Goal: Information Seeking & Learning: Learn about a topic

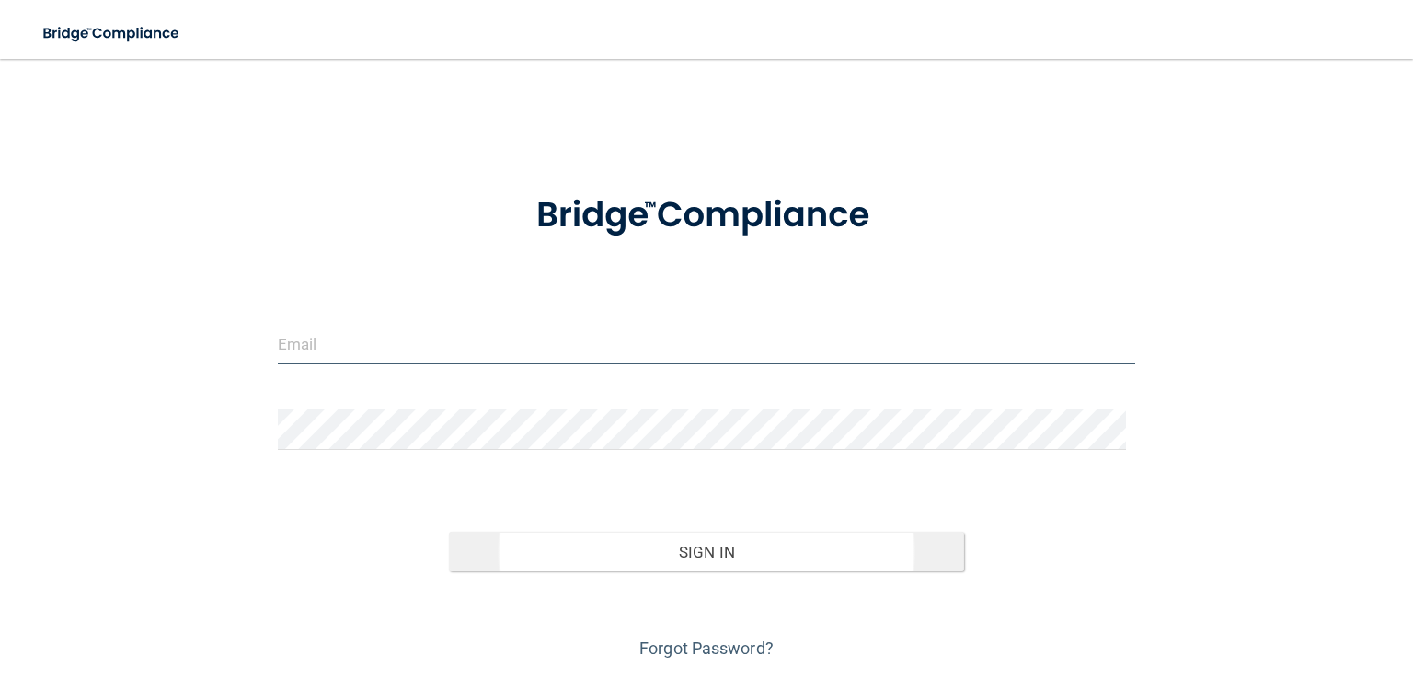
type input "[PERSON_NAME][EMAIL_ADDRESS][PERSON_NAME][DOMAIN_NAME]"
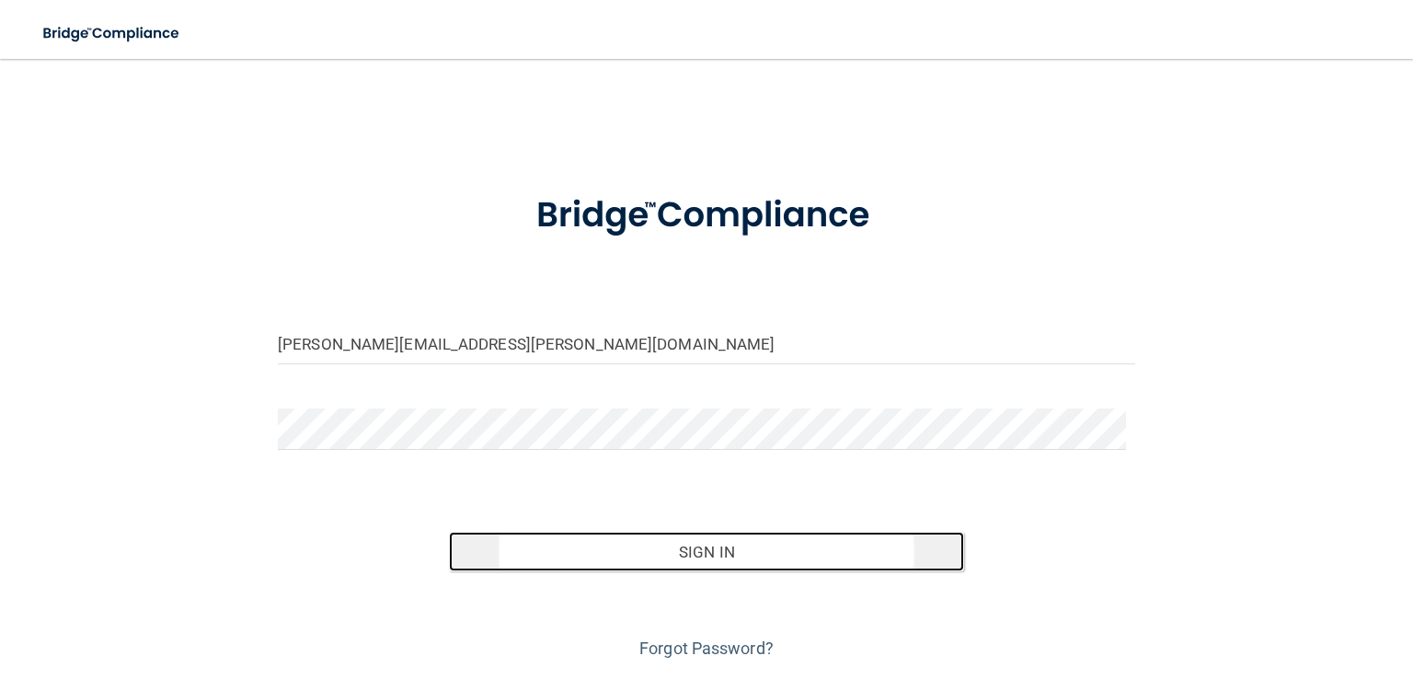
click at [700, 562] on button "Sign In" at bounding box center [706, 552] width 514 height 40
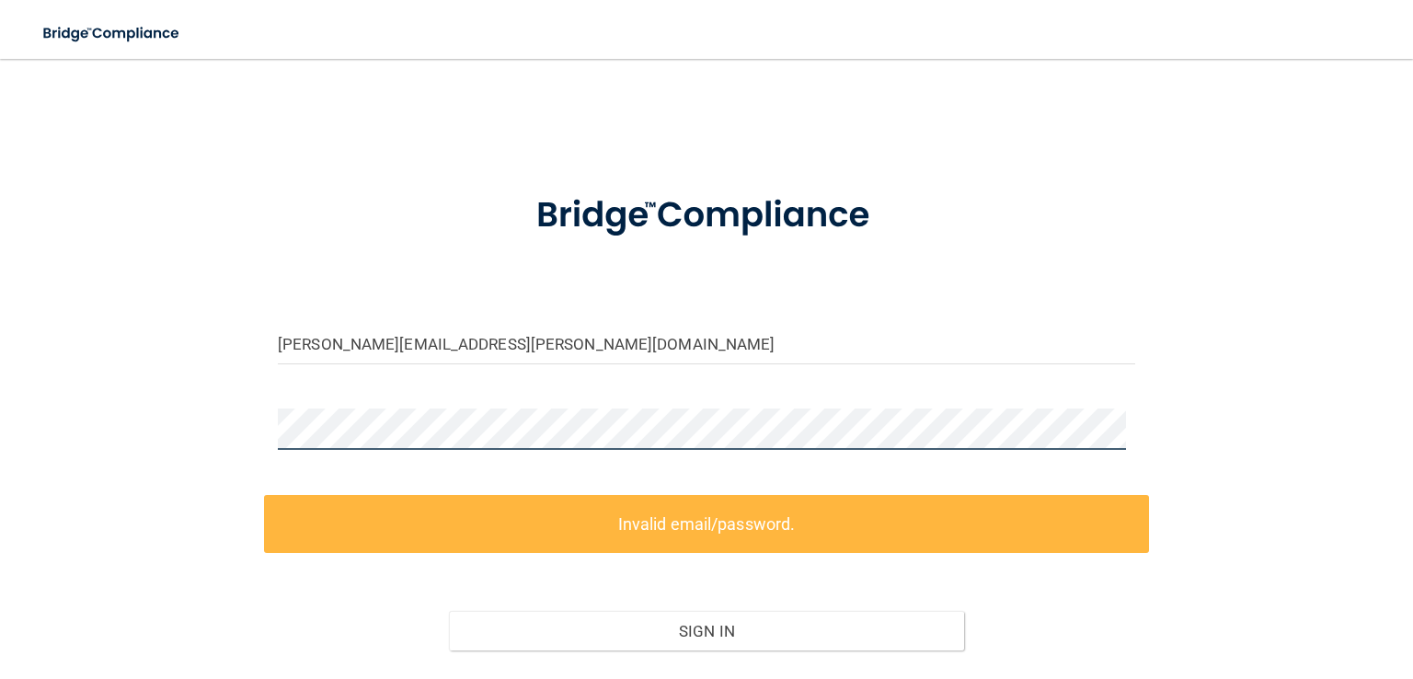
click at [228, 436] on div "[PERSON_NAME][EMAIL_ADDRESS][PERSON_NAME][DOMAIN_NAME] Invalid email/password. …" at bounding box center [706, 409] width 1339 height 665
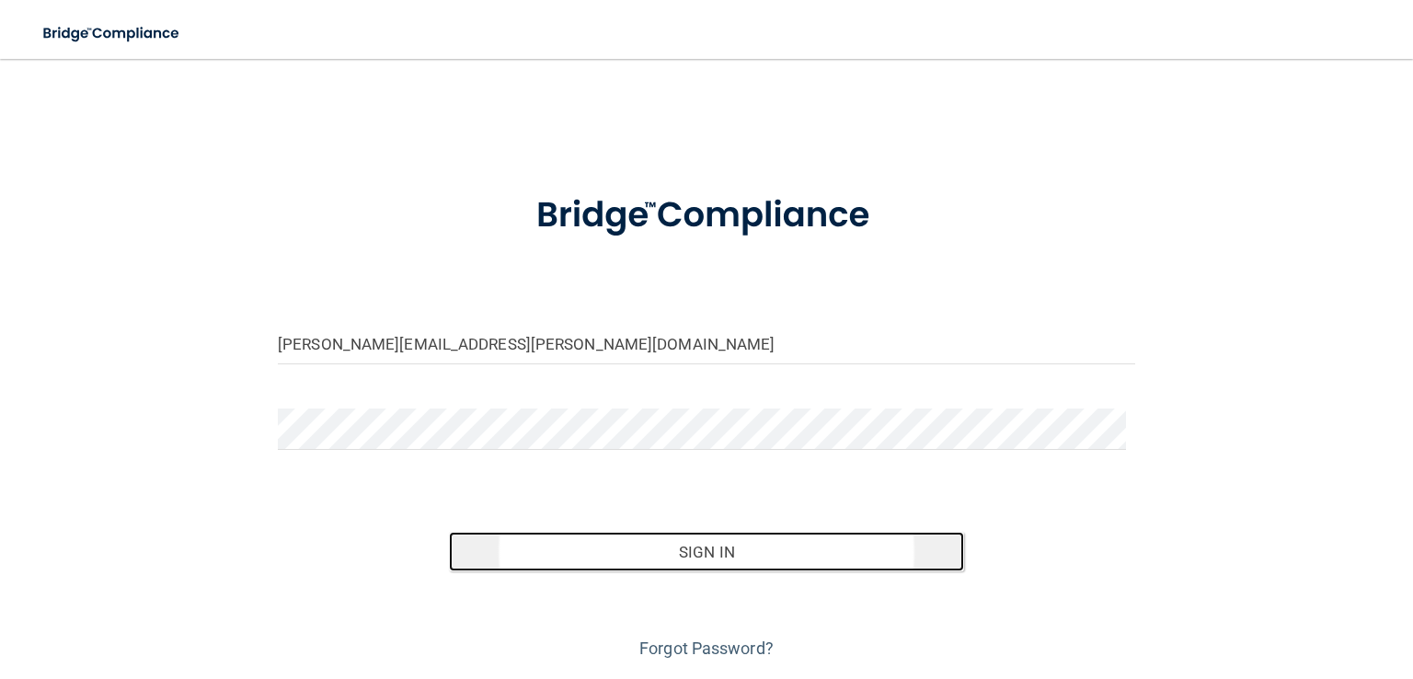
click at [693, 537] on button "Sign In" at bounding box center [706, 552] width 514 height 40
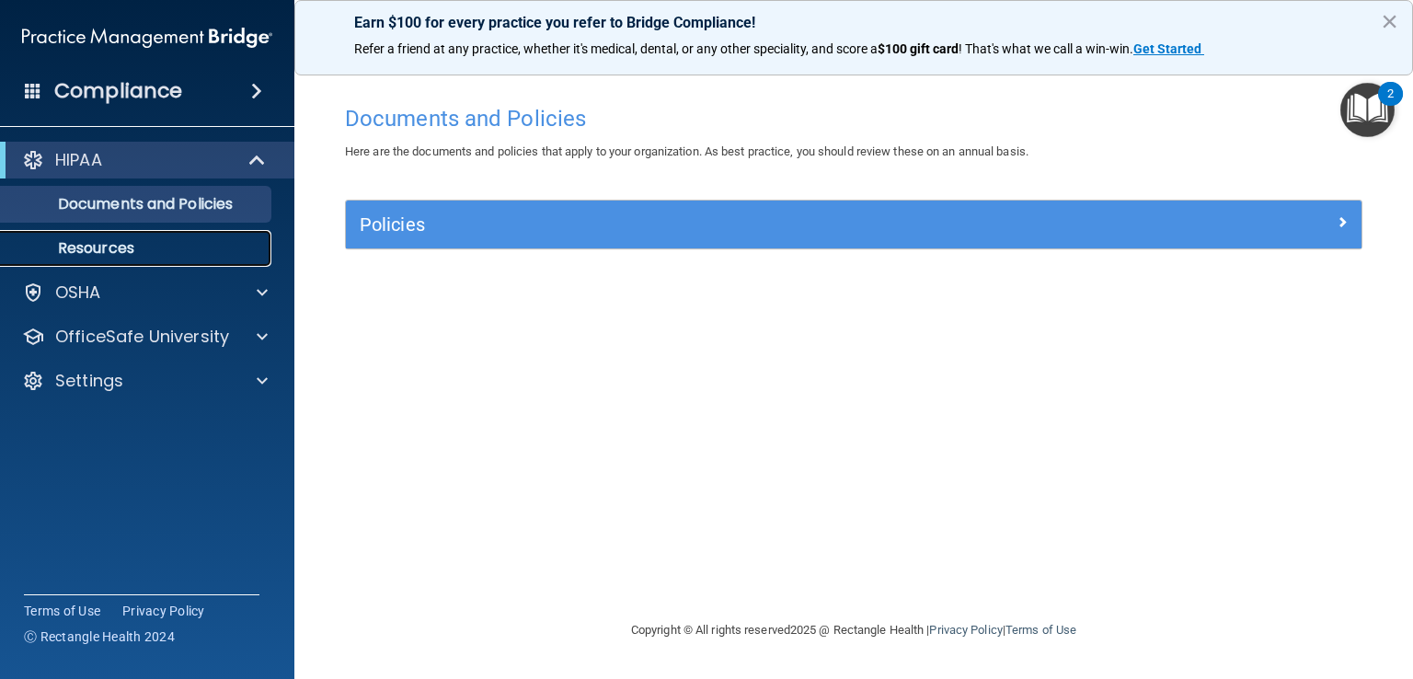
click at [242, 260] on link "Resources" at bounding box center [127, 248] width 290 height 37
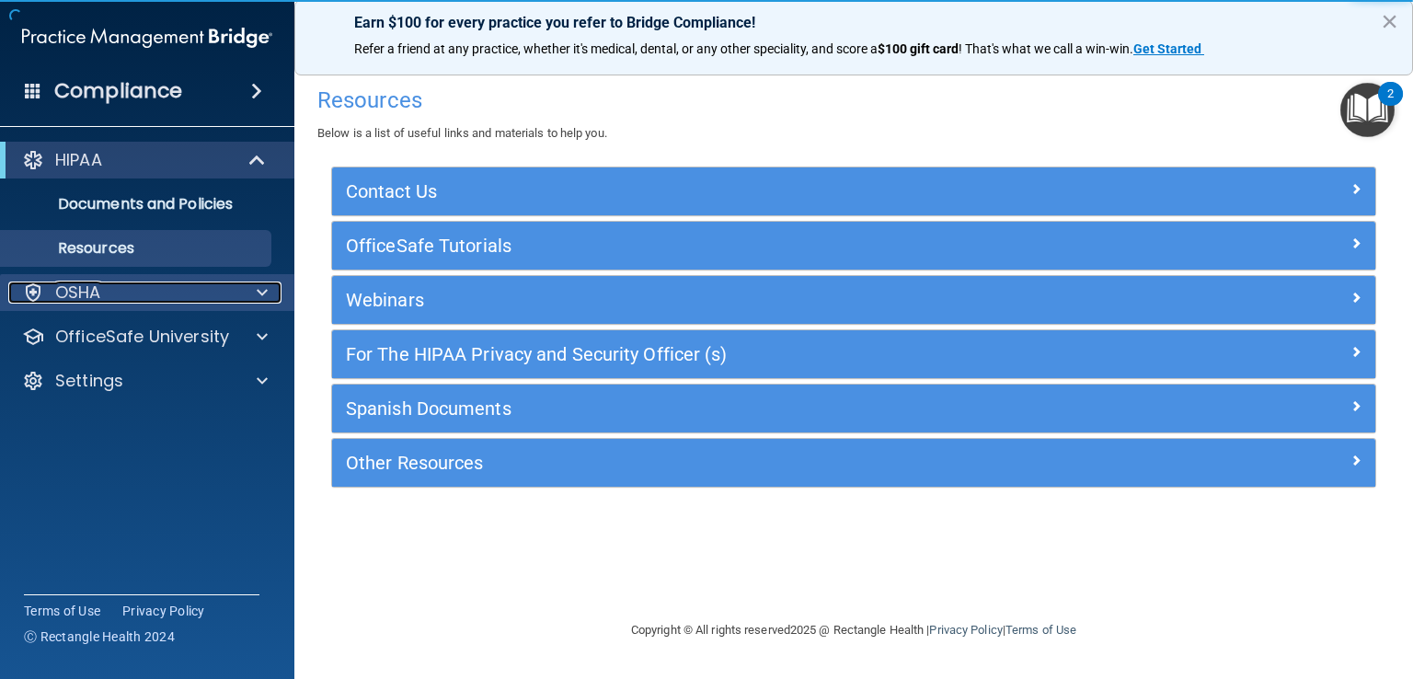
click at [274, 290] on div at bounding box center [259, 292] width 46 height 22
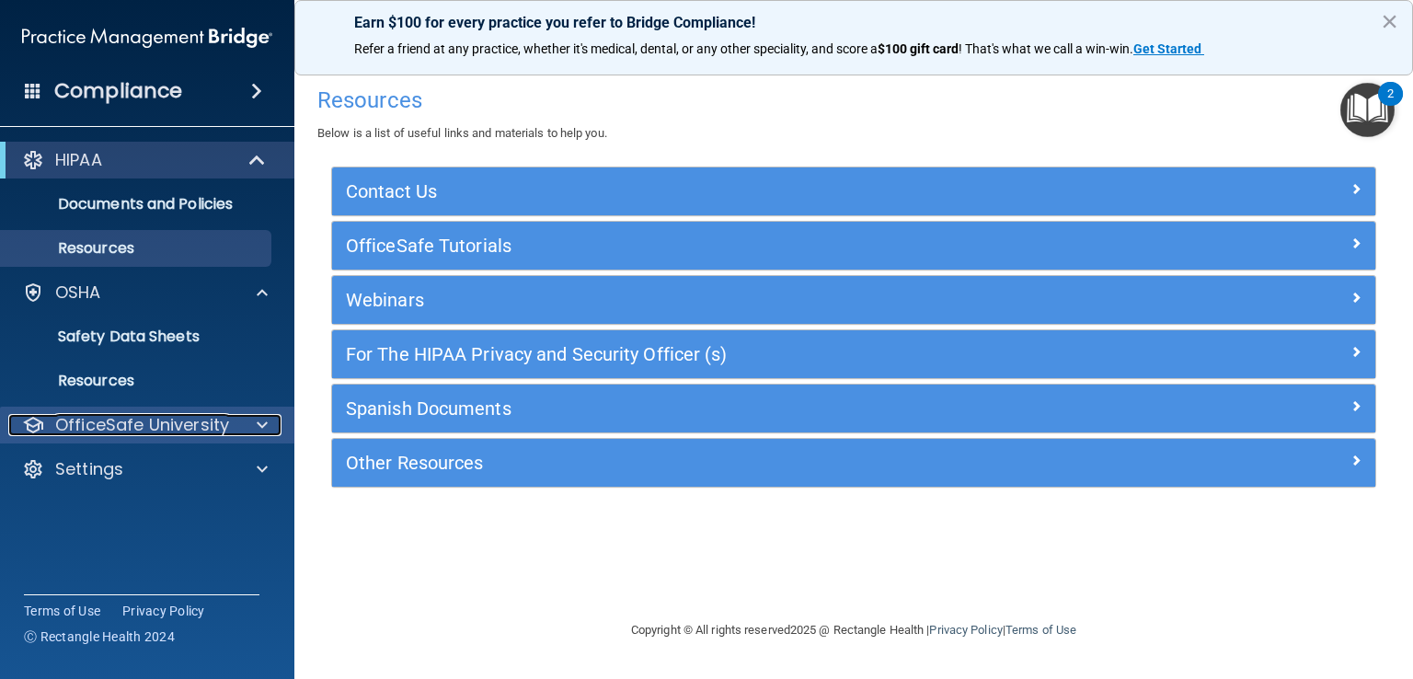
click at [266, 428] on span at bounding box center [262, 425] width 11 height 22
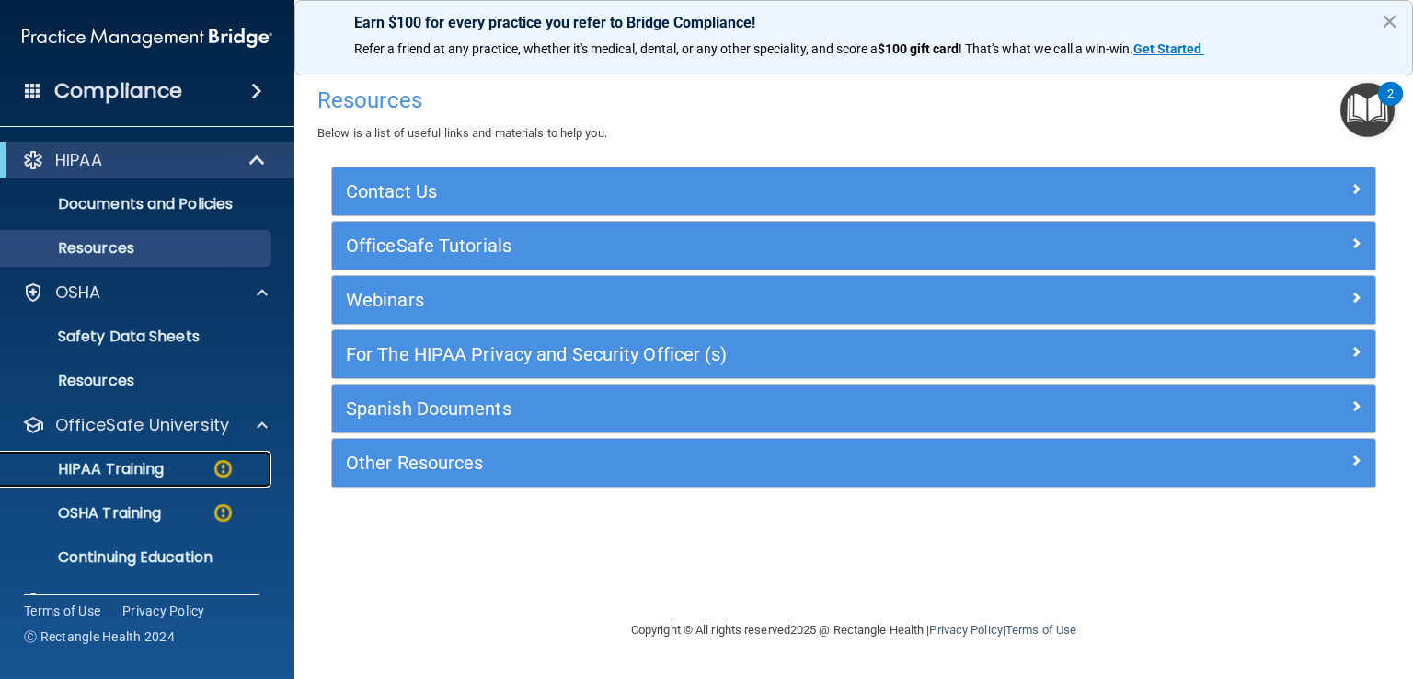
click at [145, 469] on p "HIPAA Training" at bounding box center [88, 469] width 152 height 18
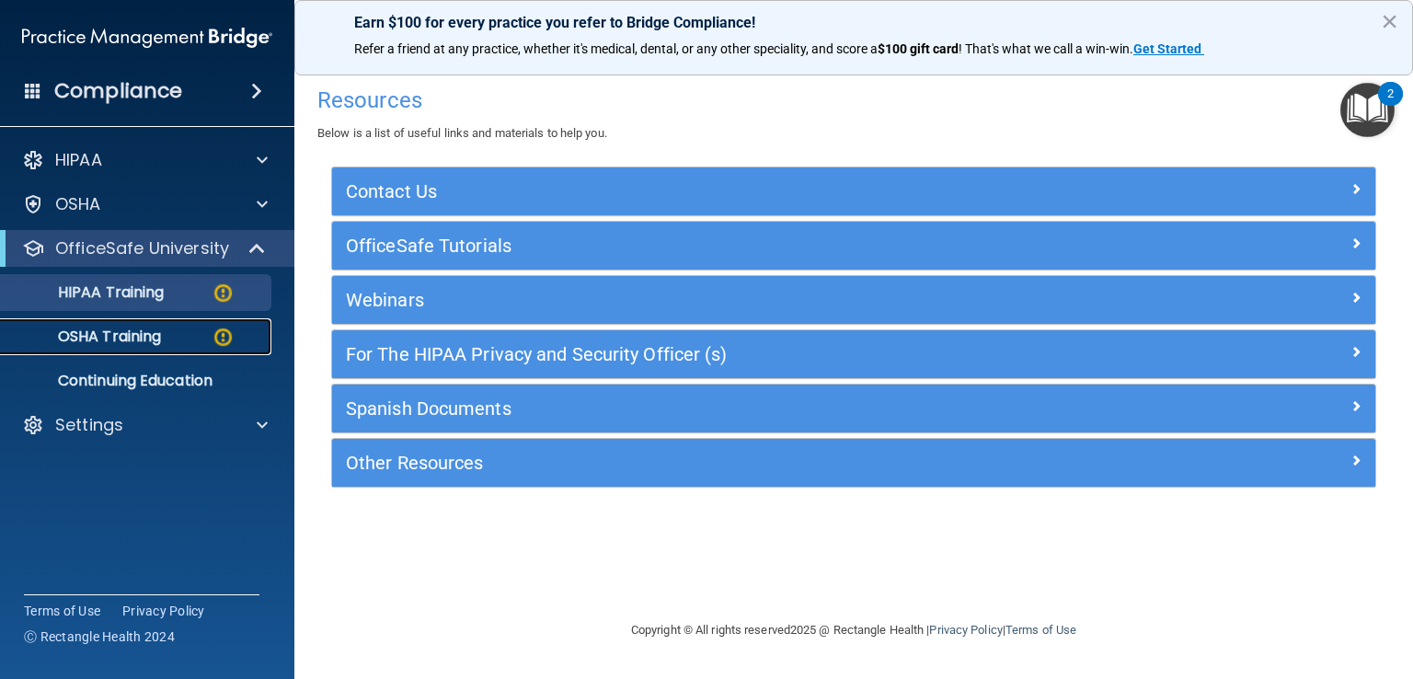
drag, startPoint x: 145, startPoint y: 469, endPoint x: 155, endPoint y: 465, distance: 10.8
click at [145, 458] on div "HIPAA Documents and Policies Report an Incident Business Associates Emergency P…" at bounding box center [147, 296] width 295 height 324
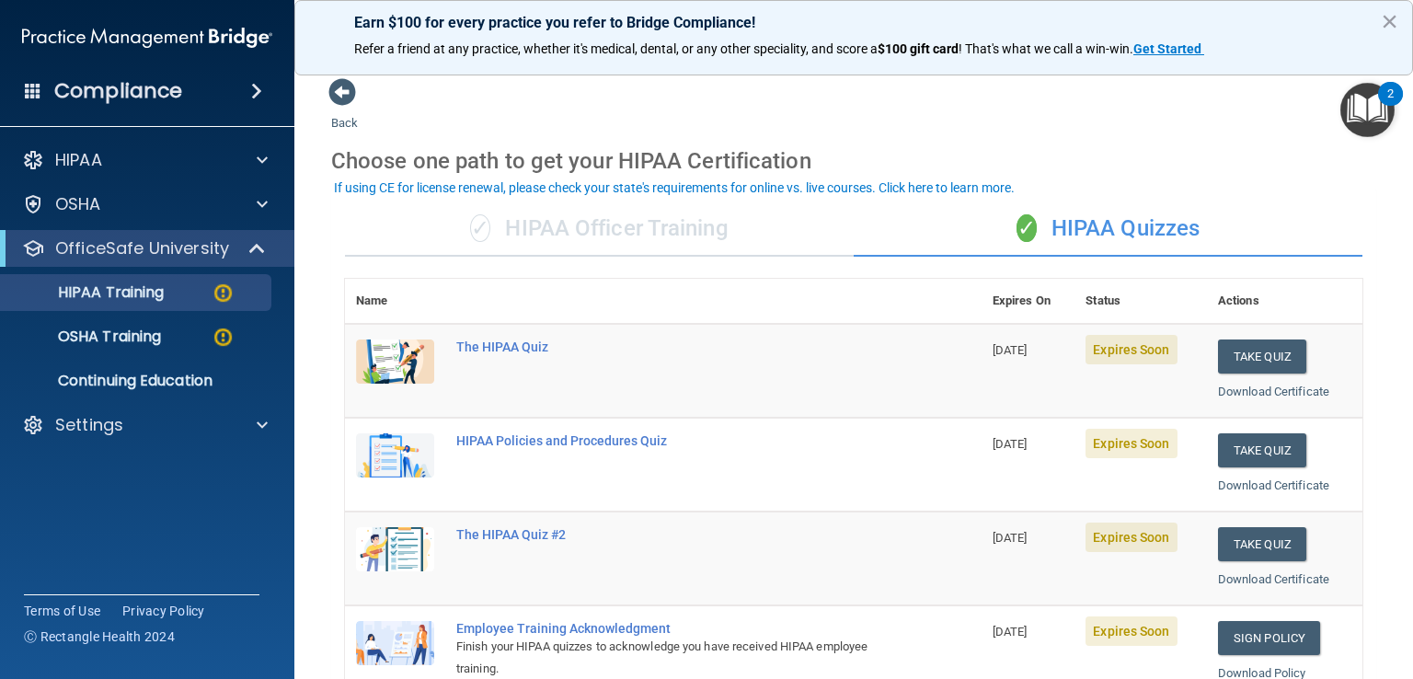
click at [658, 227] on div "✓ HIPAA Officer Training" at bounding box center [599, 228] width 509 height 55
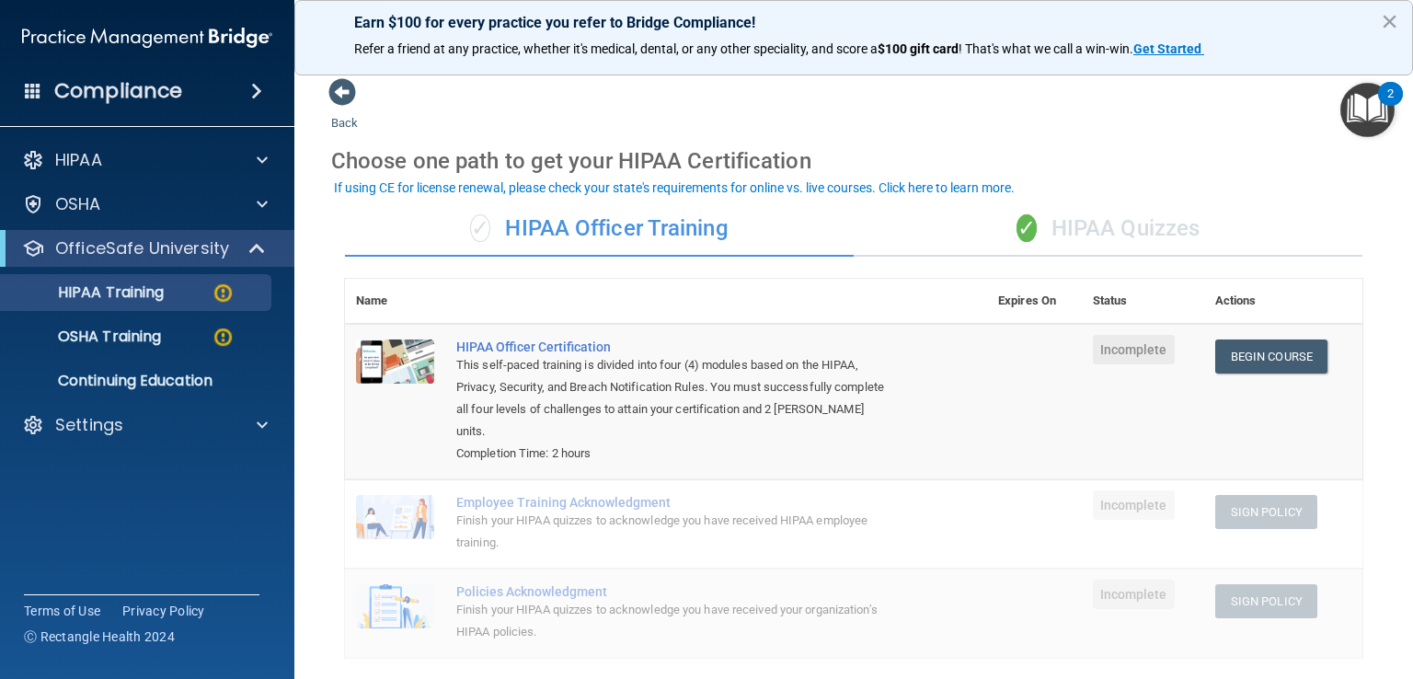
click at [1165, 228] on div "✓ HIPAA Quizzes" at bounding box center [1107, 228] width 509 height 55
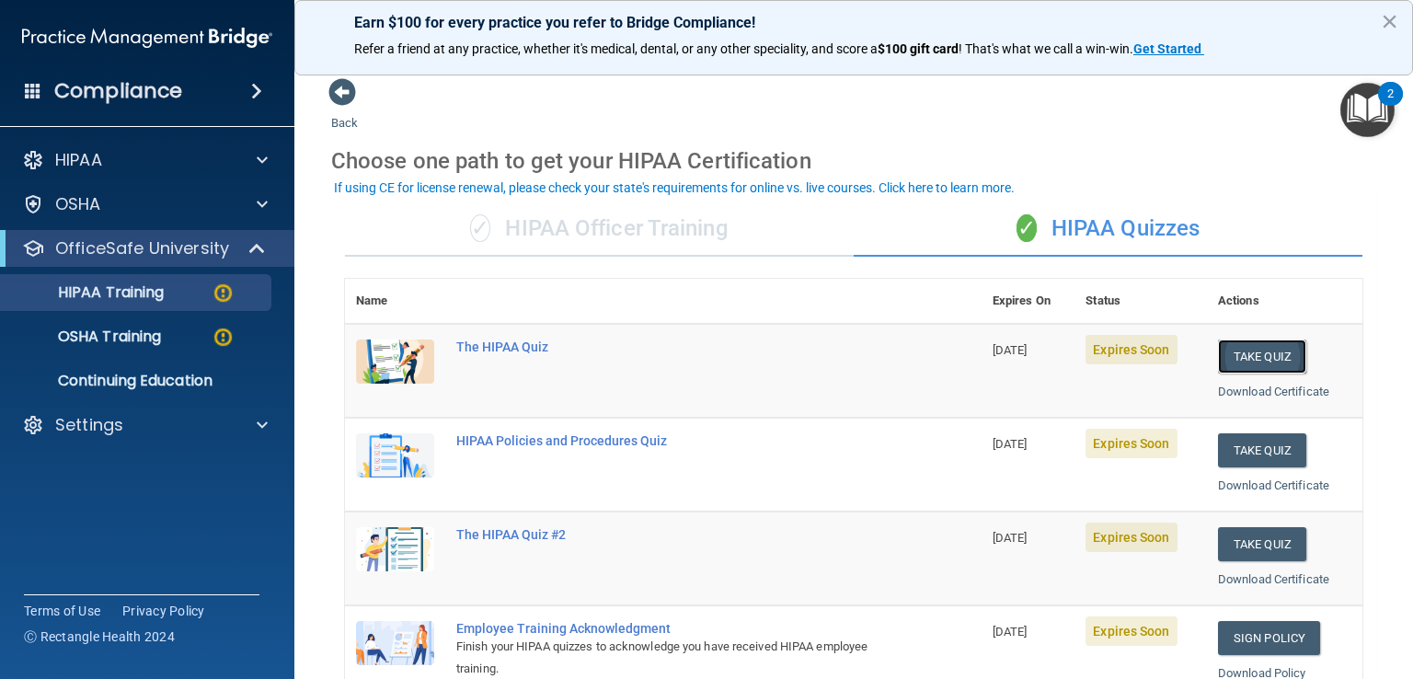
click at [1254, 355] on button "Take Quiz" at bounding box center [1262, 356] width 88 height 34
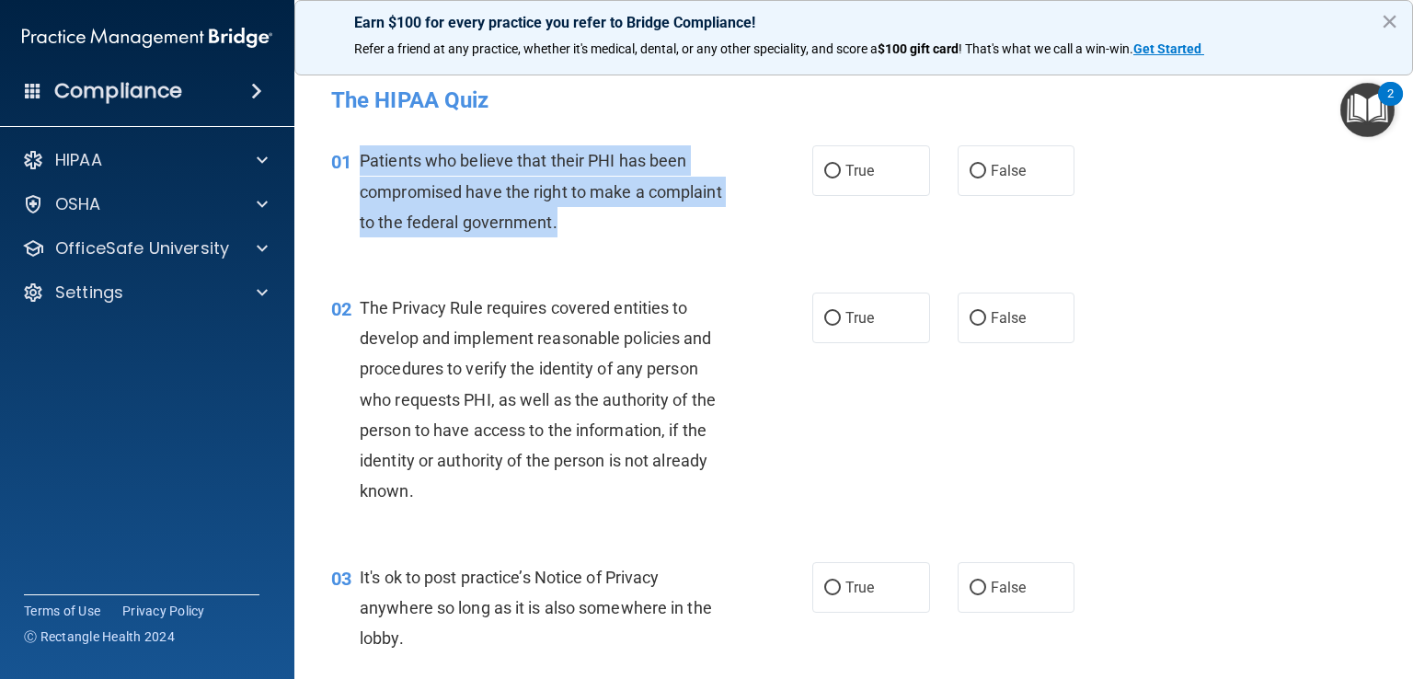
drag, startPoint x: 636, startPoint y: 229, endPoint x: 353, endPoint y: 155, distance: 291.8
click at [353, 155] on div "01 Patients who believe that their PHI has been compromised have the right to m…" at bounding box center [571, 195] width 536 height 101
copy div "Patients who believe that their PHI has been compromised have the right to make…"
click at [829, 166] on input "True" at bounding box center [832, 172] width 17 height 14
radio input "true"
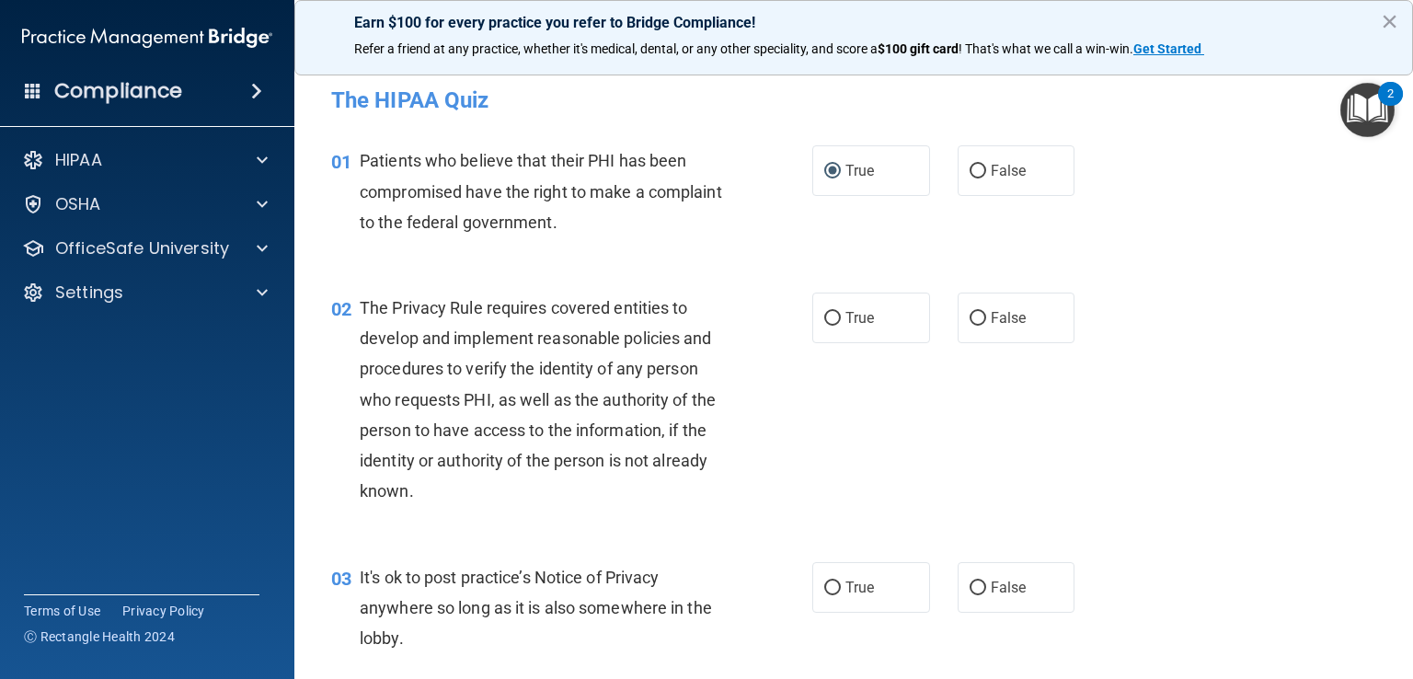
click at [705, 436] on span "The Privacy Rule requires covered entities to develop and implement reasonable …" at bounding box center [538, 399] width 356 height 202
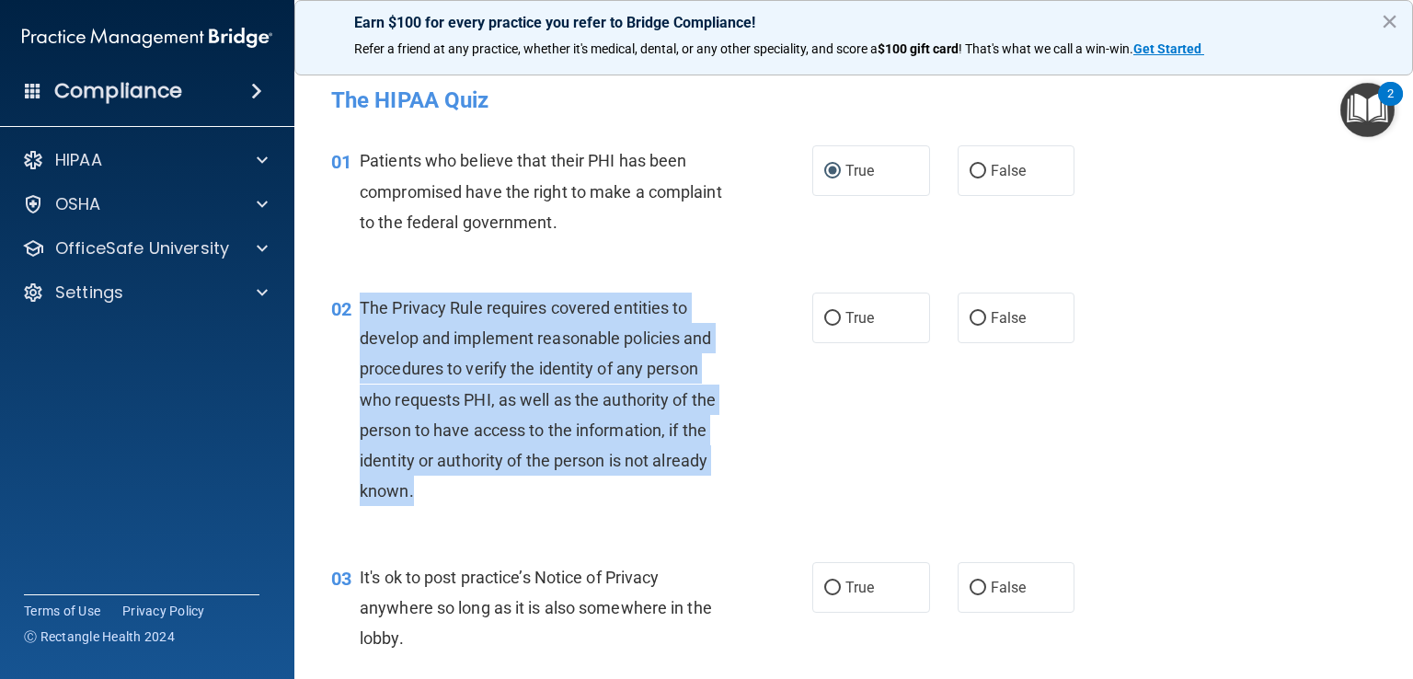
drag, startPoint x: 412, startPoint y: 493, endPoint x: 416, endPoint y: 317, distance: 175.7
click at [360, 306] on span "The Privacy Rule requires covered entities to develop and implement reasonable …" at bounding box center [538, 399] width 356 height 202
copy span "The Privacy Rule requires covered entities to develop and implement reasonable …"
click at [826, 324] on input "True" at bounding box center [832, 319] width 17 height 14
radio input "true"
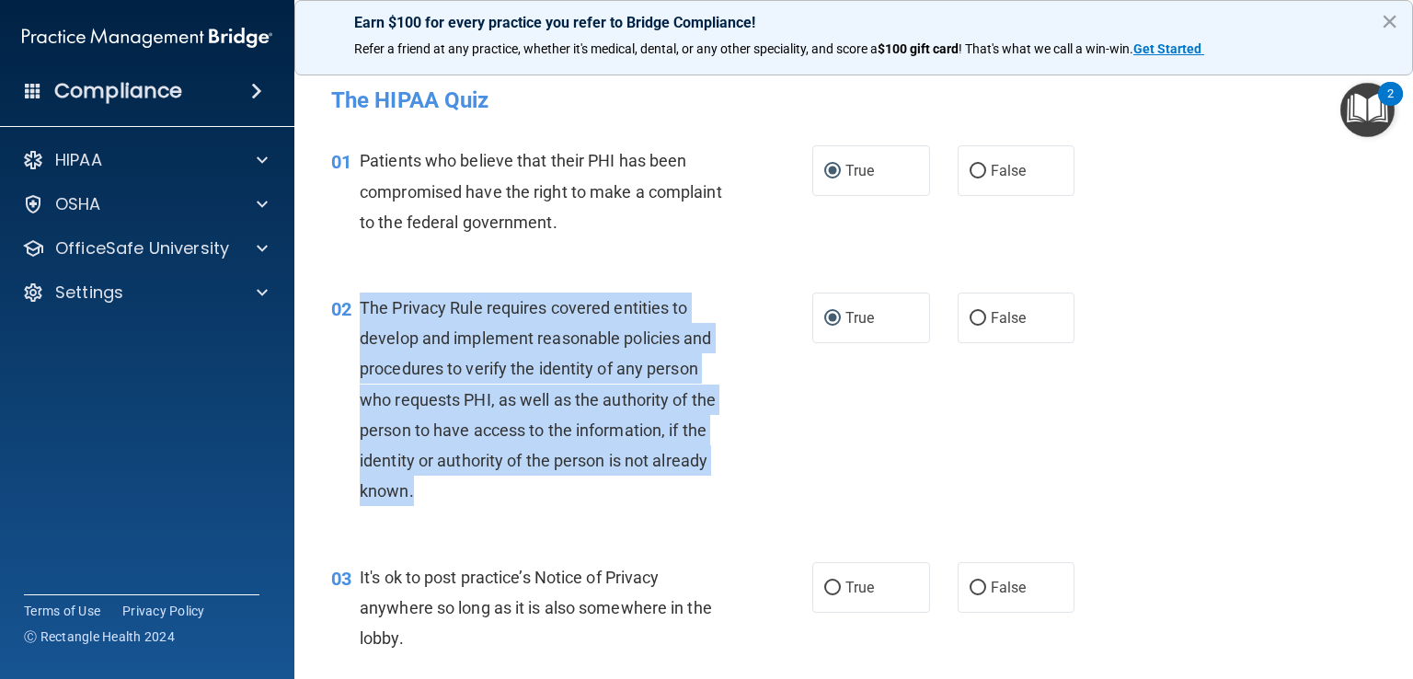
click at [792, 416] on div "02 The Privacy Rule requires covered entities to develop and implement reasonab…" at bounding box center [571, 403] width 536 height 223
click at [643, 401] on span "The Privacy Rule requires covered entities to develop and implement reasonable …" at bounding box center [538, 399] width 356 height 202
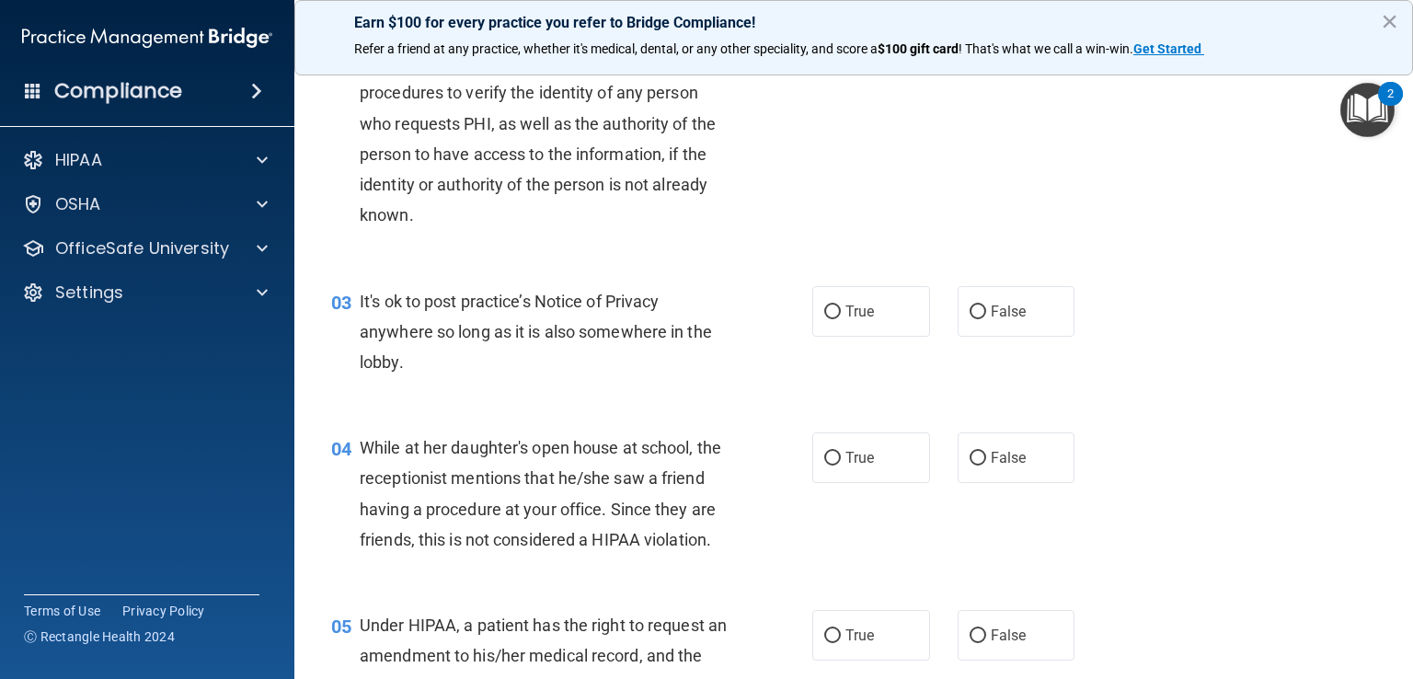
click at [624, 314] on div "It's ok to post practice’s Notice of Privacy anywhere so long as it is also som…" at bounding box center [551, 332] width 382 height 92
click at [360, 298] on span "It's ok to post practice’s Notice of Privacy anywhere so long as it is also som…" at bounding box center [536, 332] width 352 height 80
click at [824, 309] on input "True" at bounding box center [832, 312] width 17 height 14
radio input "true"
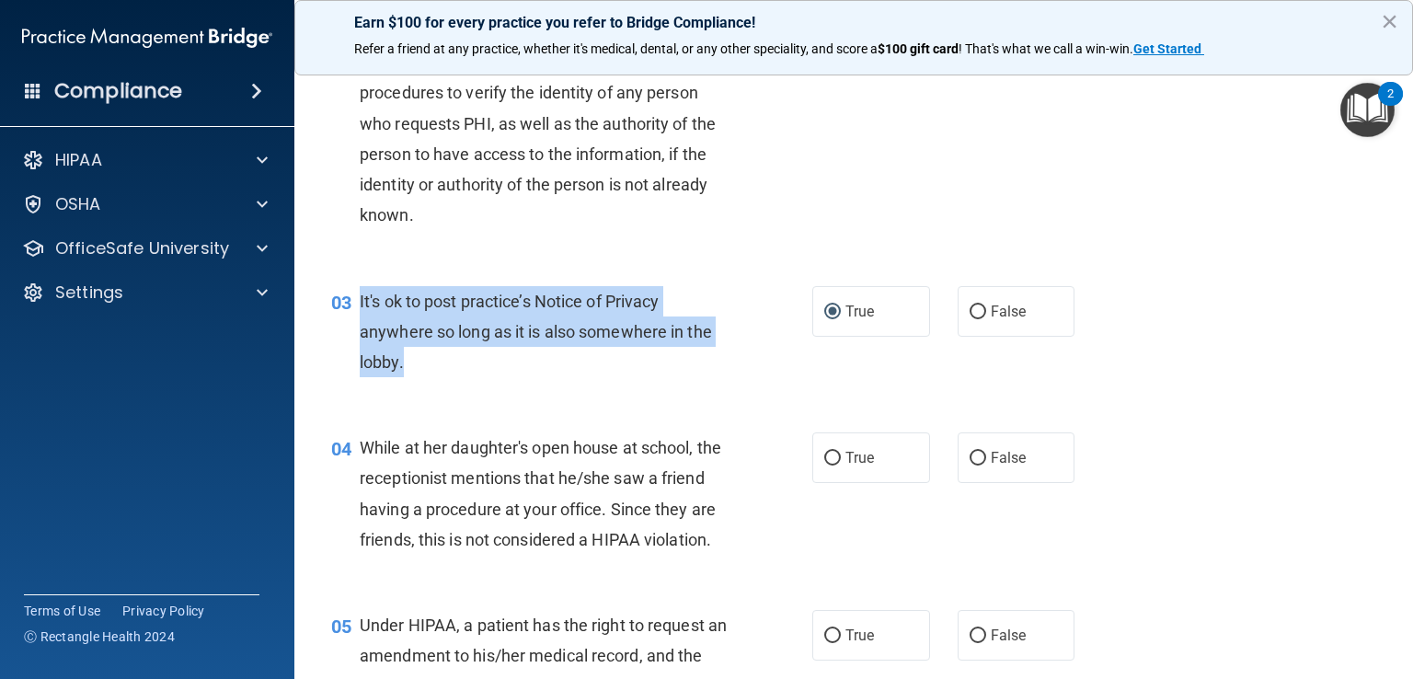
drag, startPoint x: 405, startPoint y: 361, endPoint x: 360, endPoint y: 296, distance: 78.6
click at [360, 296] on div "It's ok to post practice’s Notice of Privacy anywhere so long as it is also som…" at bounding box center [551, 332] width 382 height 92
copy span "It's ok to post practice’s Notice of Privacy anywhere so long as it is also som…"
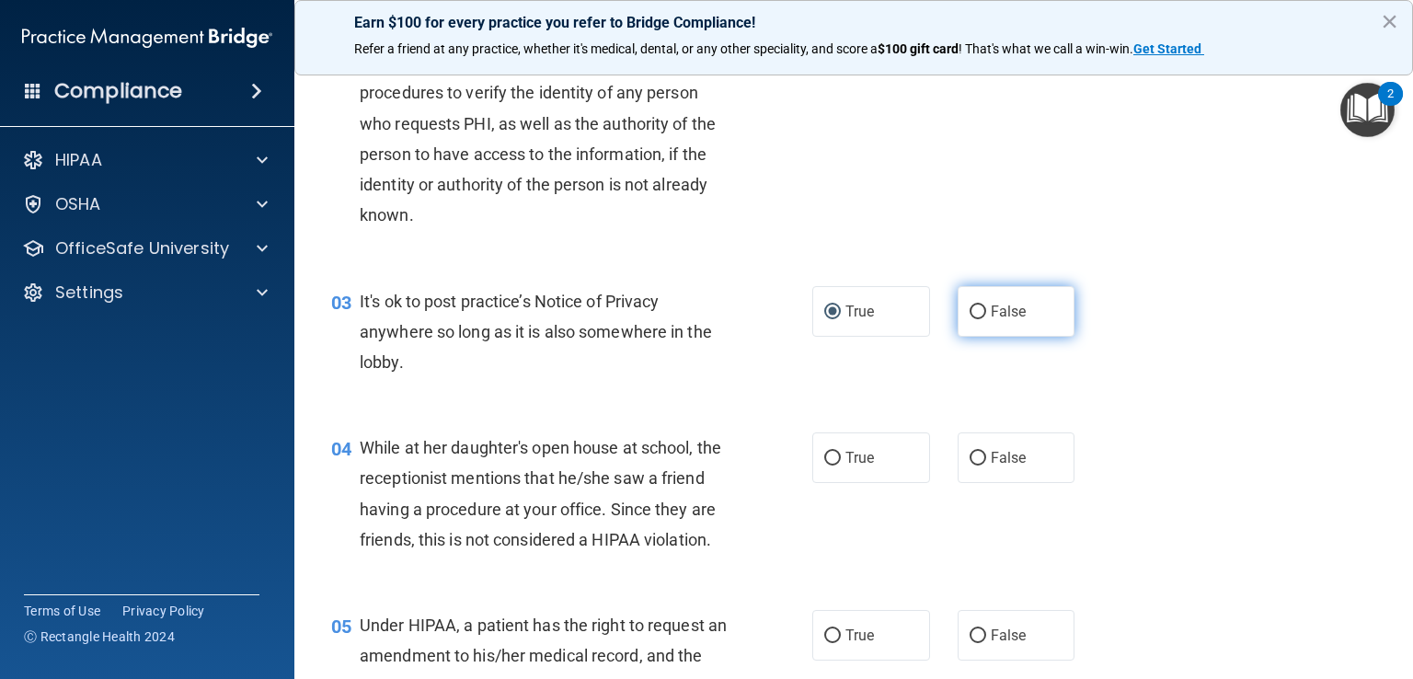
click at [980, 308] on label "False" at bounding box center [1016, 311] width 118 height 51
click at [980, 308] on input "False" at bounding box center [977, 312] width 17 height 14
radio input "true"
radio input "false"
click at [686, 514] on span "While at her daughter's open house at school, the receptionist mentions that he…" at bounding box center [540, 493] width 361 height 111
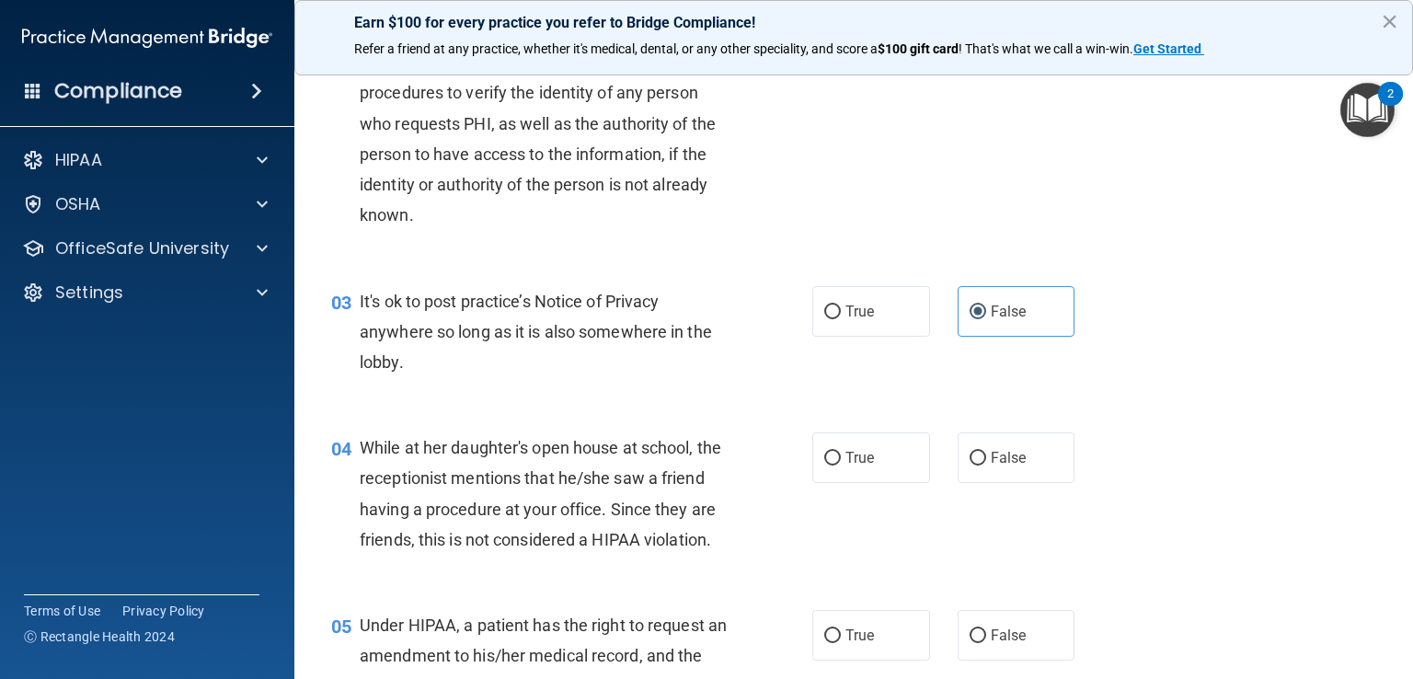
scroll to position [368, 0]
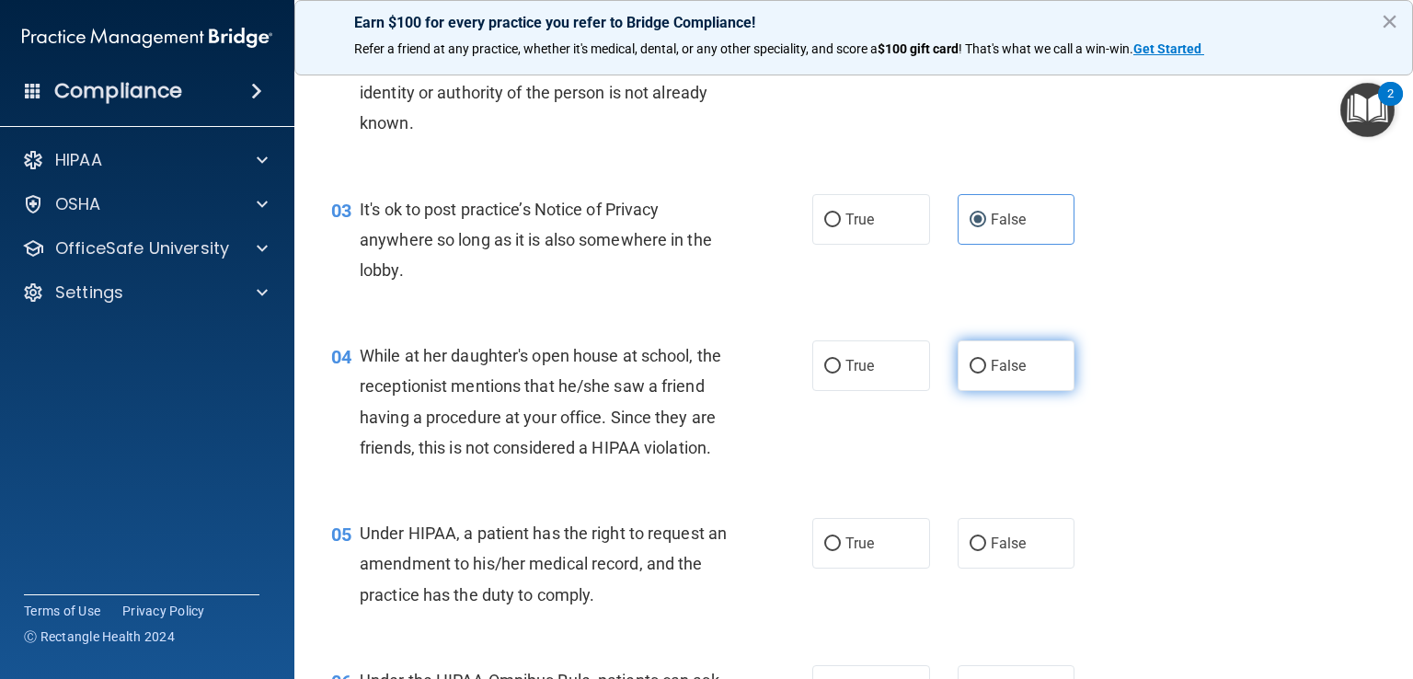
click at [969, 371] on input "False" at bounding box center [977, 367] width 17 height 14
radio input "true"
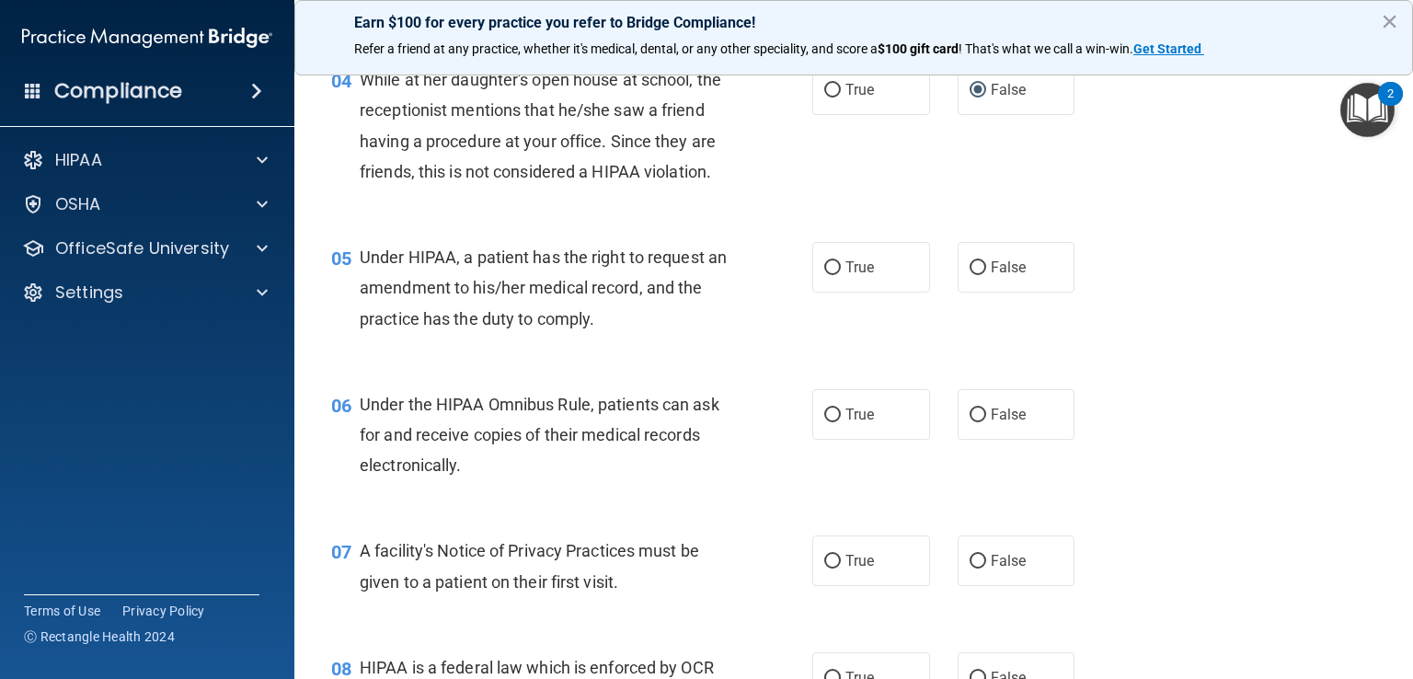
scroll to position [552, 0]
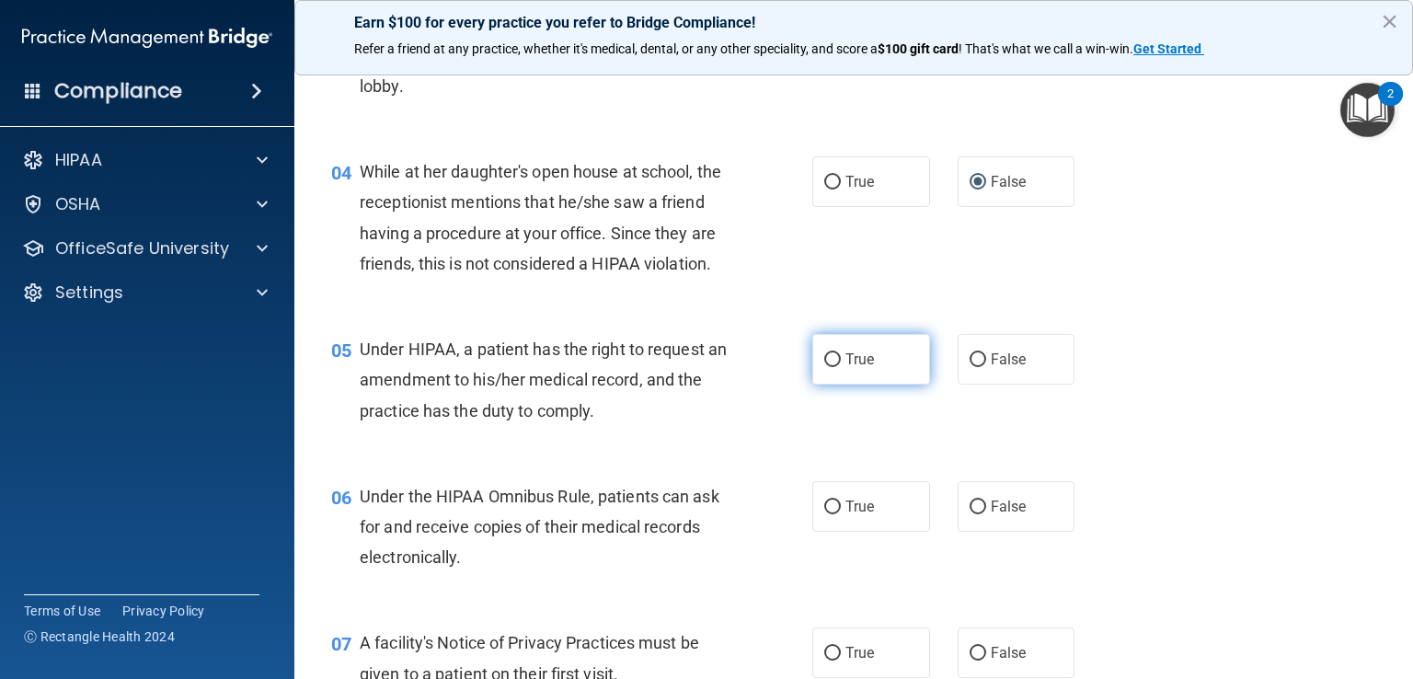
click at [824, 367] on input "True" at bounding box center [832, 360] width 17 height 14
radio input "true"
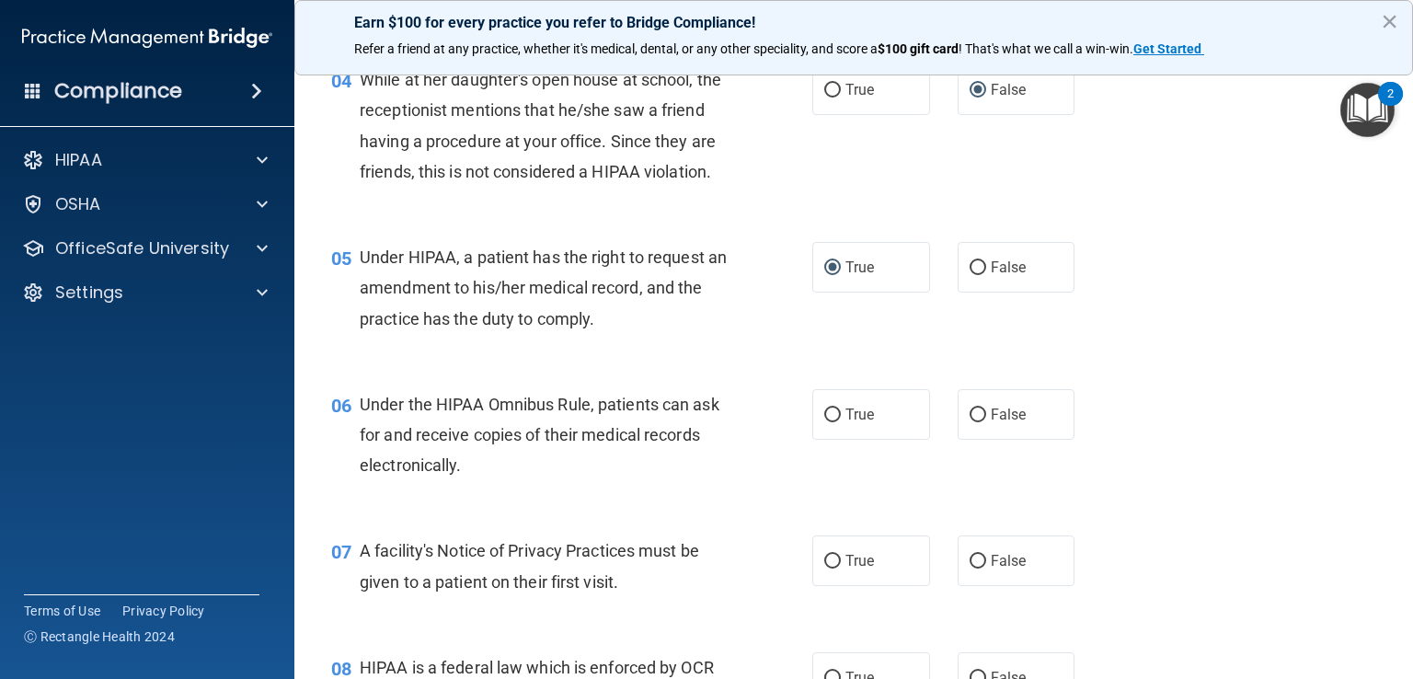
scroll to position [736, 0]
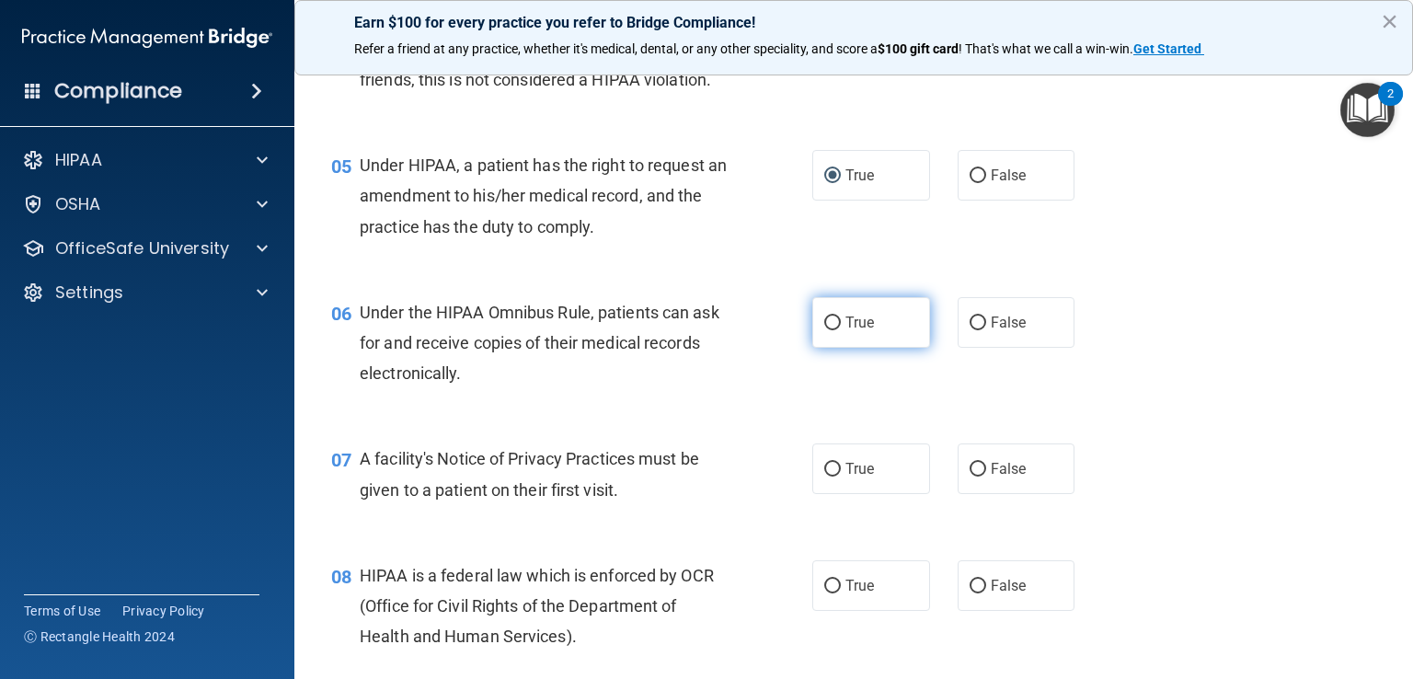
click at [824, 330] on input "True" at bounding box center [832, 323] width 17 height 14
radio input "true"
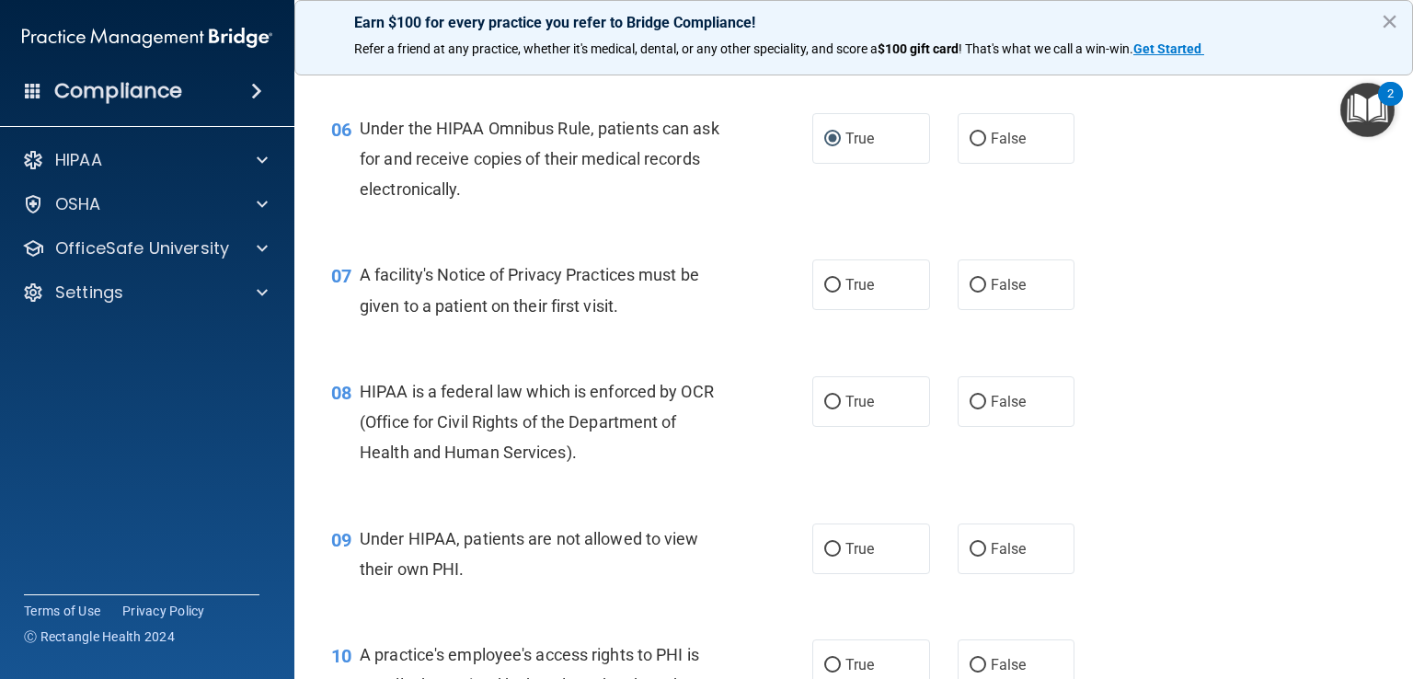
scroll to position [1012, 0]
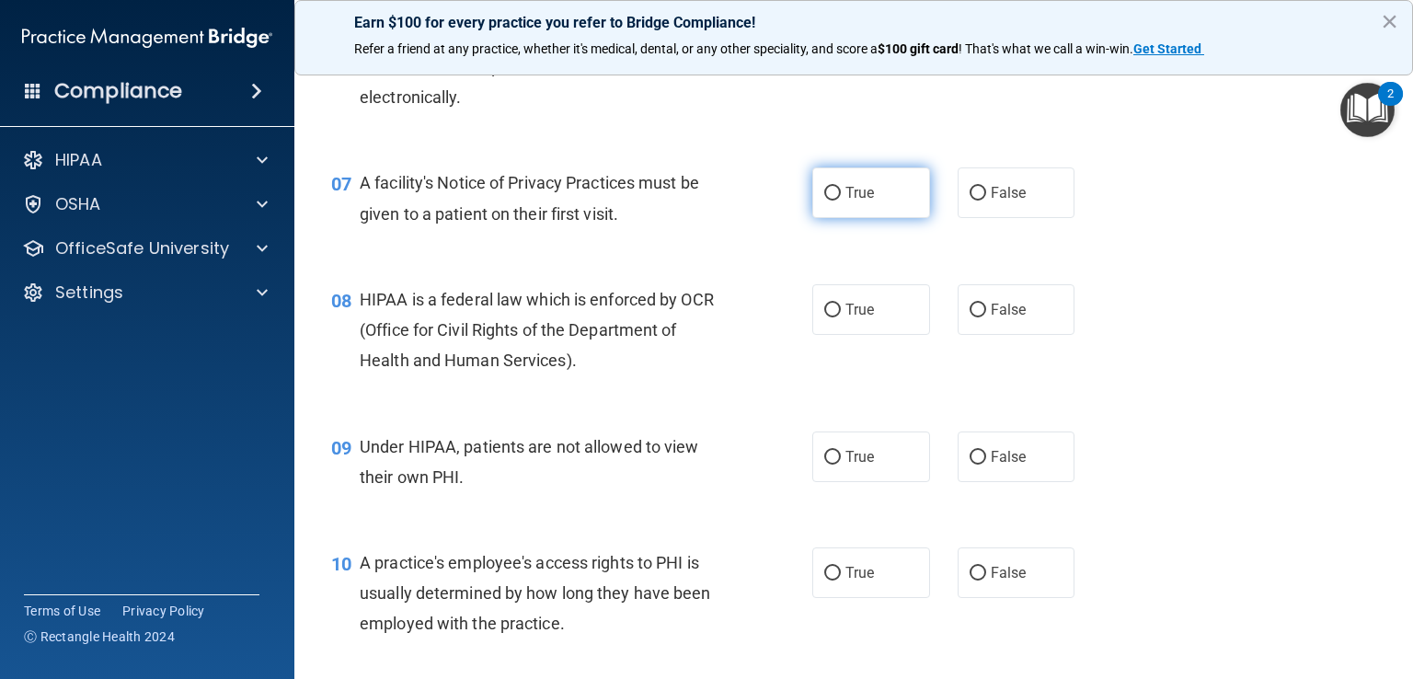
click at [824, 200] on input "True" at bounding box center [832, 194] width 17 height 14
radio input "true"
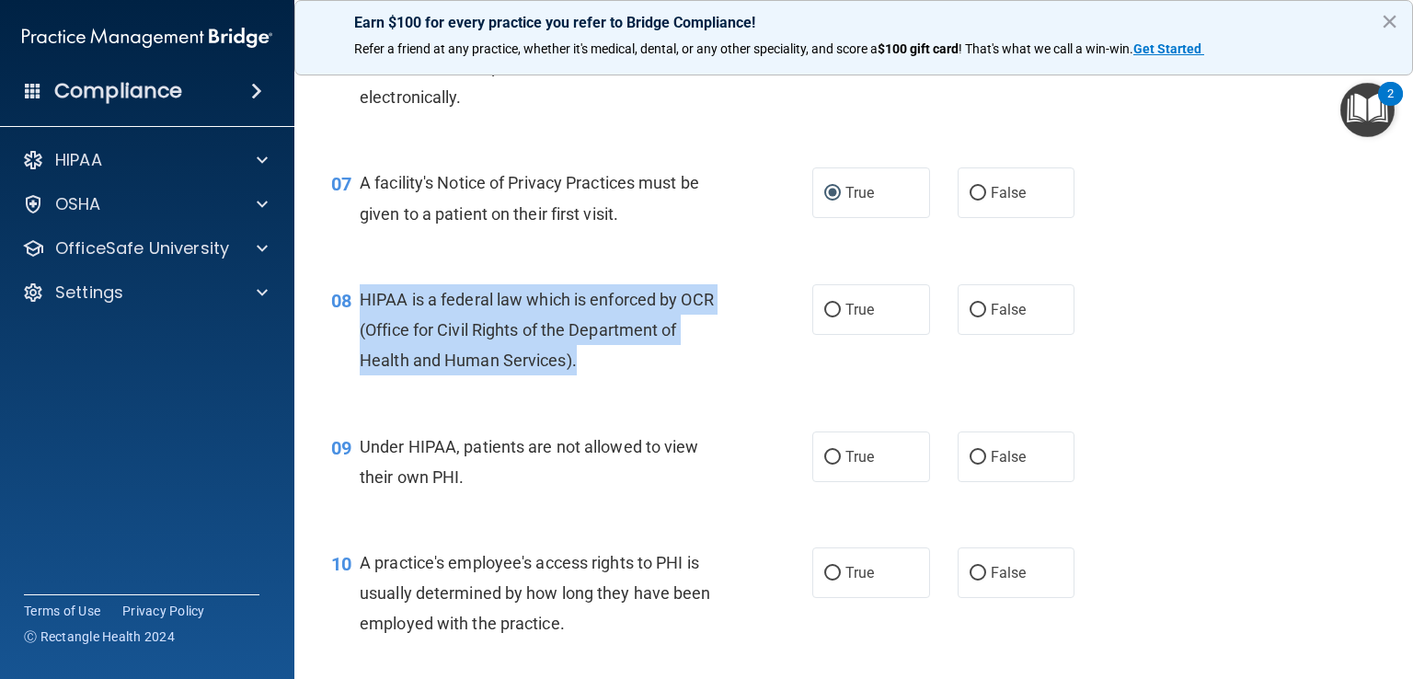
drag, startPoint x: 603, startPoint y: 383, endPoint x: 359, endPoint y: 314, distance: 254.2
click at [360, 314] on div "HIPAA is a federal law which is enforced by OCR (Office for Civil Rights of the…" at bounding box center [551, 330] width 382 height 92
copy span "HIPAA is a federal law which is enforced by OCR (Office for Civil Rights of the…"
click at [824, 317] on input "True" at bounding box center [832, 310] width 17 height 14
radio input "true"
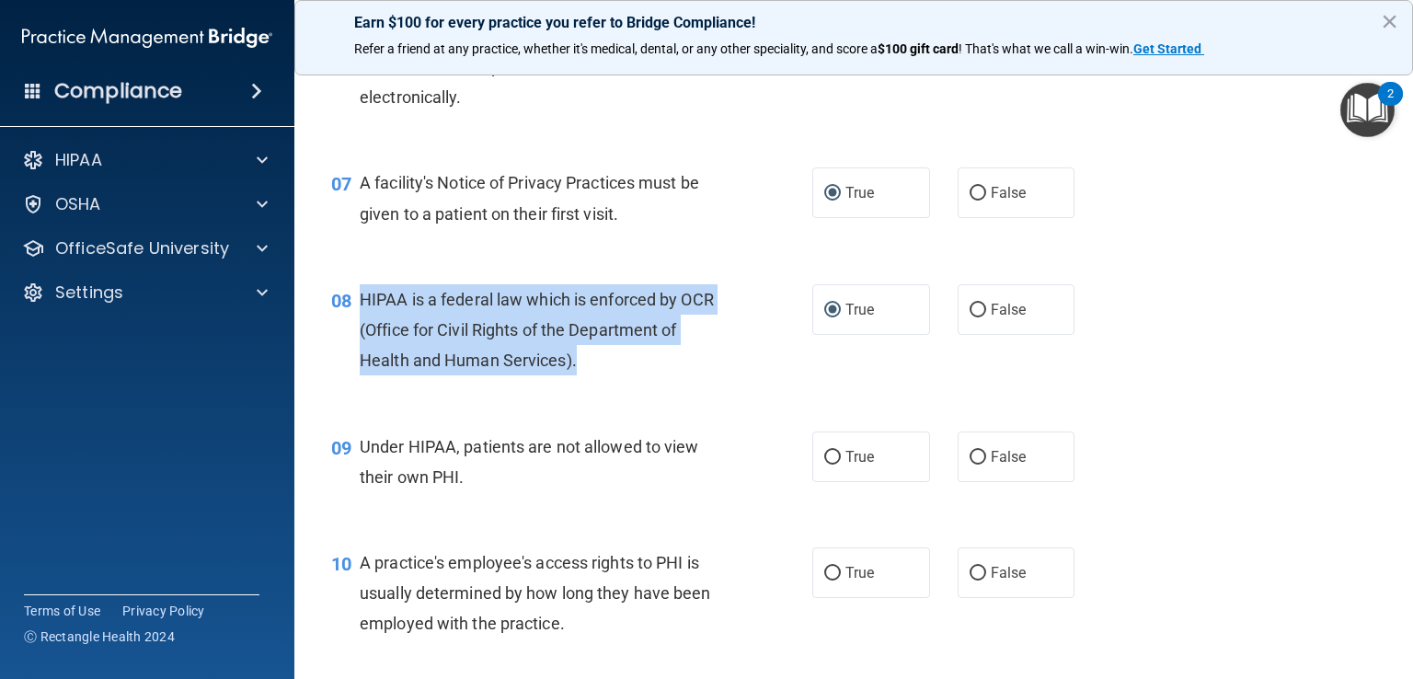
scroll to position [1196, 0]
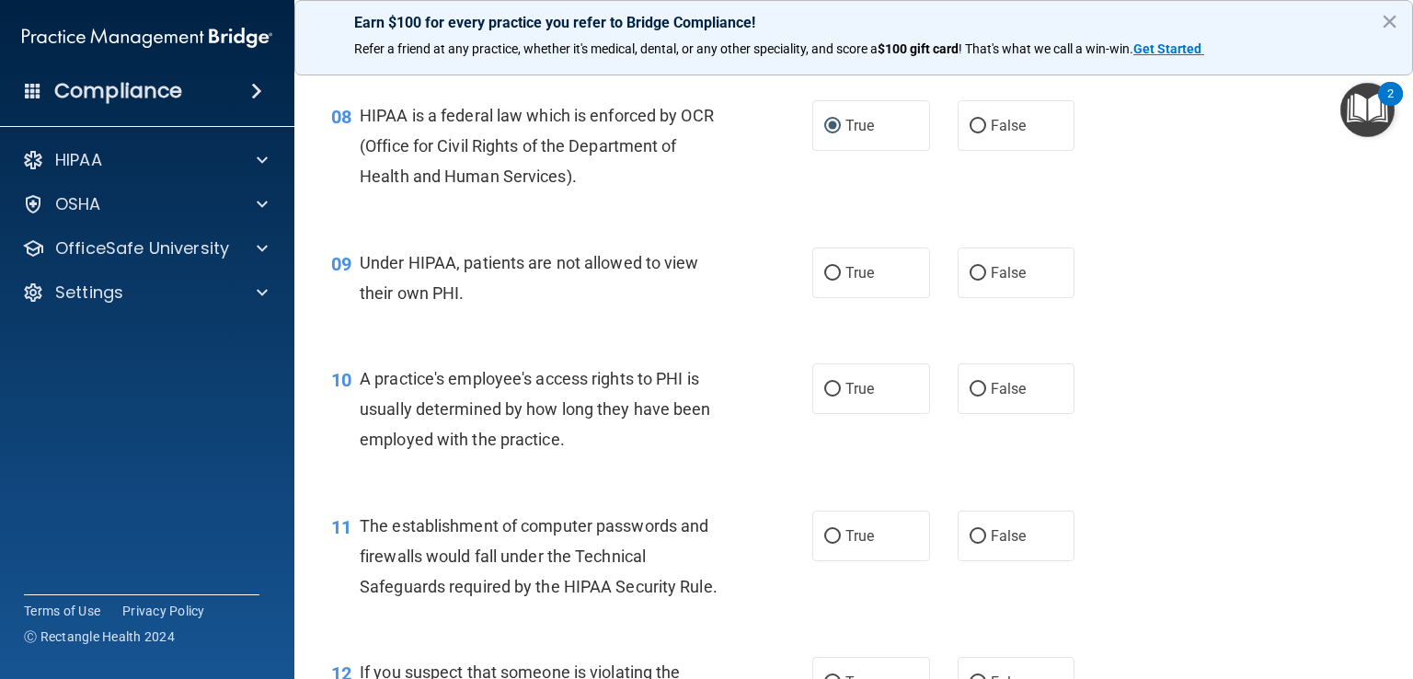
click at [607, 306] on div "Under HIPAA, patients are not allowed to view their own PHI." at bounding box center [551, 277] width 382 height 61
click at [969, 281] on input "False" at bounding box center [977, 274] width 17 height 14
radio input "true"
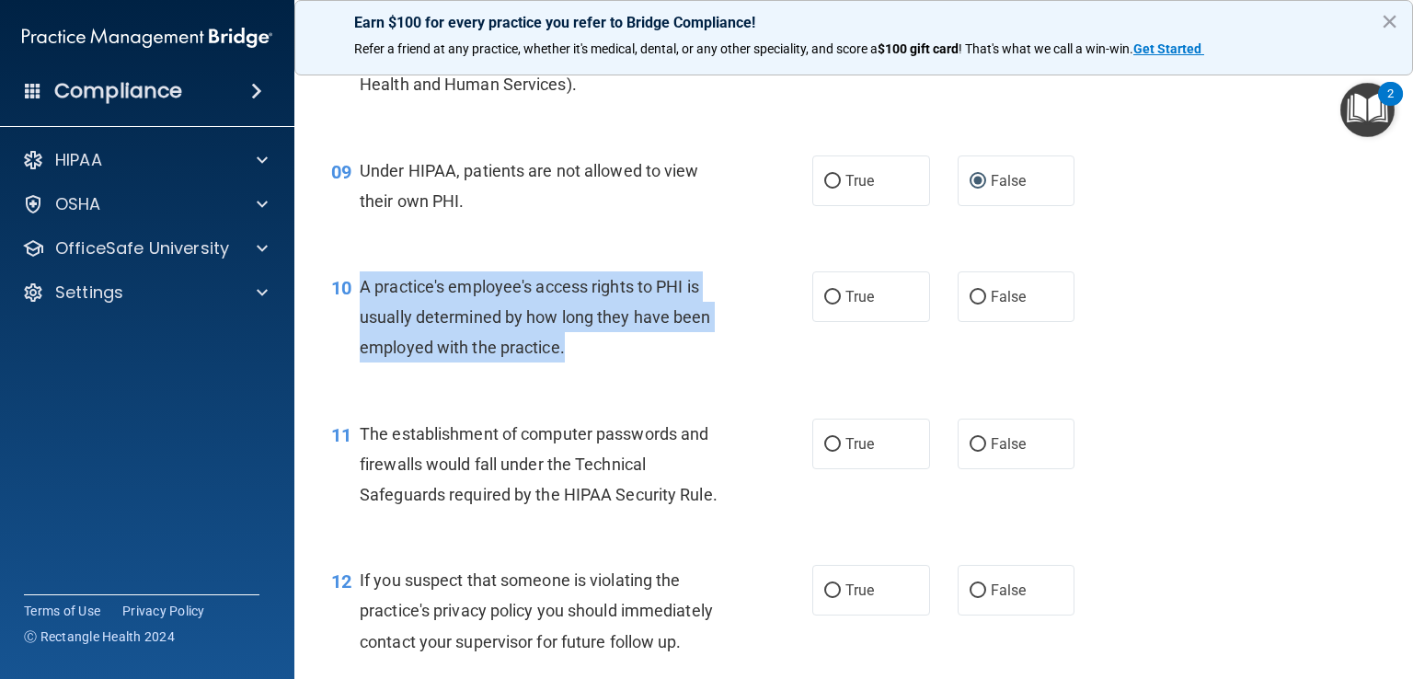
drag, startPoint x: 592, startPoint y: 384, endPoint x: 361, endPoint y: 309, distance: 243.4
click at [361, 309] on div "A practice's employee's access rights to PHI is usually determined by how long …" at bounding box center [551, 317] width 382 height 92
copy span "A practice's employee's access rights to PHI is usually determined by how long …"
click at [969, 304] on input "False" at bounding box center [977, 298] width 17 height 14
radio input "true"
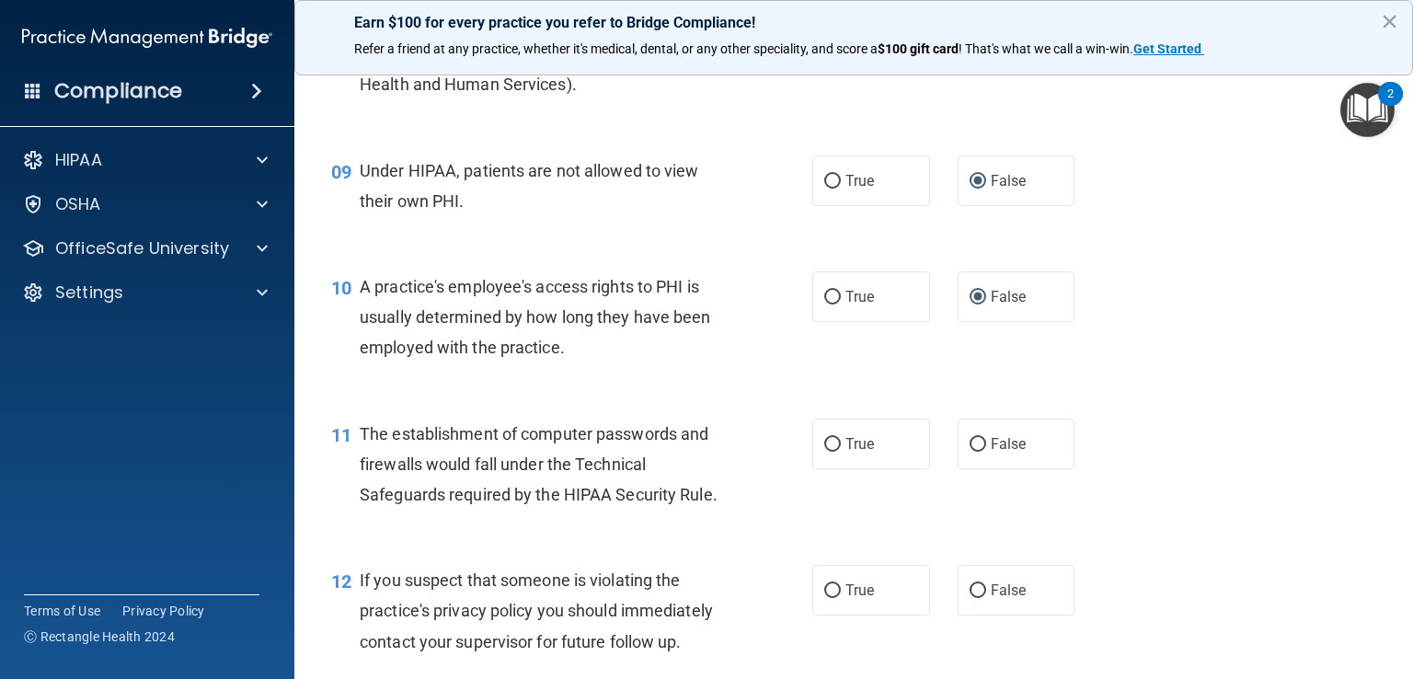
click at [582, 434] on div "11 The establishment of computer passwords and firewalls would fall under the T…" at bounding box center [853, 468] width 1072 height 147
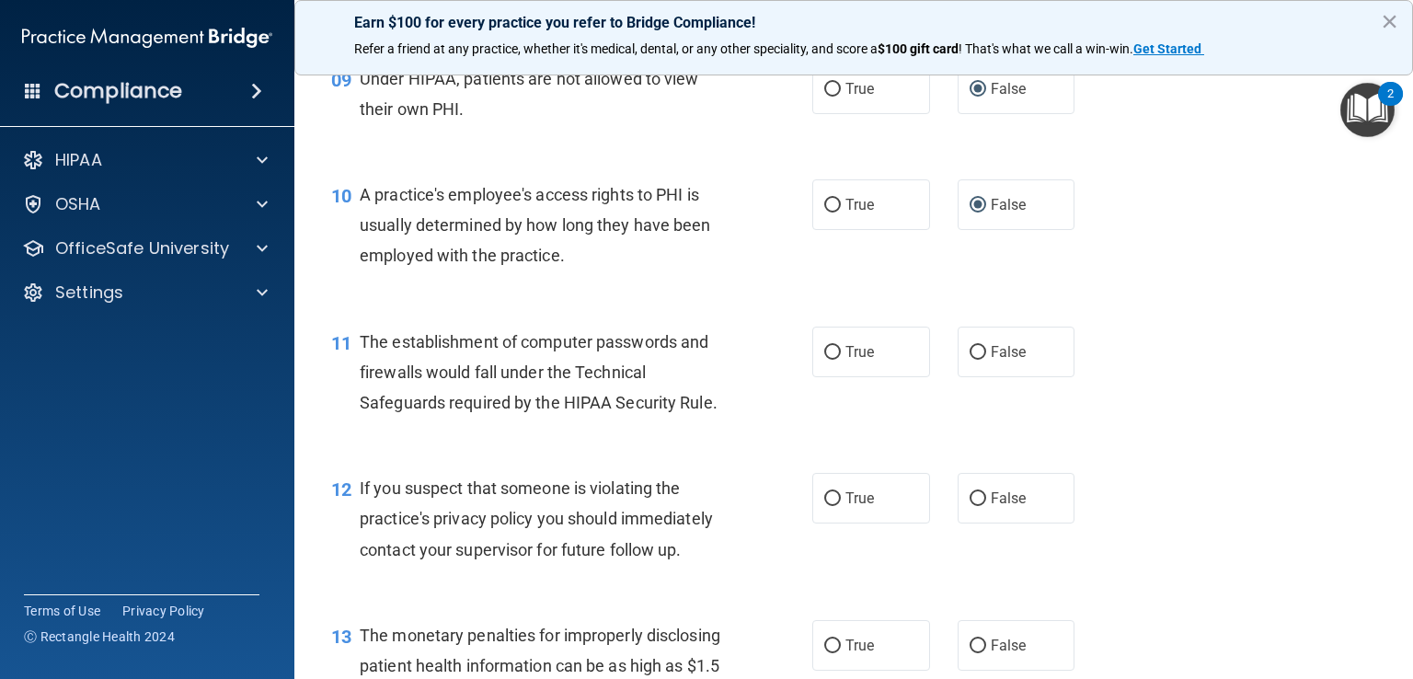
scroll to position [1472, 0]
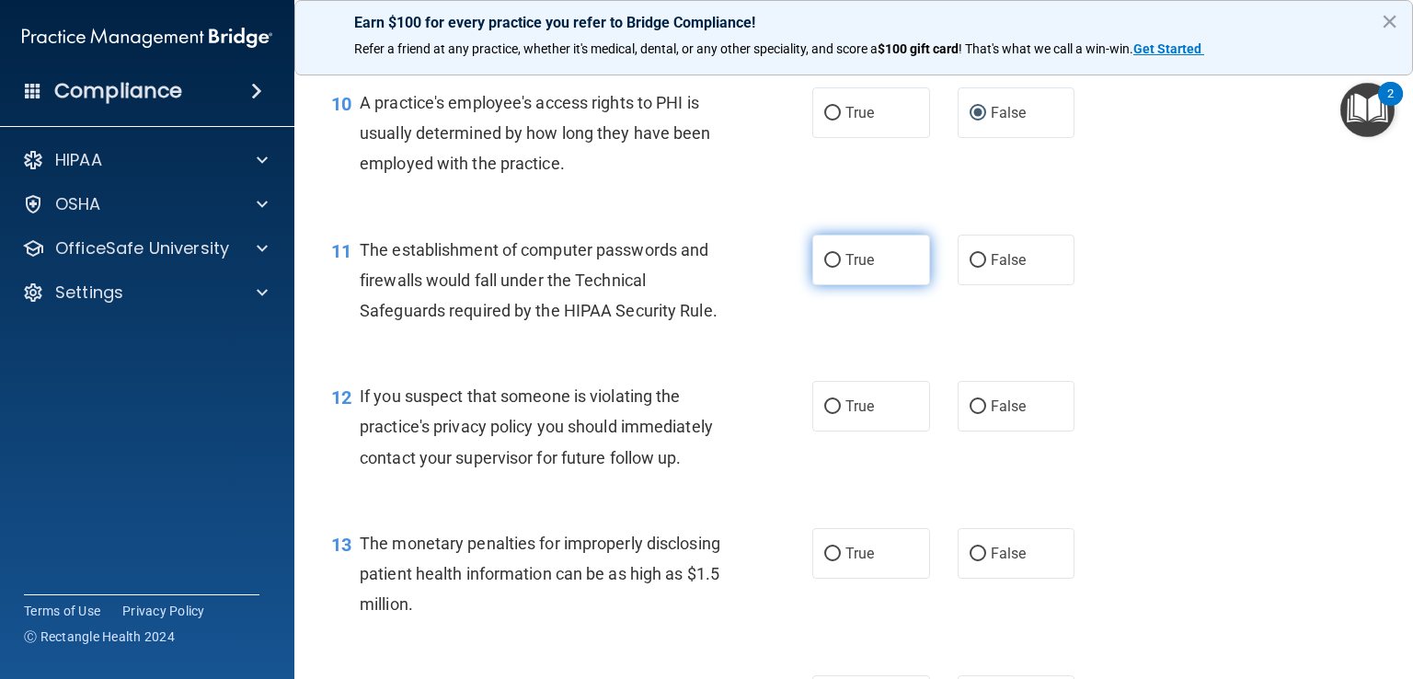
click at [845, 269] on span "True" at bounding box center [859, 259] width 29 height 17
click at [839, 268] on input "True" at bounding box center [832, 261] width 17 height 14
radio input "true"
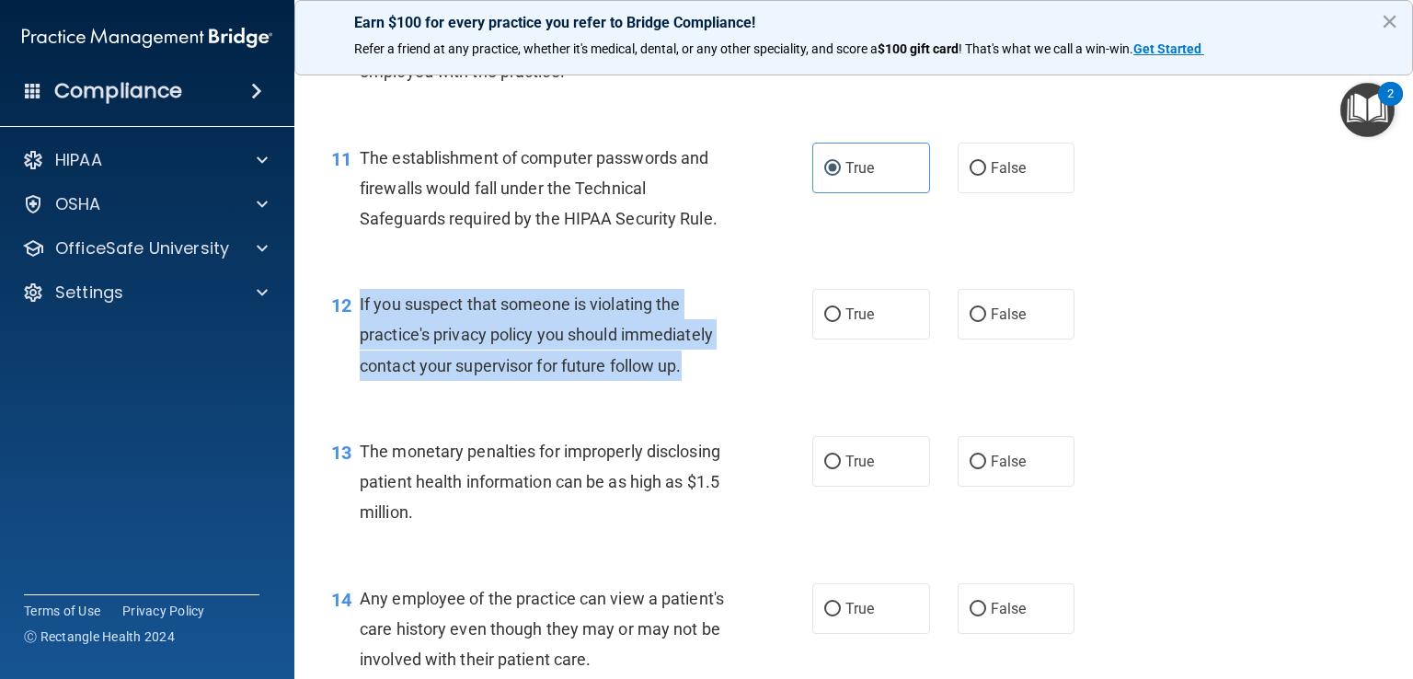
drag, startPoint x: 688, startPoint y: 407, endPoint x: 360, endPoint y: 328, distance: 337.7
click at [360, 328] on div "If you suspect that someone is violating the practice's privacy policy you shou…" at bounding box center [551, 335] width 382 height 92
copy span "If you suspect that someone is violating the practice's privacy policy you shou…"
click at [825, 322] on input "True" at bounding box center [832, 315] width 17 height 14
radio input "true"
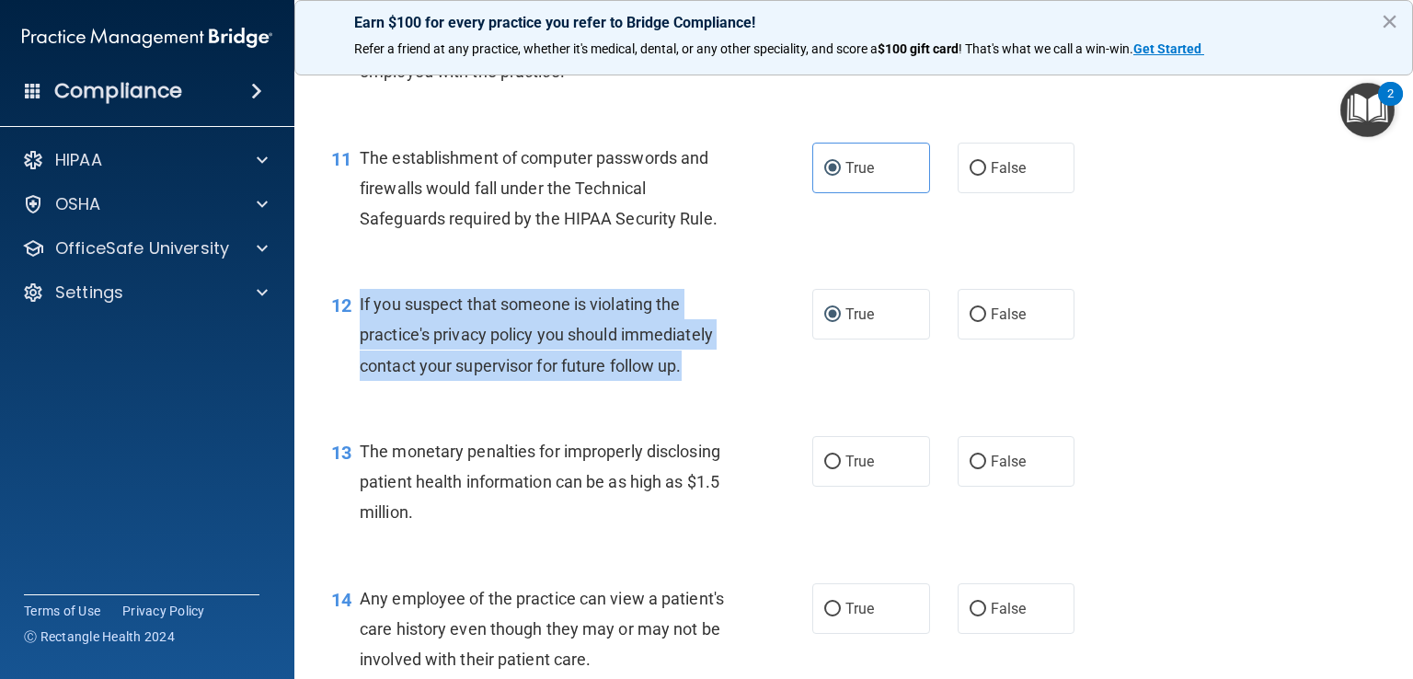
scroll to position [1655, 0]
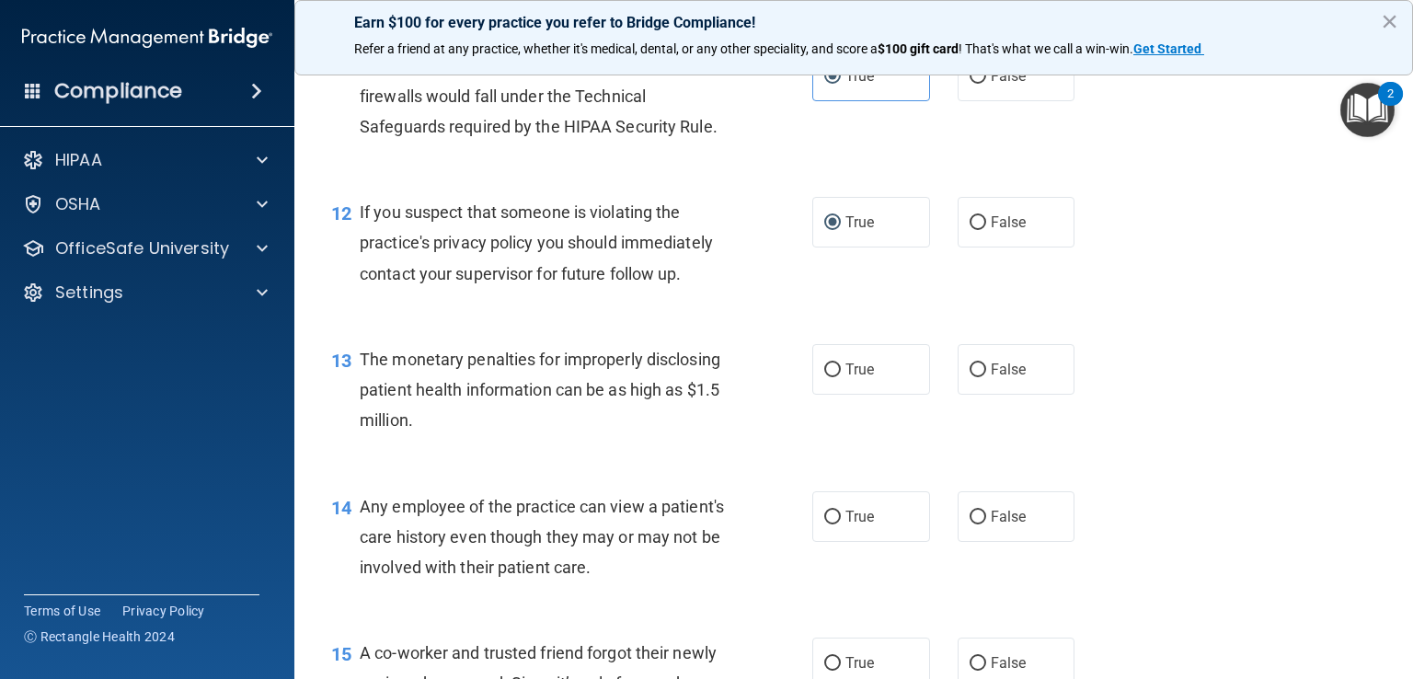
click at [449, 429] on span "The monetary penalties for improperly disclosing patient health information can…" at bounding box center [540, 389] width 361 height 80
click at [814, 391] on label "True" at bounding box center [871, 369] width 118 height 51
click at [824, 377] on input "True" at bounding box center [832, 370] width 17 height 14
radio input "true"
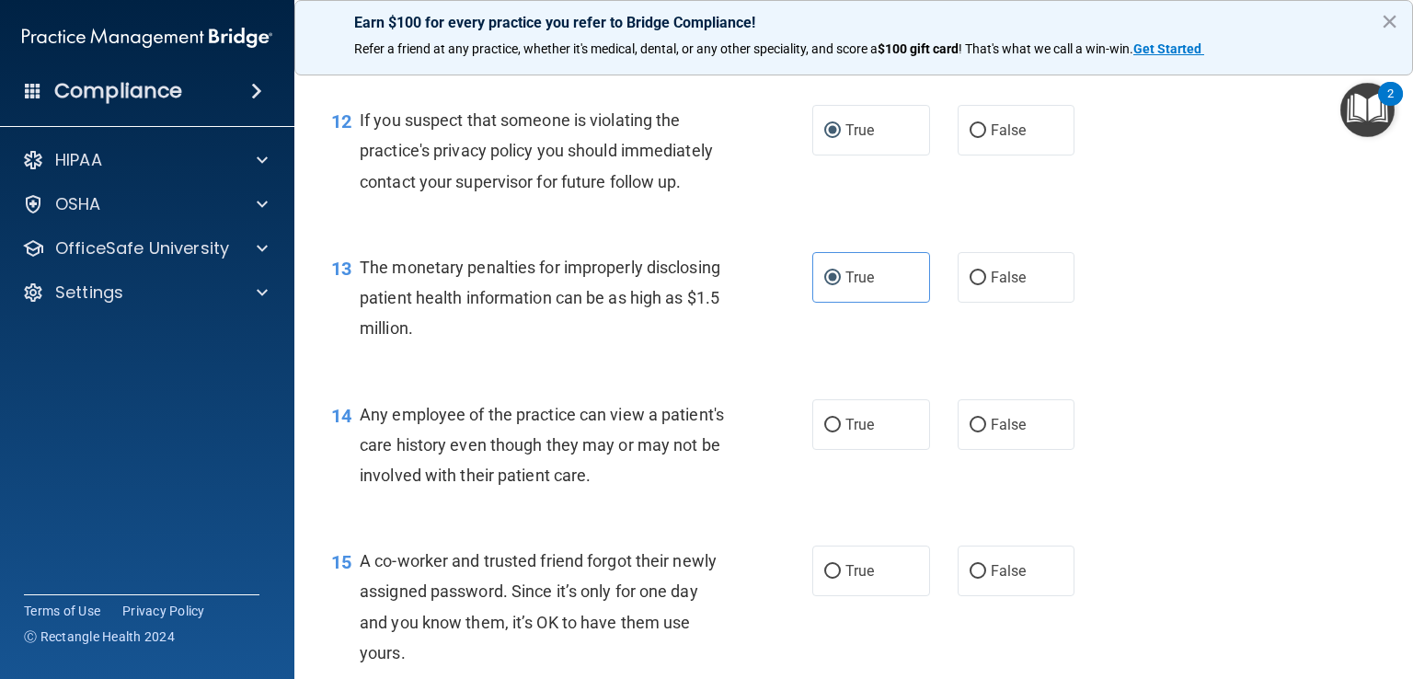
scroll to position [1839, 0]
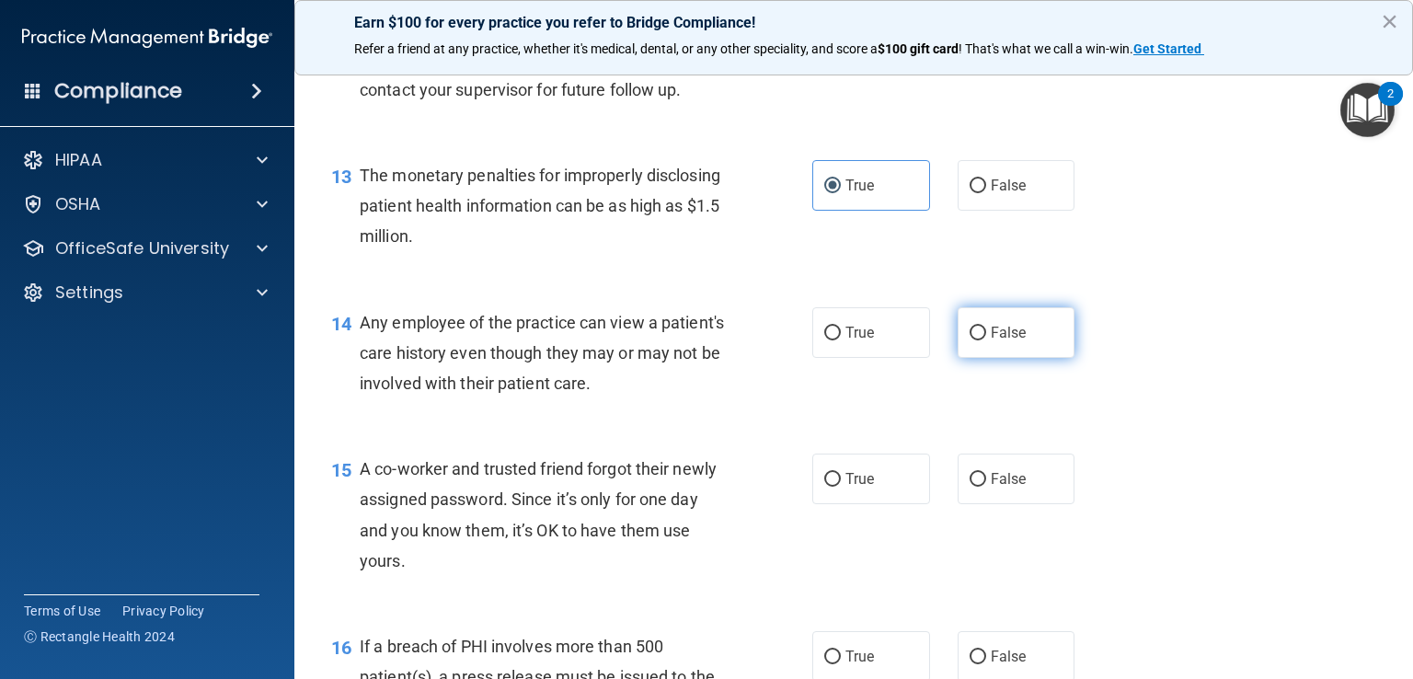
click at [969, 340] on input "False" at bounding box center [977, 333] width 17 height 14
radio input "true"
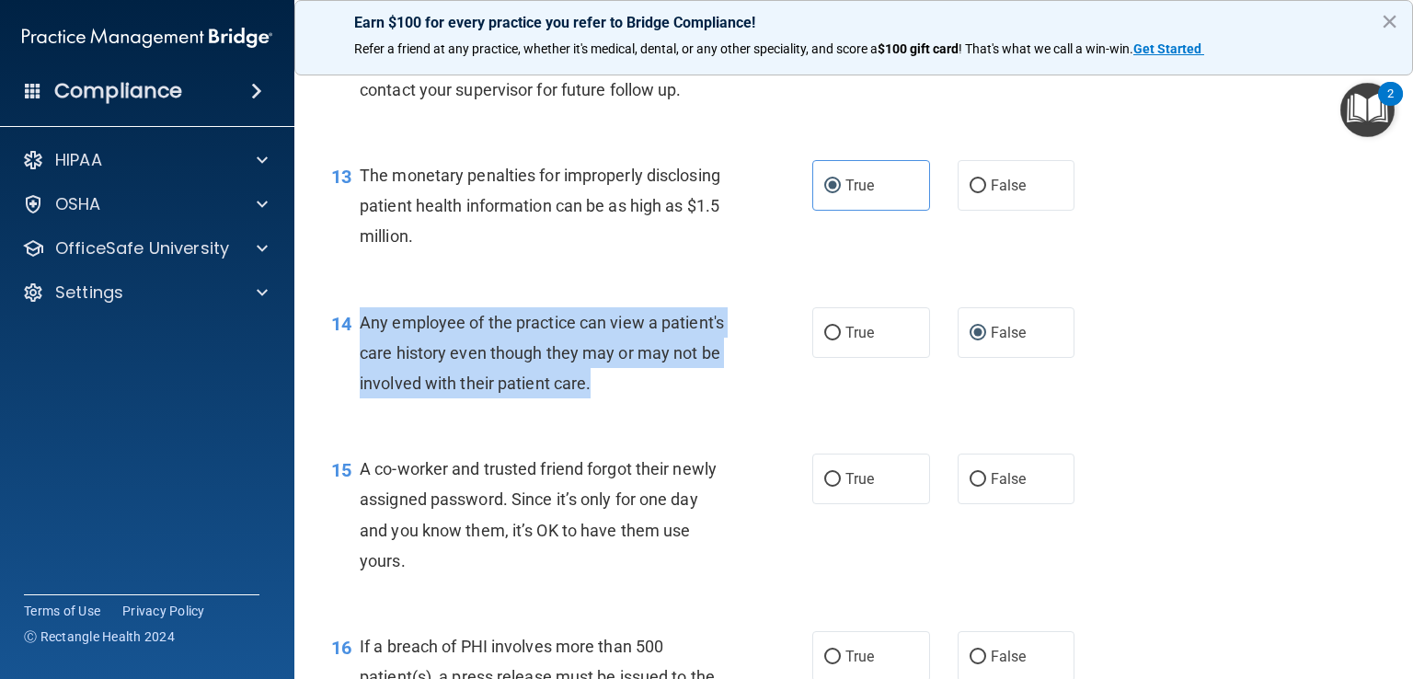
drag, startPoint x: 697, startPoint y: 413, endPoint x: 358, endPoint y: 344, distance: 346.3
click at [358, 344] on div "14 Any employee of the practice can view a patient's care history even though t…" at bounding box center [571, 357] width 536 height 101
copy div "Any employee of the practice can view a patient's care history even though they…"
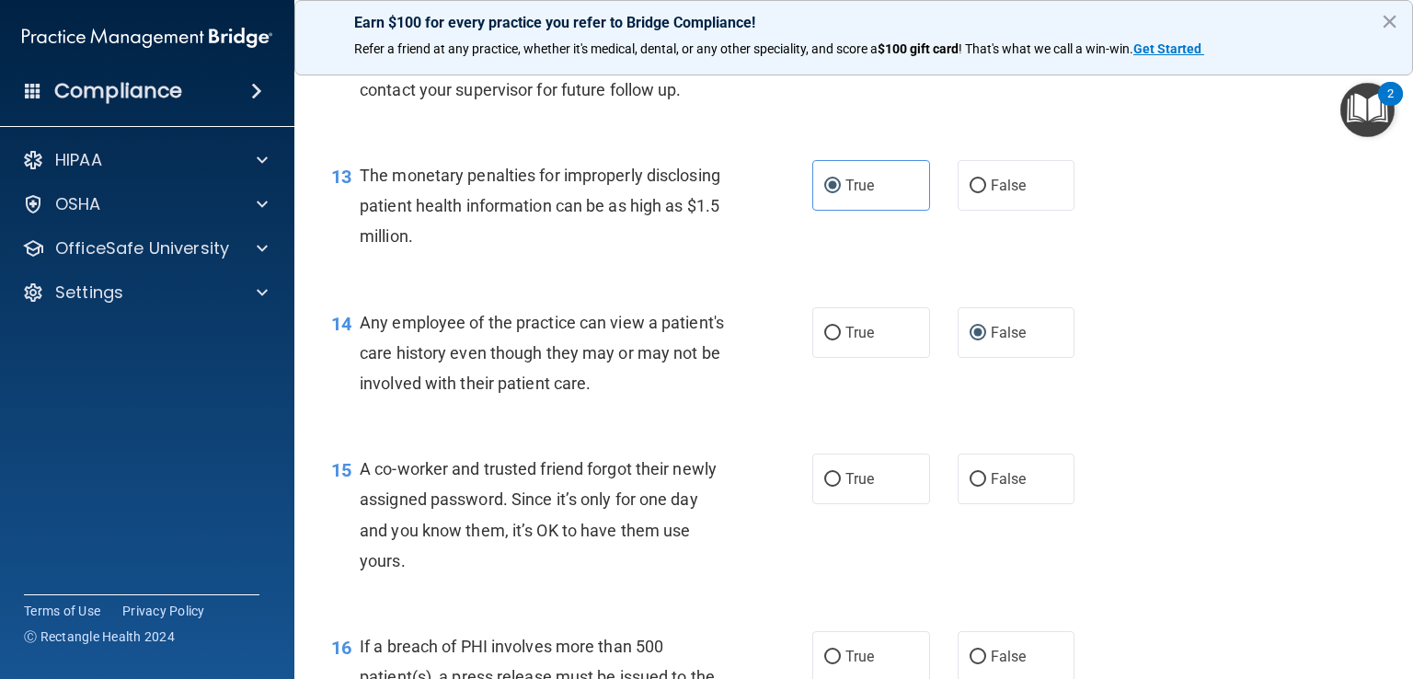
click at [882, 421] on div "14 Any employee of the practice can view a patient's care history even though t…" at bounding box center [853, 357] width 1072 height 147
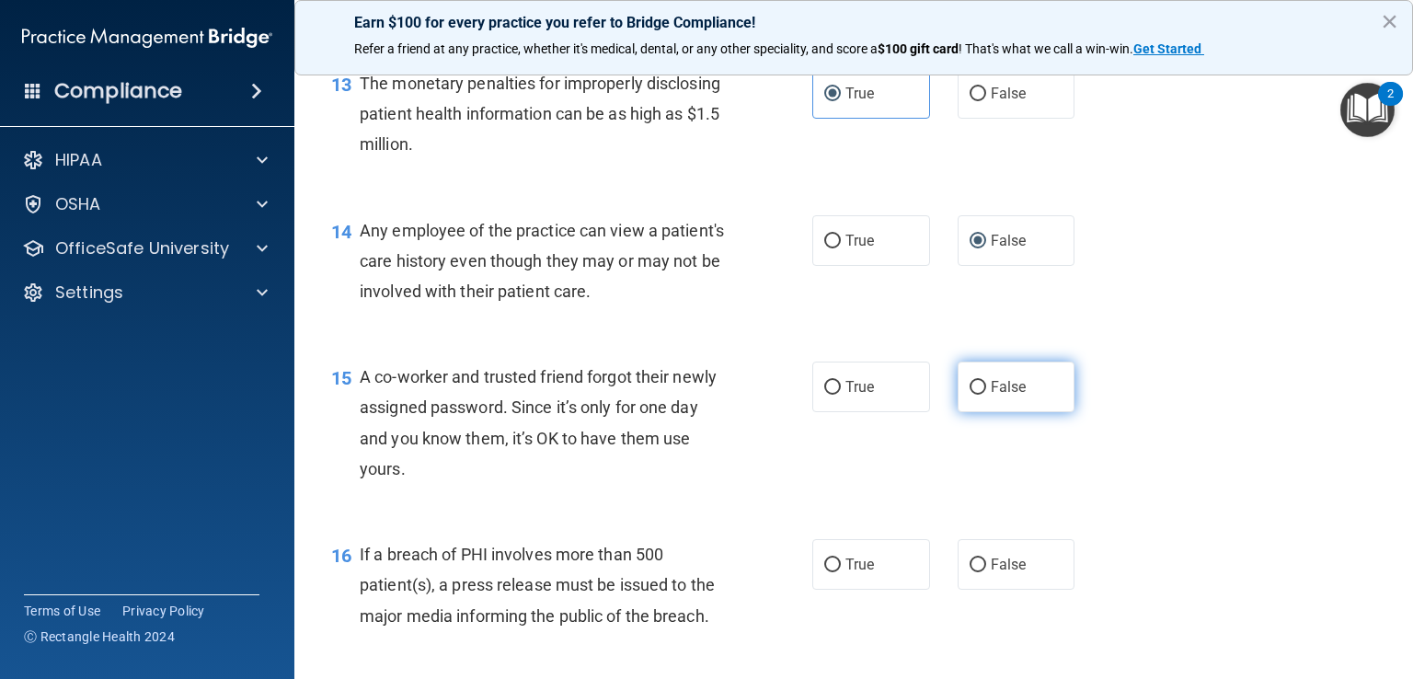
click at [976, 395] on input "False" at bounding box center [977, 388] width 17 height 14
radio input "true"
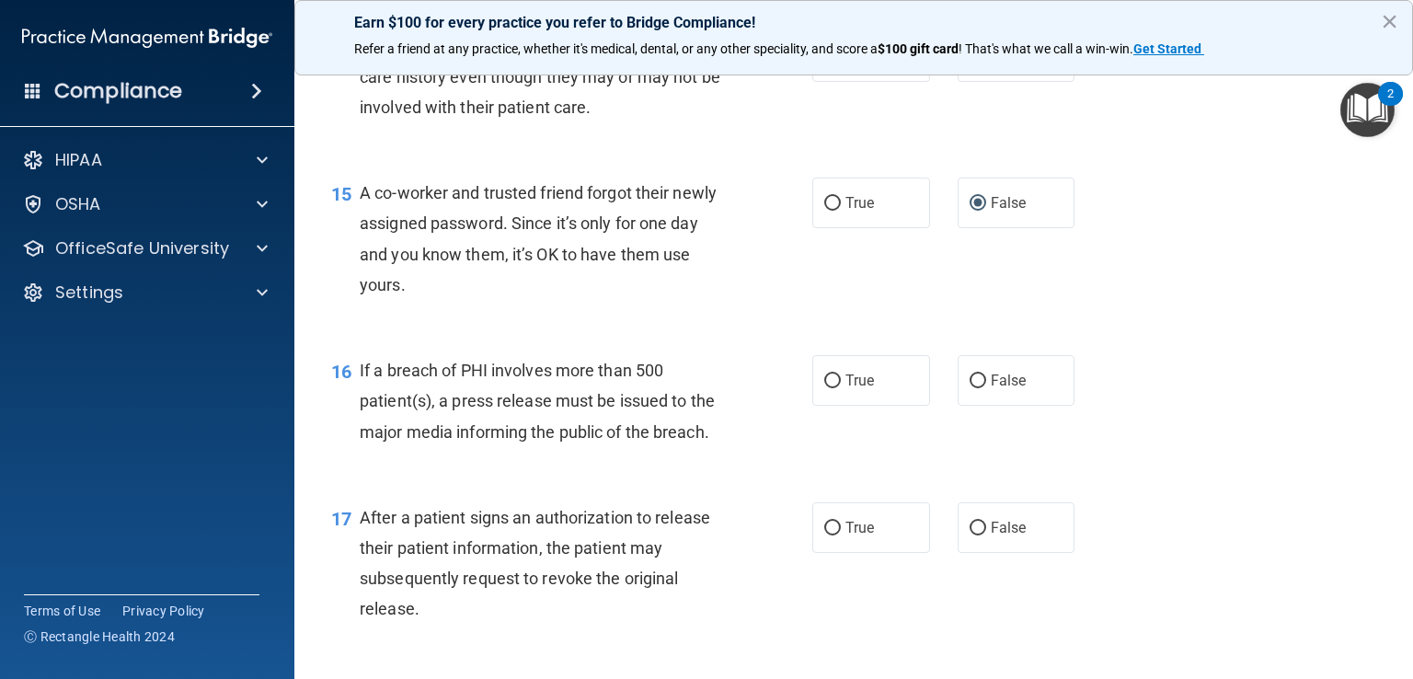
scroll to position [2207, 0]
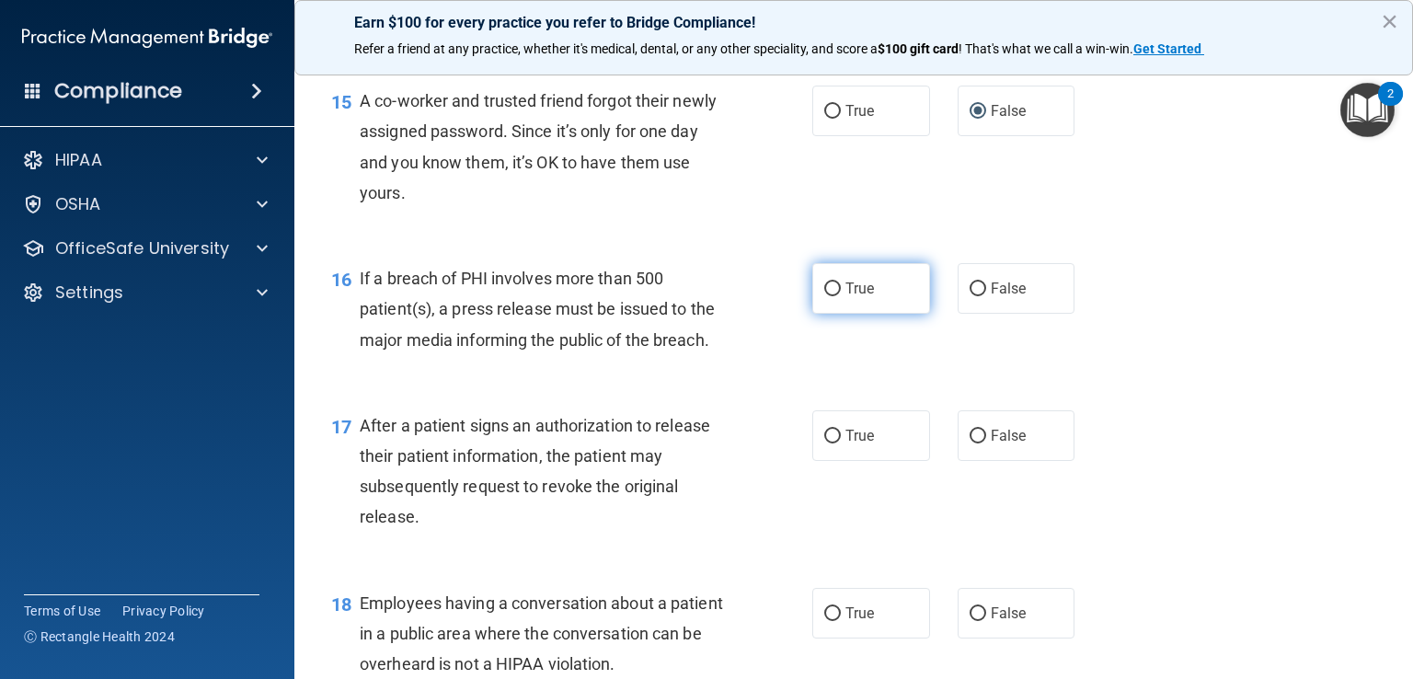
click at [824, 296] on input "True" at bounding box center [832, 289] width 17 height 14
radio input "true"
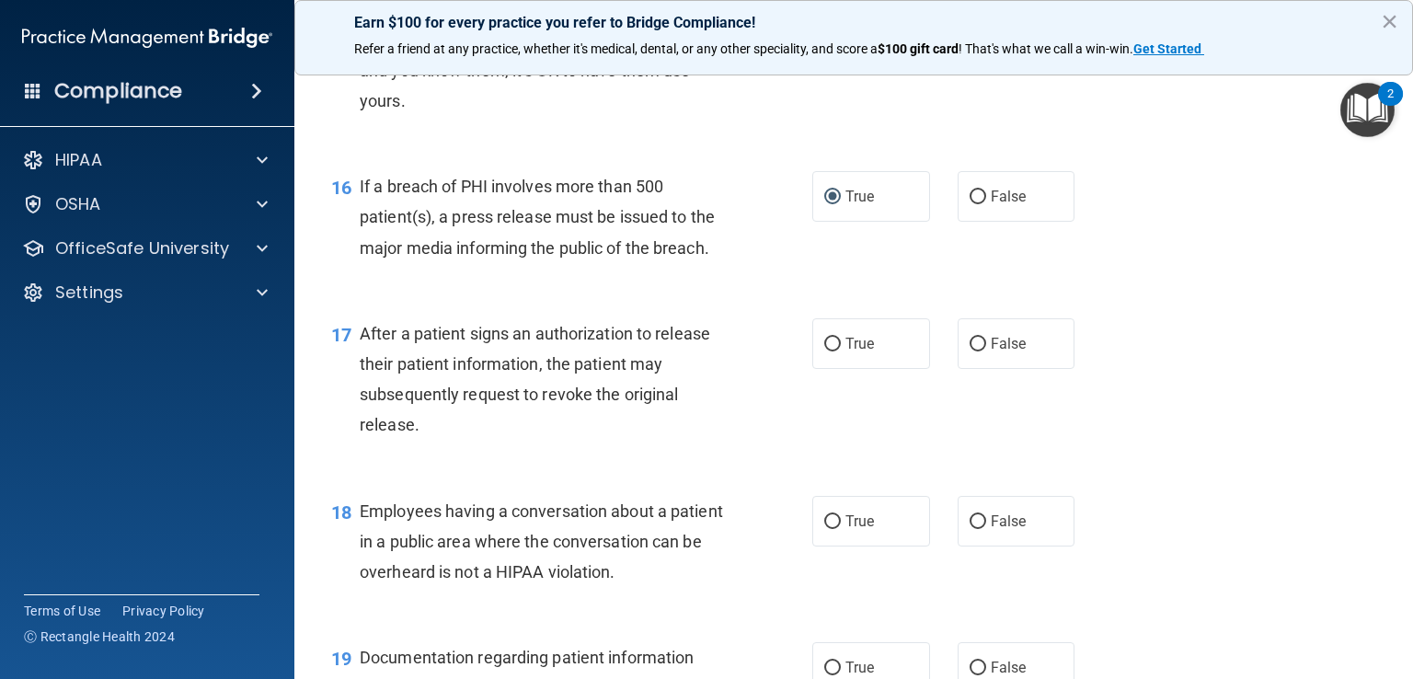
scroll to position [2391, 0]
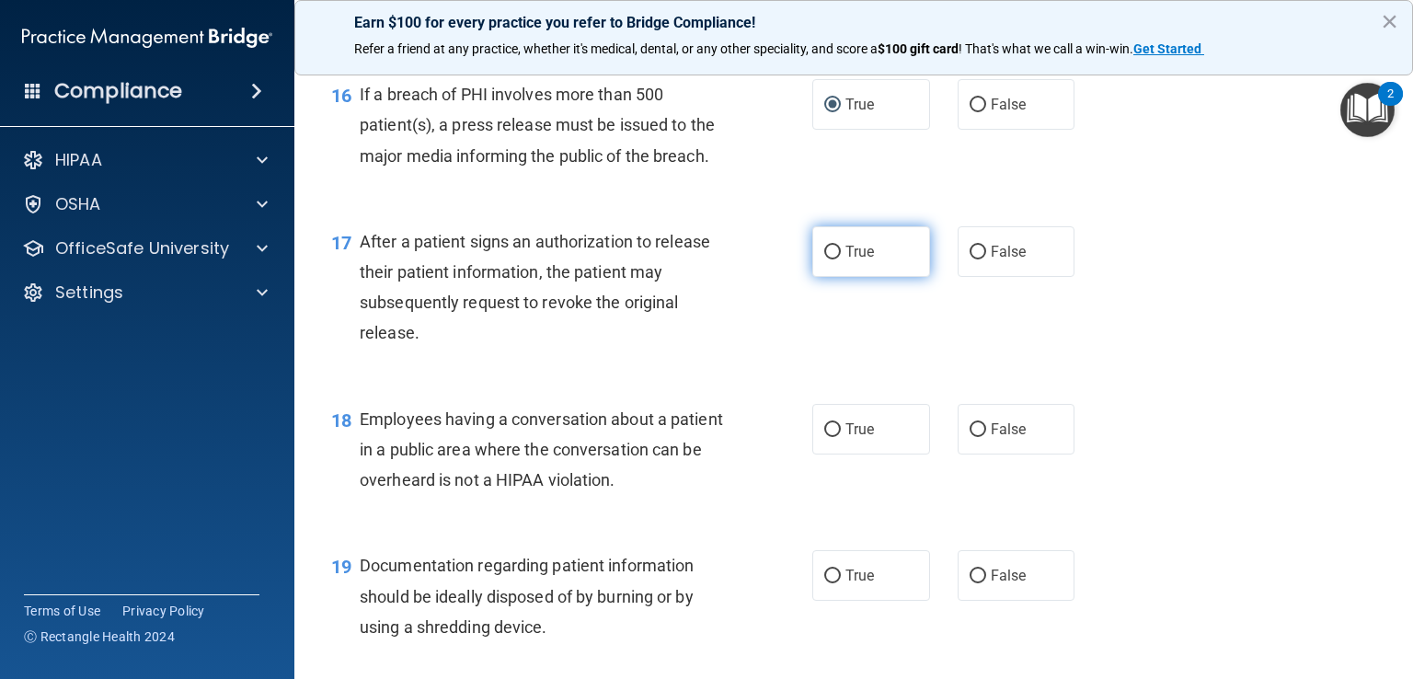
drag, startPoint x: 829, startPoint y: 277, endPoint x: 851, endPoint y: 285, distance: 23.6
click at [829, 259] on input "True" at bounding box center [832, 253] width 17 height 14
radio input "true"
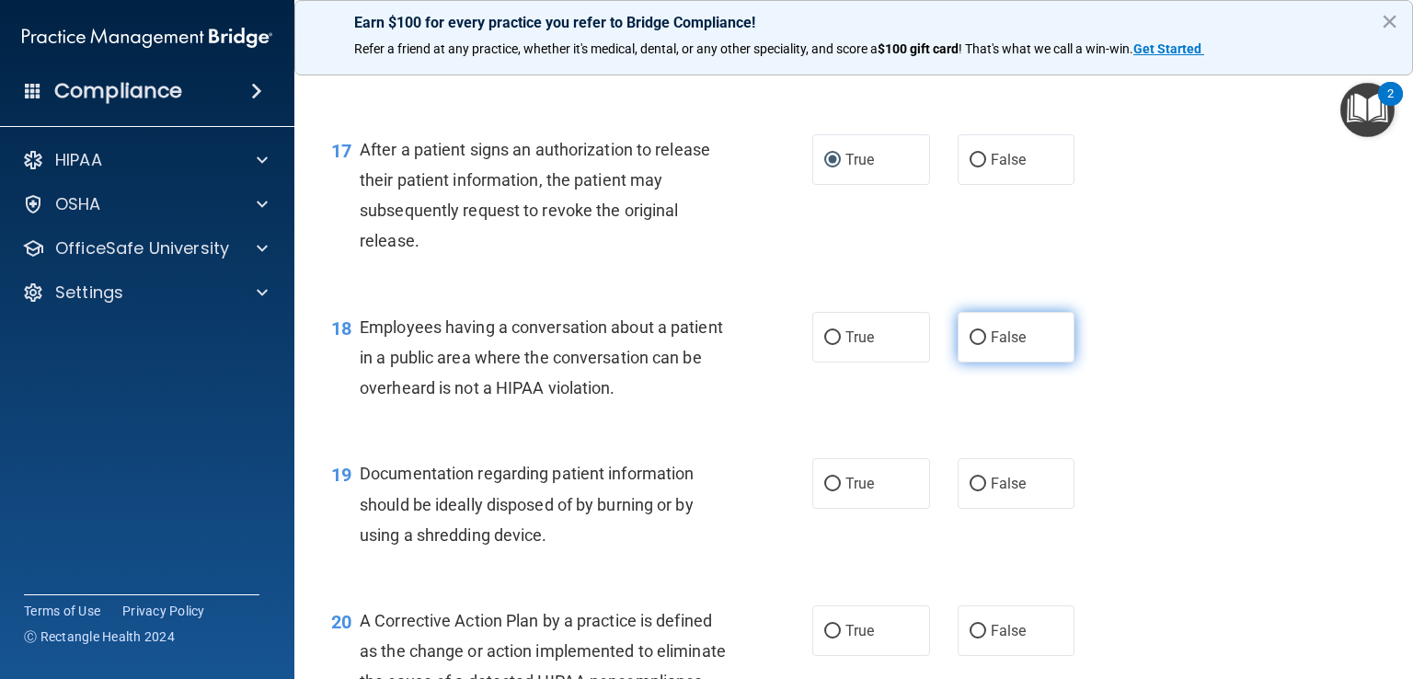
click at [971, 345] on input "False" at bounding box center [977, 338] width 17 height 14
radio input "true"
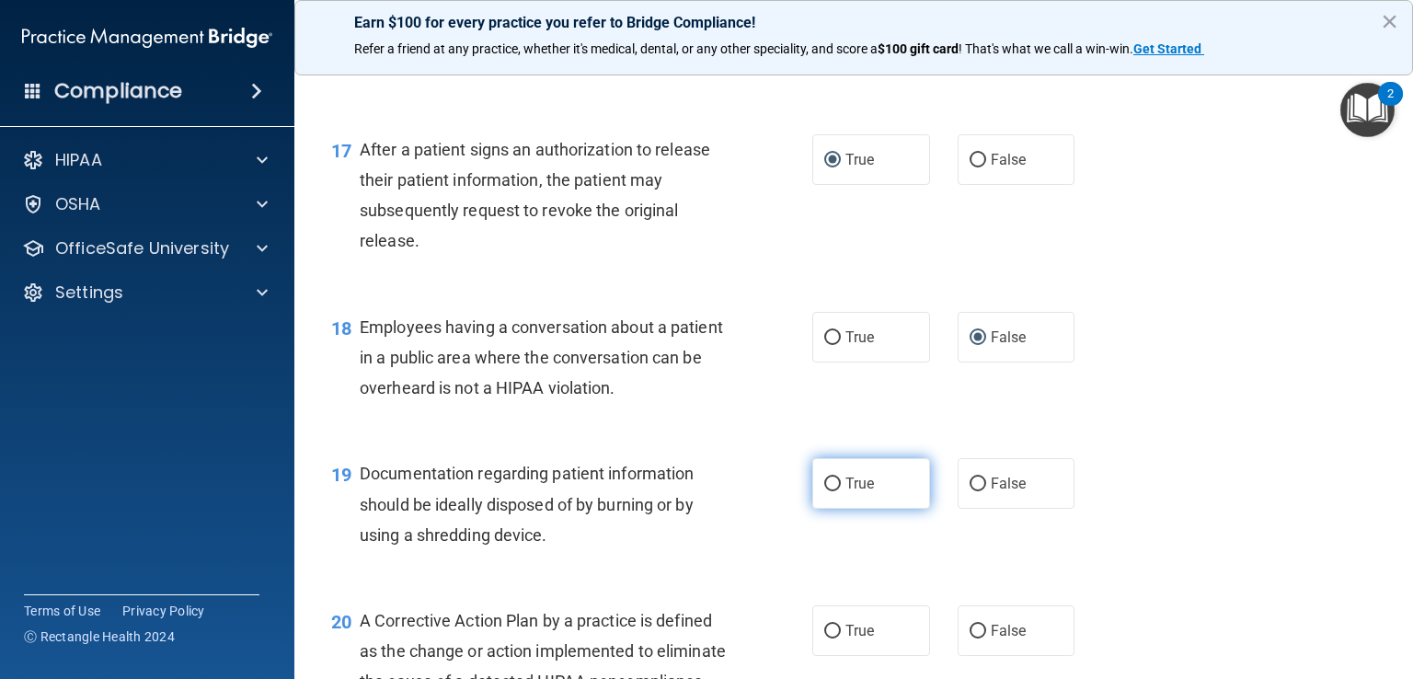
scroll to position [2575, 0]
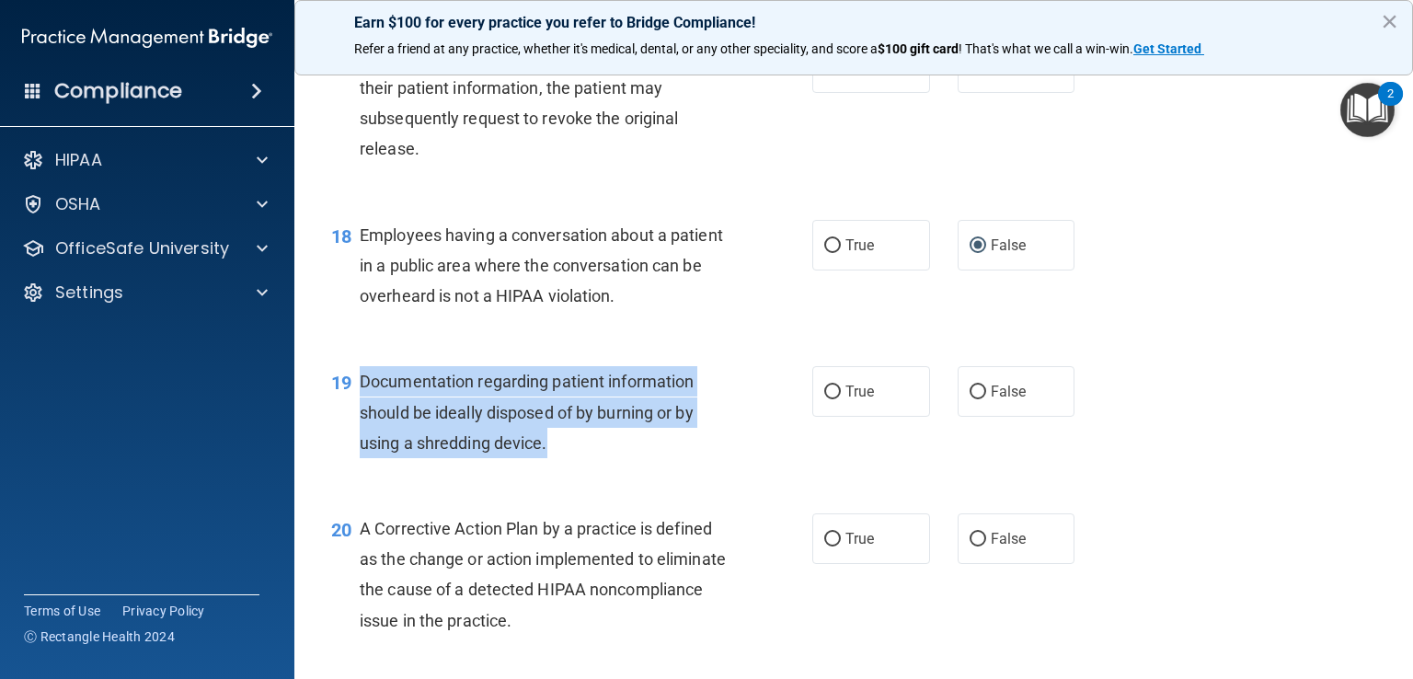
drag, startPoint x: 545, startPoint y: 475, endPoint x: 362, endPoint y: 407, distance: 195.3
click at [361, 406] on span "Documentation regarding patient information should be ideally disposed of by bu…" at bounding box center [527, 412] width 334 height 80
copy span "Documentation regarding patient information should be ideally disposed of by bu…"
click at [824, 399] on input "True" at bounding box center [832, 392] width 17 height 14
radio input "true"
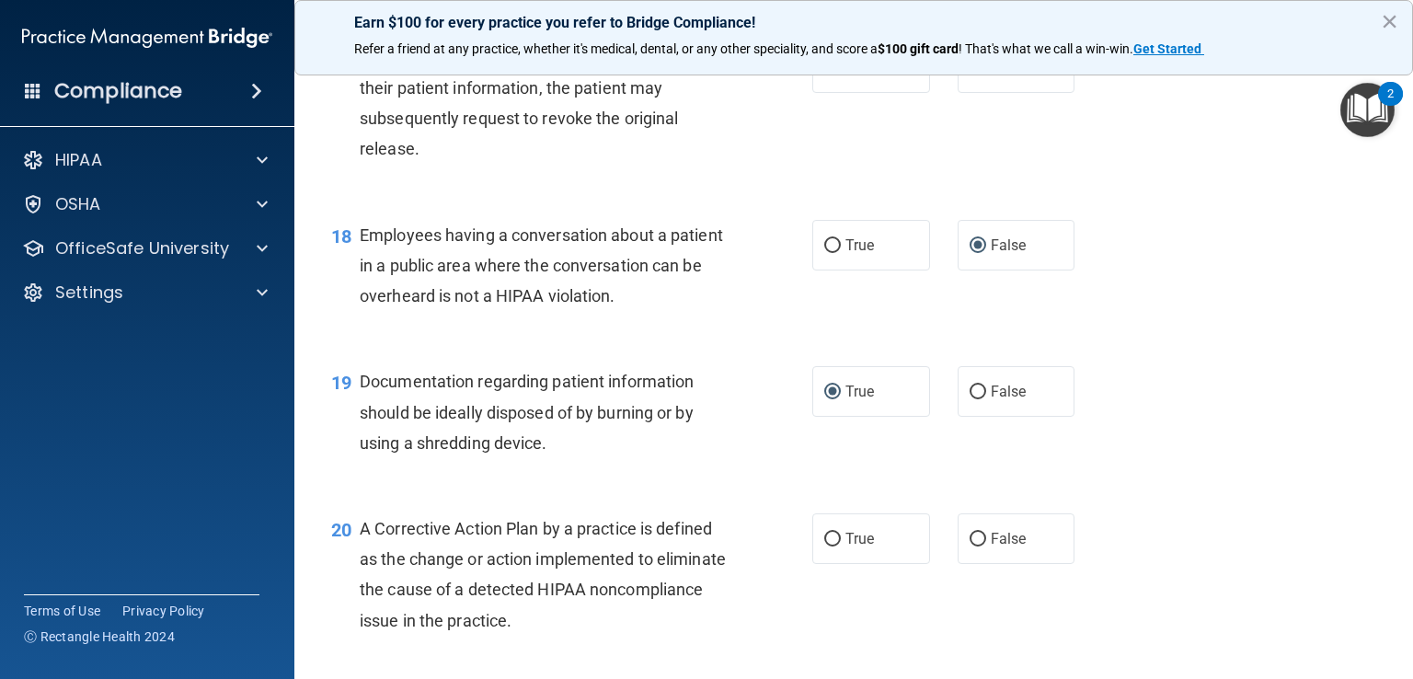
click at [636, 490] on div "19 Documentation regarding patient information should be ideally disposed of by…" at bounding box center [853, 416] width 1072 height 147
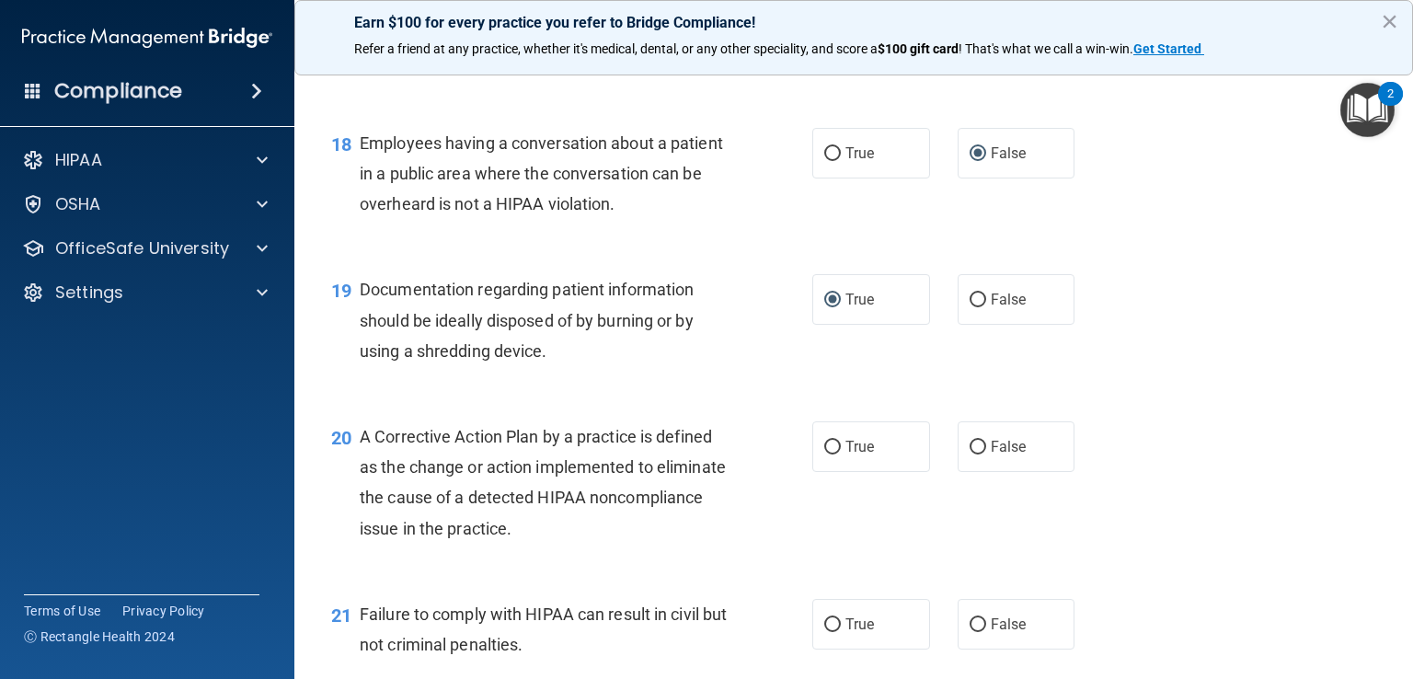
scroll to position [2759, 0]
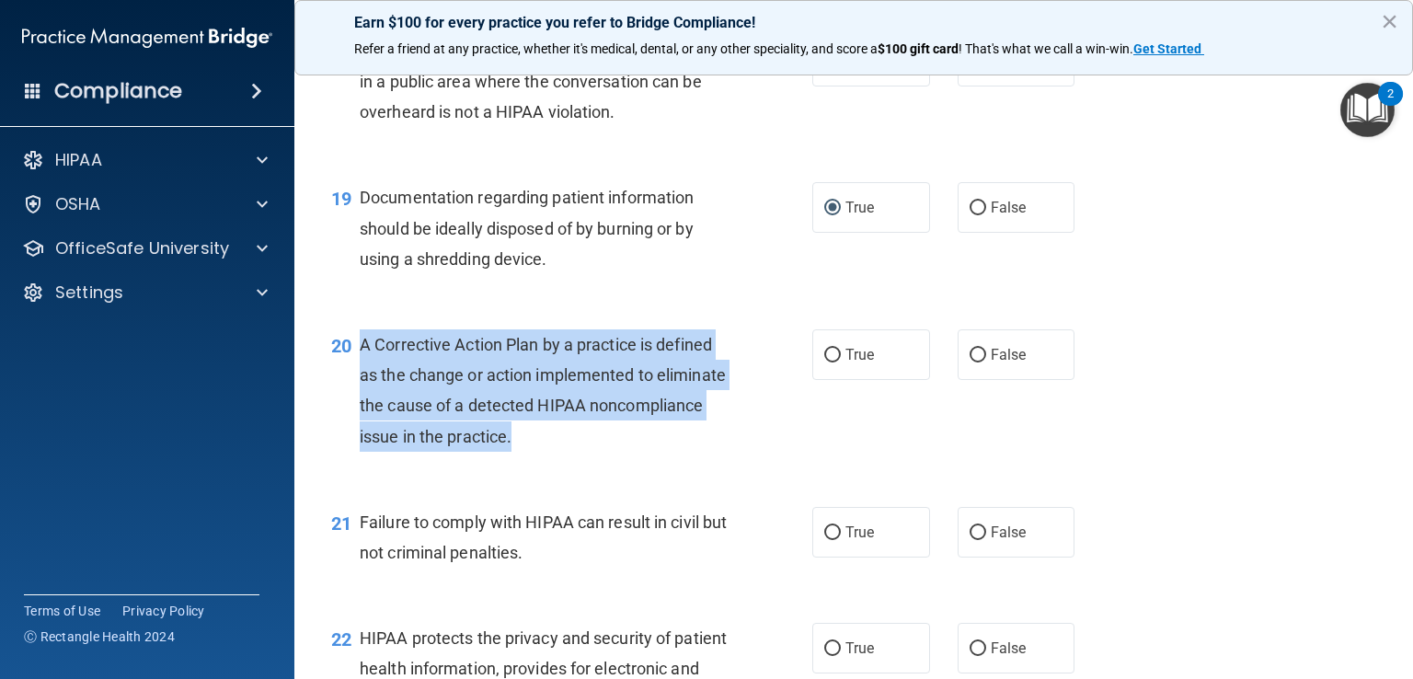
drag, startPoint x: 357, startPoint y: 373, endPoint x: 633, endPoint y: 475, distance: 294.2
click at [633, 461] on div "20 A Corrective Action Plan by a practice is defined as the change or action im…" at bounding box center [571, 395] width 536 height 132
copy div "A Corrective Action Plan by a practice is defined as the change or action imple…"
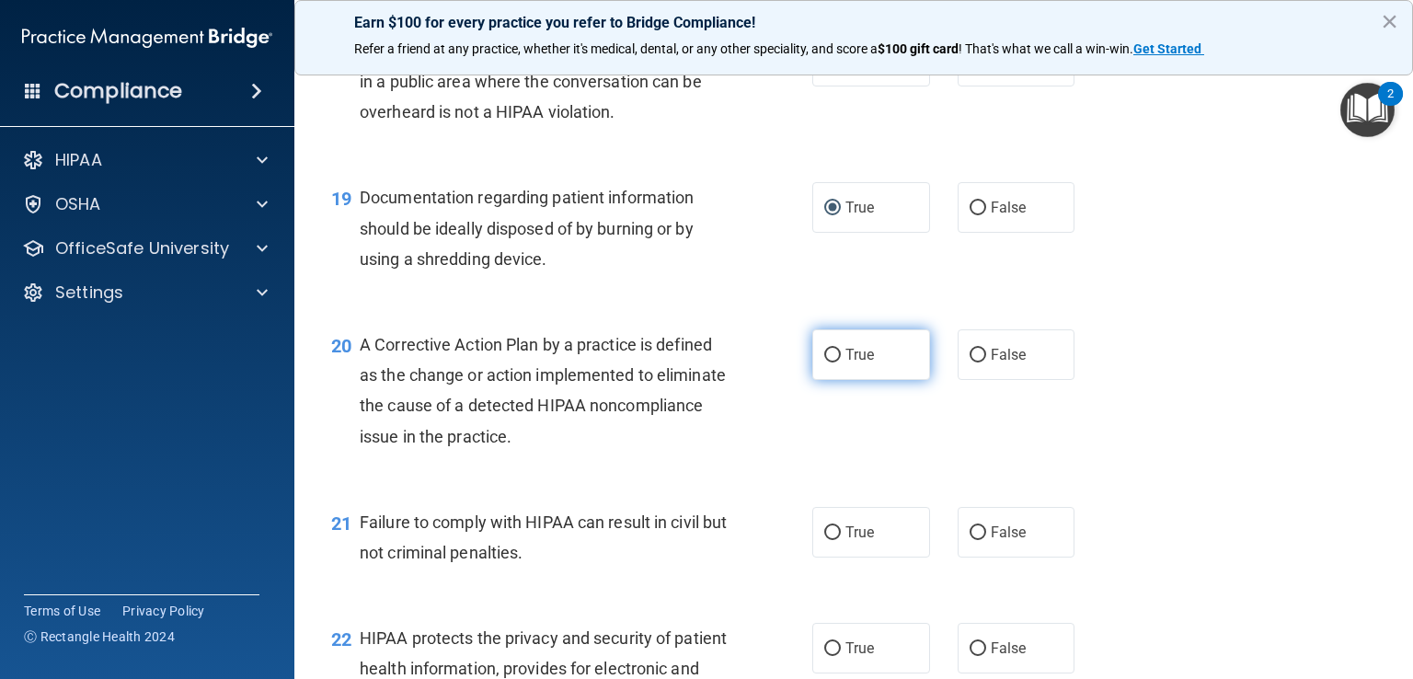
click at [834, 380] on label "True" at bounding box center [871, 354] width 118 height 51
click at [834, 362] on input "True" at bounding box center [832, 356] width 17 height 14
radio input "true"
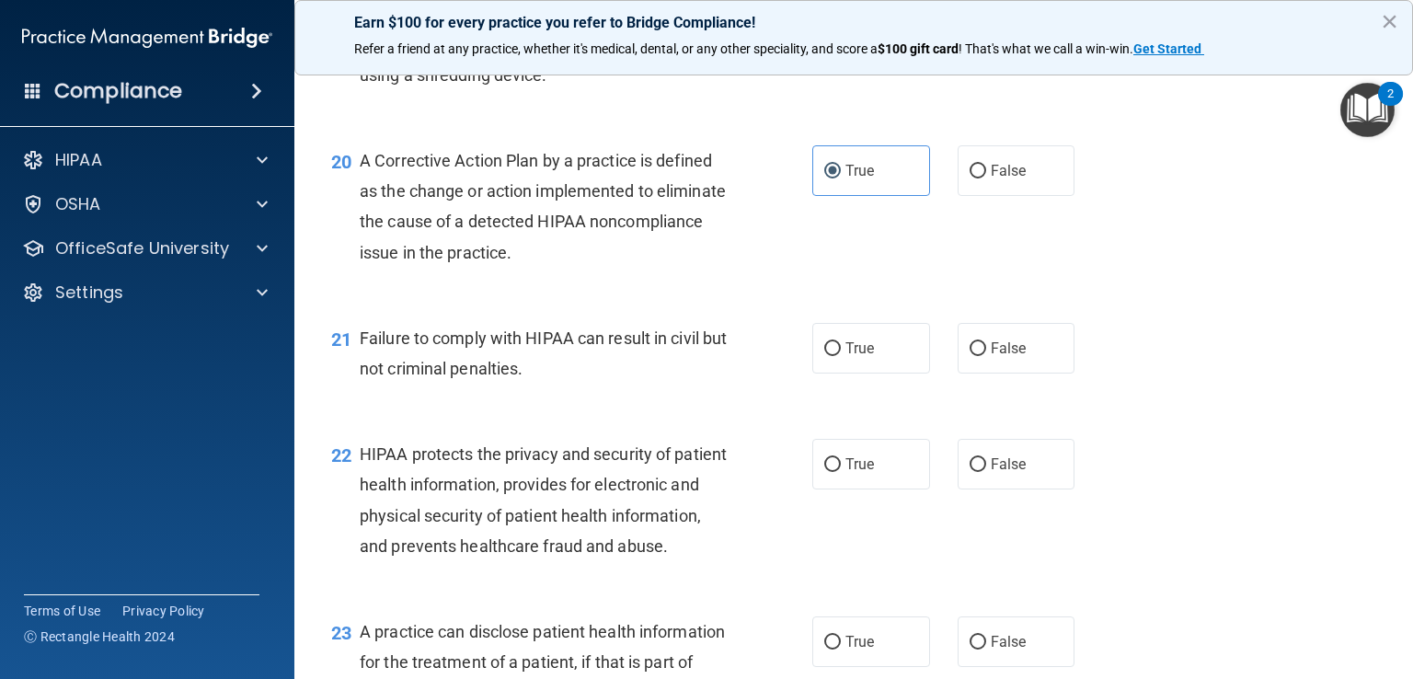
scroll to position [3035, 0]
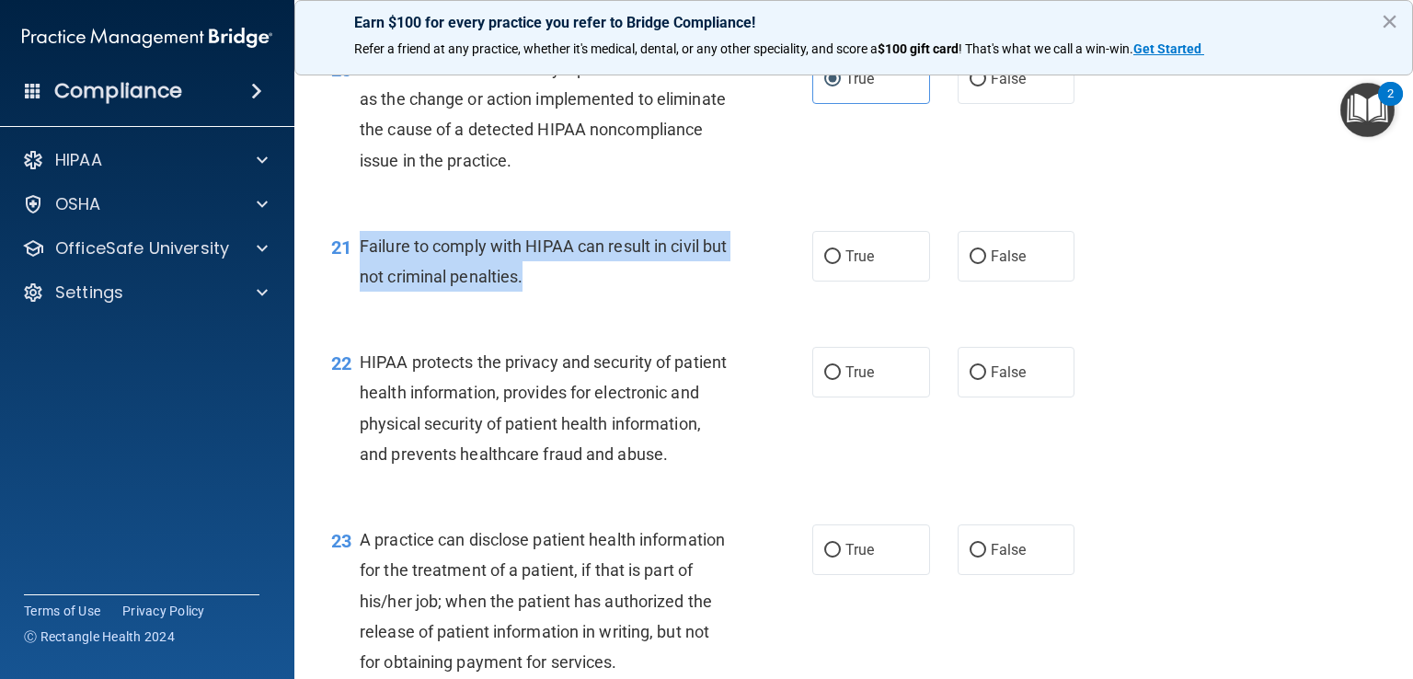
drag, startPoint x: 562, startPoint y: 317, endPoint x: 356, endPoint y: 263, distance: 213.0
click at [356, 263] on div "21 Failure to comply with HIPAA can result in civil but not criminal penalties." at bounding box center [571, 266] width 536 height 70
copy div "Failure to comply with HIPAA can result in civil but not criminal penalties."
click at [972, 264] on input "False" at bounding box center [977, 257] width 17 height 14
radio input "true"
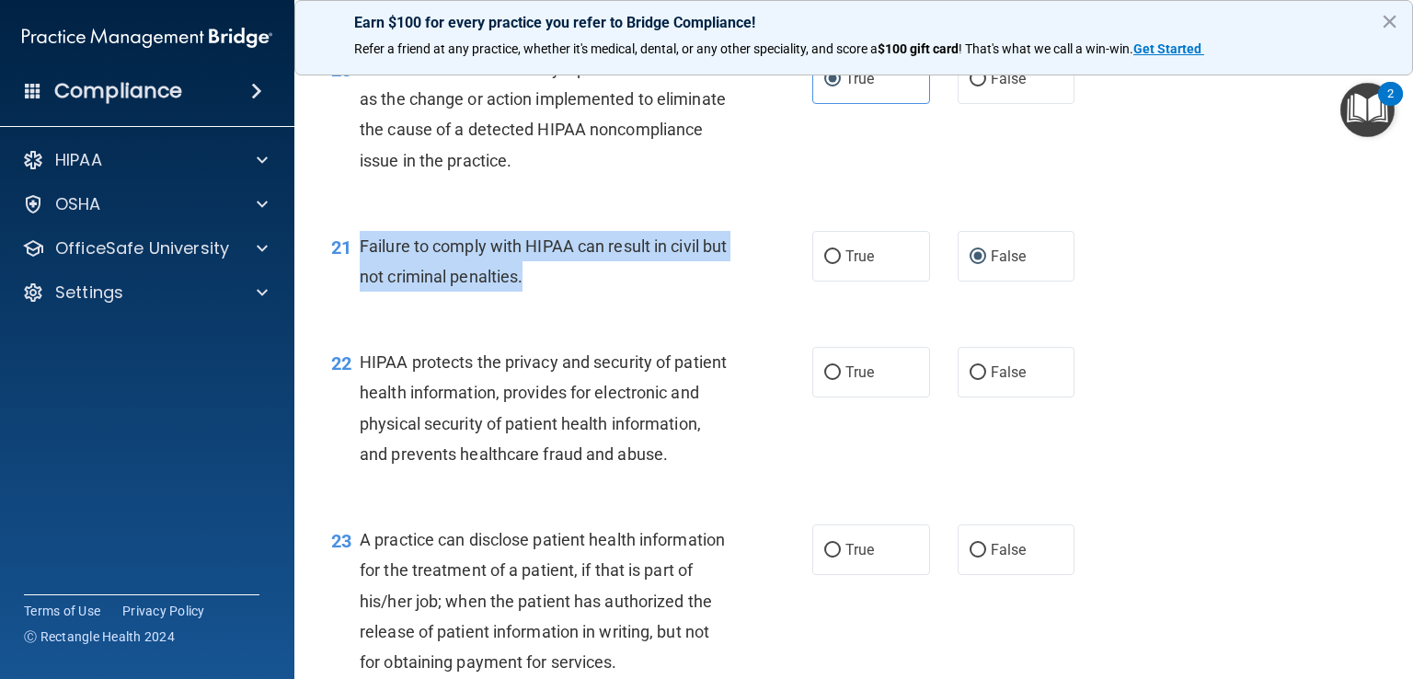
scroll to position [3219, 0]
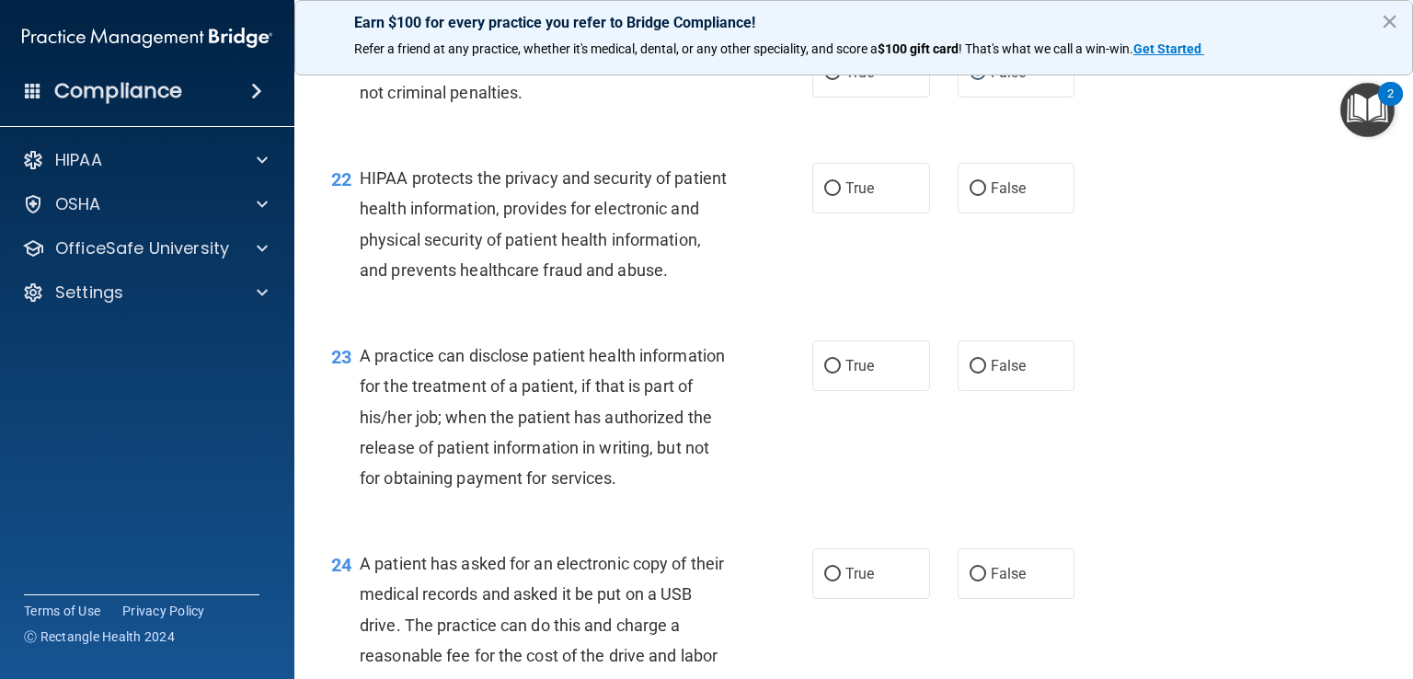
click at [691, 285] on div "HIPAA protects the privacy and security of patient health information, provides…" at bounding box center [551, 224] width 382 height 122
click at [828, 196] on input "True" at bounding box center [832, 189] width 17 height 14
radio input "true"
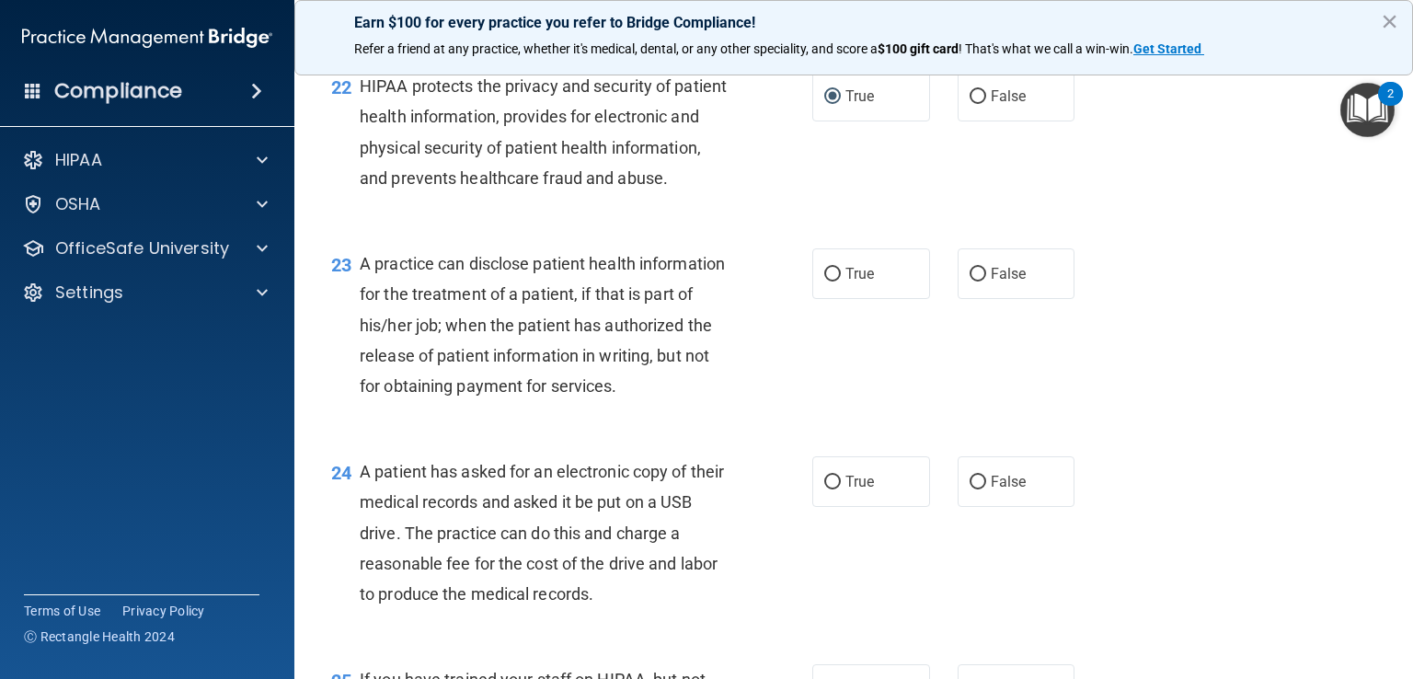
scroll to position [3403, 0]
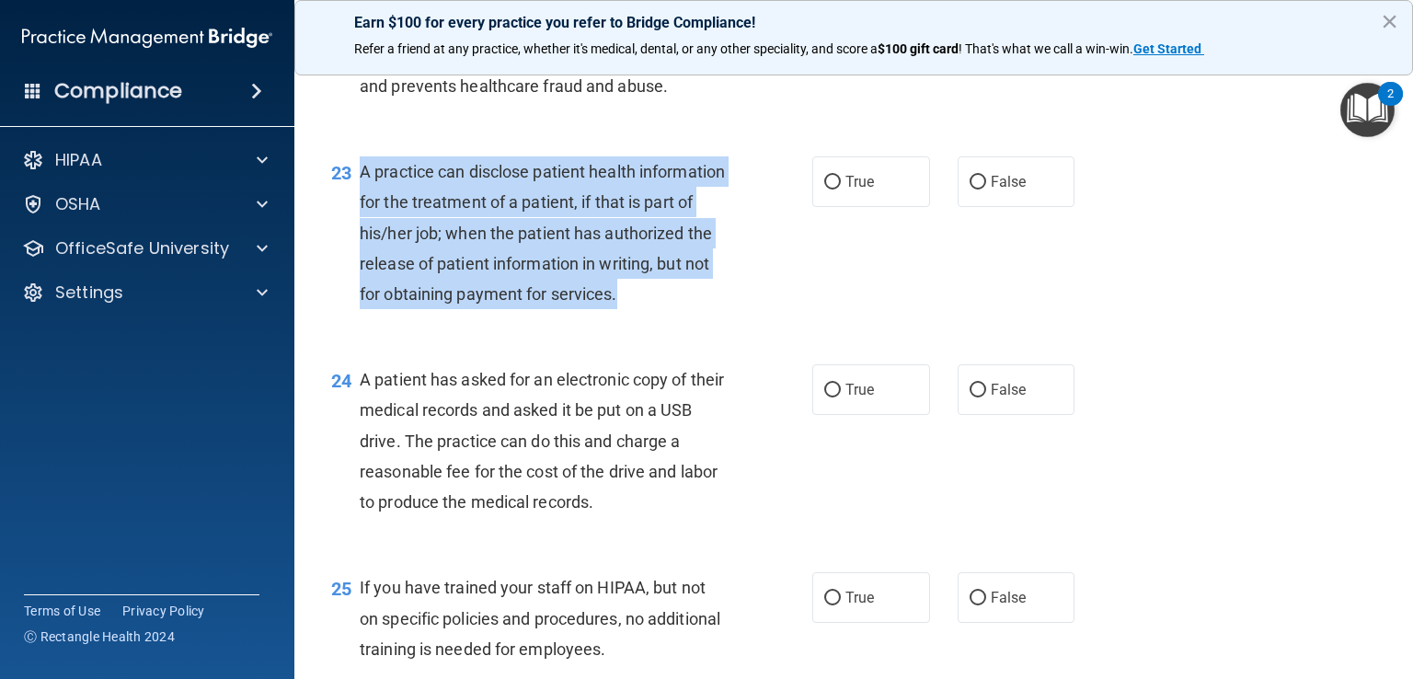
drag, startPoint x: 432, startPoint y: 385, endPoint x: 361, endPoint y: 222, distance: 178.7
click at [361, 222] on div "A practice can disclose patient health information for the treatment of a patie…" at bounding box center [551, 232] width 382 height 153
click at [969, 189] on input "False" at bounding box center [977, 183] width 17 height 14
radio input "true"
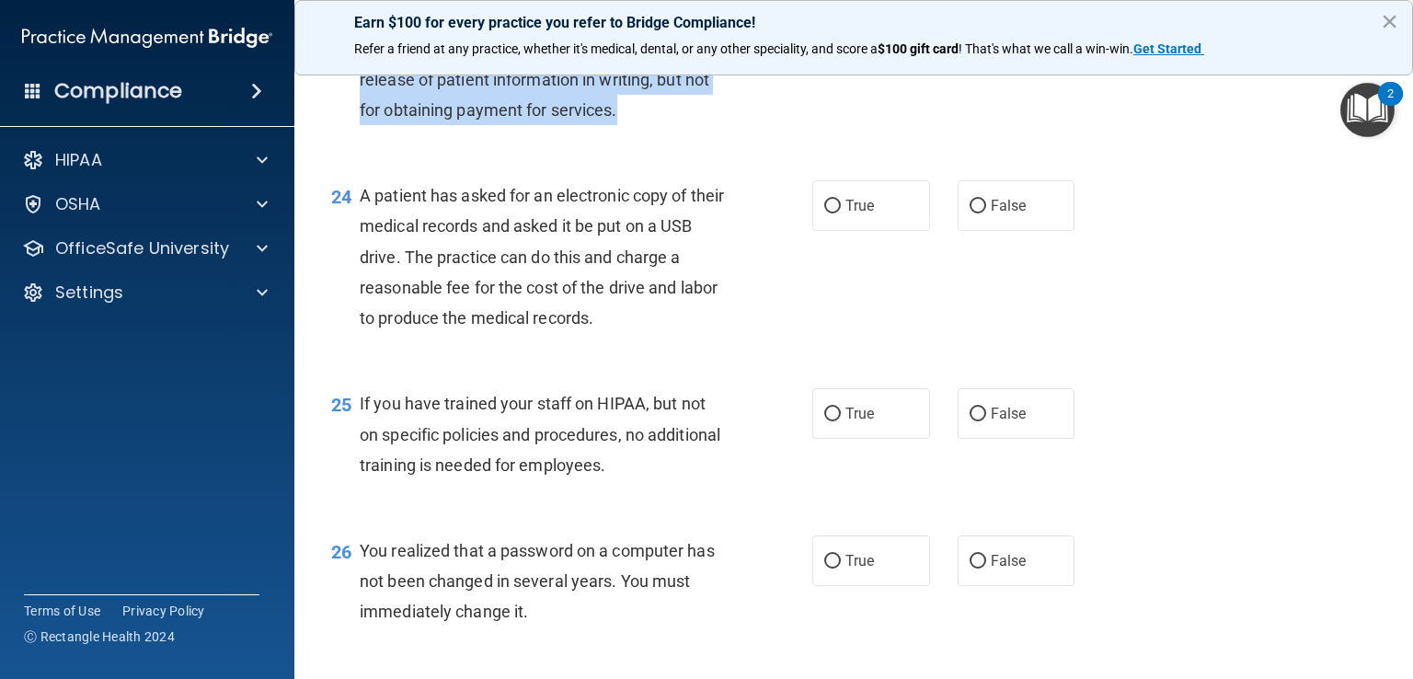
scroll to position [3679, 0]
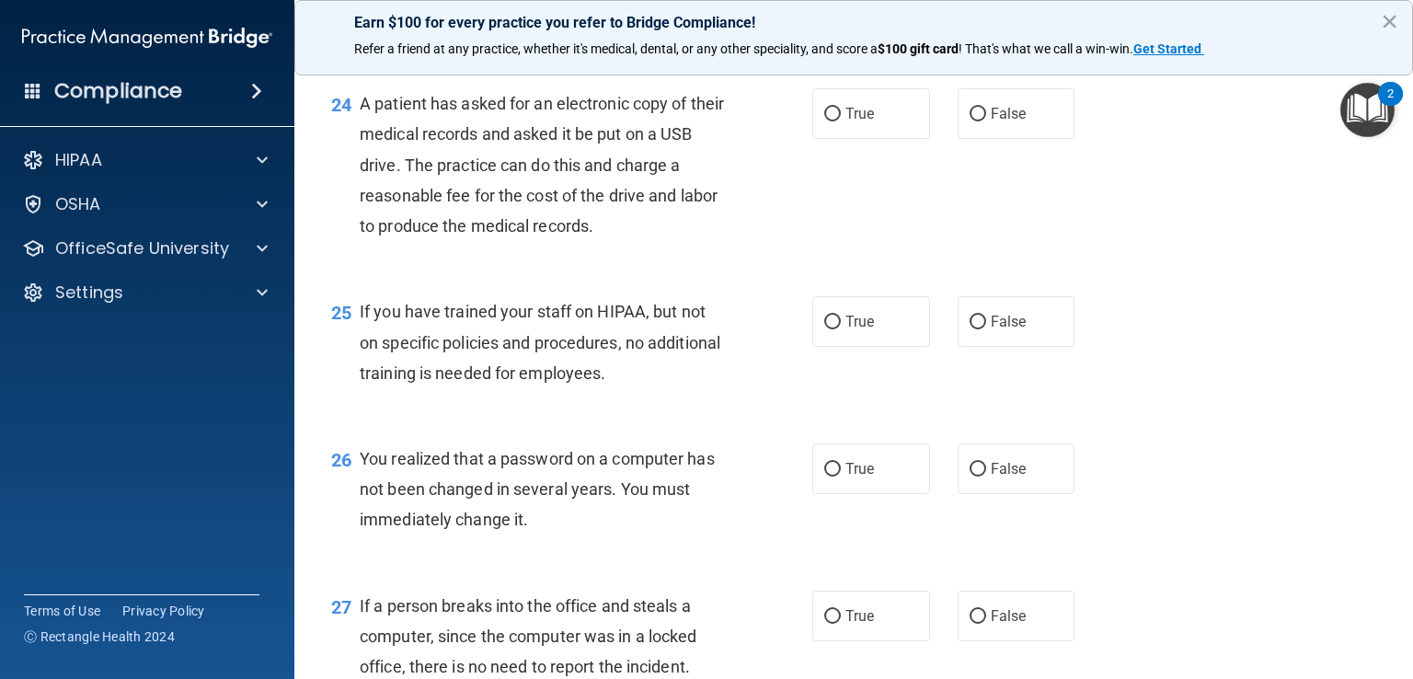
click at [630, 250] on div "24 A patient has asked for an electronic copy of their medical records and aske…" at bounding box center [571, 169] width 536 height 162
click at [969, 121] on input "False" at bounding box center [977, 115] width 17 height 14
radio input "true"
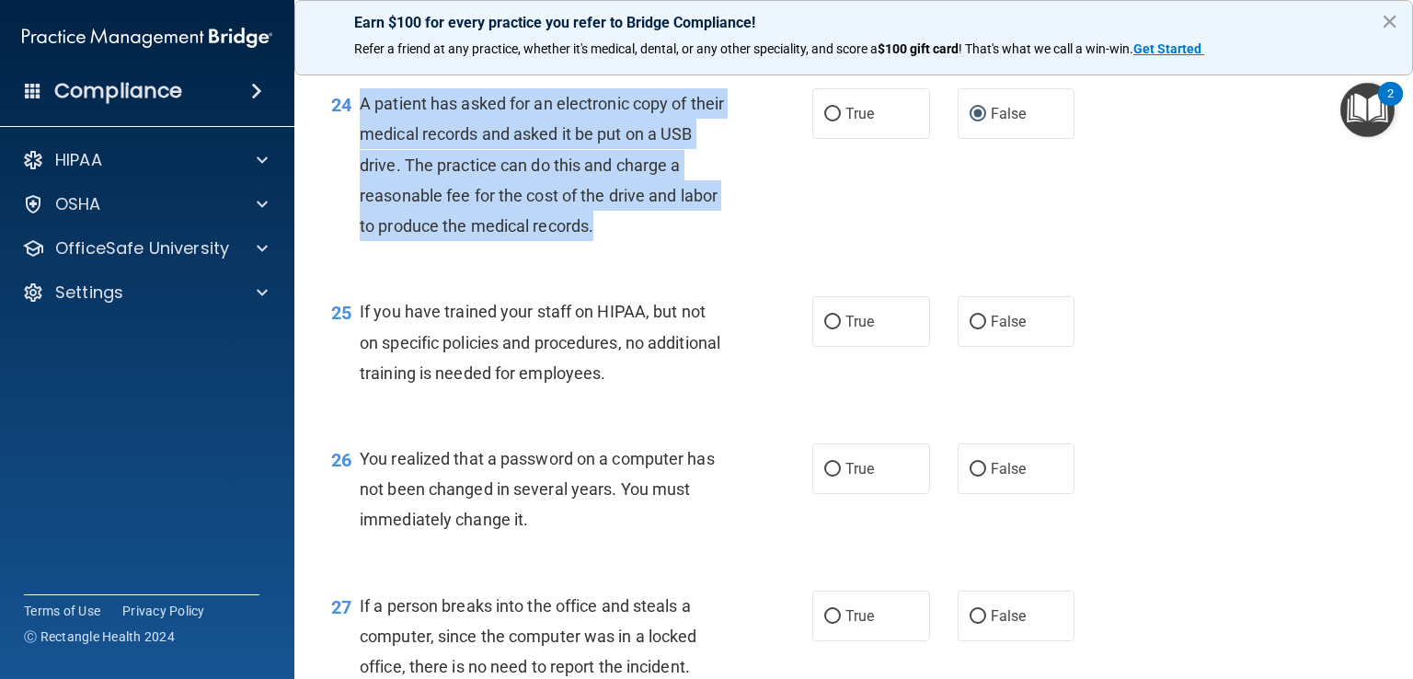
drag, startPoint x: 629, startPoint y: 326, endPoint x: 359, endPoint y: 181, distance: 306.5
click at [360, 181] on div "A patient has asked for an electronic copy of their medical records and asked i…" at bounding box center [551, 164] width 382 height 153
click at [824, 121] on input "True" at bounding box center [832, 115] width 17 height 14
radio input "true"
radio input "false"
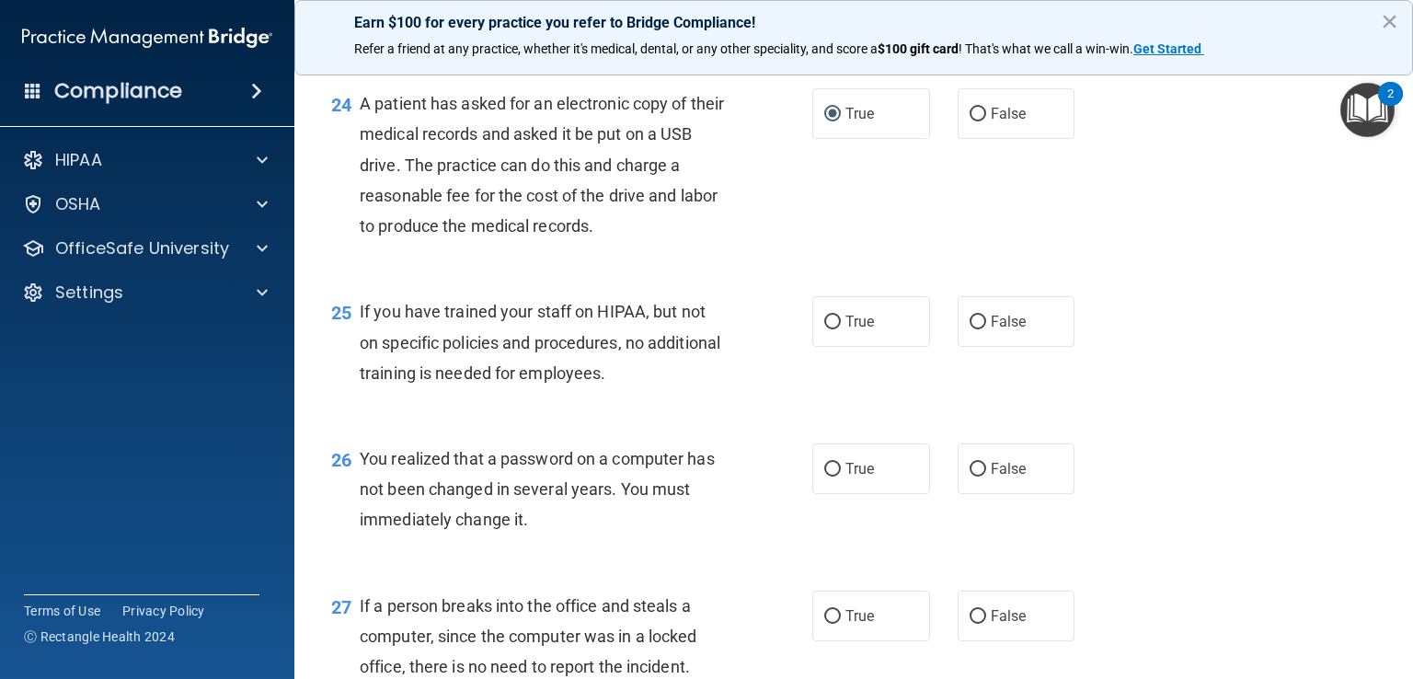
click at [707, 273] on div "24 A patient has asked for an electronic copy of their medical records and aske…" at bounding box center [853, 169] width 1072 height 208
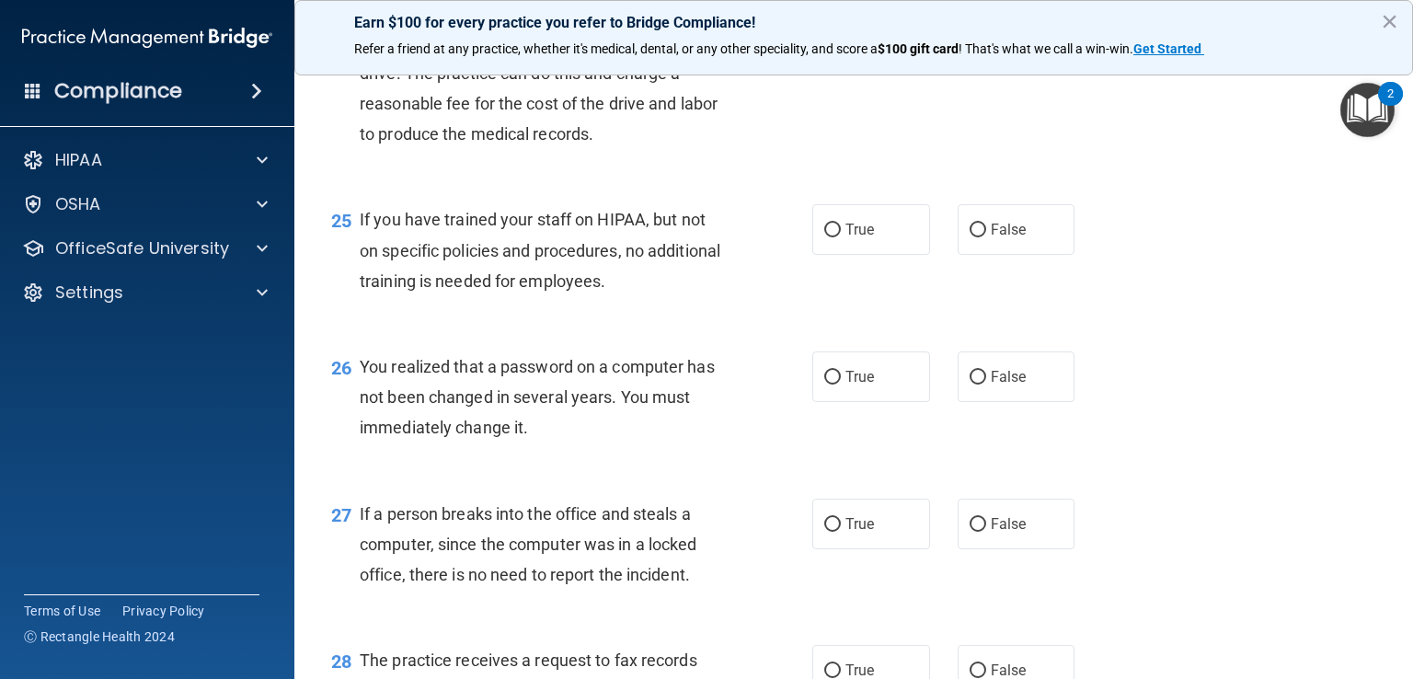
scroll to position [3863, 0]
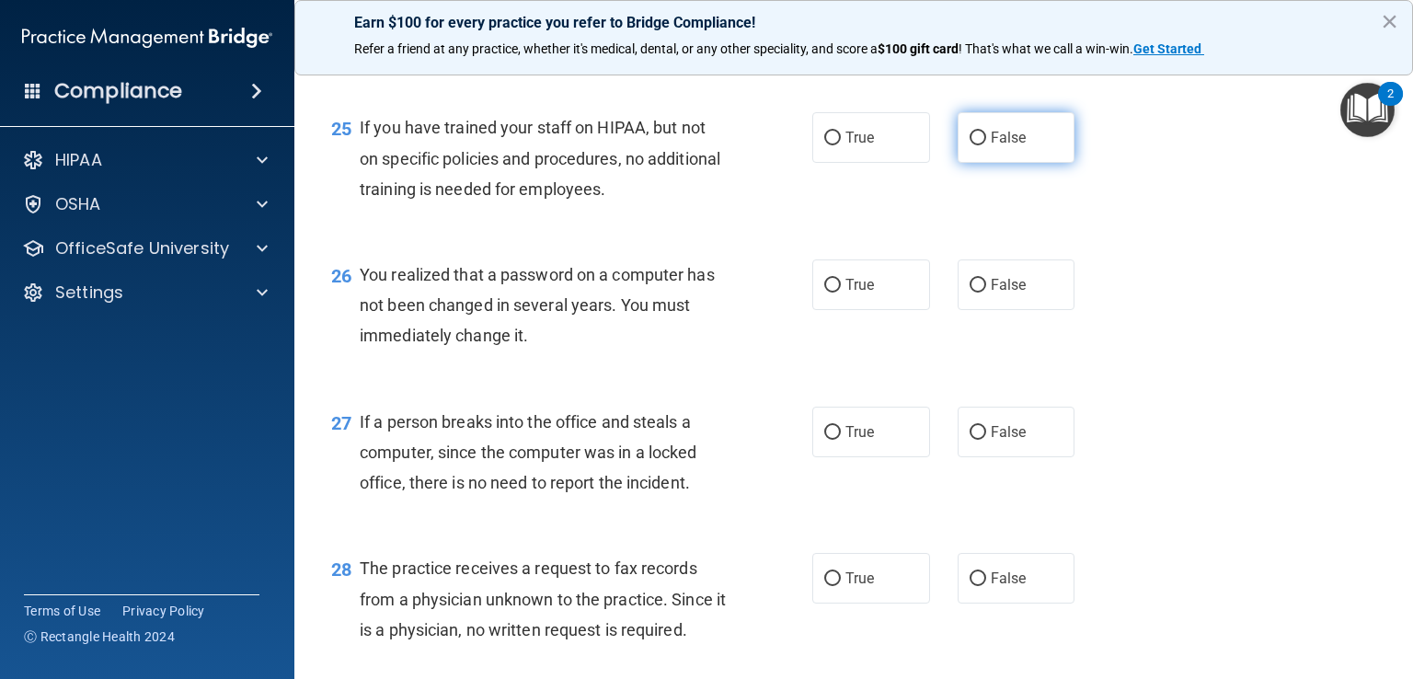
click at [970, 145] on input "False" at bounding box center [977, 139] width 17 height 14
radio input "true"
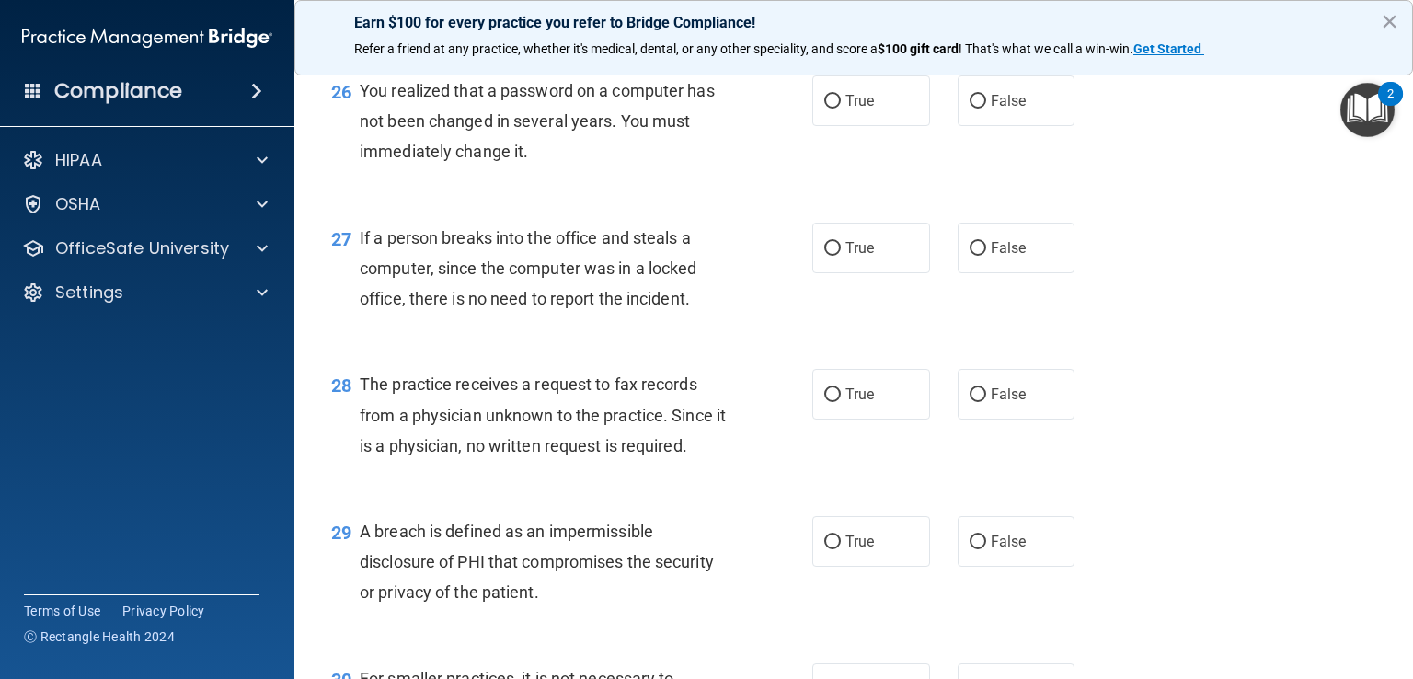
scroll to position [3955, 0]
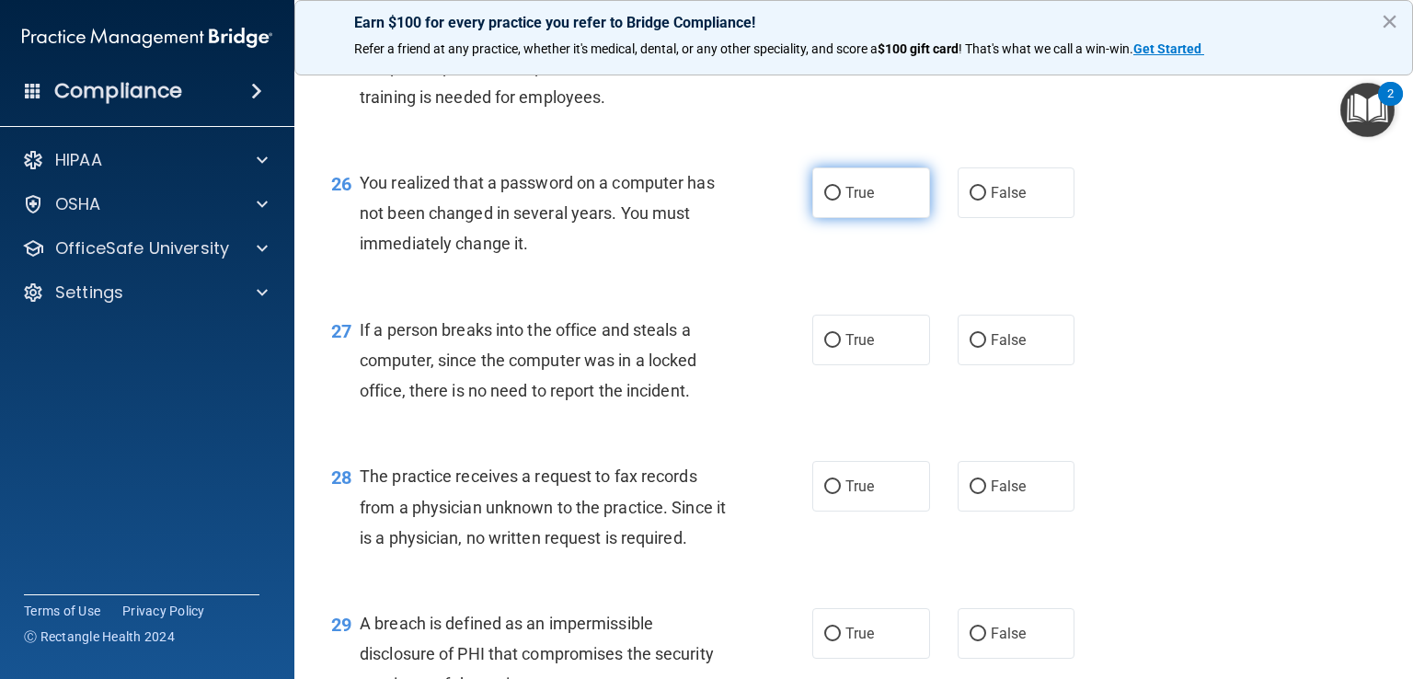
click at [824, 200] on input "True" at bounding box center [832, 194] width 17 height 14
radio input "true"
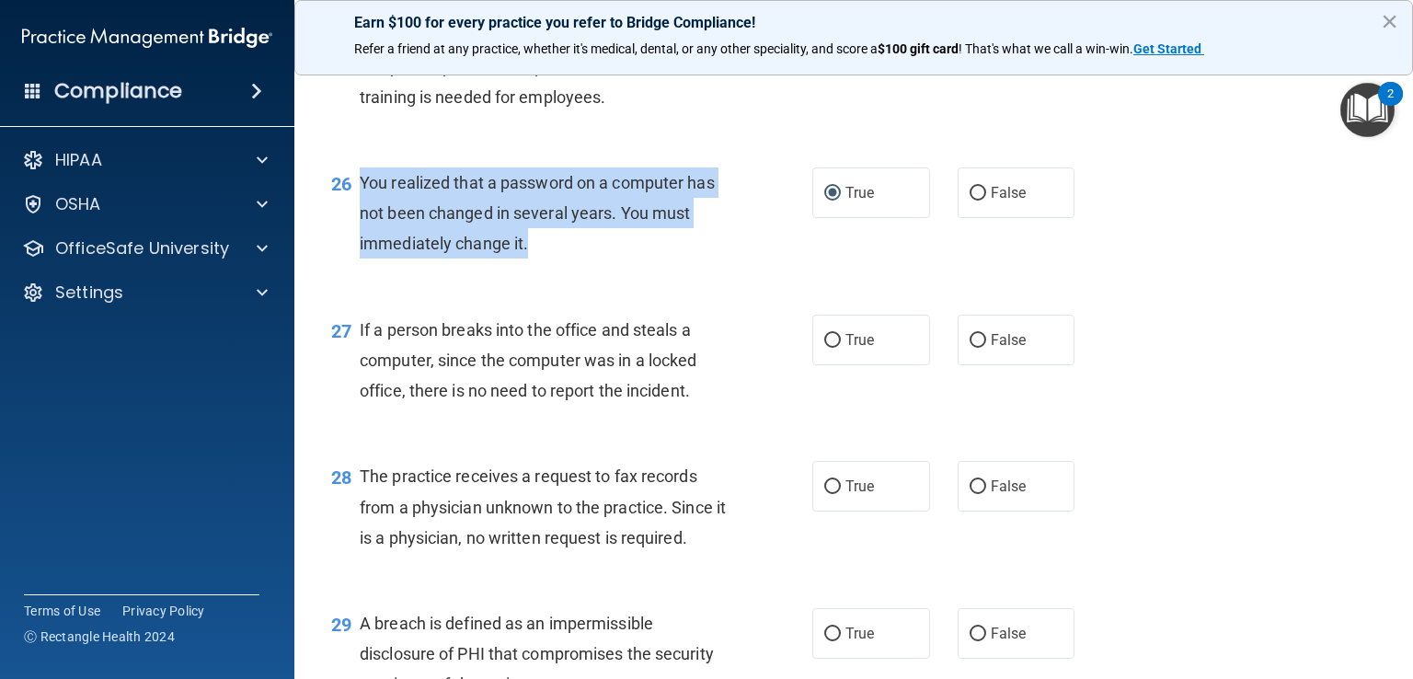
drag, startPoint x: 559, startPoint y: 331, endPoint x: 362, endPoint y: 263, distance: 208.2
click at [362, 259] on div "You realized that a password on a computer has not been changed in several year…" at bounding box center [551, 213] width 382 height 92
click at [969, 348] on input "False" at bounding box center [977, 341] width 17 height 14
radio input "true"
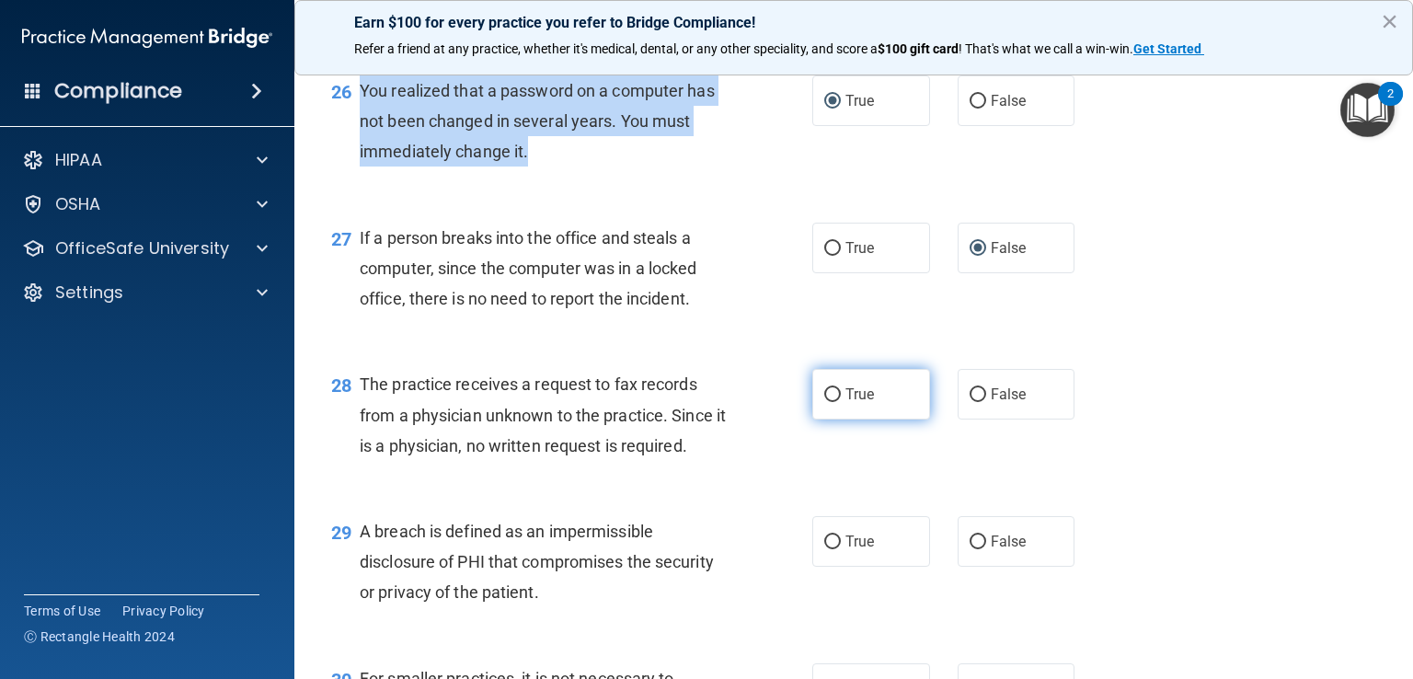
scroll to position [4139, 0]
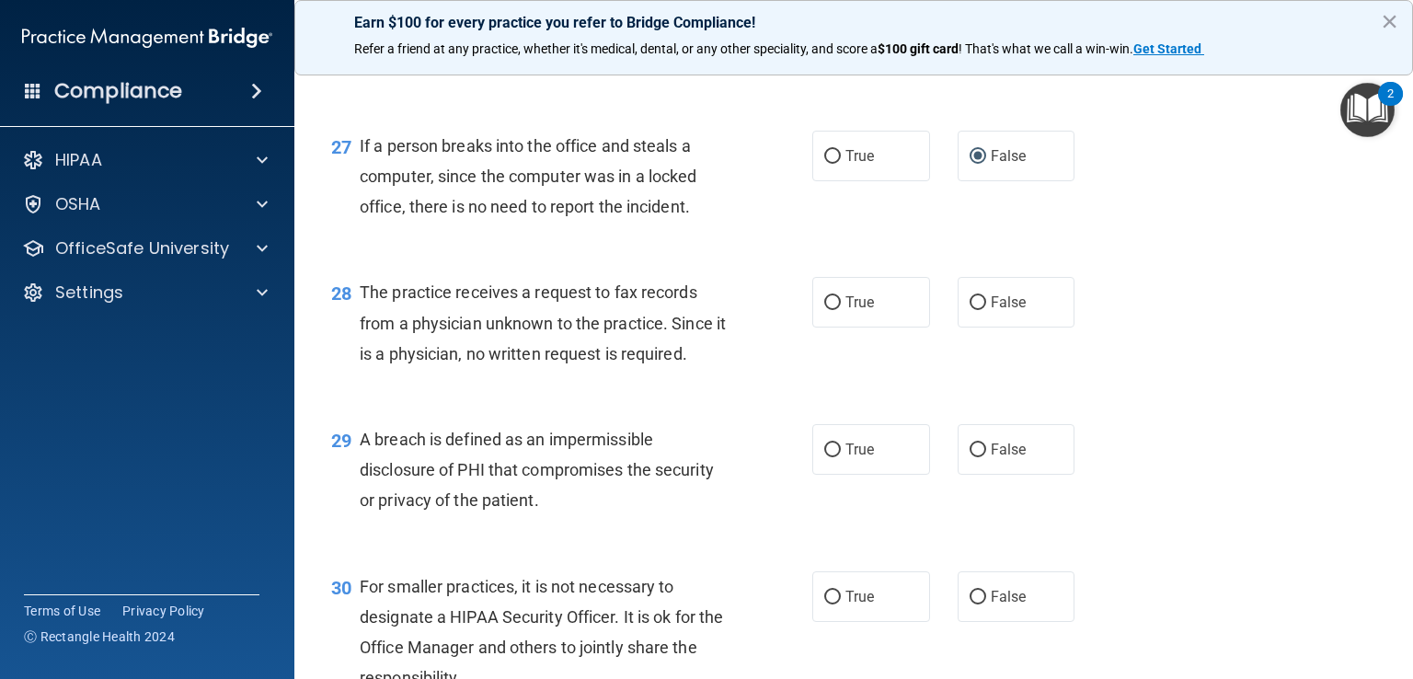
click at [681, 223] on div "If a person breaks into the office and steals a computer, since the computer wa…" at bounding box center [551, 177] width 382 height 92
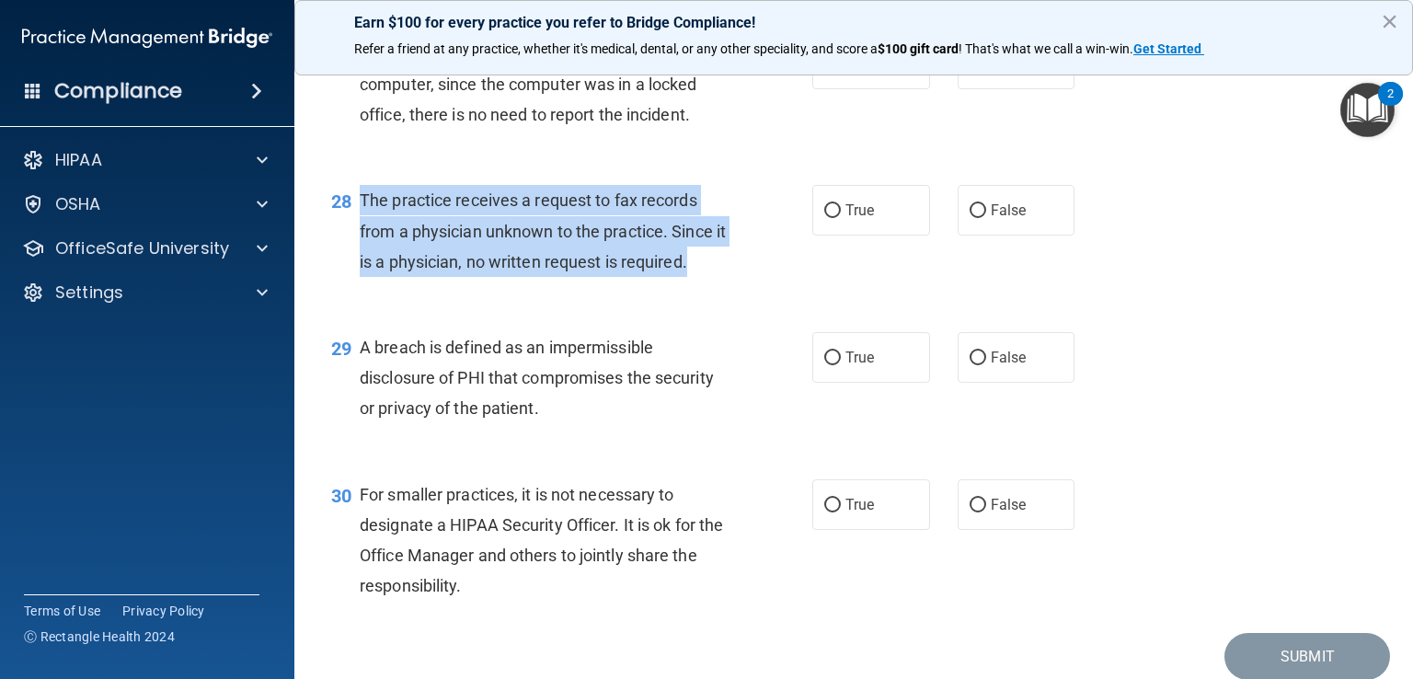
drag, startPoint x: 723, startPoint y: 359, endPoint x: 353, endPoint y: 284, distance: 377.1
click at [353, 284] on div "28 The practice receives a request to fax records from a physician unknown to t…" at bounding box center [571, 235] width 536 height 101
click at [826, 218] on input "True" at bounding box center [832, 211] width 17 height 14
radio input "true"
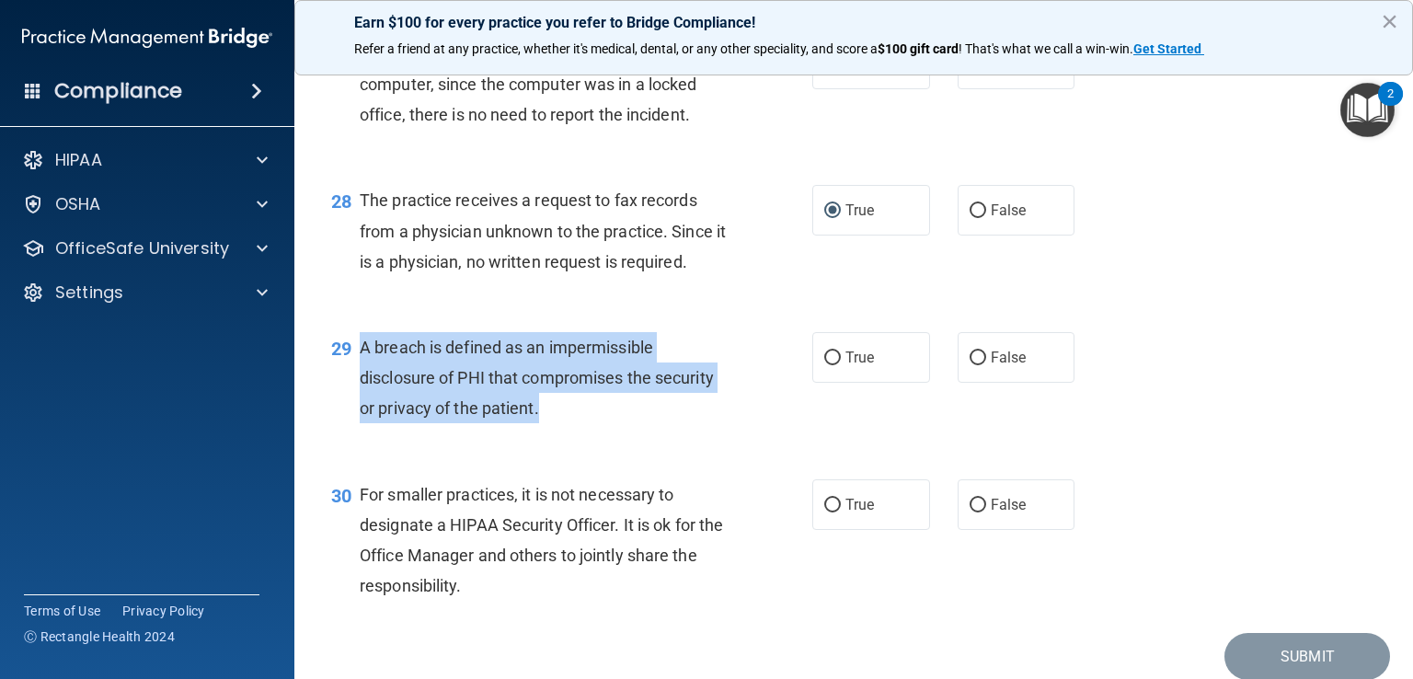
drag, startPoint x: 552, startPoint y: 510, endPoint x: 357, endPoint y: 433, distance: 209.7
click at [357, 433] on div "29 A breach is defined as an impermissible disclosure of PHI that compromises t…" at bounding box center [571, 382] width 536 height 101
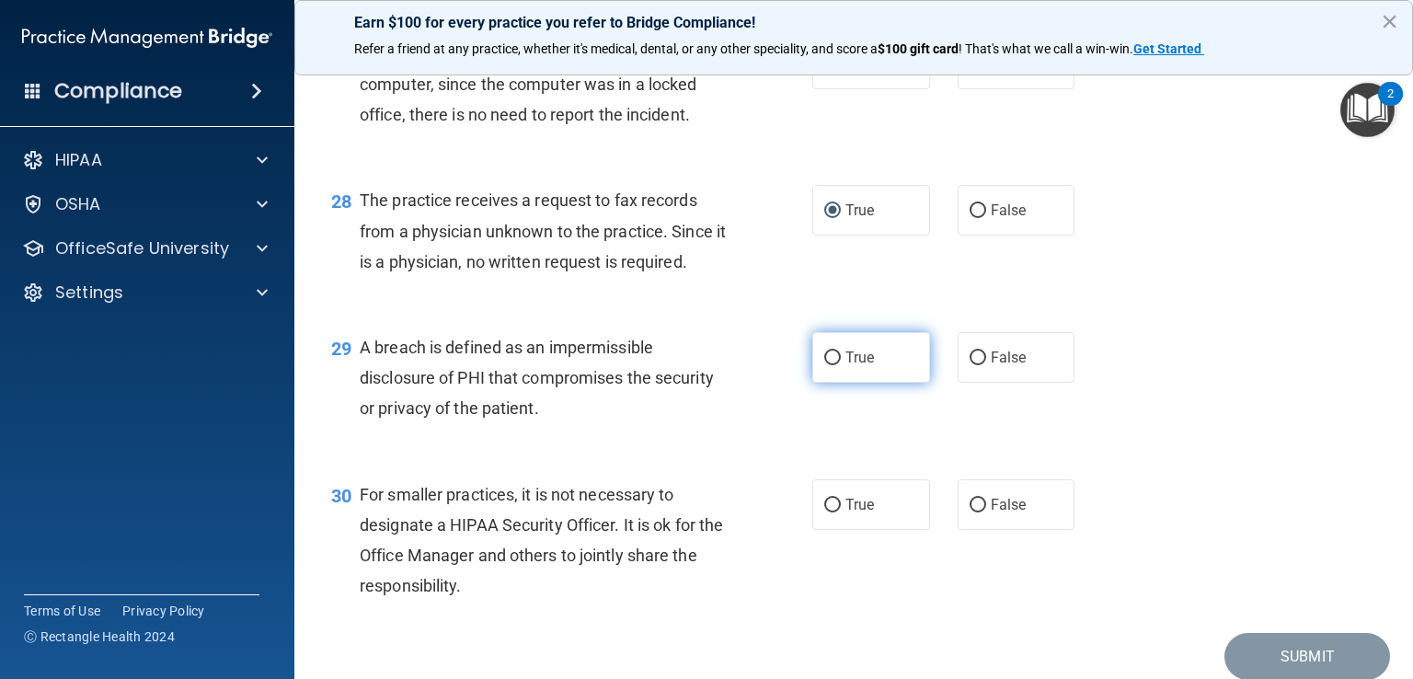
click at [826, 383] on label "True" at bounding box center [871, 357] width 118 height 51
click at [826, 365] on input "True" at bounding box center [832, 358] width 17 height 14
radio input "true"
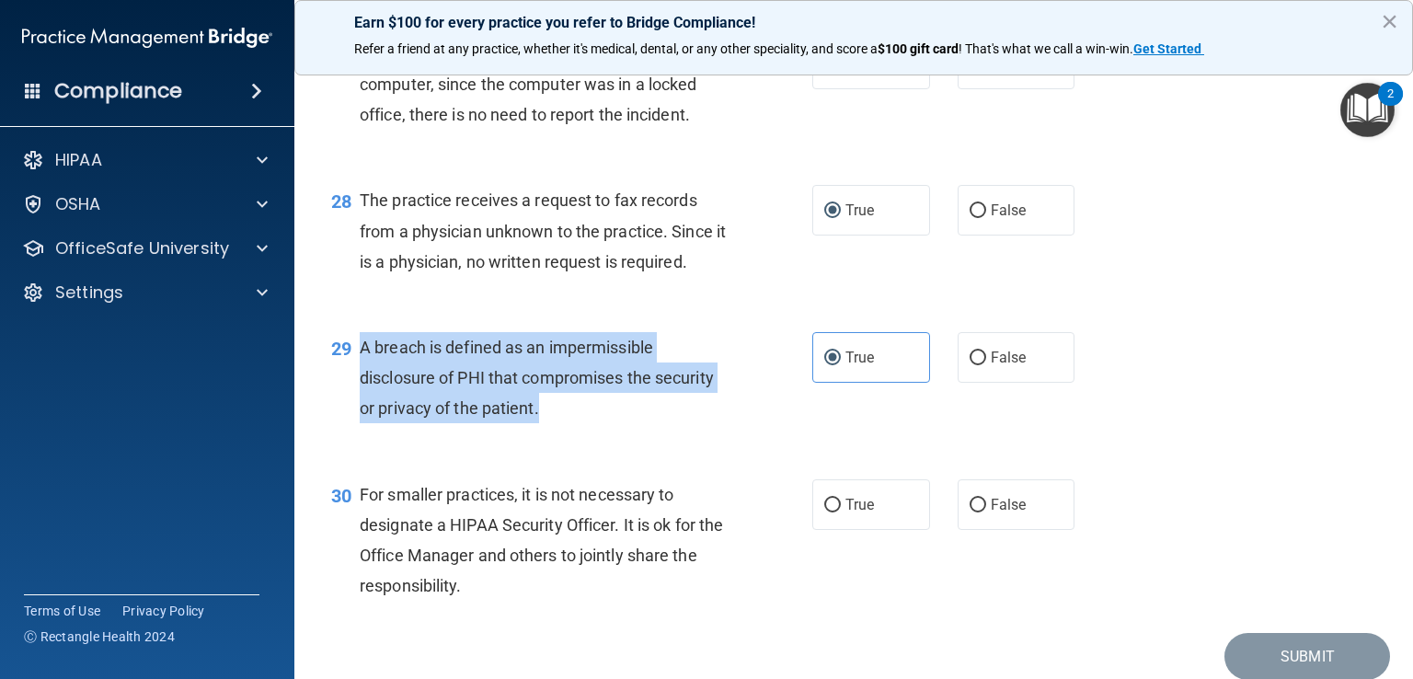
drag, startPoint x: 598, startPoint y: 504, endPoint x: 364, endPoint y: 433, distance: 244.1
click at [364, 424] on div "A breach is defined as an impermissible disclosure of PHI that compromises the …" at bounding box center [551, 378] width 382 height 92
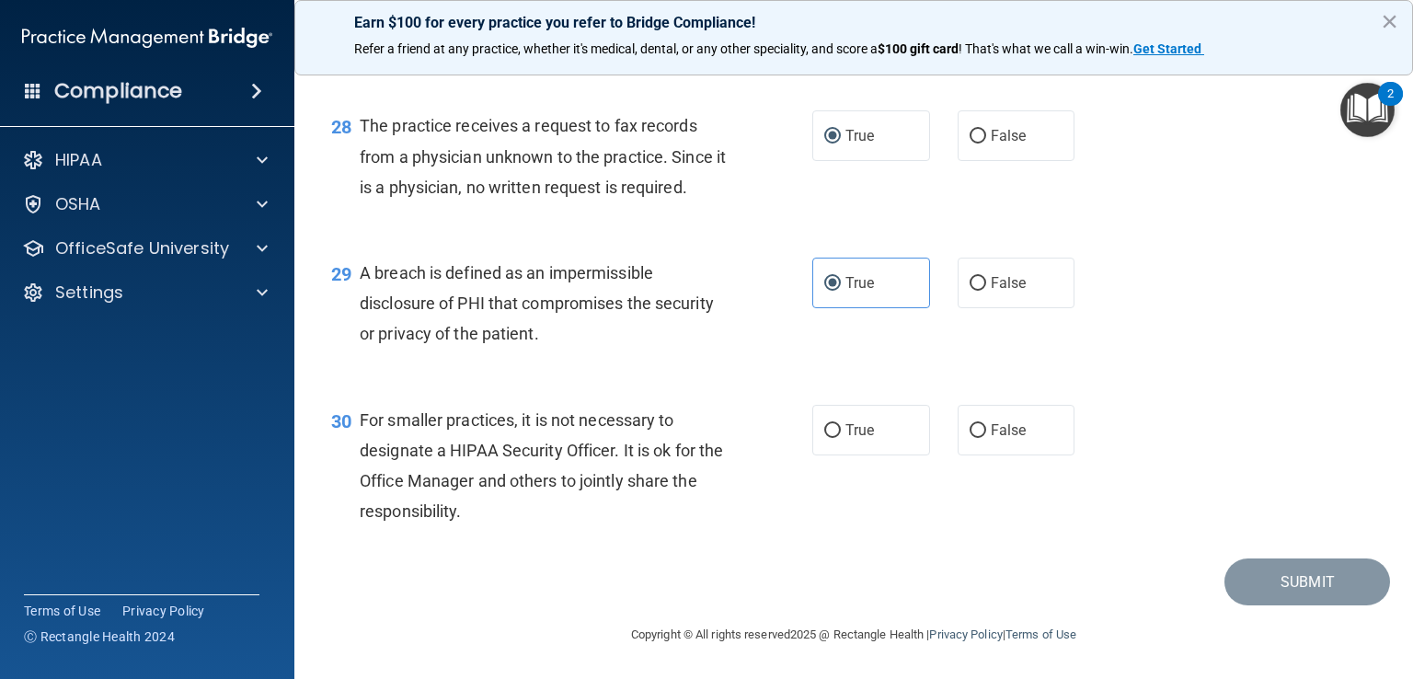
click at [688, 527] on div "For smaller practices, it is not necessary to designate a HIPAA Security Office…" at bounding box center [551, 466] width 382 height 122
click at [971, 438] on input "False" at bounding box center [977, 431] width 17 height 14
radio input "true"
click at [1312, 580] on button "Submit" at bounding box center [1307, 581] width 166 height 47
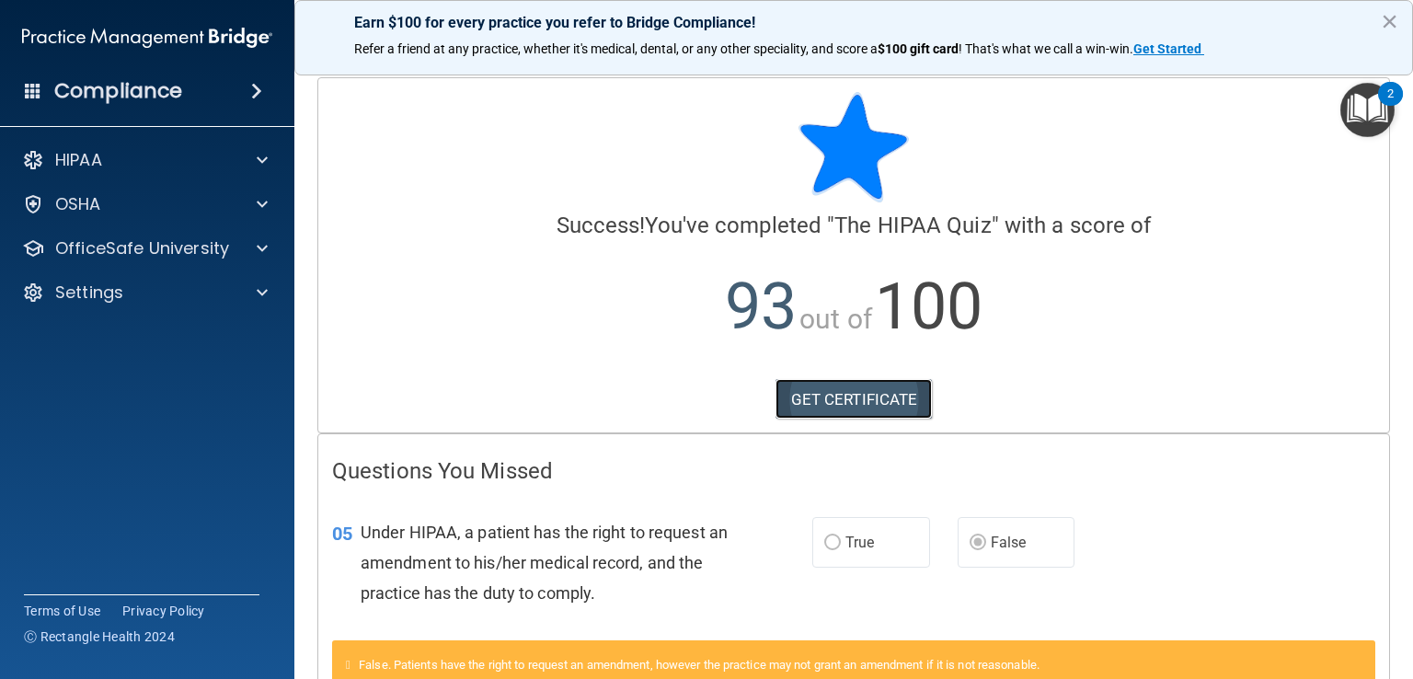
click at [806, 396] on link "GET CERTIFICATE" at bounding box center [853, 399] width 157 height 40
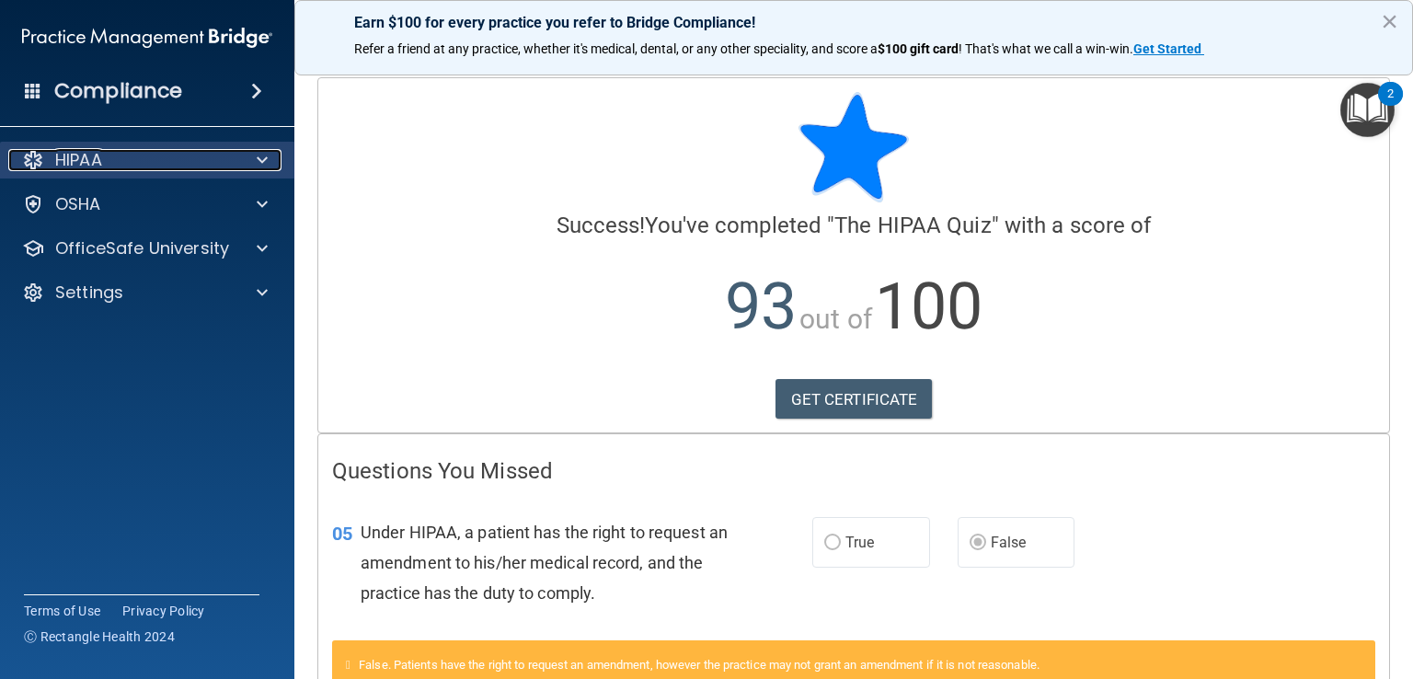
click at [250, 164] on div at bounding box center [259, 160] width 46 height 22
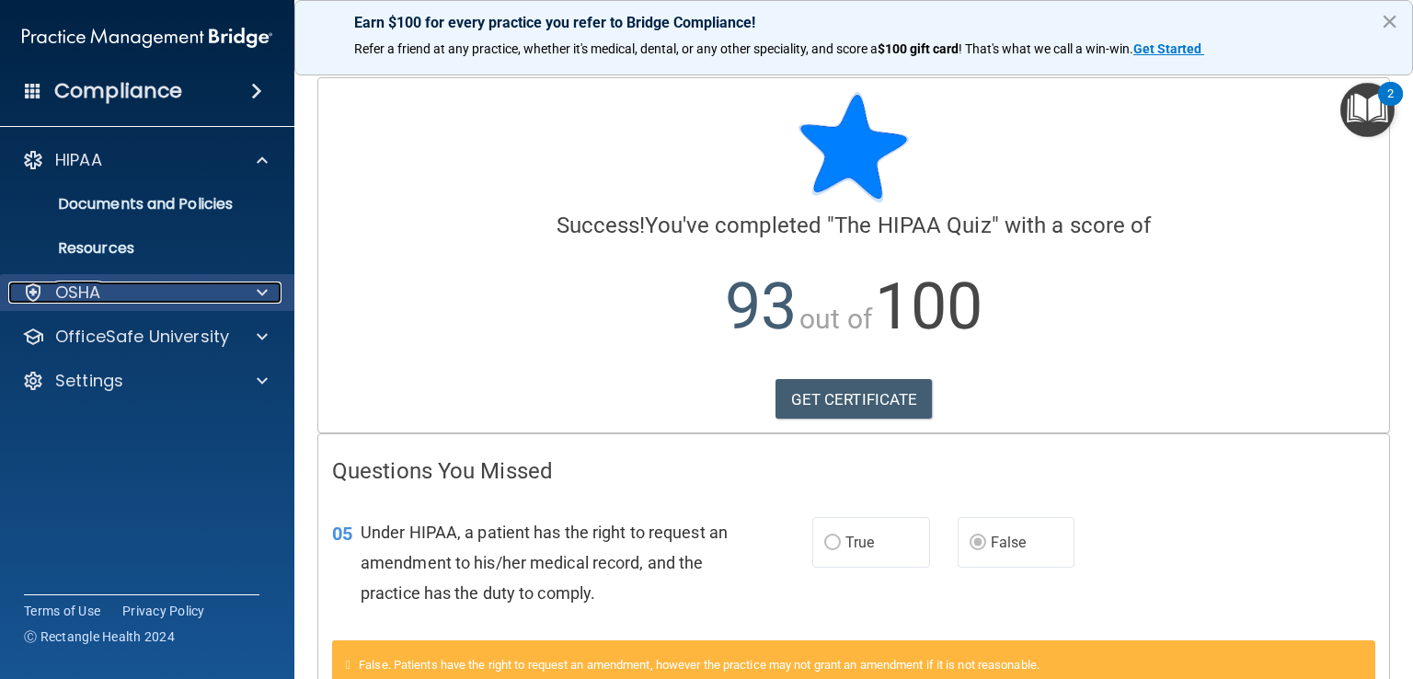
click at [261, 297] on span at bounding box center [262, 292] width 11 height 22
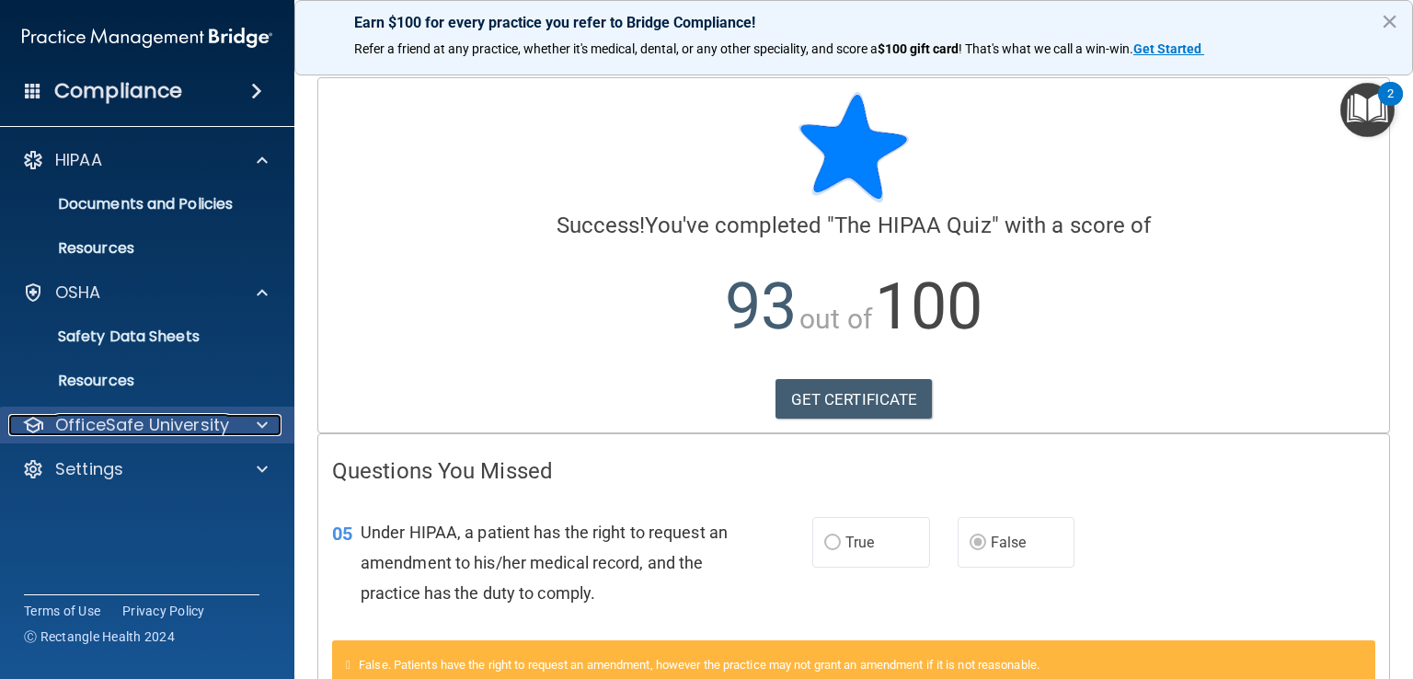
click at [268, 424] on div at bounding box center [259, 425] width 46 height 22
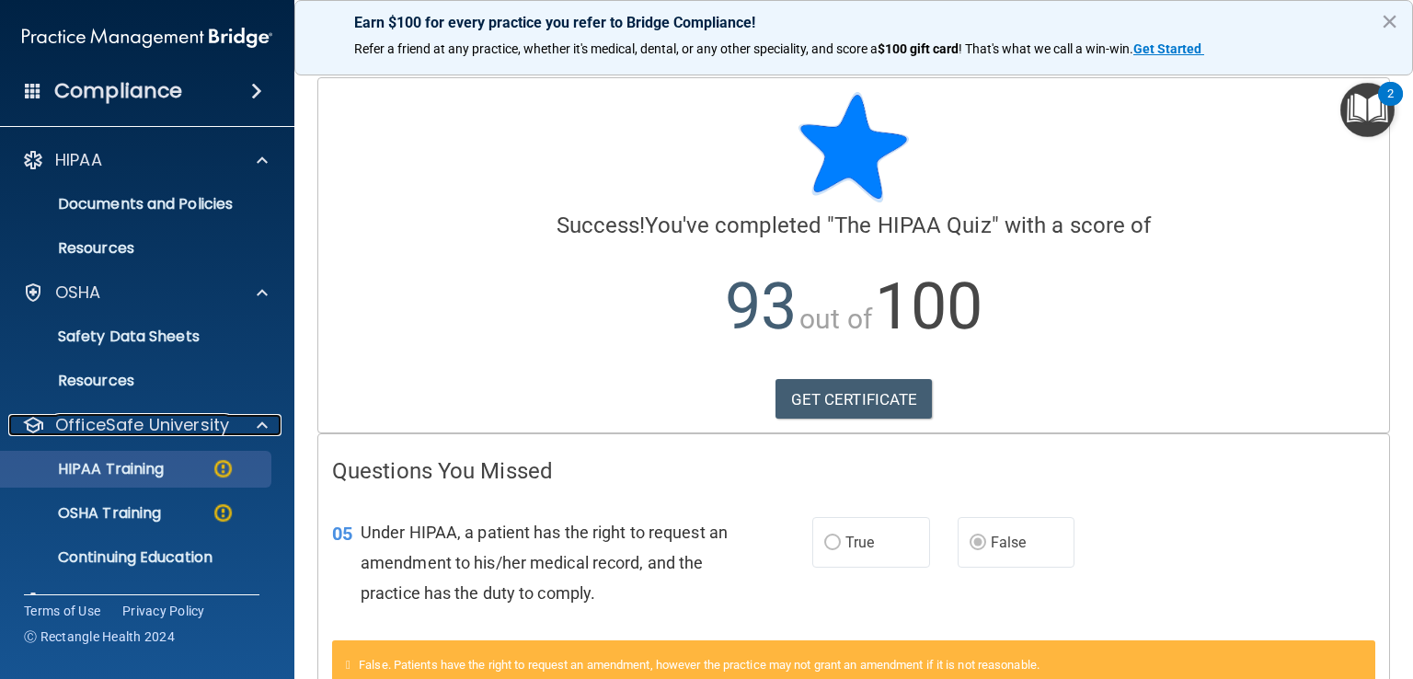
scroll to position [40, 0]
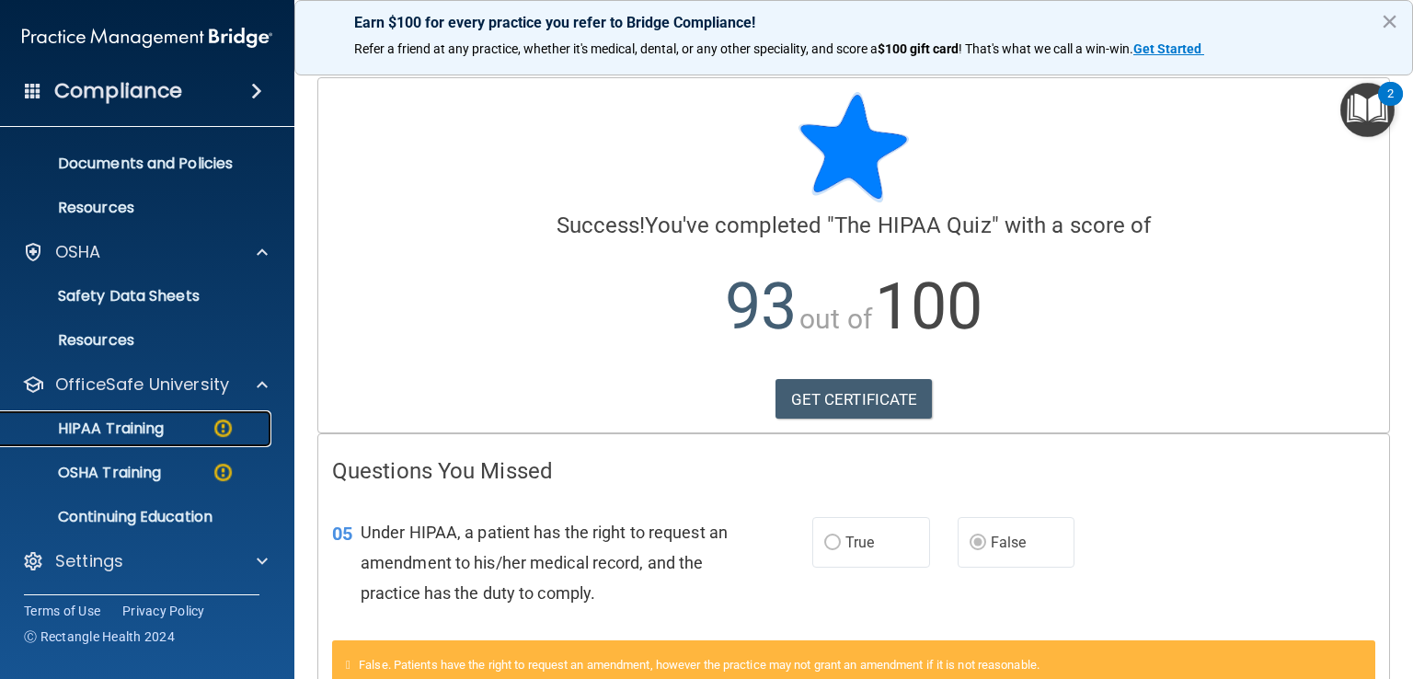
click at [228, 429] on img at bounding box center [223, 428] width 23 height 23
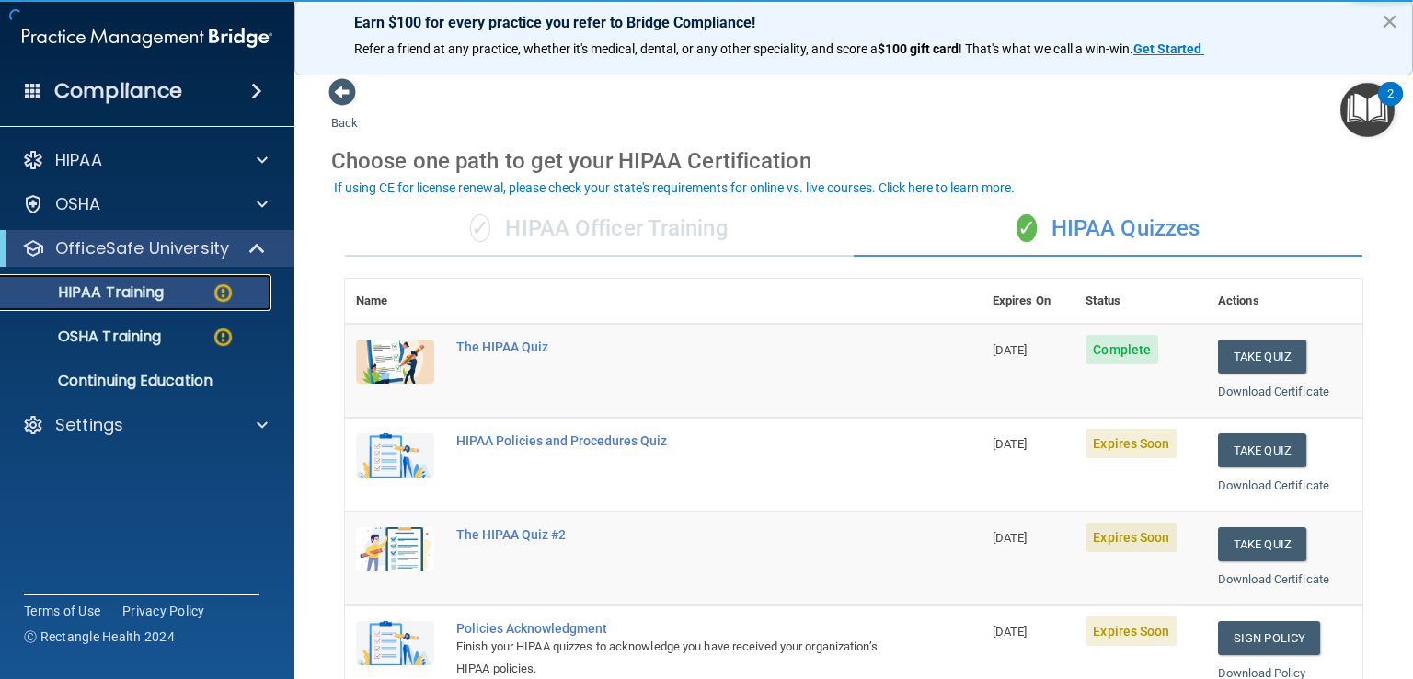
scroll to position [92, 0]
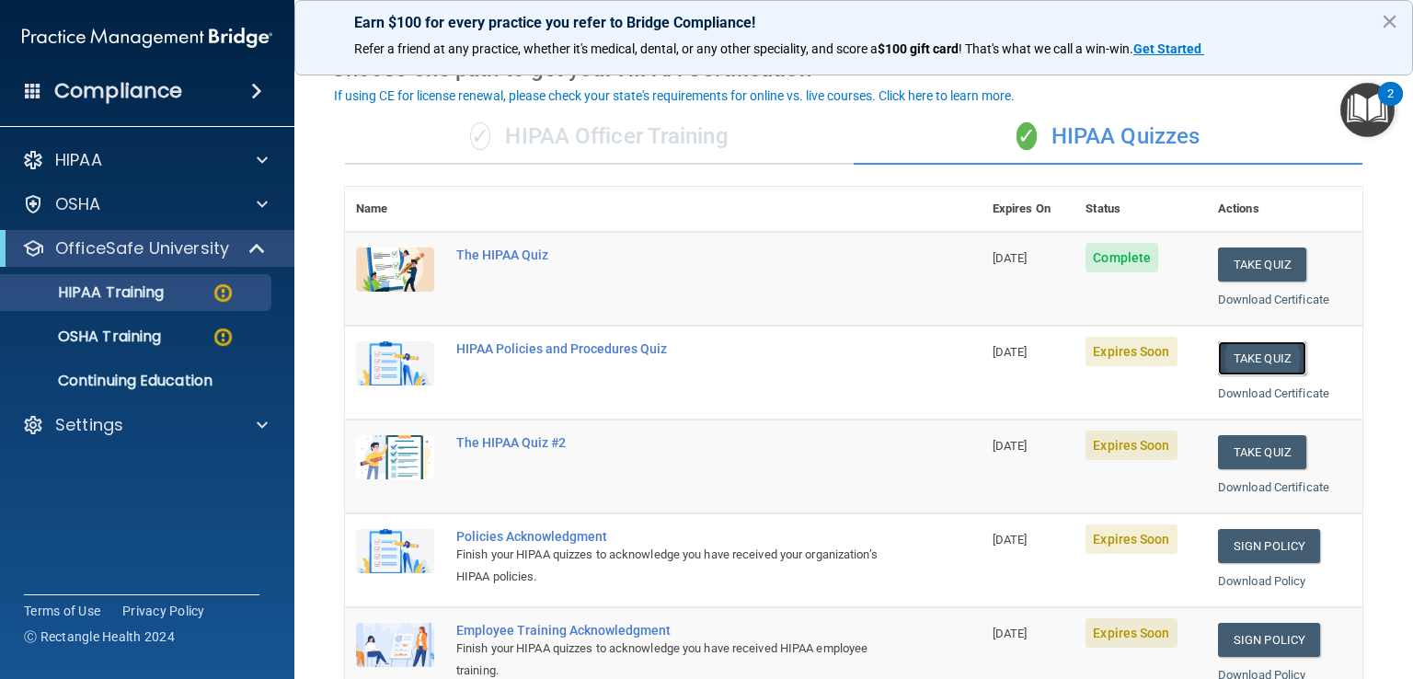
click at [1242, 354] on button "Take Quiz" at bounding box center [1262, 358] width 88 height 34
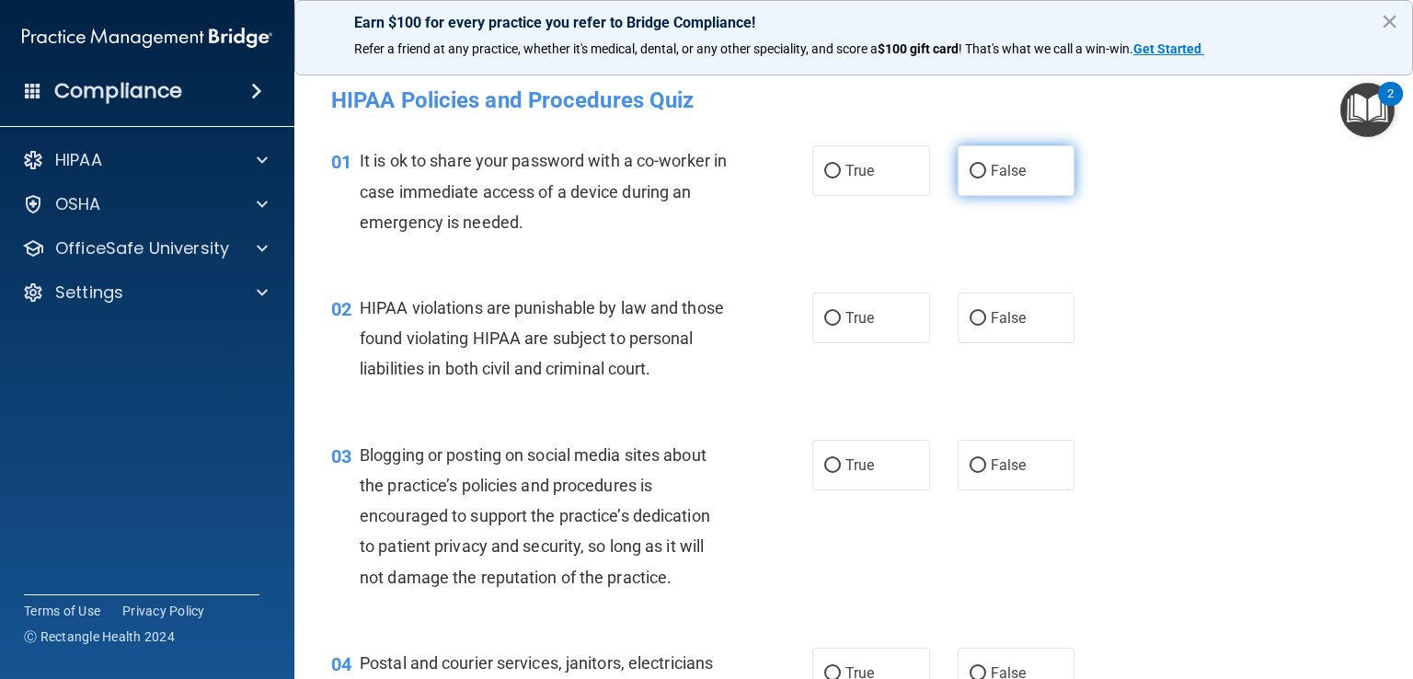
click at [969, 167] on input "False" at bounding box center [977, 172] width 17 height 14
radio input "true"
click at [837, 324] on label "True" at bounding box center [871, 317] width 118 height 51
click at [837, 324] on input "True" at bounding box center [832, 319] width 17 height 14
radio input "true"
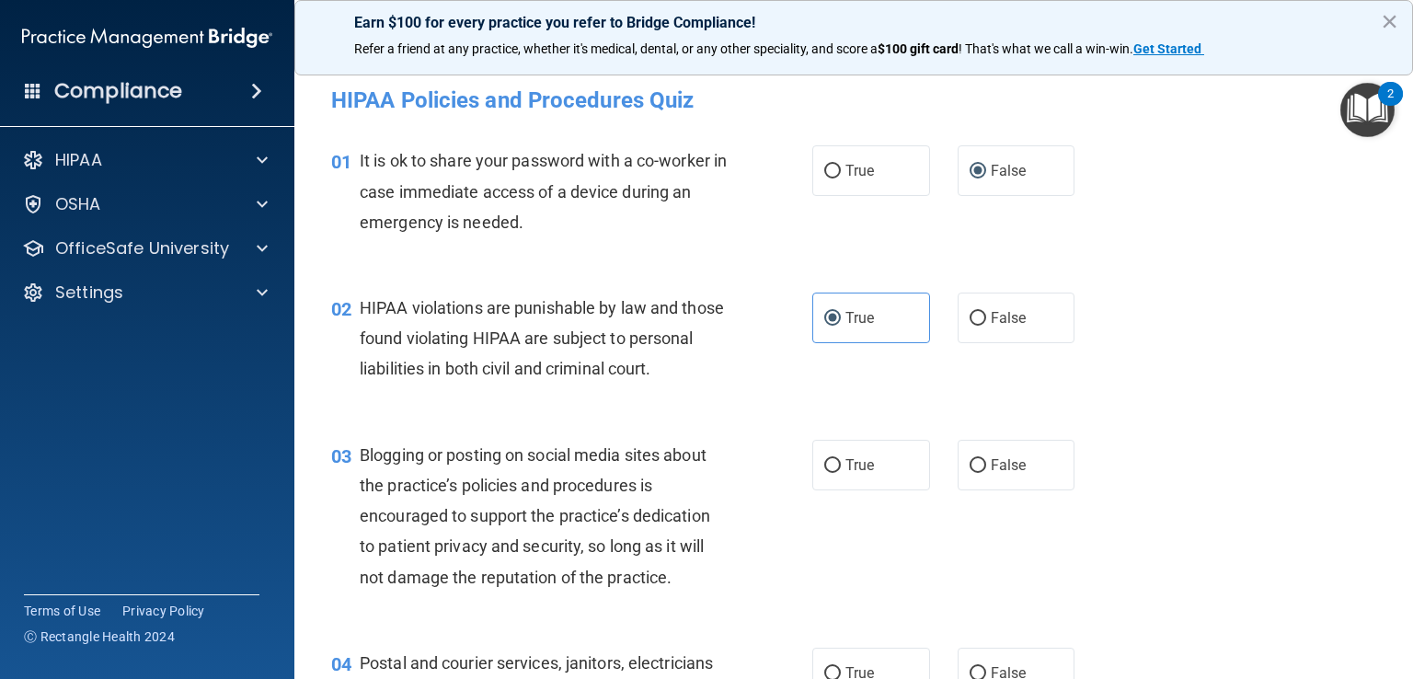
scroll to position [184, 0]
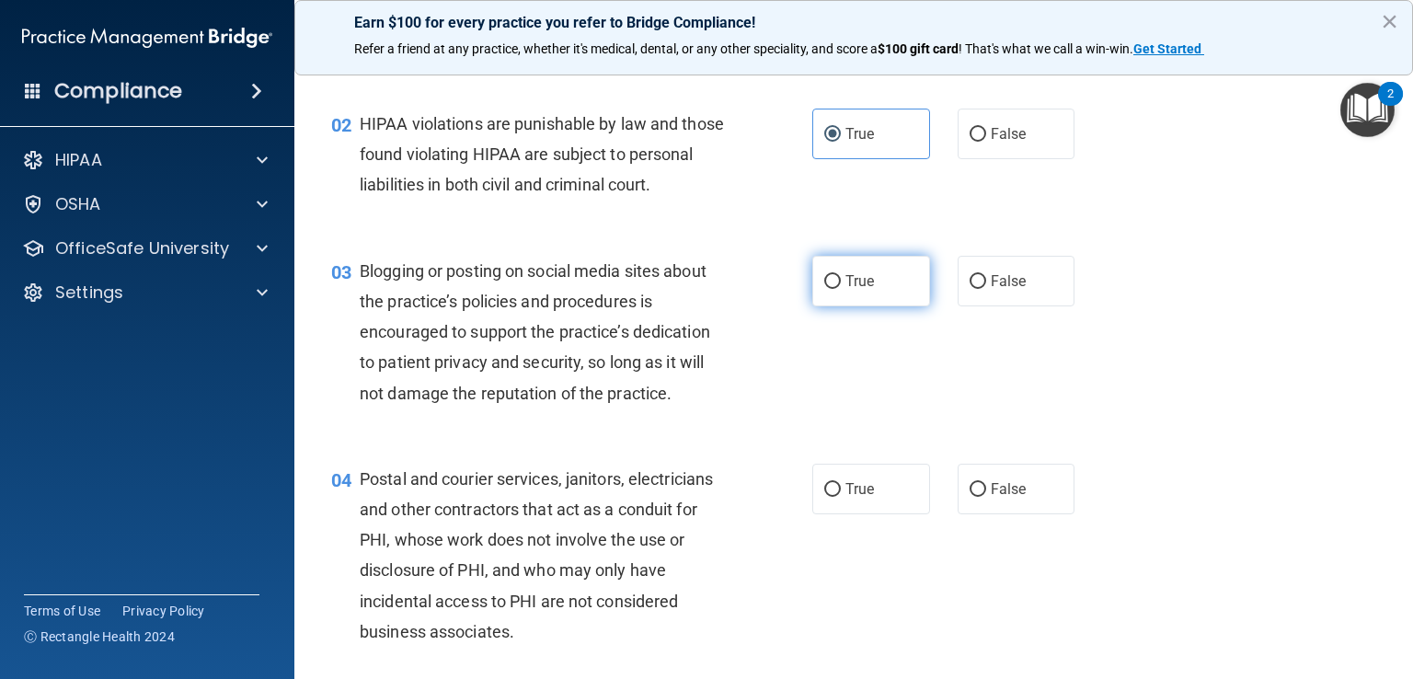
drag, startPoint x: 819, startPoint y: 307, endPoint x: 836, endPoint y: 312, distance: 18.1
click at [824, 289] on input "True" at bounding box center [832, 282] width 17 height 14
radio input "true"
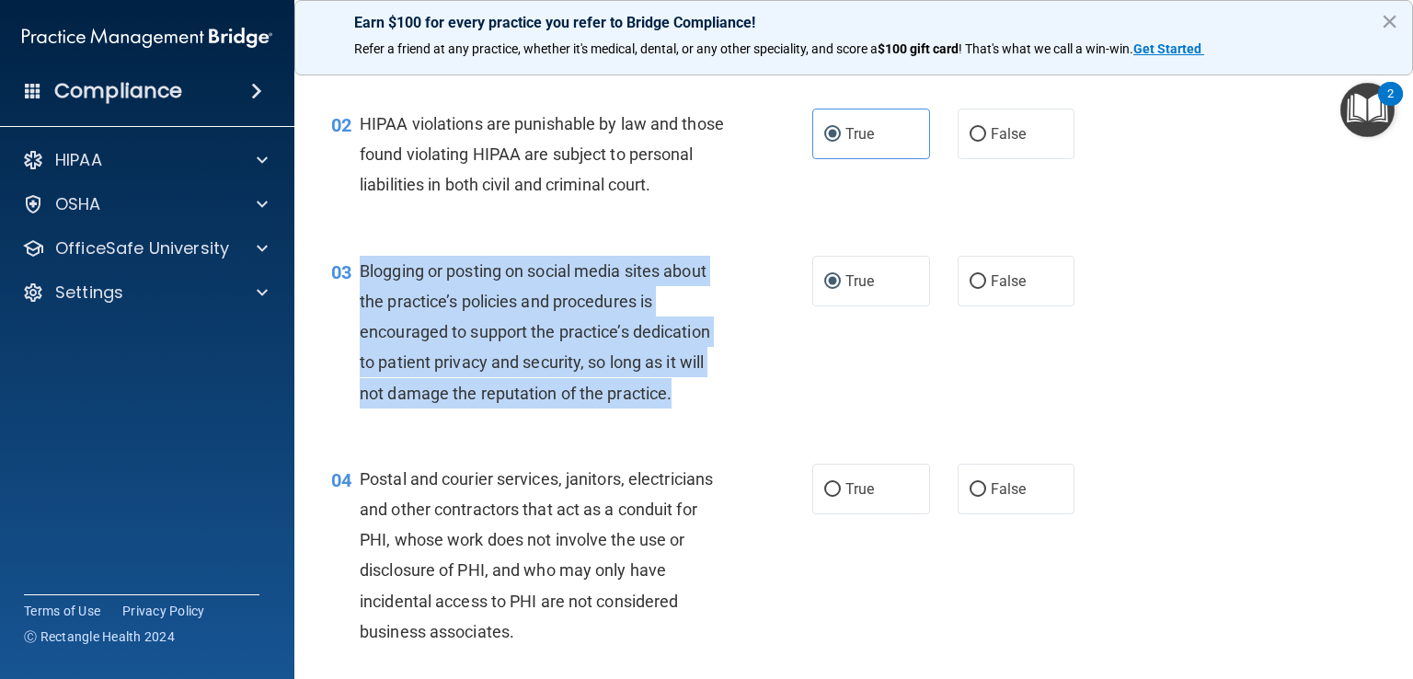
drag, startPoint x: 706, startPoint y: 425, endPoint x: 356, endPoint y: 297, distance: 373.0
click at [356, 297] on div "03 Blogging or posting on social media sites about the practice’s policies and …" at bounding box center [571, 337] width 536 height 162
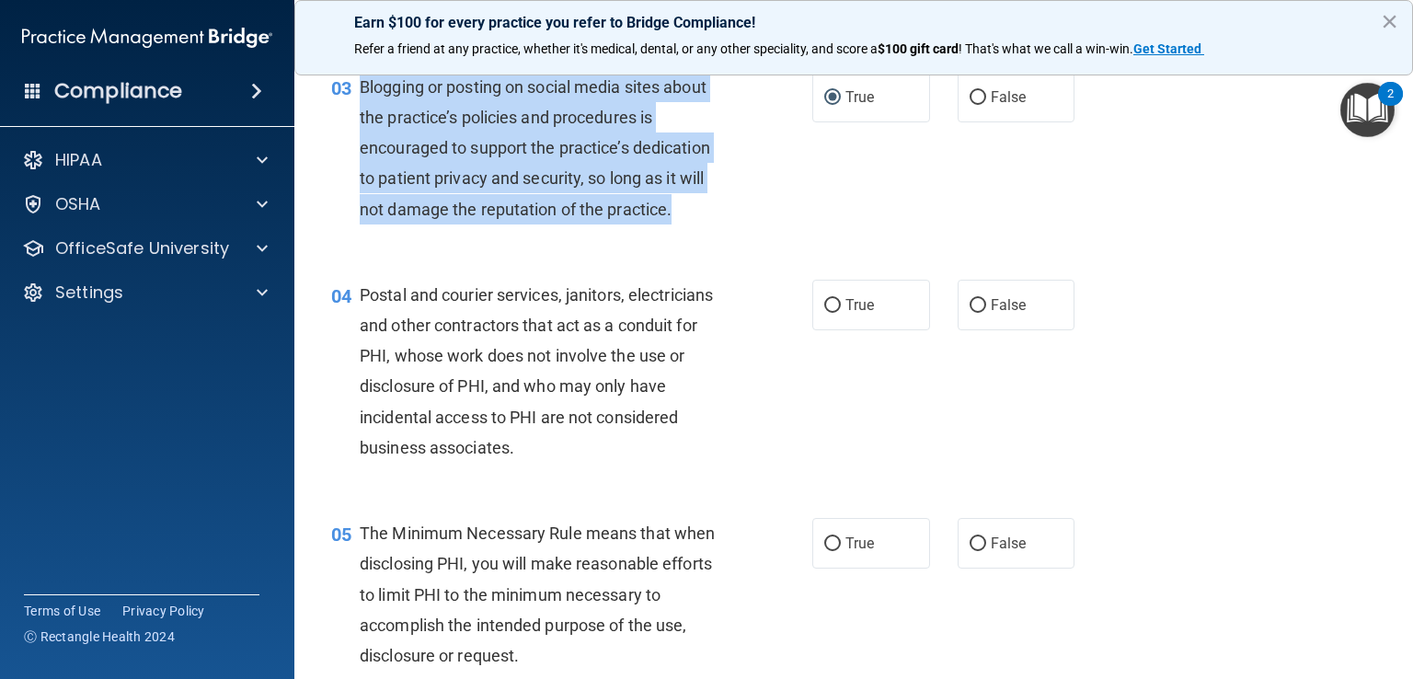
scroll to position [460, 0]
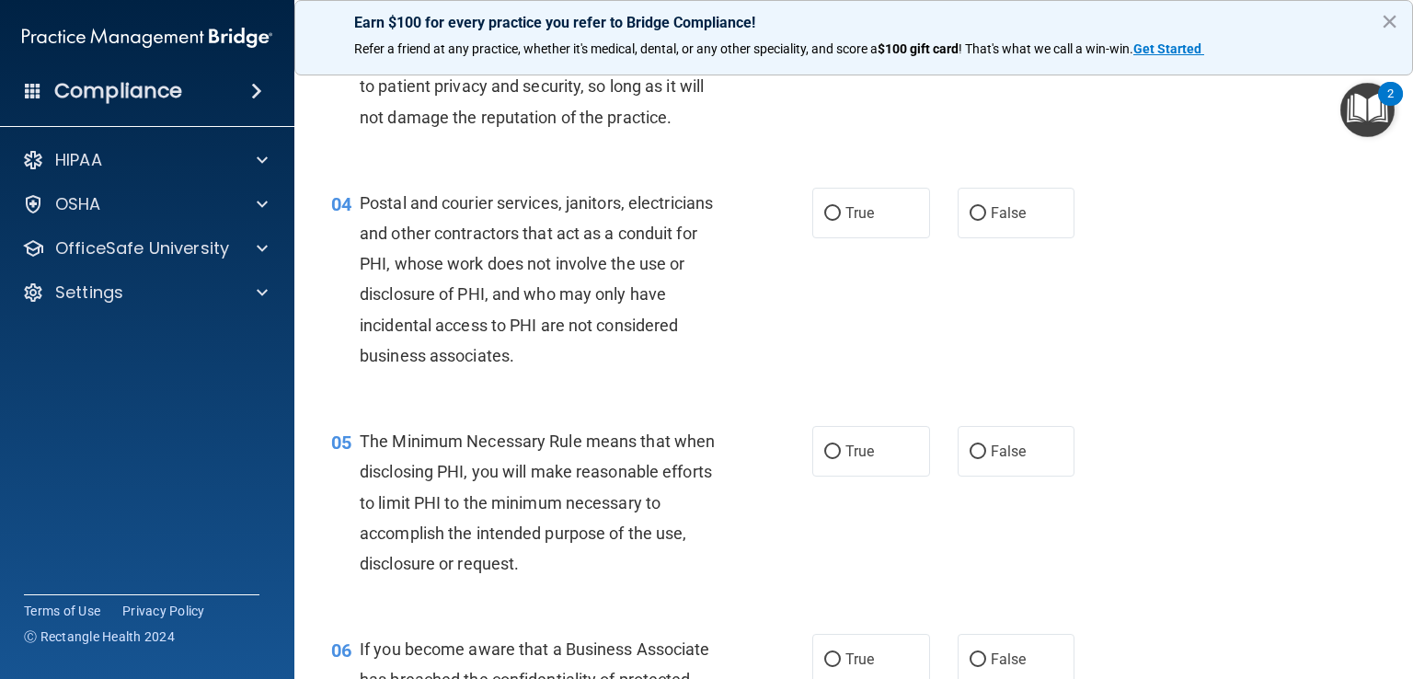
click at [575, 325] on span "Postal and courier services, janitors, electricians and other contractors that …" at bounding box center [536, 279] width 353 height 172
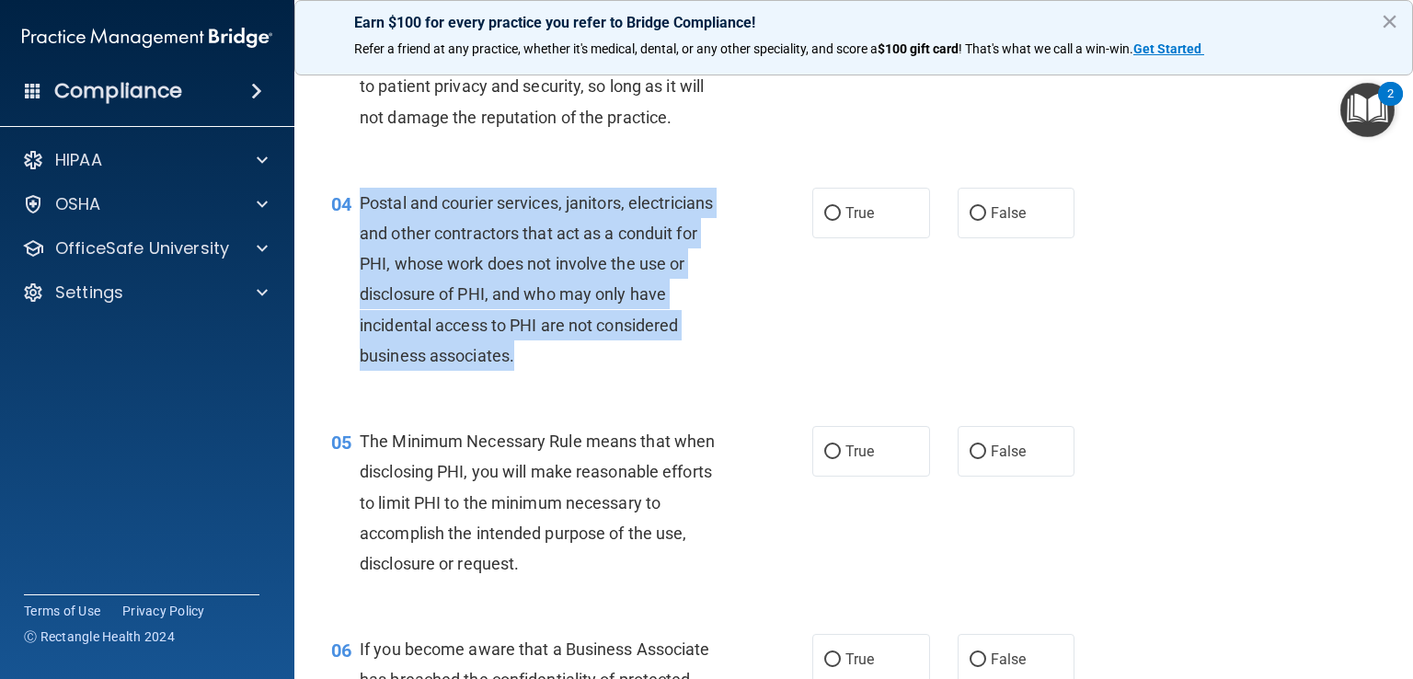
drag, startPoint x: 361, startPoint y: 233, endPoint x: 642, endPoint y: 384, distance: 318.5
click at [642, 371] on div "Postal and courier services, janitors, electricians and other contractors that …" at bounding box center [551, 279] width 382 height 183
click at [827, 221] on input "True" at bounding box center [832, 214] width 17 height 14
radio input "true"
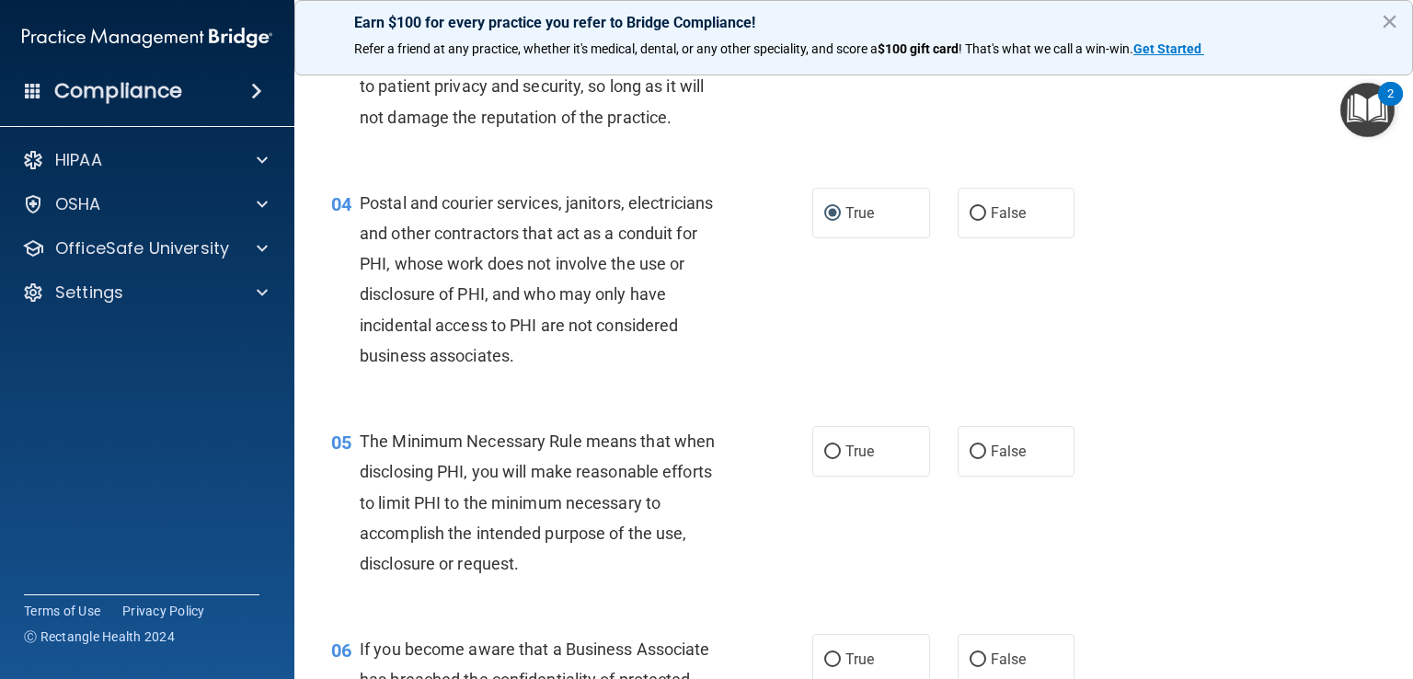
click at [768, 403] on div "04 Postal and courier services, janitors, electricians and other contractors th…" at bounding box center [853, 284] width 1072 height 238
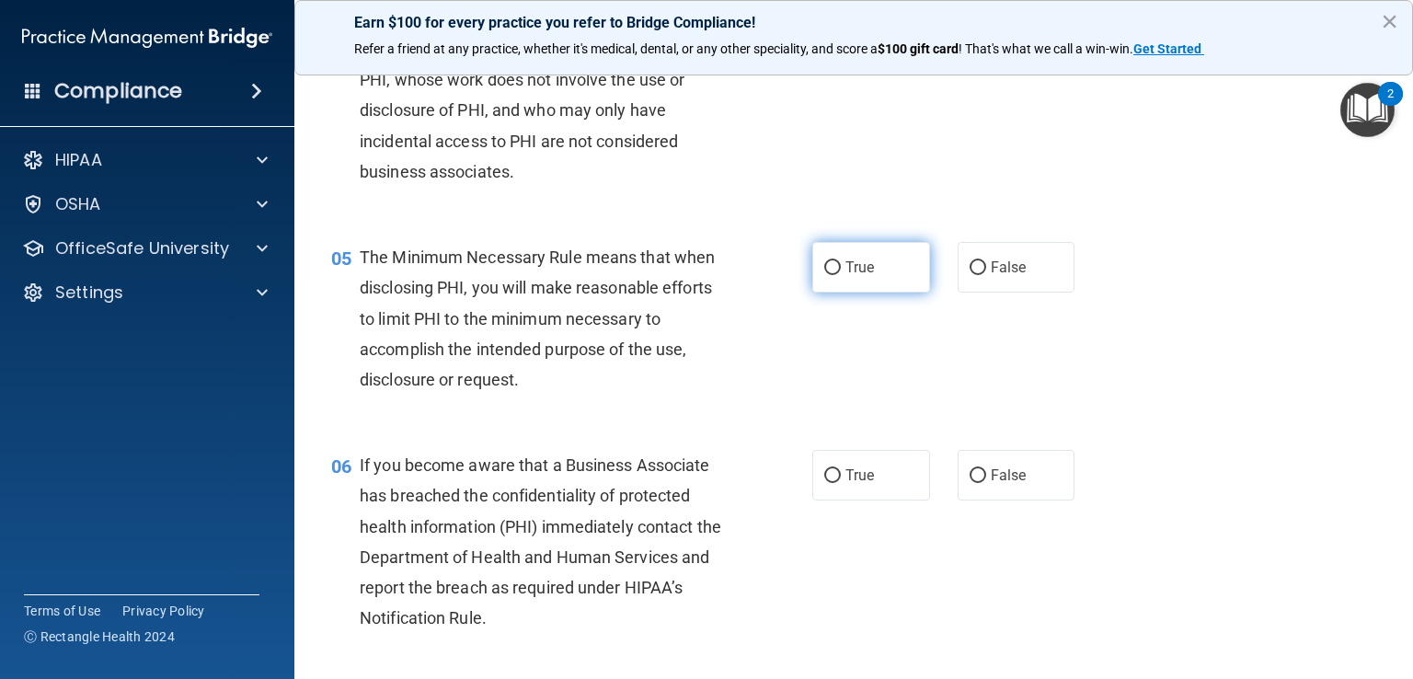
click at [832, 275] on input "True" at bounding box center [832, 268] width 17 height 14
radio input "true"
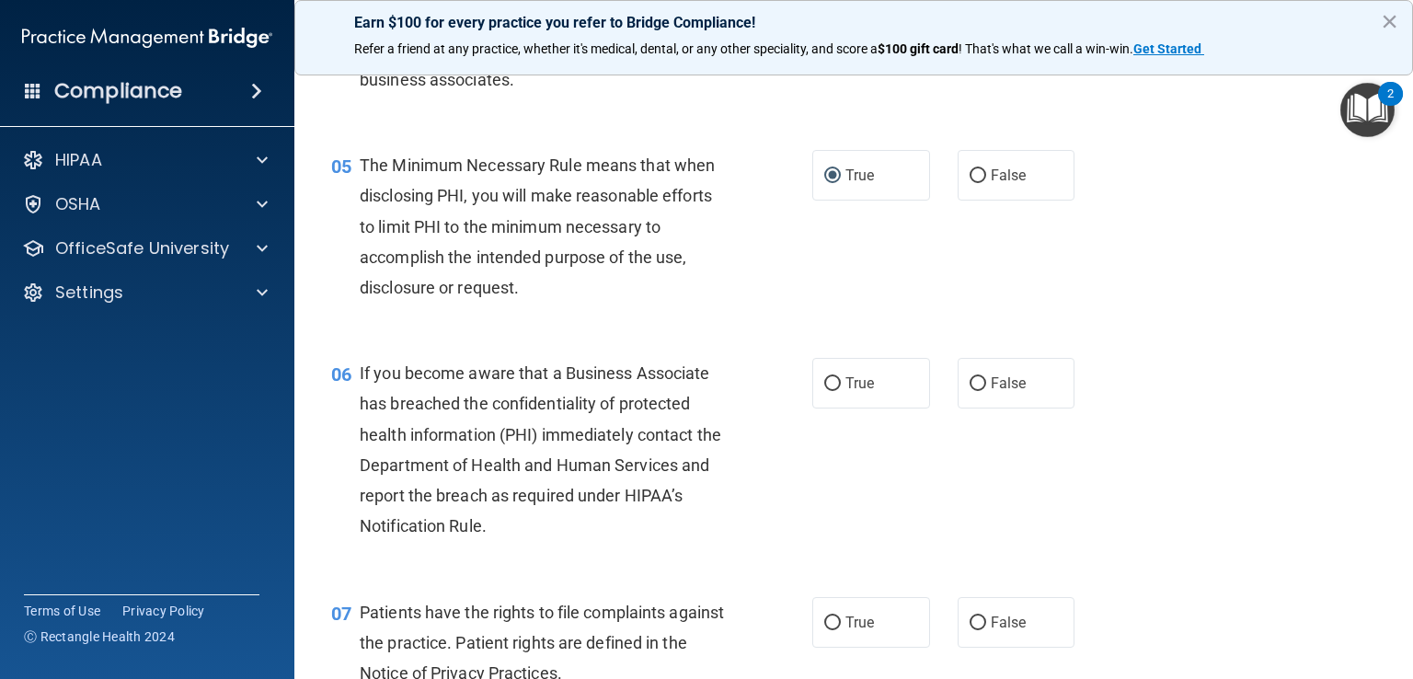
scroll to position [828, 0]
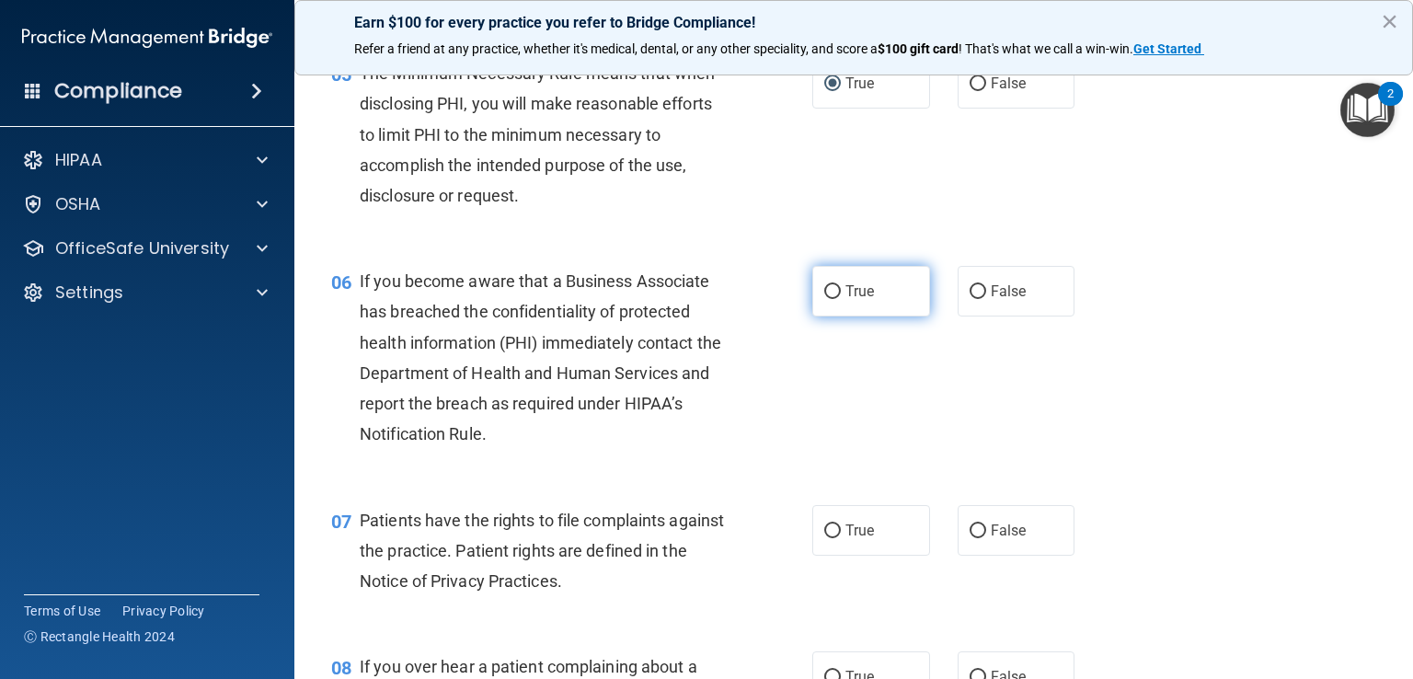
click at [828, 299] on input "True" at bounding box center [832, 292] width 17 height 14
radio input "true"
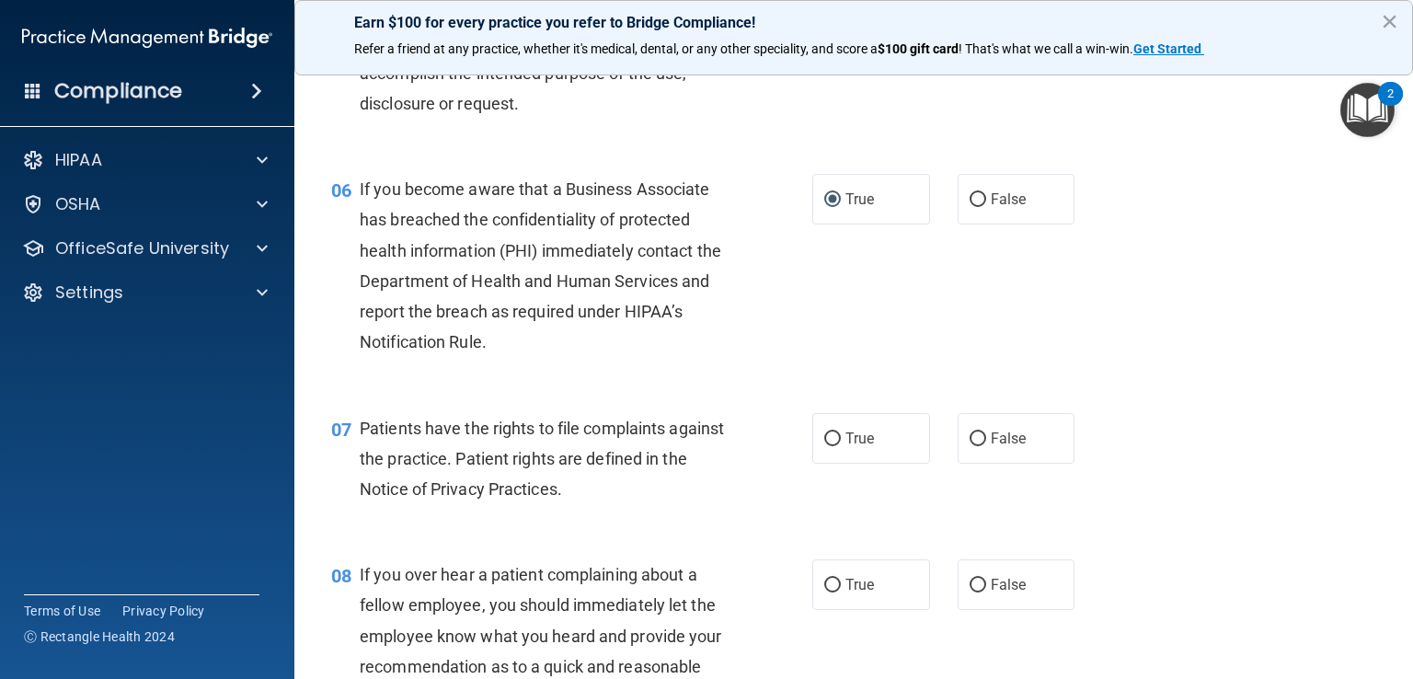
scroll to position [1012, 0]
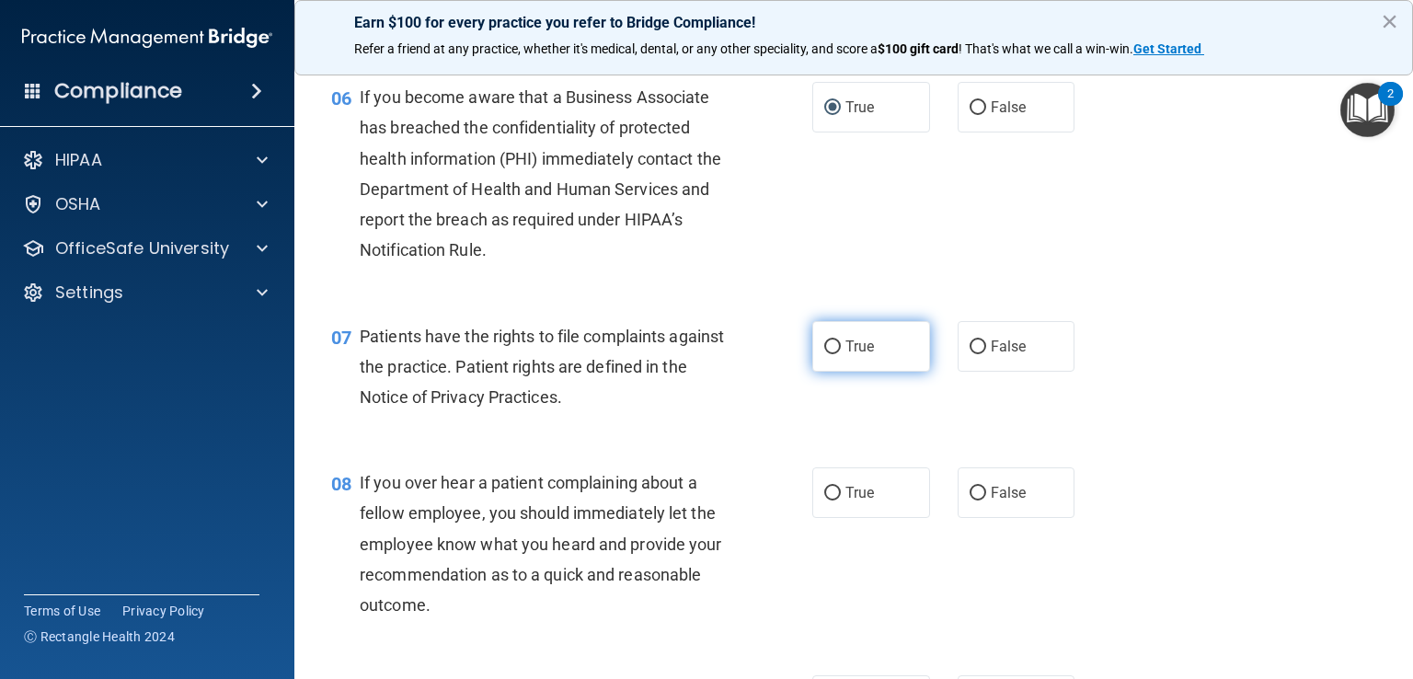
drag, startPoint x: 825, startPoint y: 372, endPoint x: 810, endPoint y: 382, distance: 17.4
click at [824, 354] on input "True" at bounding box center [832, 347] width 17 height 14
radio input "true"
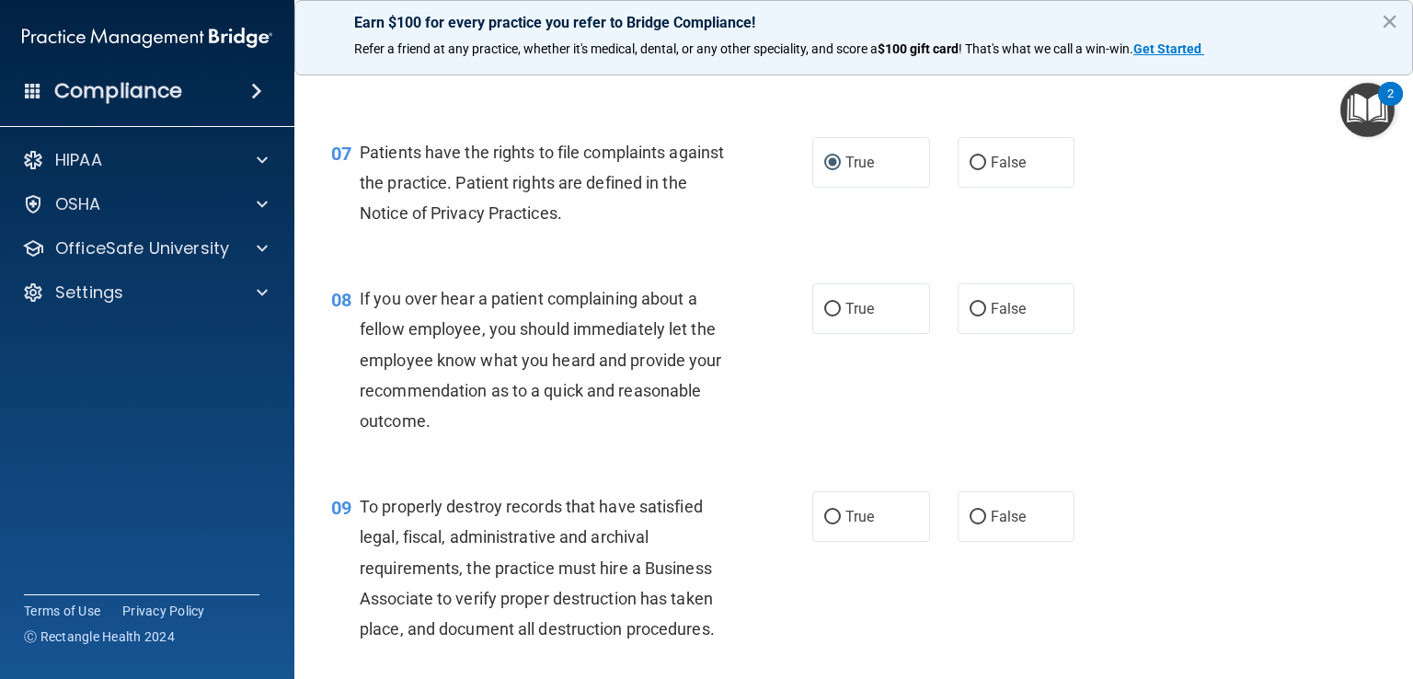
scroll to position [1288, 0]
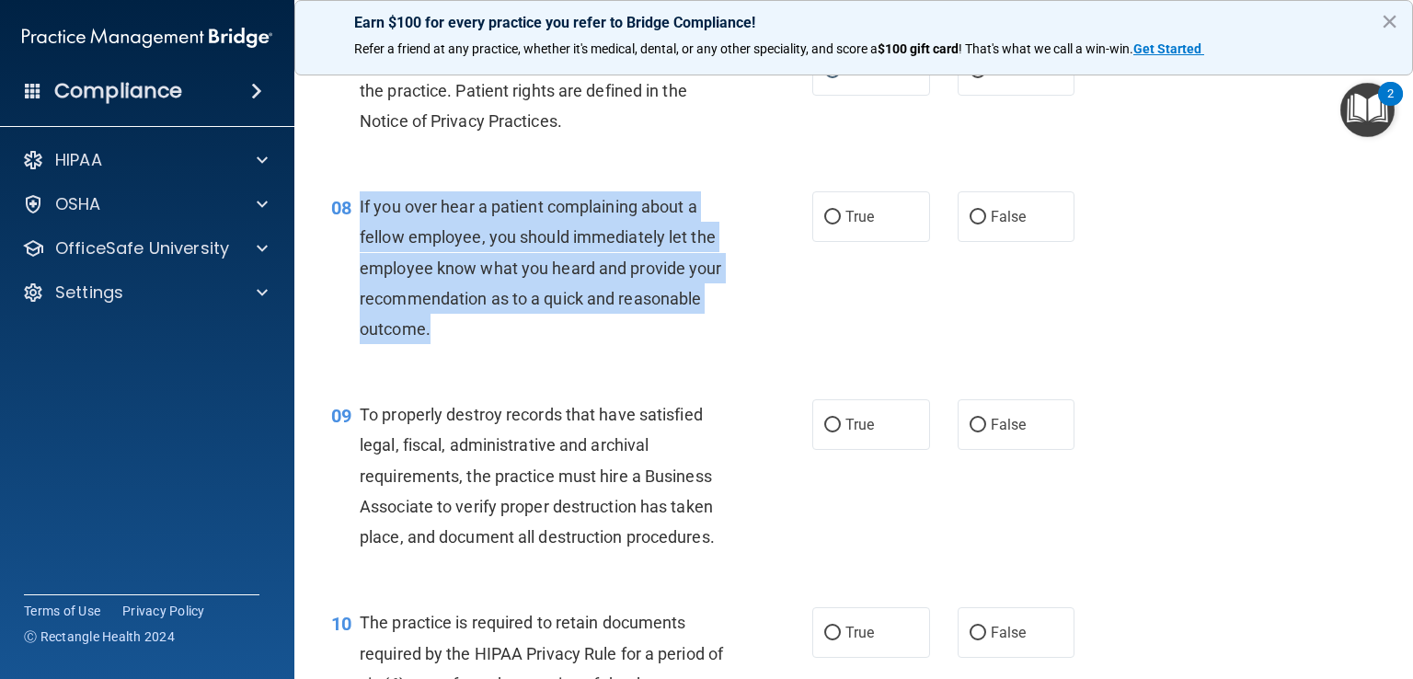
drag, startPoint x: 438, startPoint y: 358, endPoint x: 360, endPoint y: 226, distance: 153.0
click at [360, 226] on div "If you over hear a patient complaining about a fellow employee, you should imme…" at bounding box center [551, 267] width 382 height 153
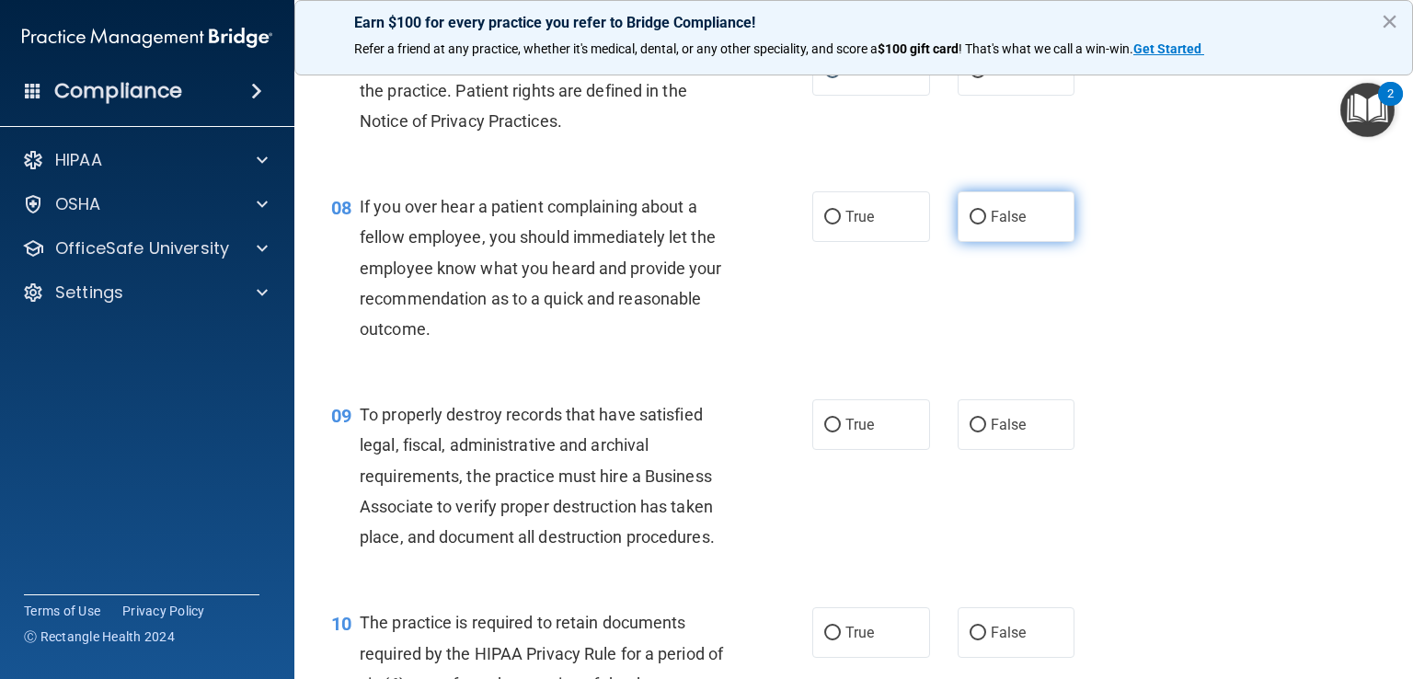
click at [980, 242] on label "False" at bounding box center [1016, 216] width 118 height 51
click at [980, 224] on input "False" at bounding box center [977, 218] width 17 height 14
radio input "true"
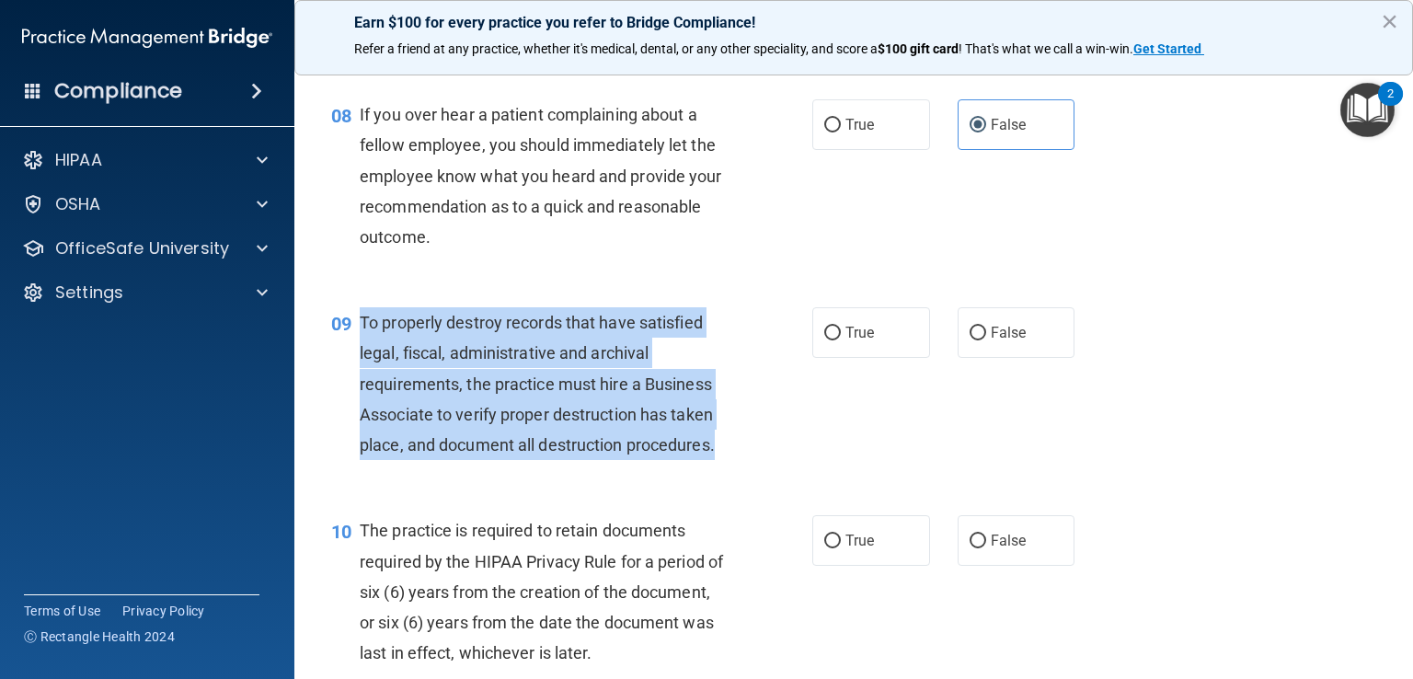
drag, startPoint x: 741, startPoint y: 482, endPoint x: 360, endPoint y: 342, distance: 406.5
click at [360, 342] on div "09 To properly destroy records that have satisfied legal, fiscal, administrativ…" at bounding box center [571, 388] width 536 height 162
drag, startPoint x: 961, startPoint y: 364, endPoint x: 921, endPoint y: 364, distance: 40.5
click at [957, 358] on label "False" at bounding box center [1016, 332] width 118 height 51
click at [970, 340] on input "False" at bounding box center [977, 333] width 17 height 14
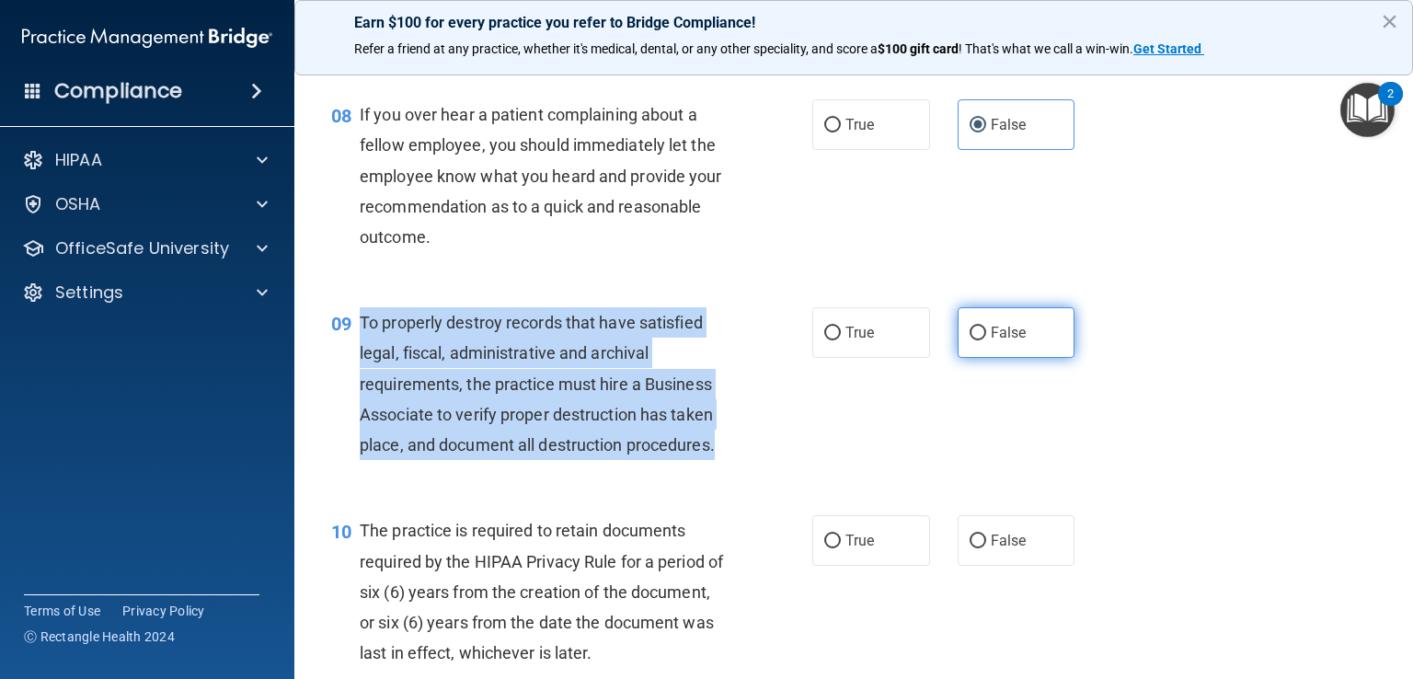
radio input "true"
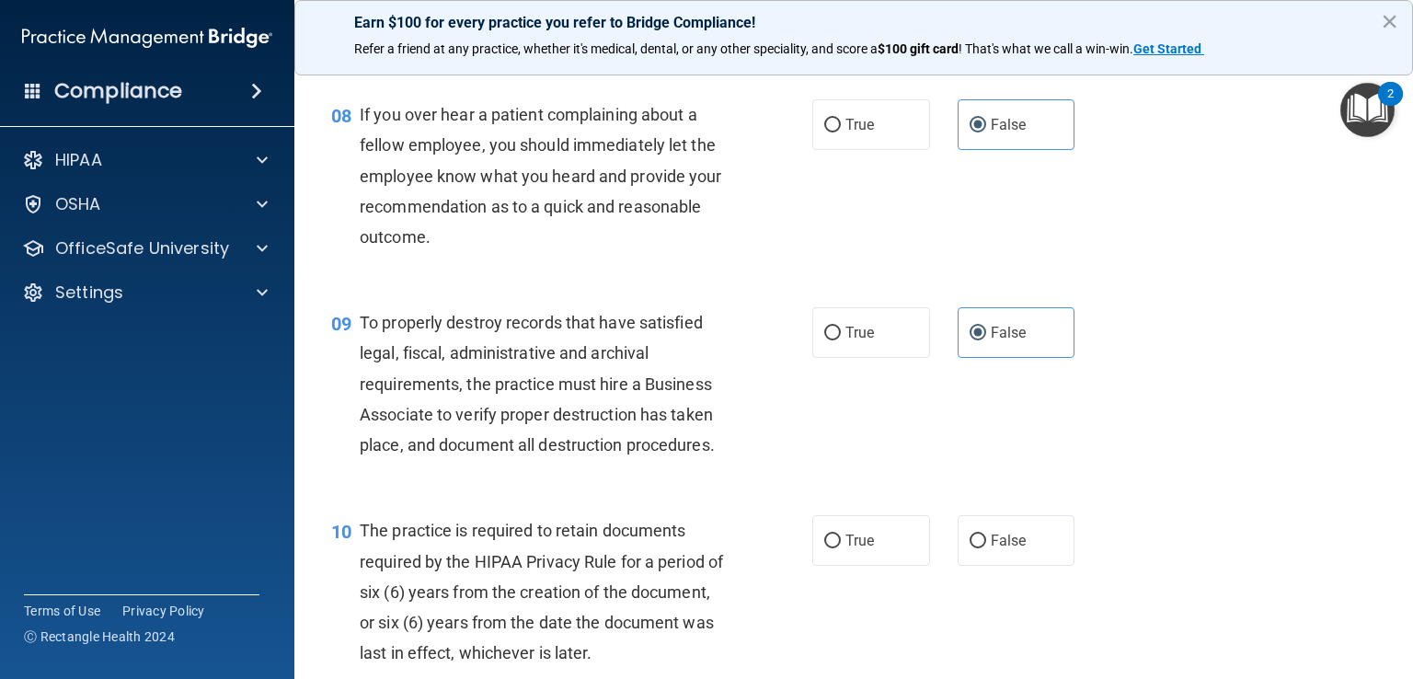
click at [857, 459] on div "09 To properly destroy records that have satisfied legal, fiscal, administrativ…" at bounding box center [853, 388] width 1072 height 208
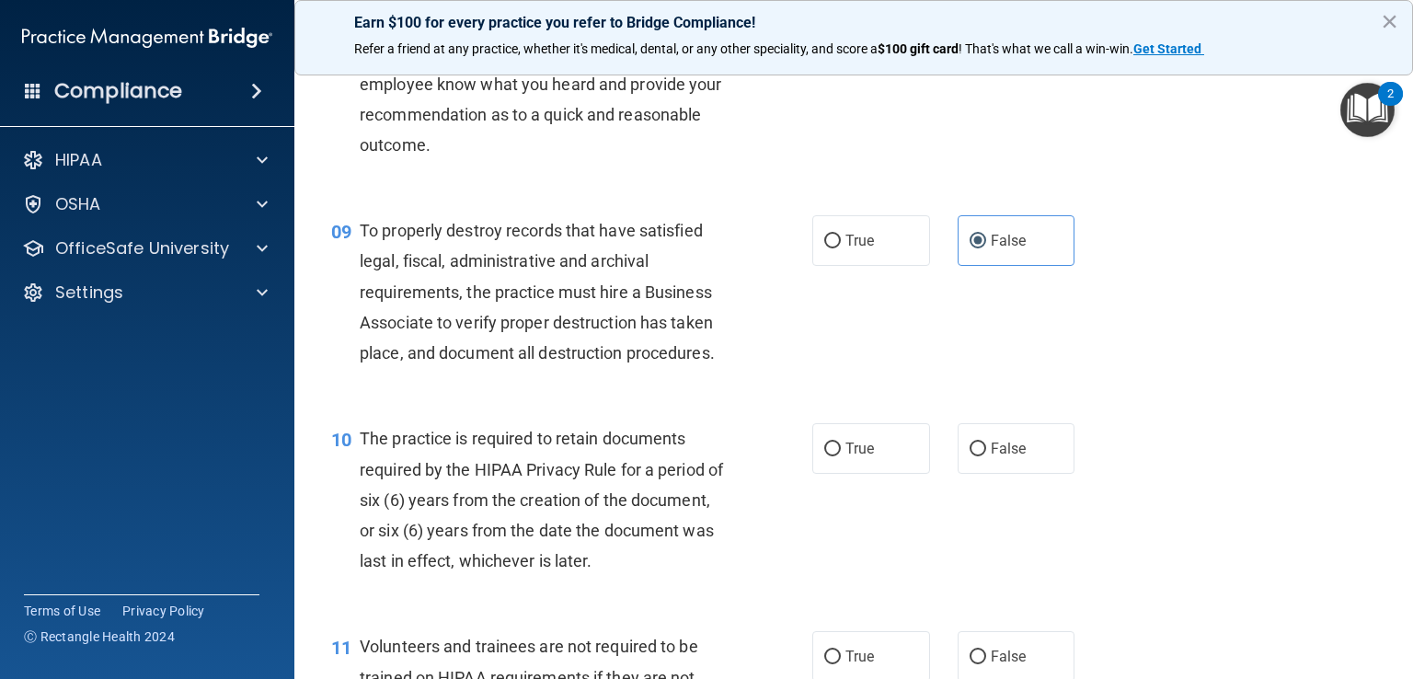
scroll to position [1655, 0]
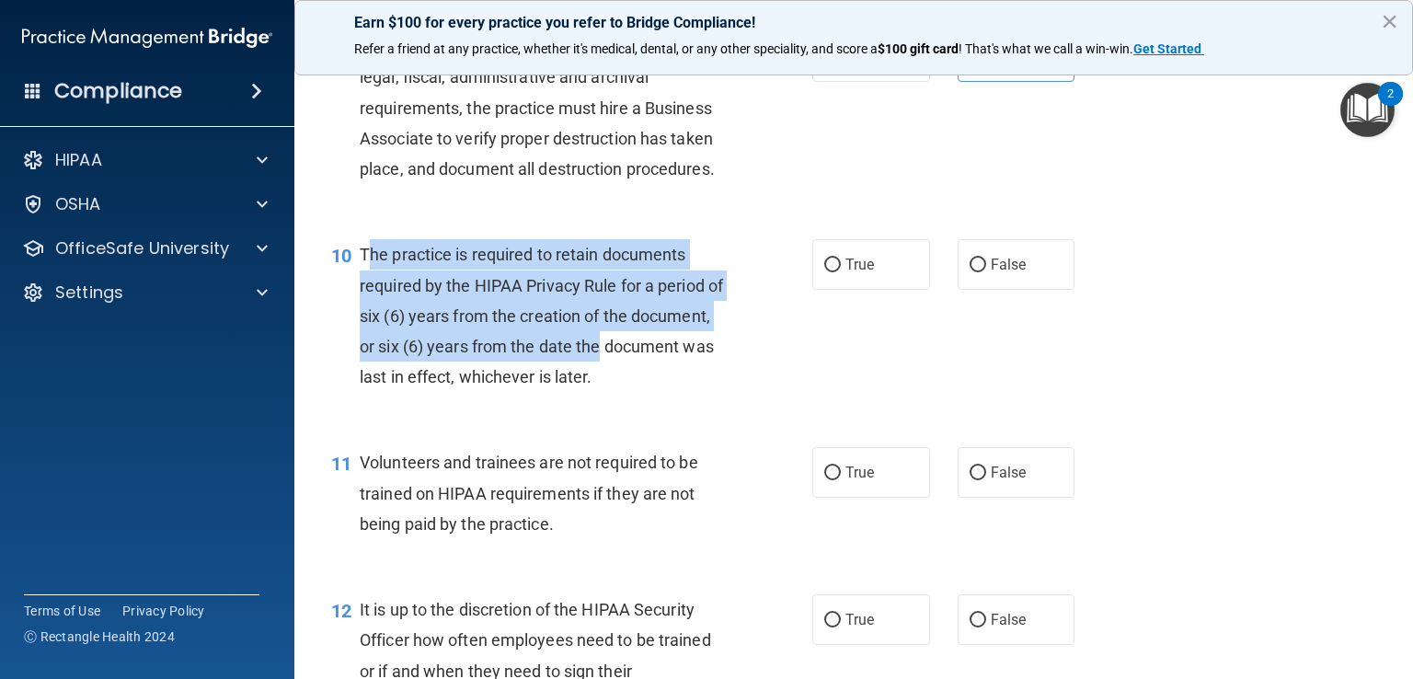
drag, startPoint x: 369, startPoint y: 281, endPoint x: 655, endPoint y: 369, distance: 299.1
click at [695, 378] on div "The practice is required to retain documents required by the HIPAA Privacy Rule…" at bounding box center [551, 315] width 382 height 153
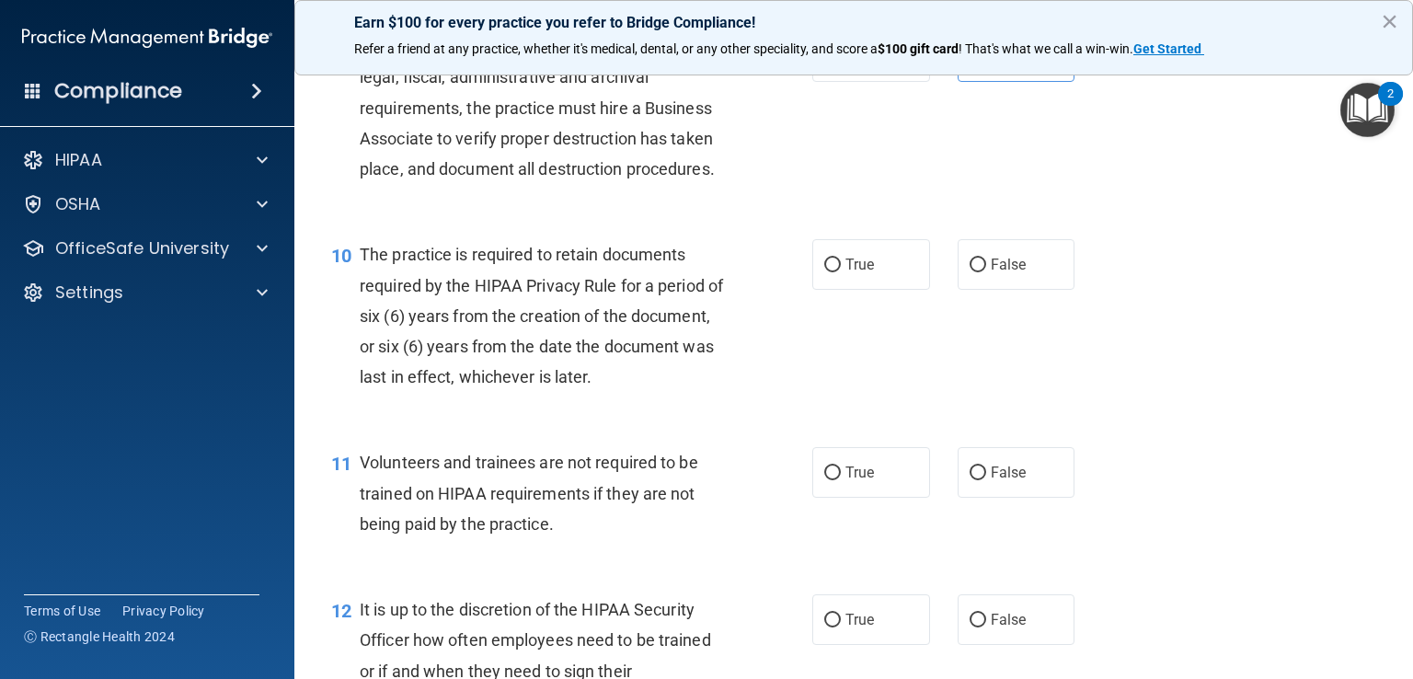
click at [357, 273] on div "10" at bounding box center [338, 256] width 42 height 34
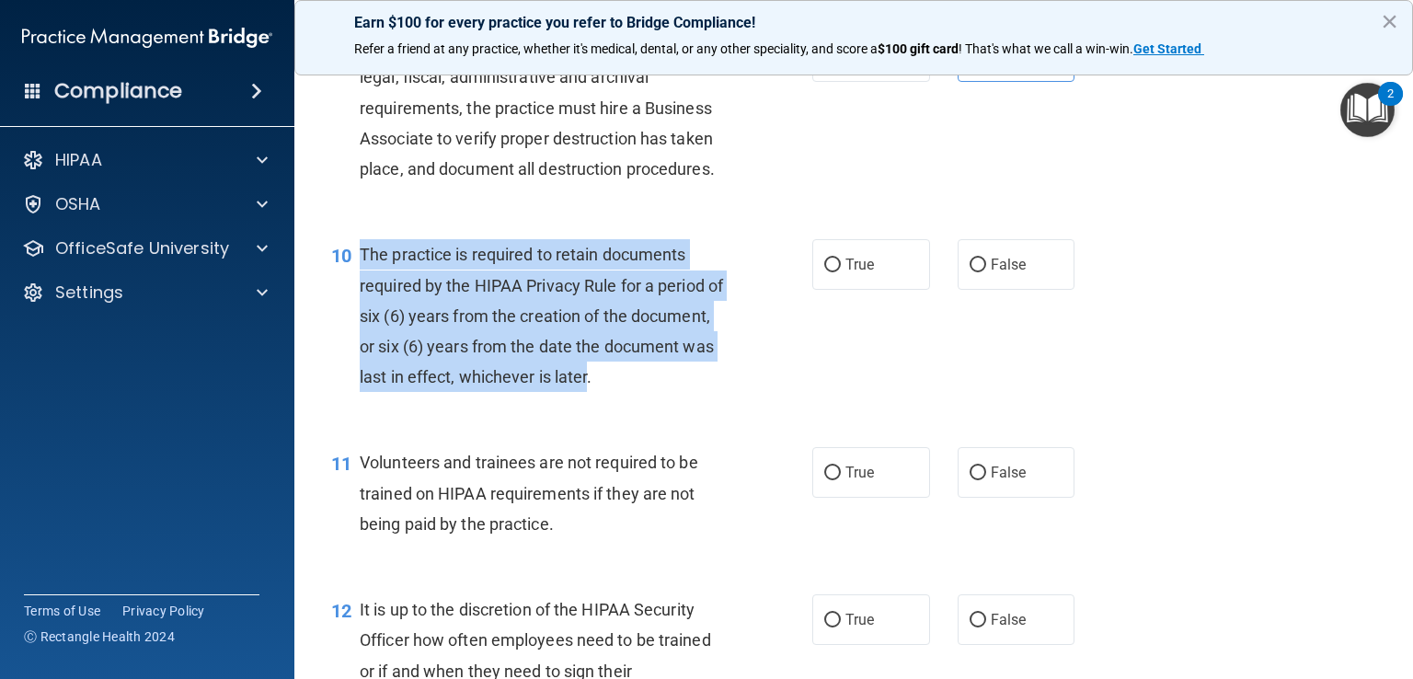
drag, startPoint x: 358, startPoint y: 283, endPoint x: 700, endPoint y: 403, distance: 362.4
click at [700, 401] on div "10 The practice is required to retain documents required by the HIPAA Privacy R…" at bounding box center [571, 320] width 536 height 162
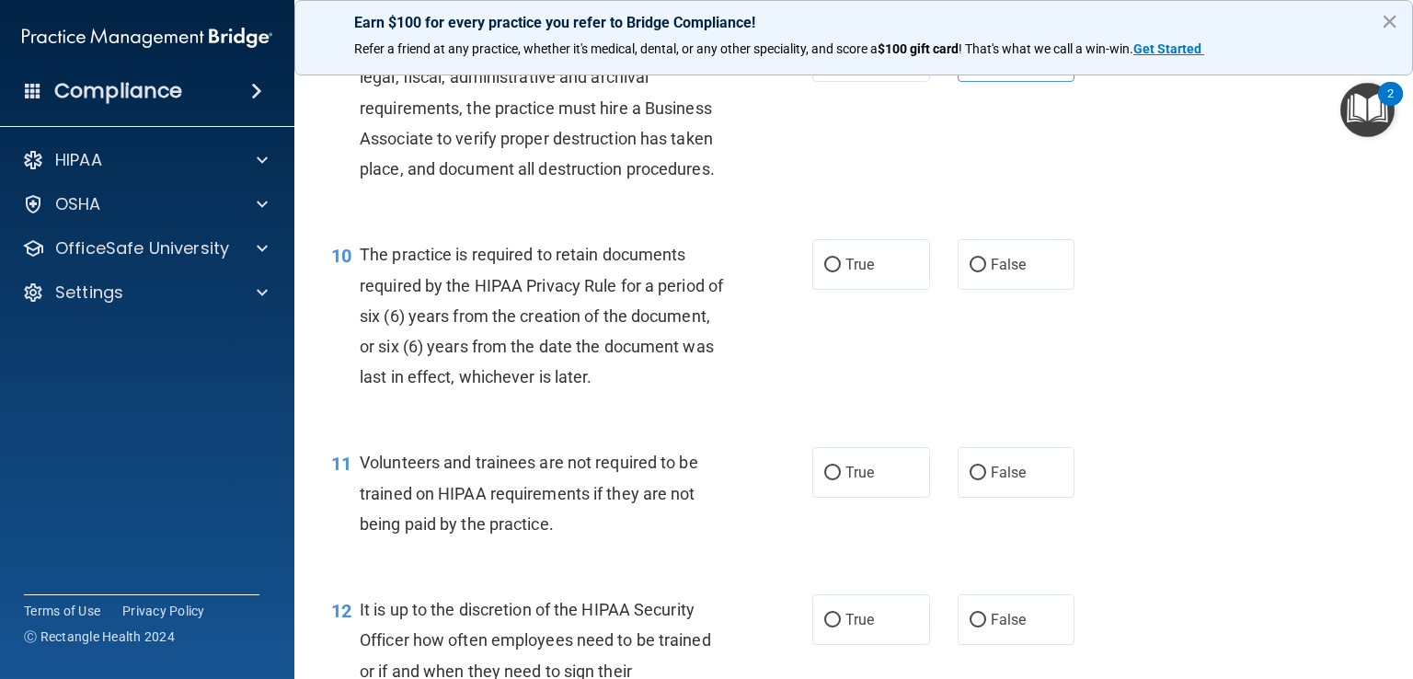
click at [879, 366] on div "10 The practice is required to retain documents required by the HIPAA Privacy R…" at bounding box center [853, 320] width 1072 height 208
drag, startPoint x: 824, startPoint y: 298, endPoint x: 804, endPoint y: 327, distance: 35.7
click at [825, 272] on input "True" at bounding box center [832, 265] width 17 height 14
radio input "true"
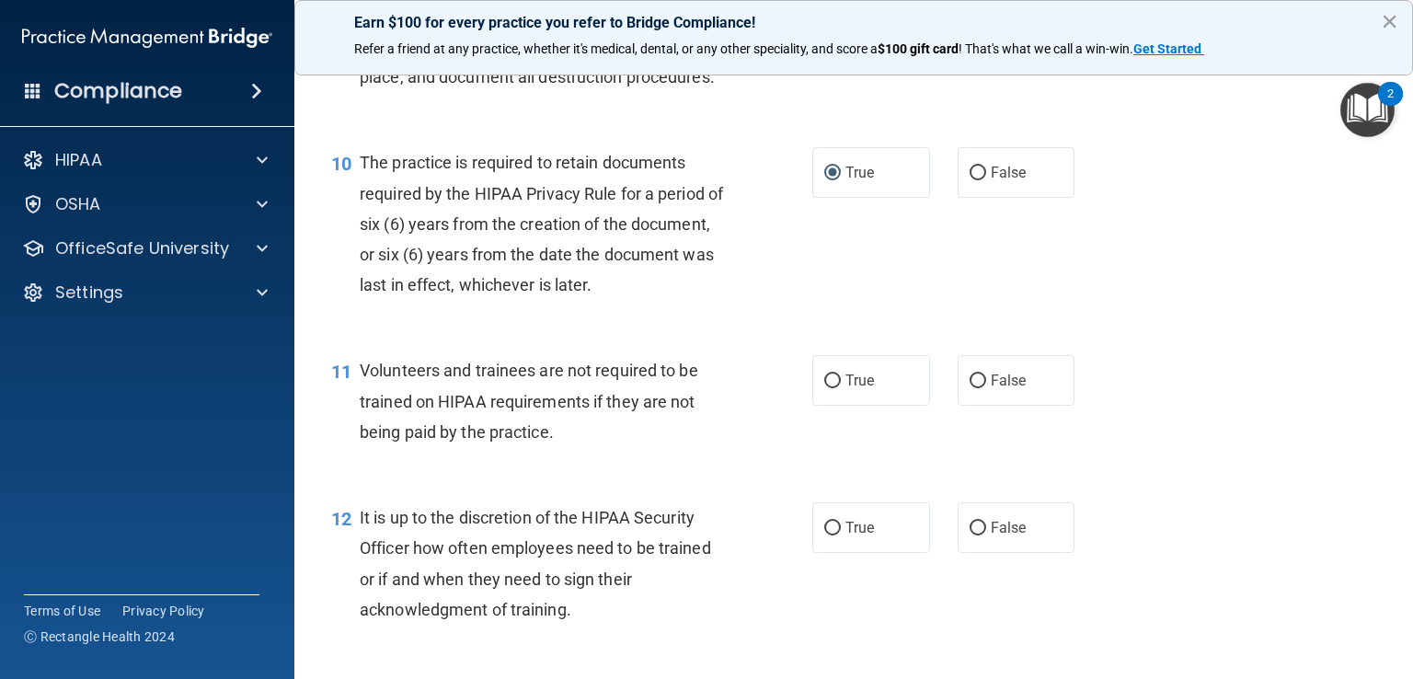
scroll to position [1839, 0]
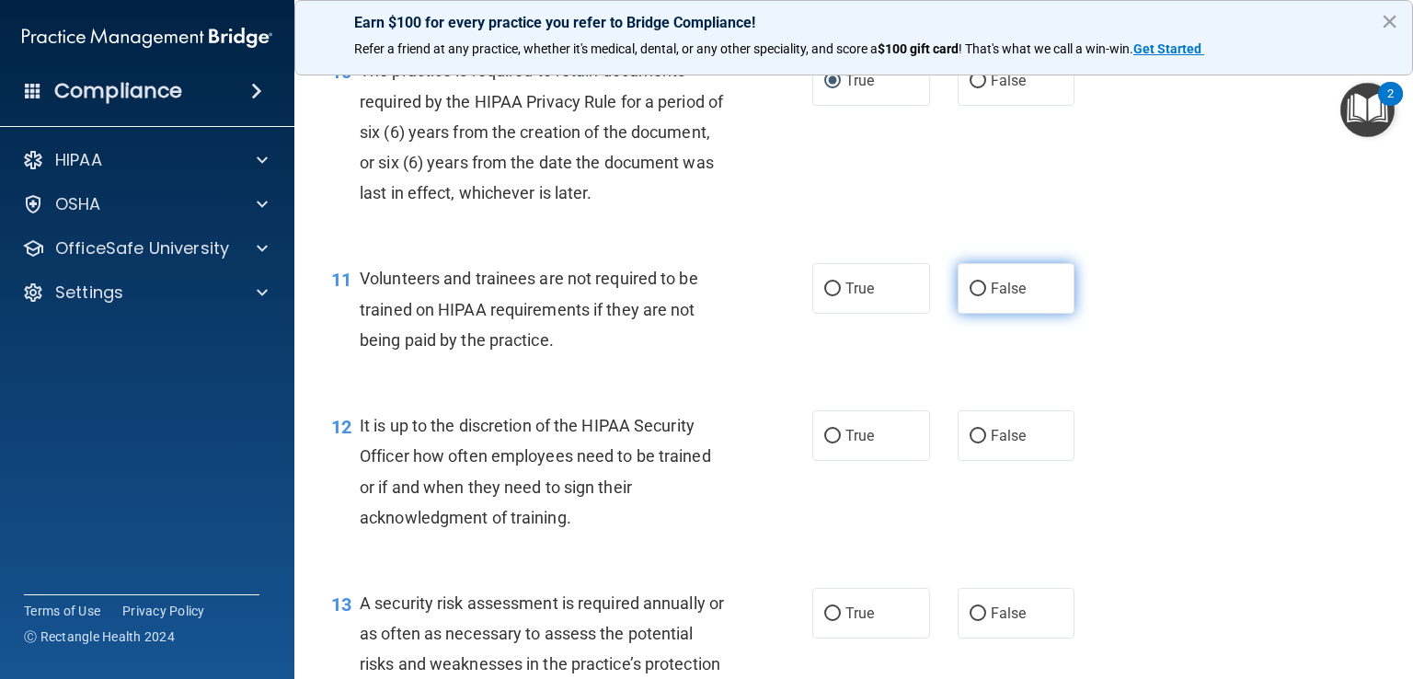
click at [969, 296] on input "False" at bounding box center [977, 289] width 17 height 14
radio input "true"
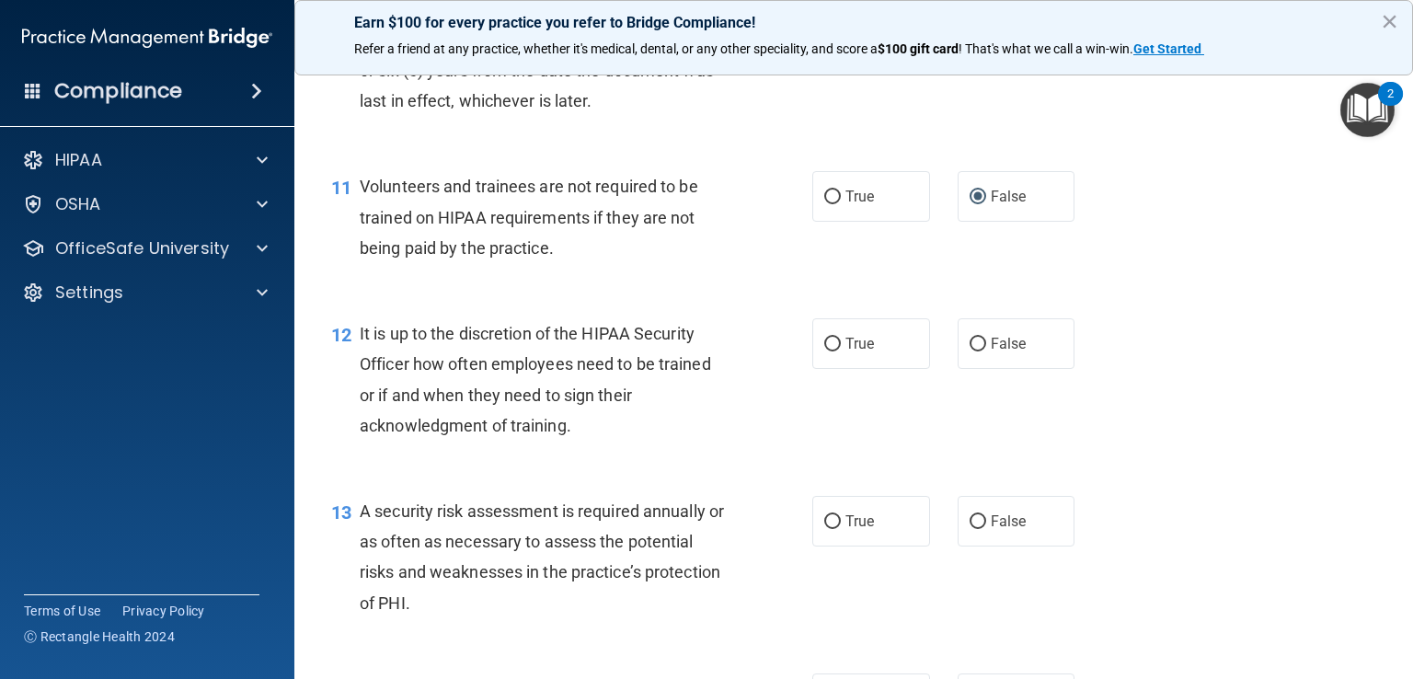
scroll to position [2023, 0]
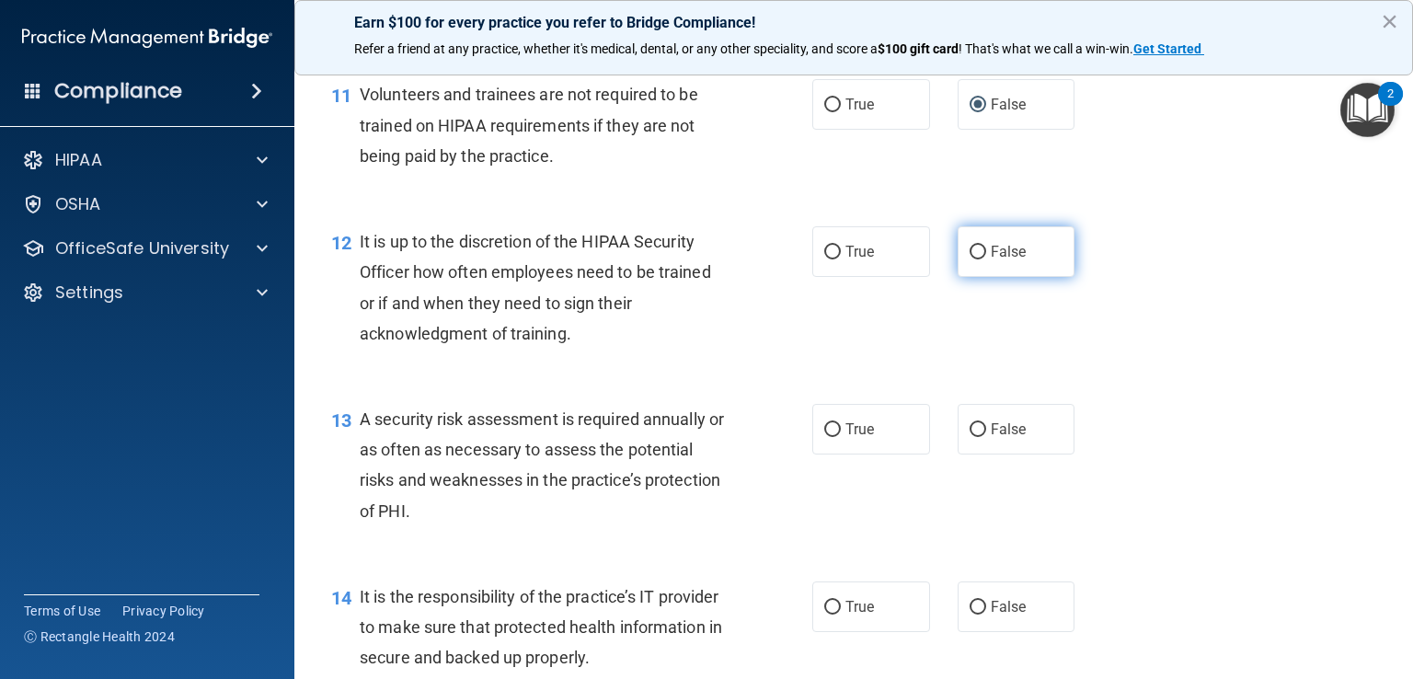
click at [975, 259] on input "False" at bounding box center [977, 253] width 17 height 14
radio input "true"
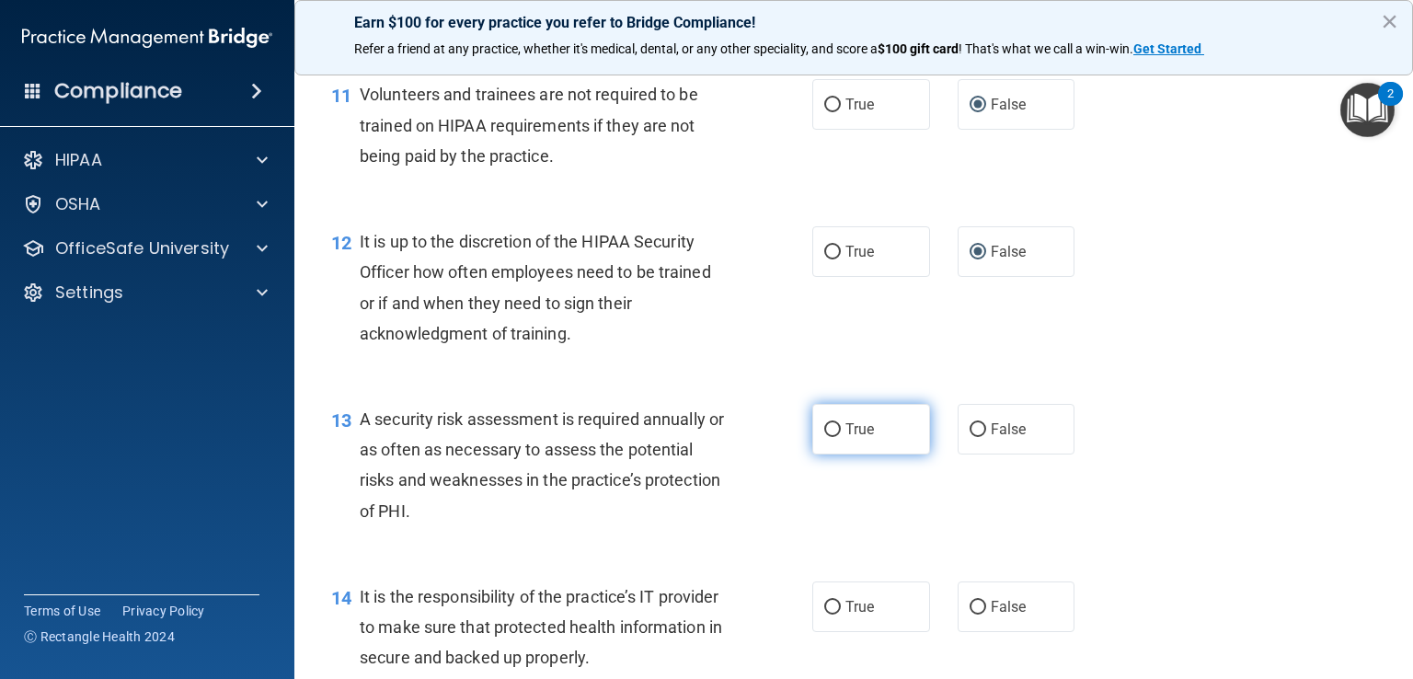
scroll to position [2115, 0]
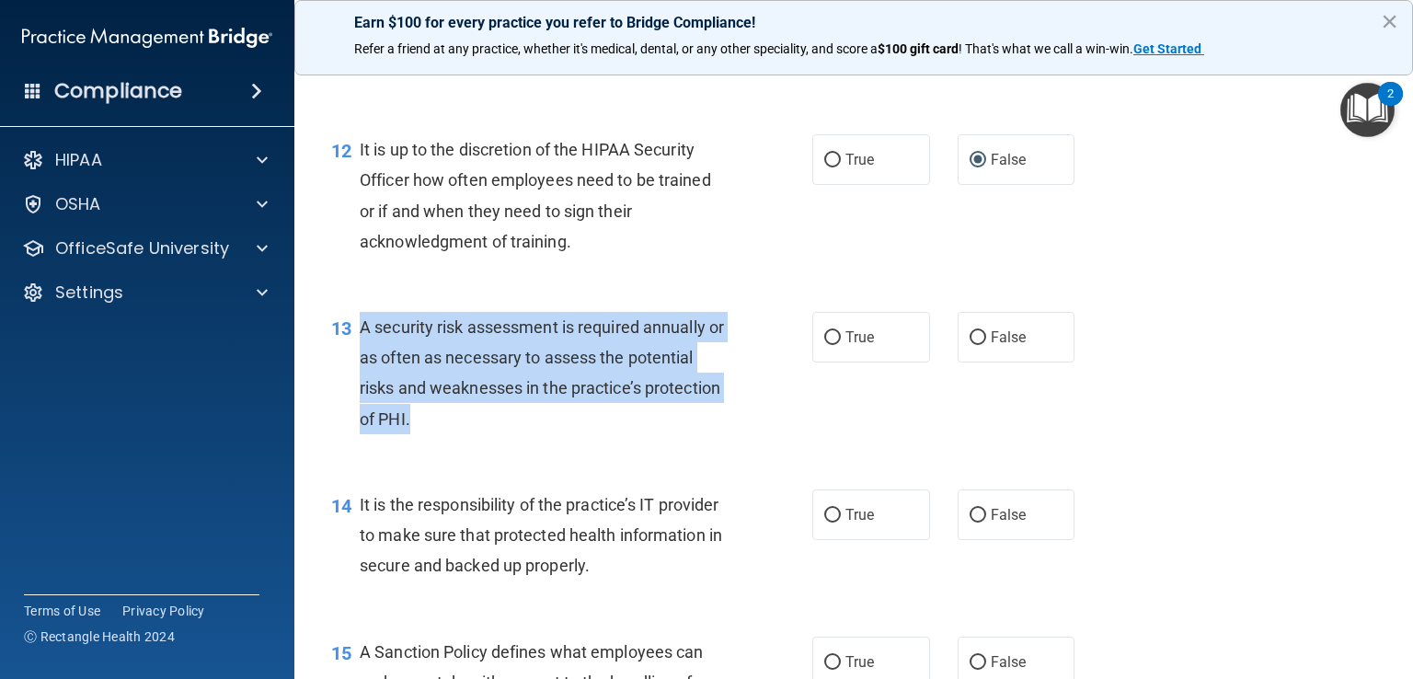
drag, startPoint x: 514, startPoint y: 464, endPoint x: 354, endPoint y: 343, distance: 200.9
click at [354, 343] on div "13 A security risk assessment is required annually or as often as necessary to …" at bounding box center [571, 378] width 536 height 132
click at [827, 345] on input "True" at bounding box center [832, 338] width 17 height 14
radio input "true"
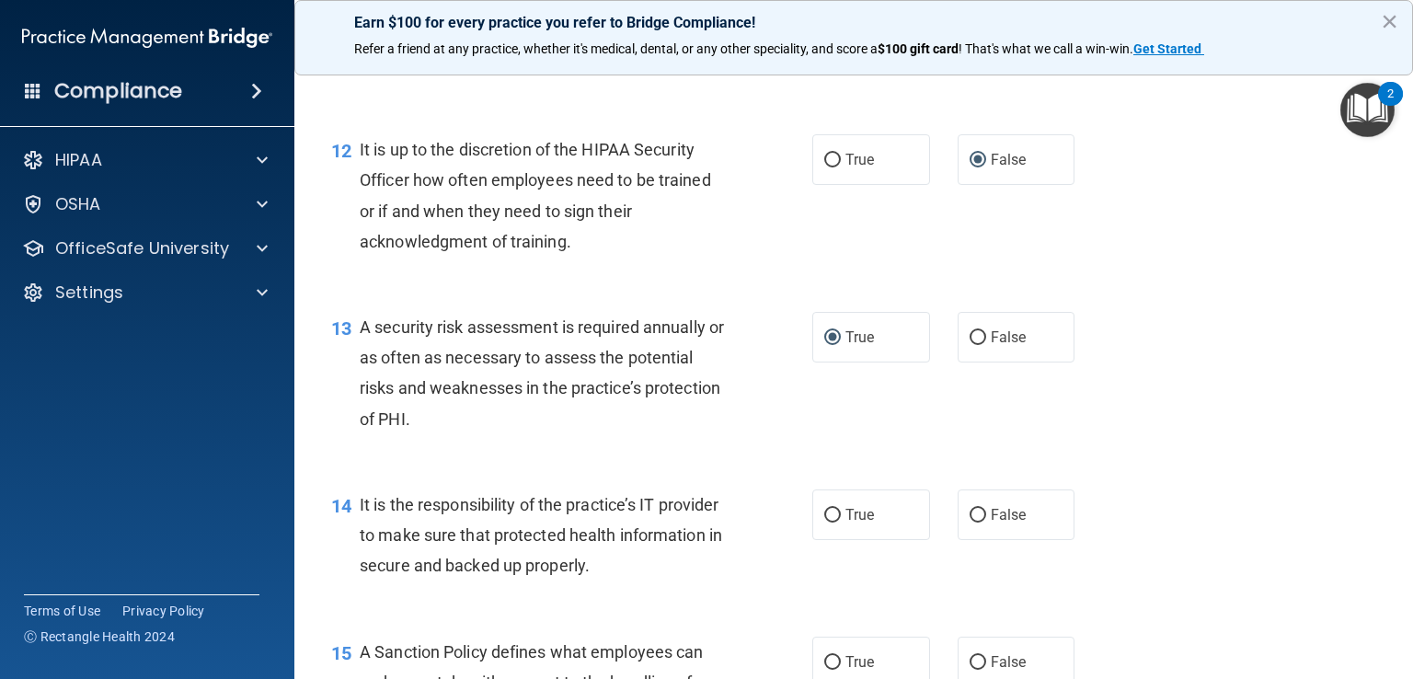
click at [644, 466] on div "13 A security risk assessment is required annually or as often as necessary to …" at bounding box center [853, 377] width 1072 height 177
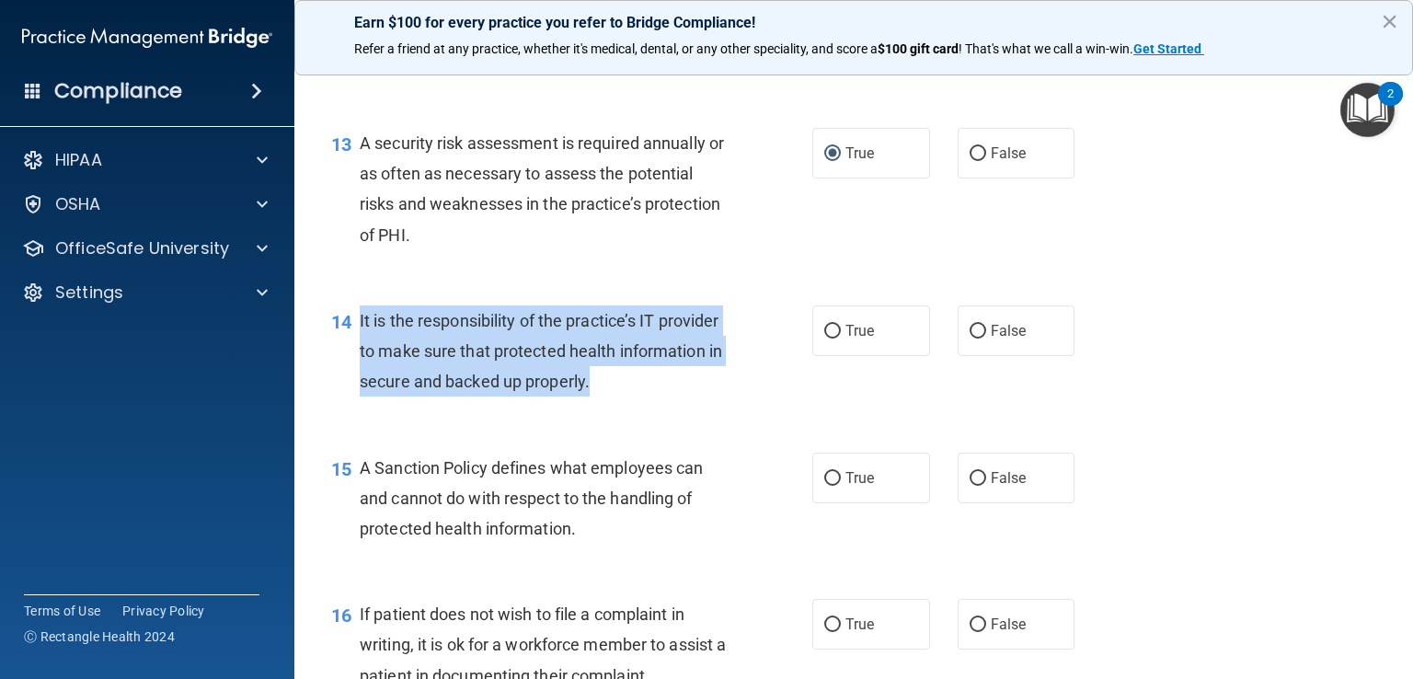
drag, startPoint x: 705, startPoint y: 420, endPoint x: 361, endPoint y: 347, distance: 352.6
click at [361, 347] on div "It is the responsibility of the practice’s IT provider to make sure that protec…" at bounding box center [551, 351] width 382 height 92
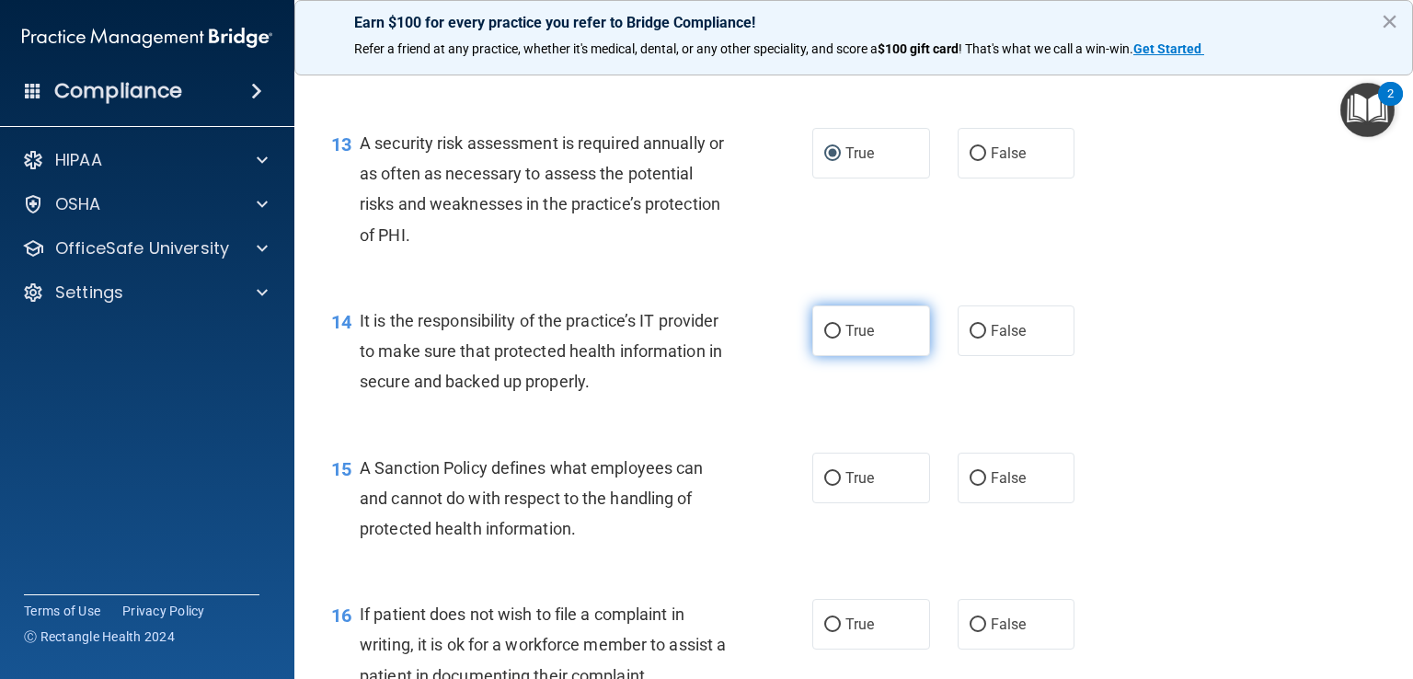
click at [814, 356] on label "True" at bounding box center [871, 330] width 118 height 51
click at [824, 338] on input "True" at bounding box center [832, 332] width 17 height 14
radio input "true"
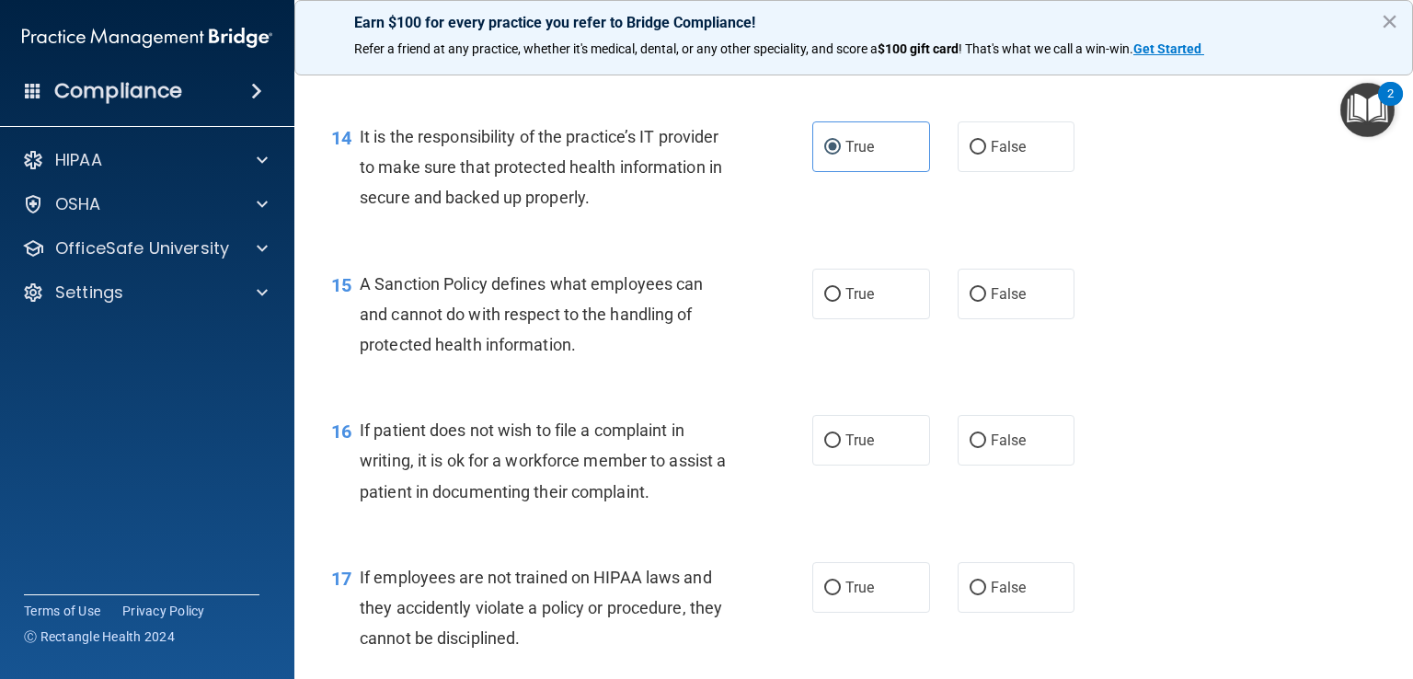
scroll to position [2575, 0]
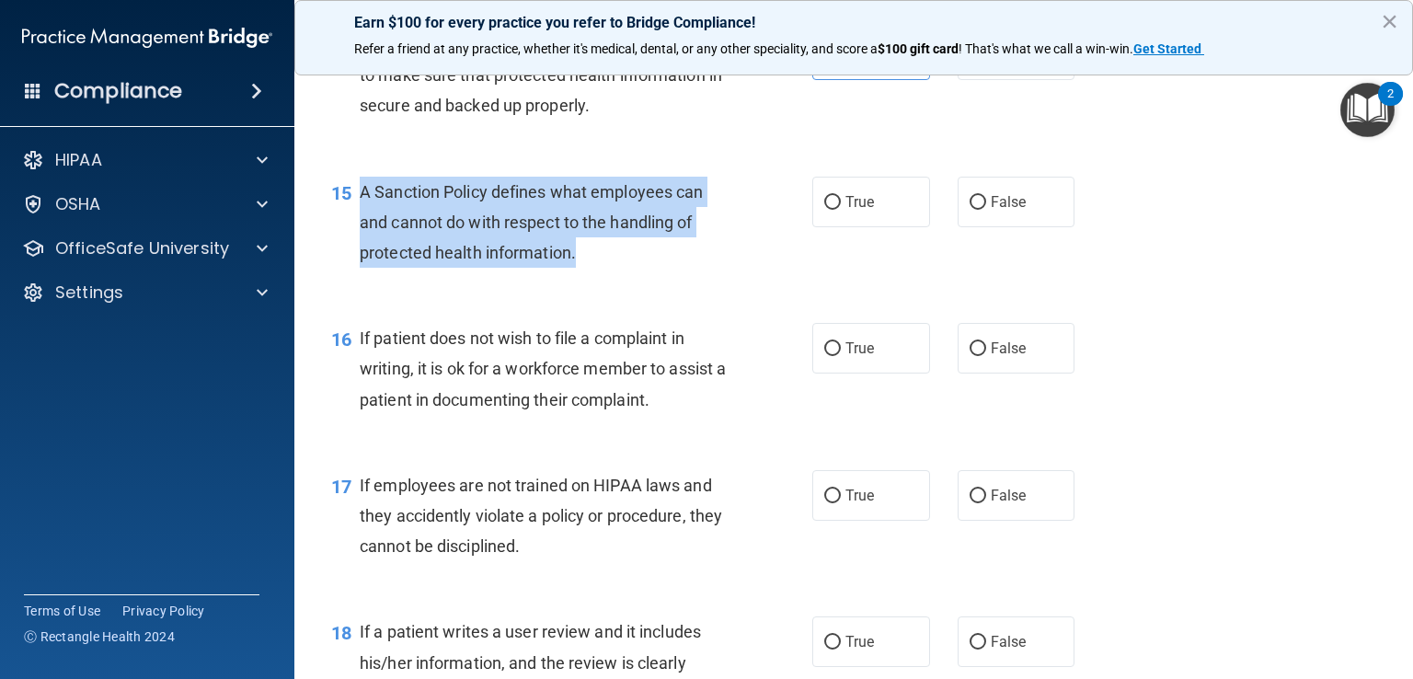
drag, startPoint x: 361, startPoint y: 223, endPoint x: 585, endPoint y: 277, distance: 230.7
click at [585, 269] on div "A Sanction Policy defines what employees can and cannot do with respect to the …" at bounding box center [551, 223] width 382 height 92
click at [493, 269] on div "A Sanction Policy defines what employees can and cannot do with respect to the …" at bounding box center [551, 223] width 382 height 92
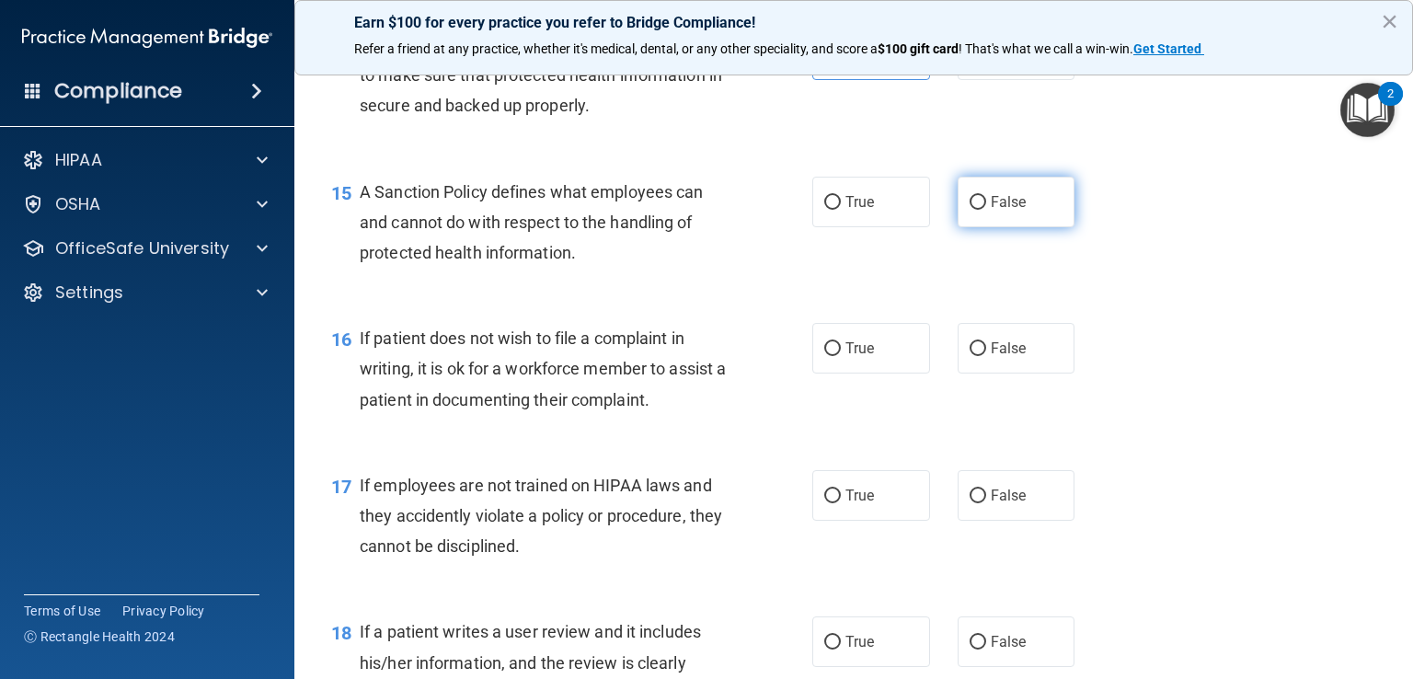
click at [964, 223] on label "False" at bounding box center [1016, 202] width 118 height 51
click at [969, 210] on input "False" at bounding box center [977, 203] width 17 height 14
radio input "true"
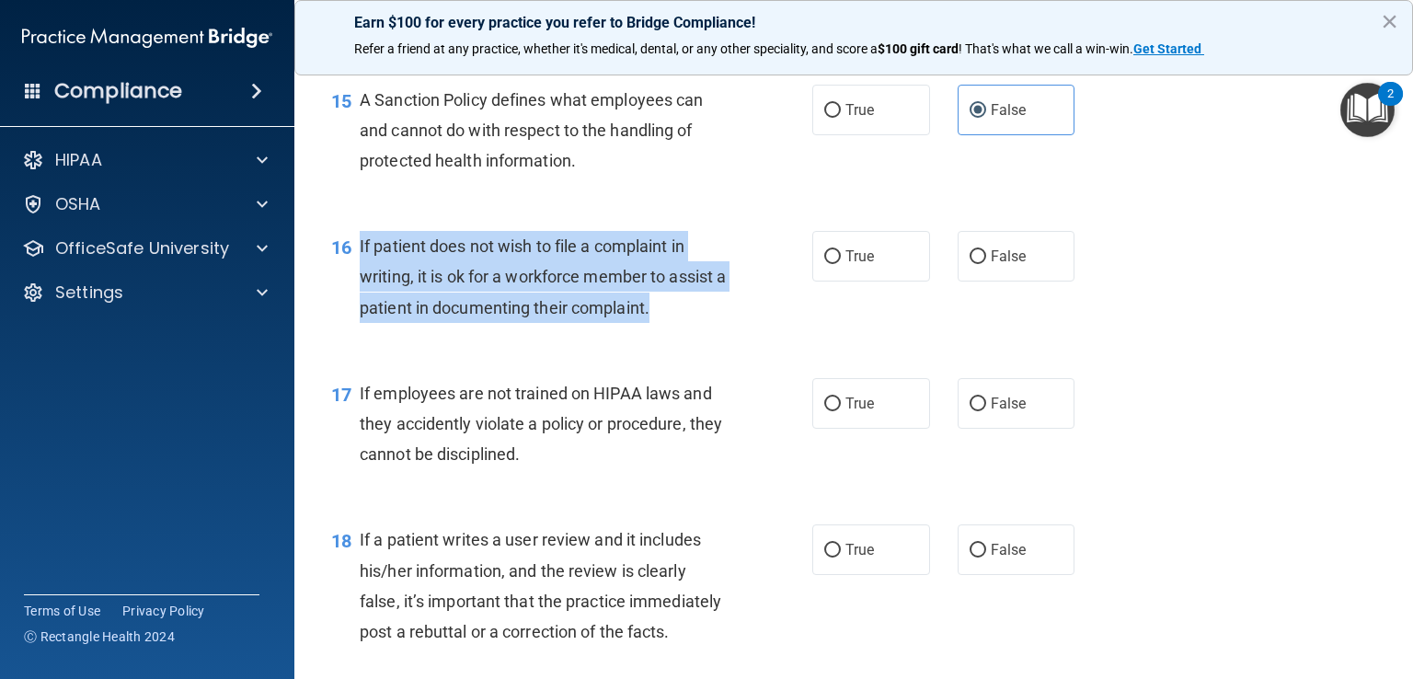
drag, startPoint x: 680, startPoint y: 338, endPoint x: 361, endPoint y: 273, distance: 325.7
click at [361, 273] on div "If patient does not wish to file a complaint in writing, it is ok for a workfor…" at bounding box center [551, 277] width 382 height 92
click at [824, 264] on input "True" at bounding box center [832, 257] width 17 height 14
radio input "true"
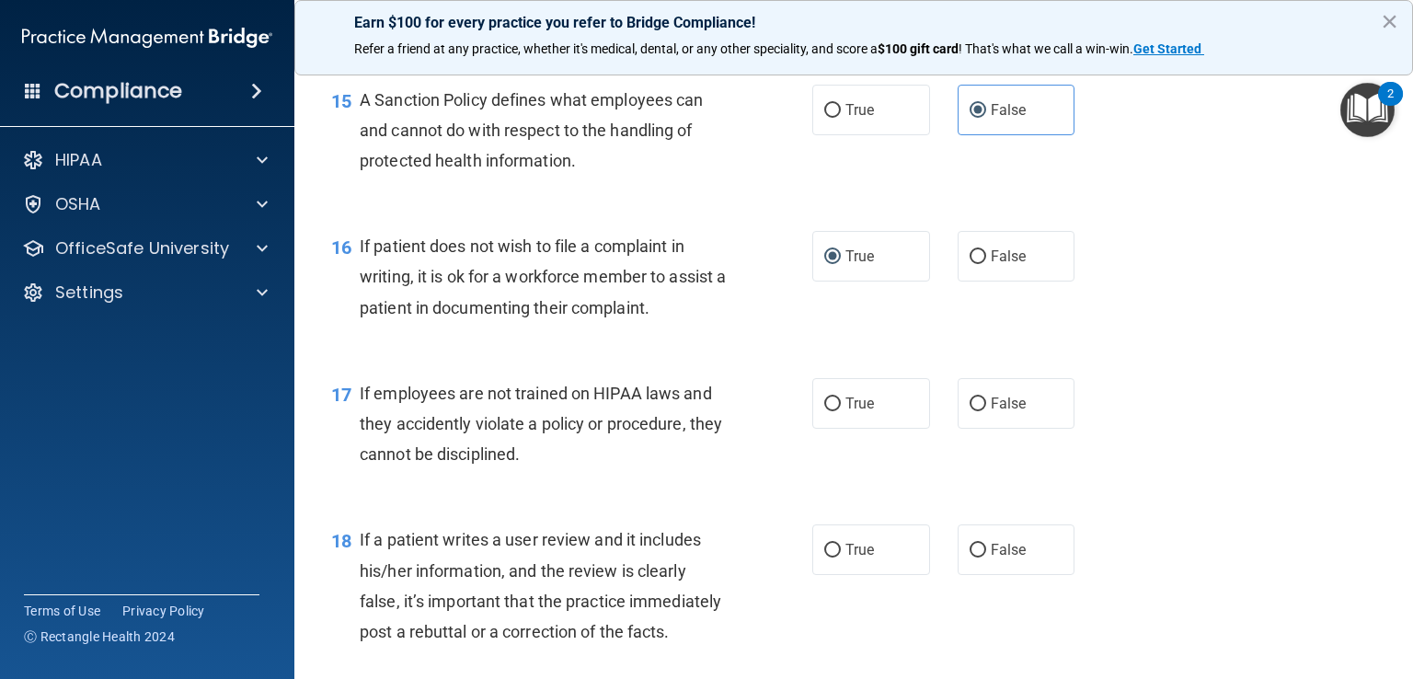
click at [706, 403] on div "17 If employees are not trained on HIPAA laws and they accidently violate a pol…" at bounding box center [853, 428] width 1072 height 147
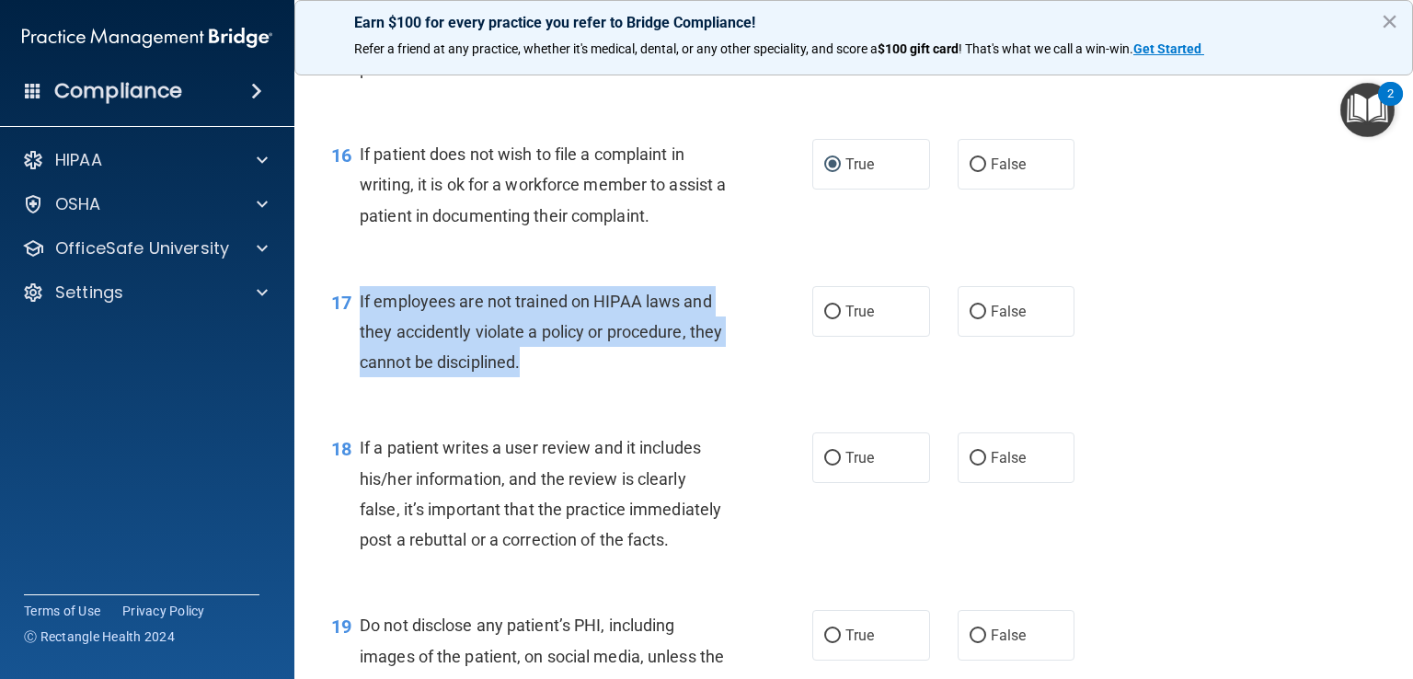
drag, startPoint x: 564, startPoint y: 394, endPoint x: 358, endPoint y: 329, distance: 215.8
click at [358, 329] on div "17 If employees are not trained on HIPAA laws and they accidently violate a pol…" at bounding box center [571, 336] width 536 height 101
click at [969, 319] on input "False" at bounding box center [977, 312] width 17 height 14
radio input "true"
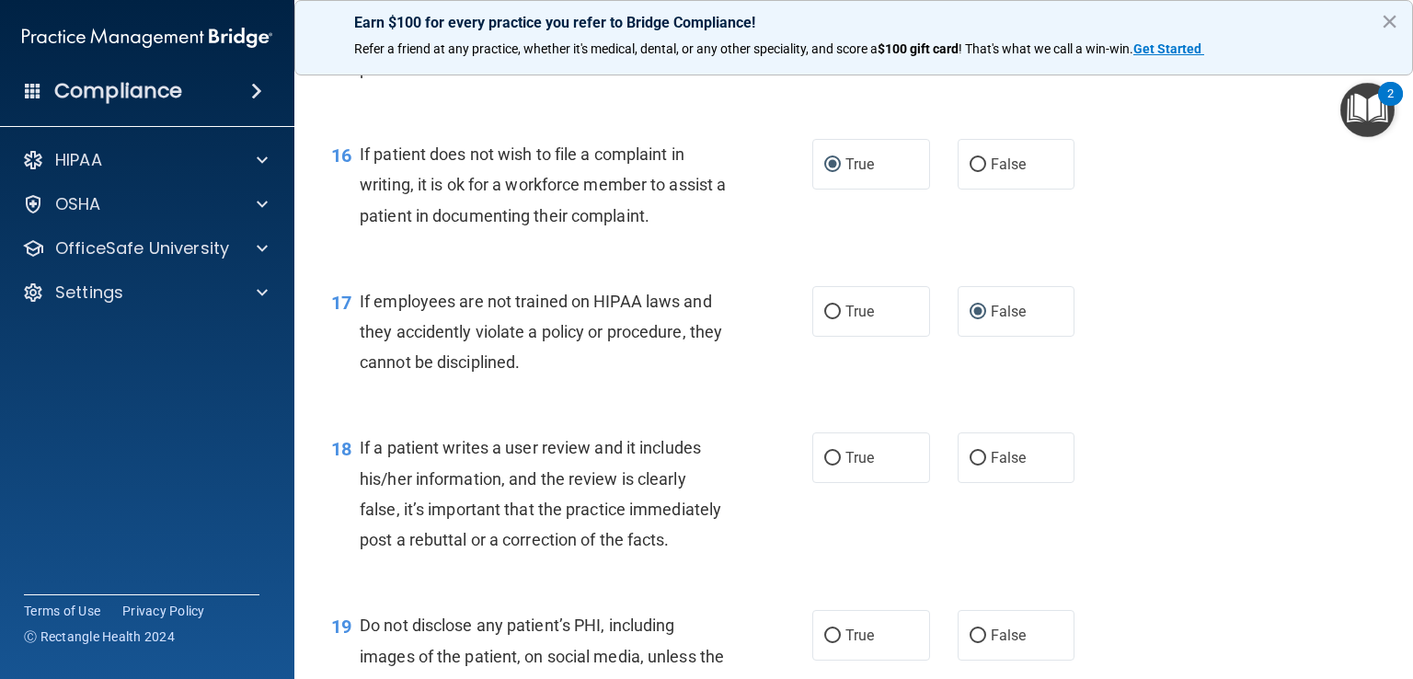
click at [617, 410] on div "17 If employees are not trained on HIPAA laws and they accidently violate a pol…" at bounding box center [853, 336] width 1072 height 147
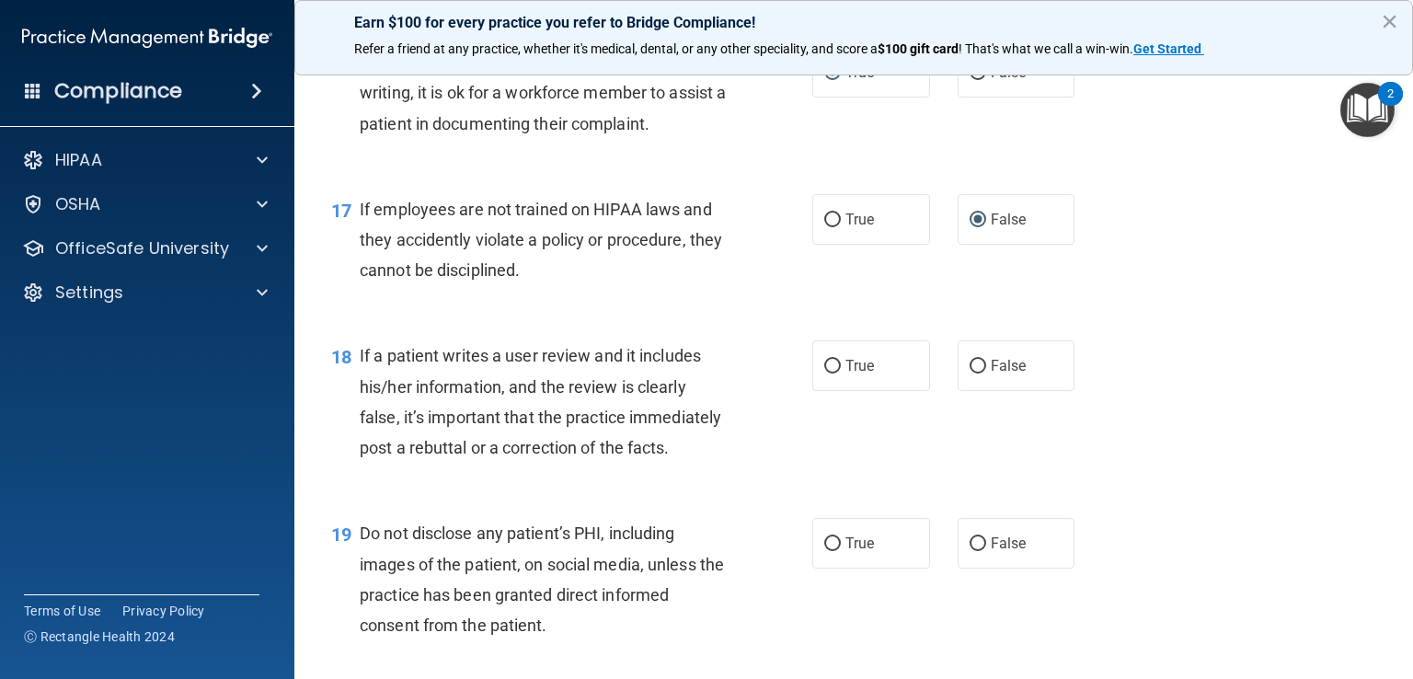
scroll to position [2943, 0]
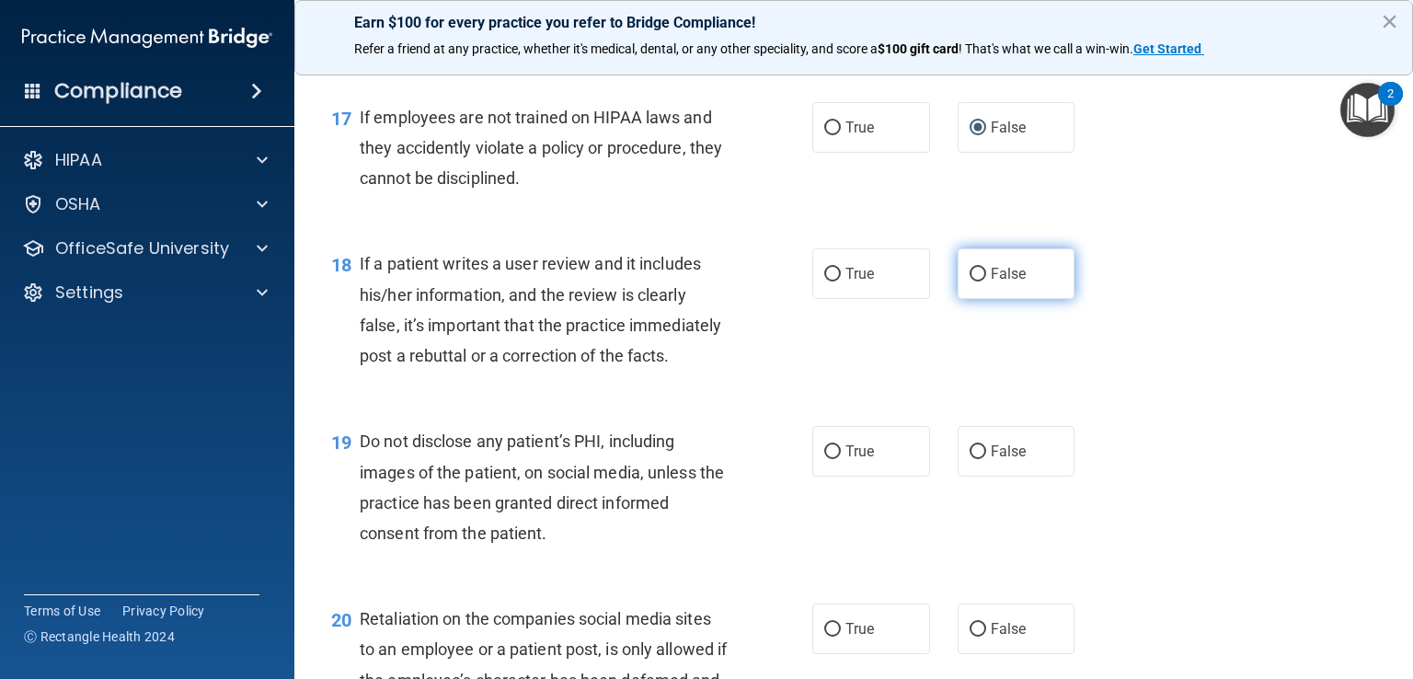
click at [977, 299] on label "False" at bounding box center [1016, 273] width 118 height 51
click at [977, 281] on input "False" at bounding box center [977, 275] width 17 height 14
radio input "true"
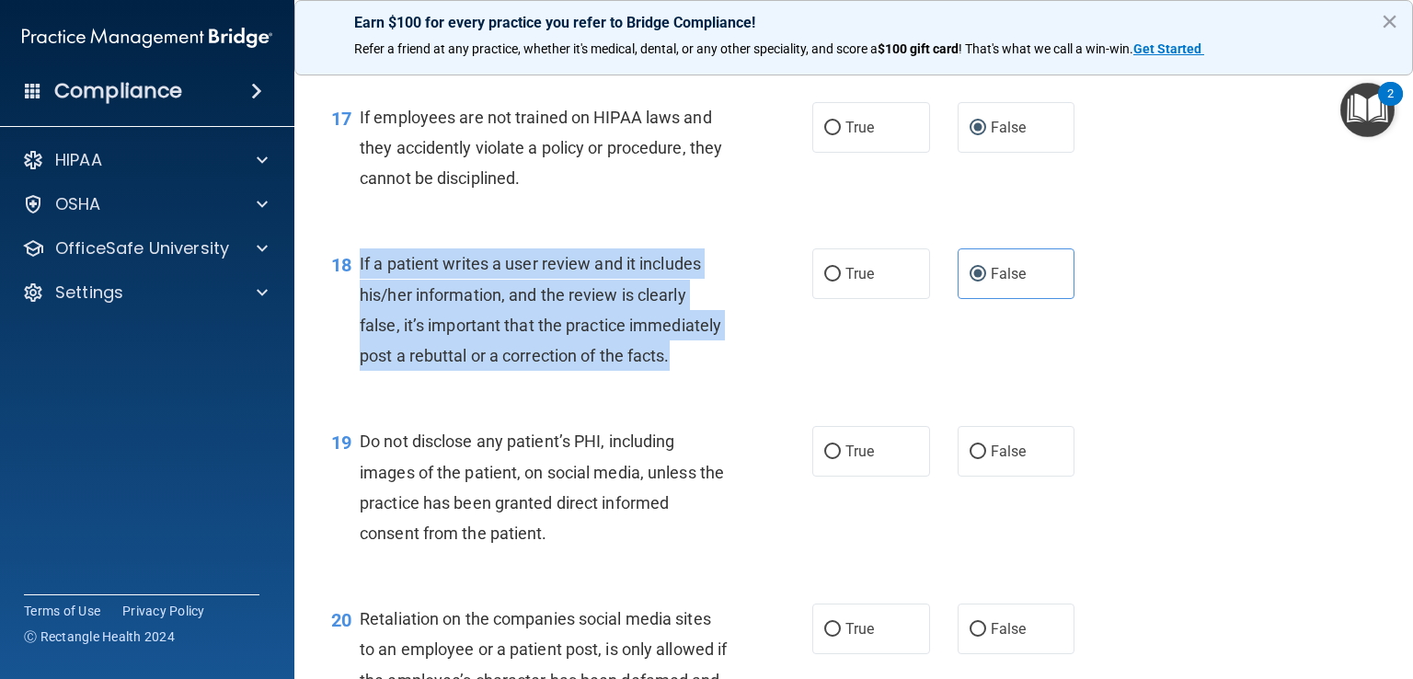
drag, startPoint x: 478, startPoint y: 426, endPoint x: 353, endPoint y: 285, distance: 188.3
click at [353, 285] on div "18 If a patient writes a user review and it includes his/her information, and t…" at bounding box center [571, 314] width 536 height 132
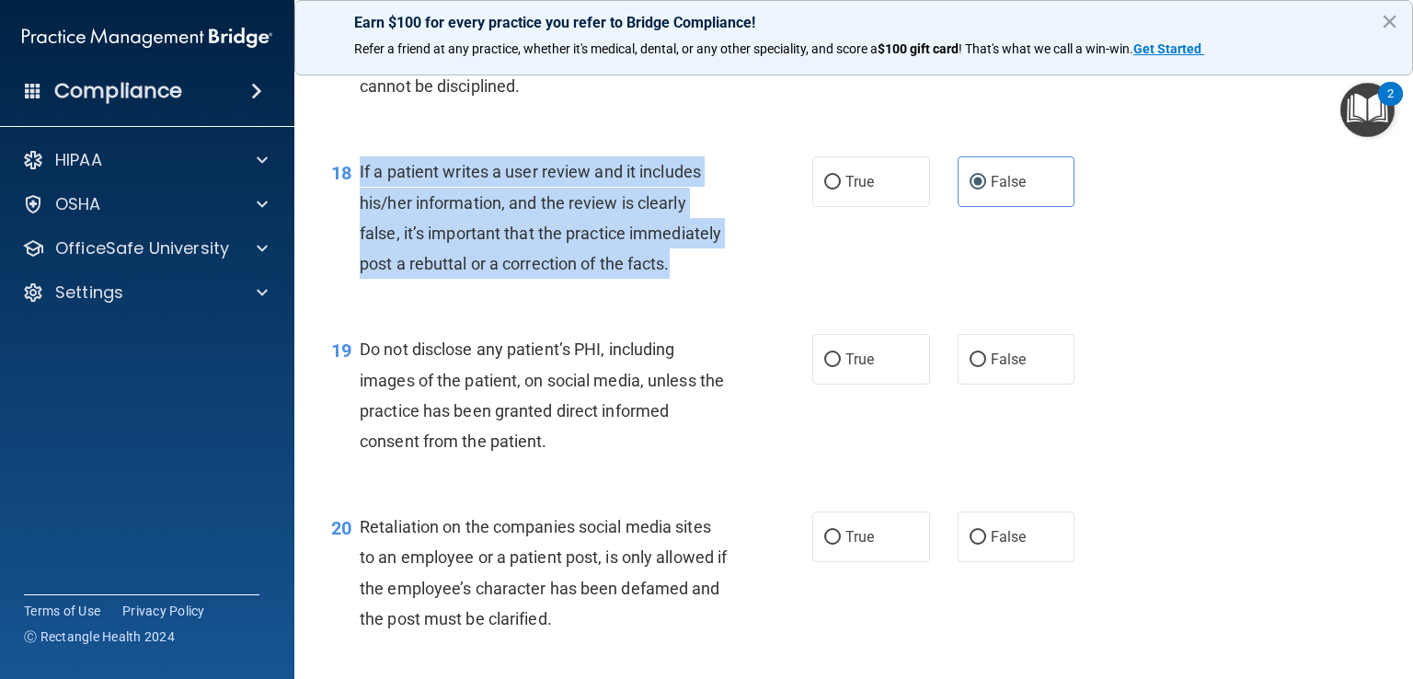
scroll to position [3127, 0]
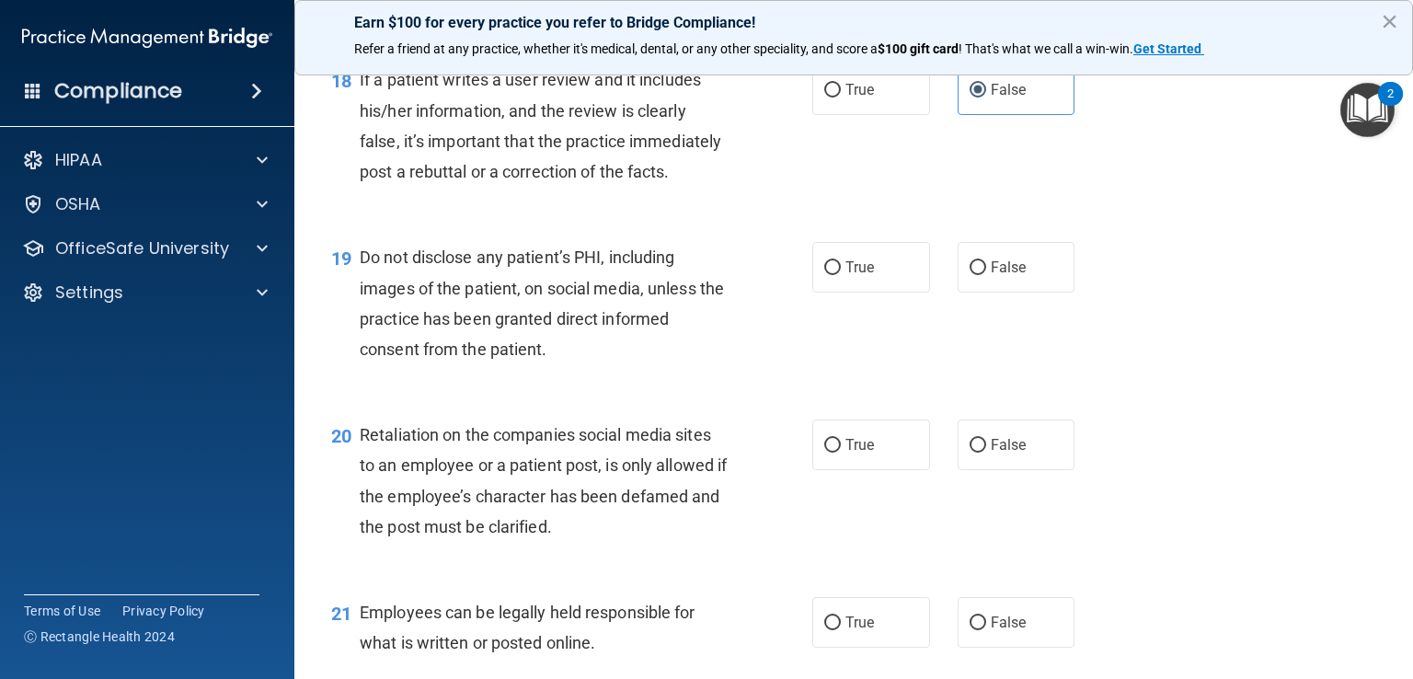
click at [583, 359] on span "Do not disclose any patient’s PHI, including images of the patient, on social m…" at bounding box center [542, 302] width 364 height 111
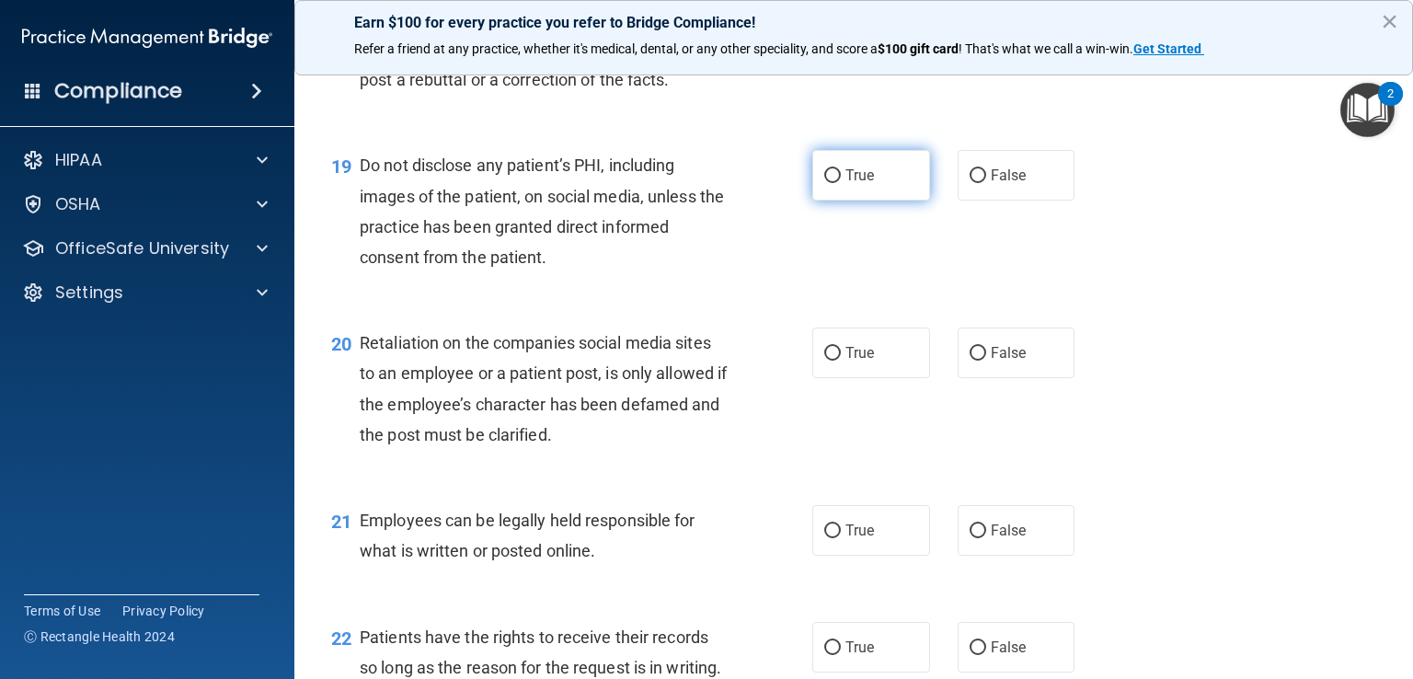
click at [830, 183] on input "True" at bounding box center [832, 176] width 17 height 14
radio input "true"
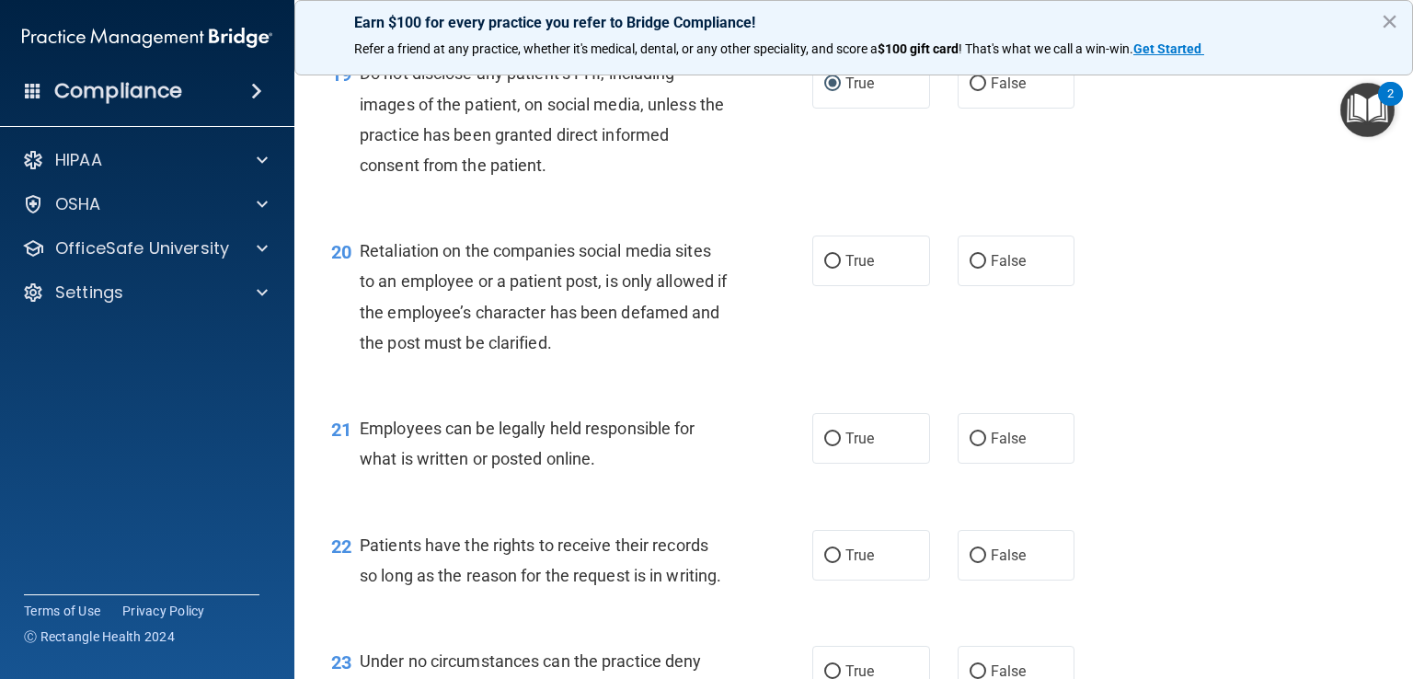
scroll to position [3403, 0]
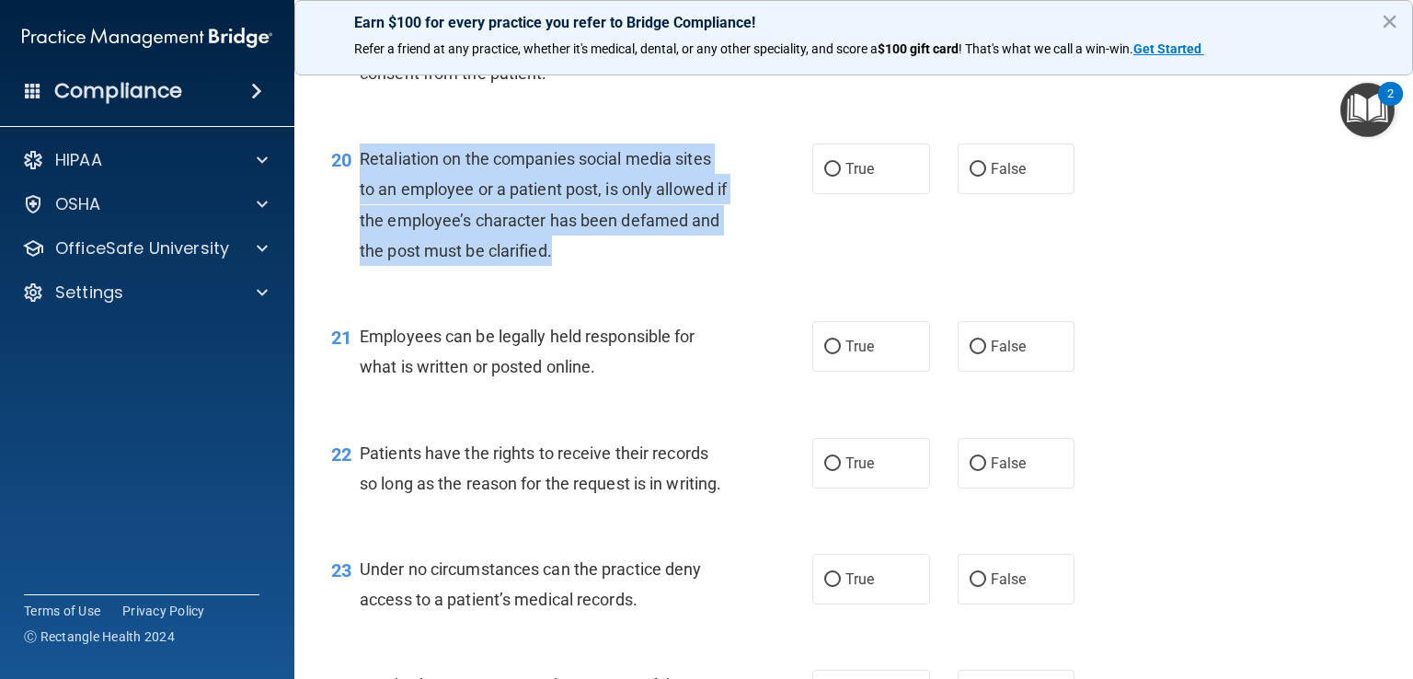
drag, startPoint x: 591, startPoint y: 322, endPoint x: 361, endPoint y: 228, distance: 249.2
click at [357, 226] on div "20 Retaliation on the companies social media sites to an employee or a patient …" at bounding box center [571, 209] width 536 height 132
click at [971, 177] on input "False" at bounding box center [977, 170] width 17 height 14
radio input "true"
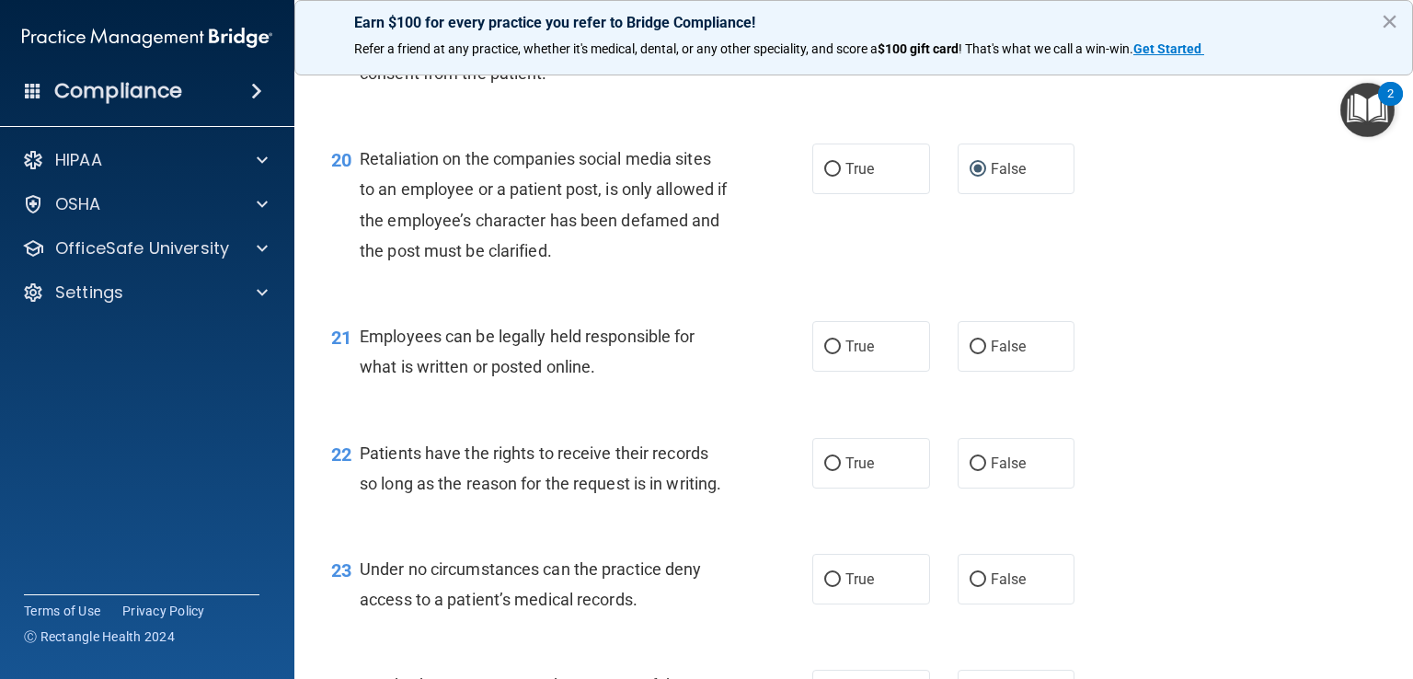
click at [705, 414] on div "21 Employees can be legally held responsible for what is written or posted onli…" at bounding box center [853, 356] width 1072 height 116
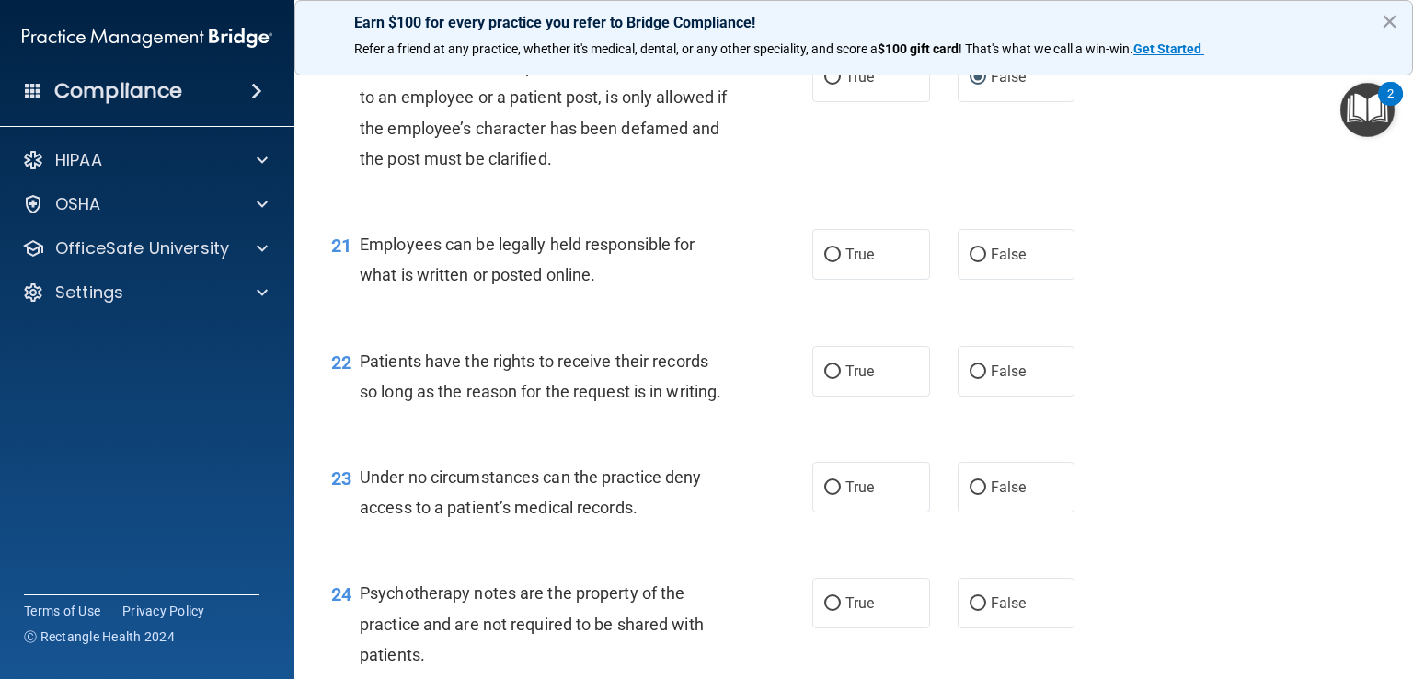
scroll to position [3587, 0]
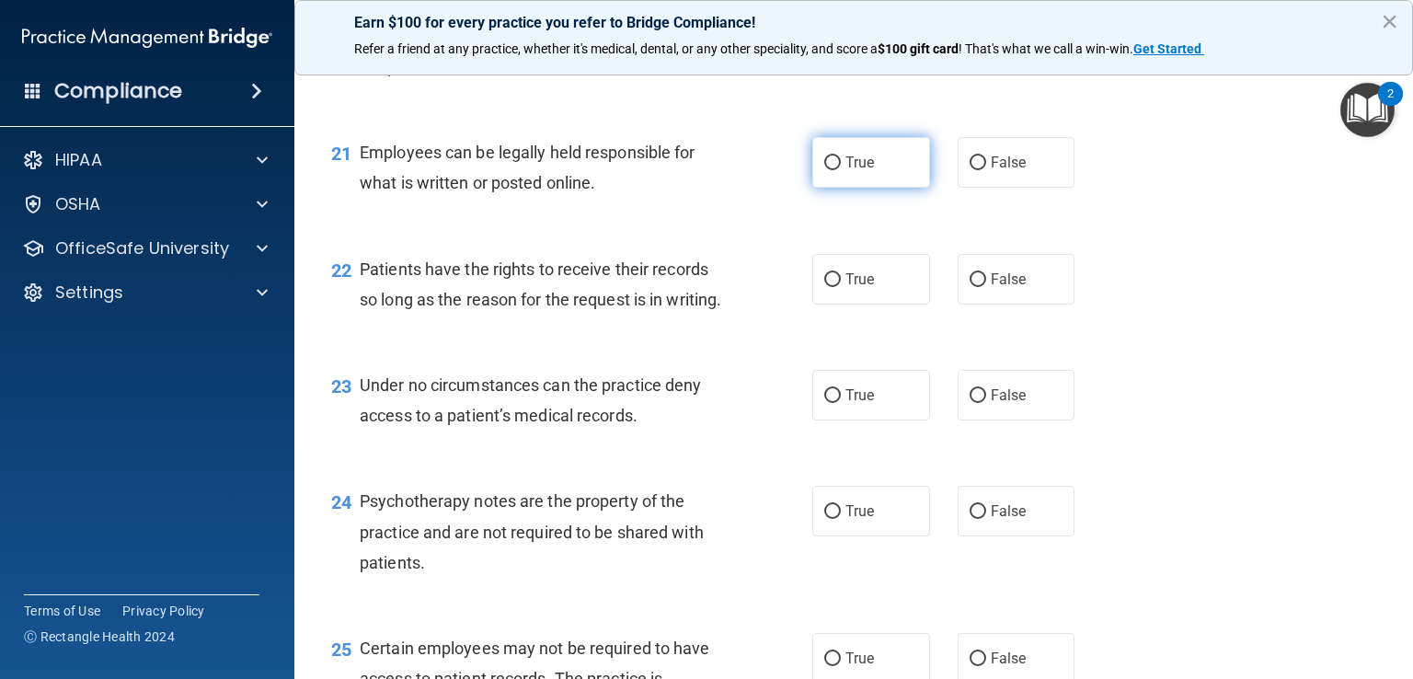
click at [824, 170] on input "True" at bounding box center [832, 163] width 17 height 14
radio input "true"
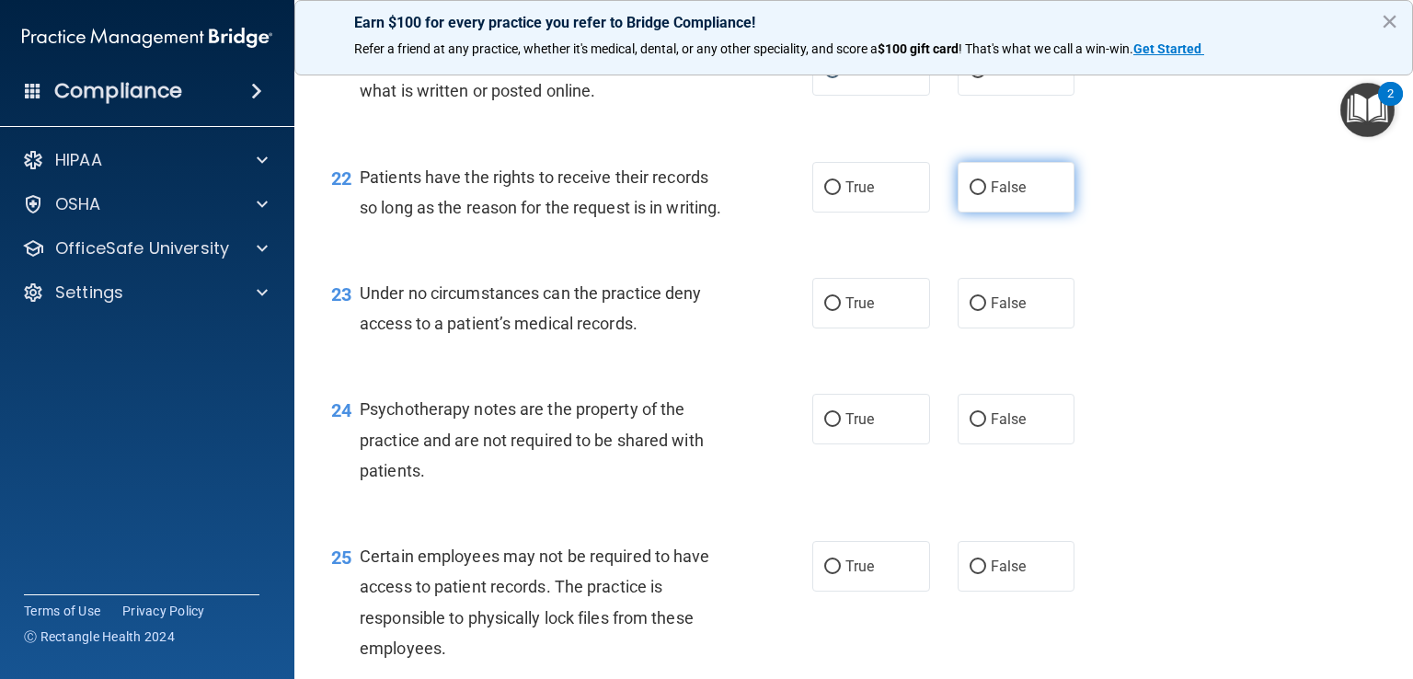
click at [971, 195] on input "False" at bounding box center [977, 188] width 17 height 14
radio input "true"
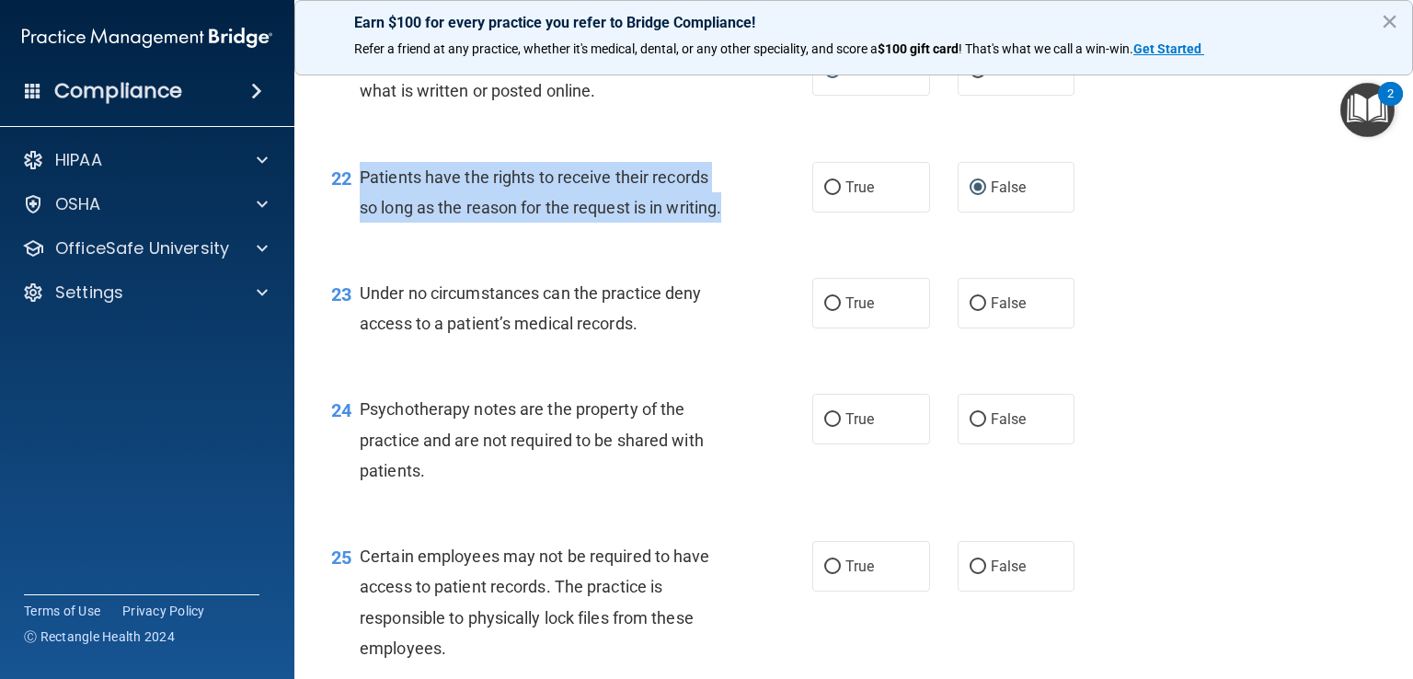
drag, startPoint x: 424, startPoint y: 303, endPoint x: 358, endPoint y: 233, distance: 96.3
click at [358, 232] on div "22 Patients have the rights to receive their records so long as the reason for …" at bounding box center [571, 197] width 536 height 70
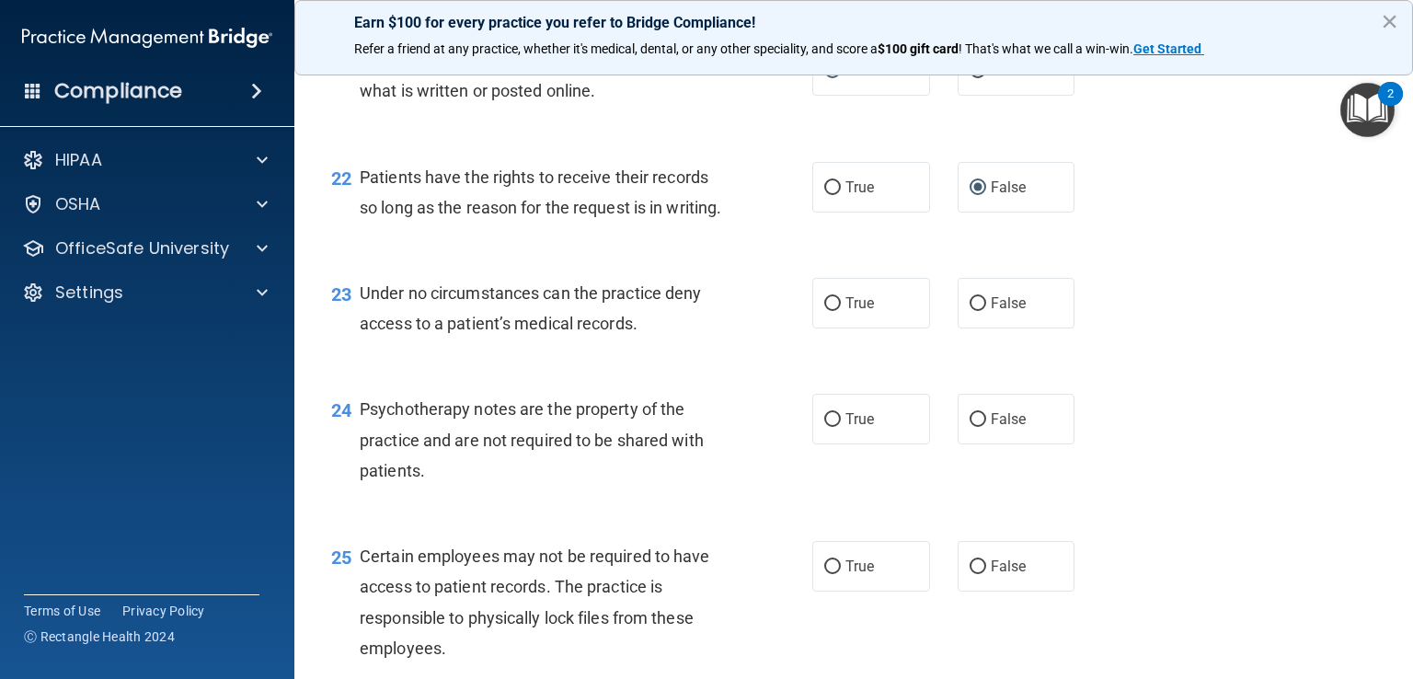
click at [539, 333] on span "Under no circumstances can the practice deny access to a patient’s medical reco…" at bounding box center [530, 308] width 341 height 50
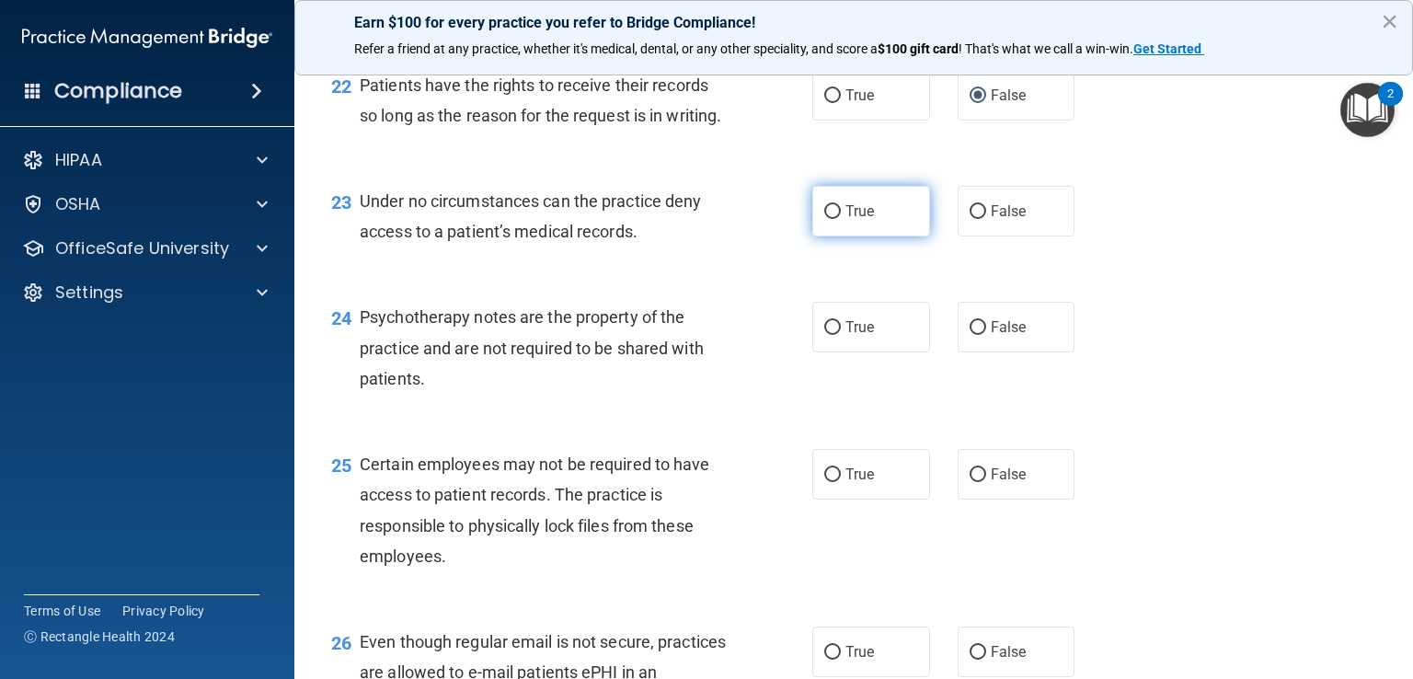
click at [829, 219] on input "True" at bounding box center [832, 212] width 17 height 14
radio input "true"
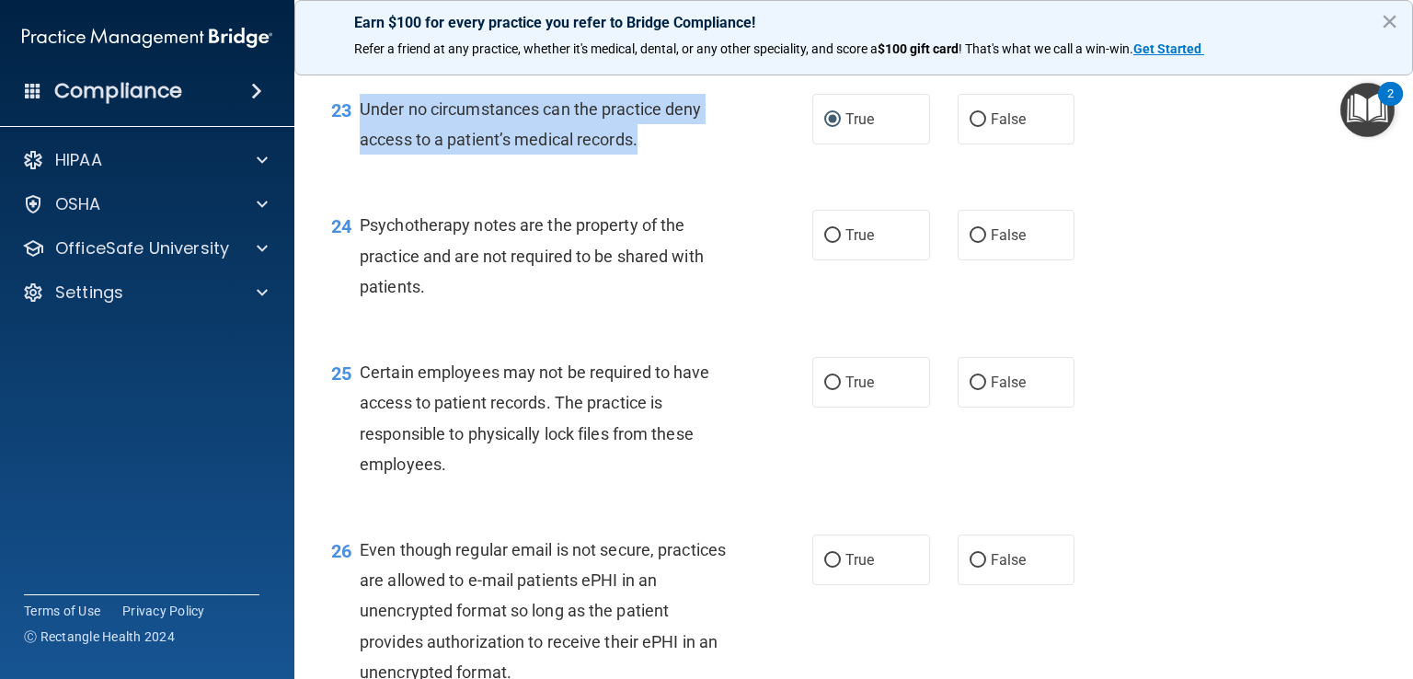
drag, startPoint x: 648, startPoint y: 237, endPoint x: 361, endPoint y: 196, distance: 290.8
click at [361, 155] on div "Under no circumstances can the practice deny access to a patient’s medical reco…" at bounding box center [551, 124] width 382 height 61
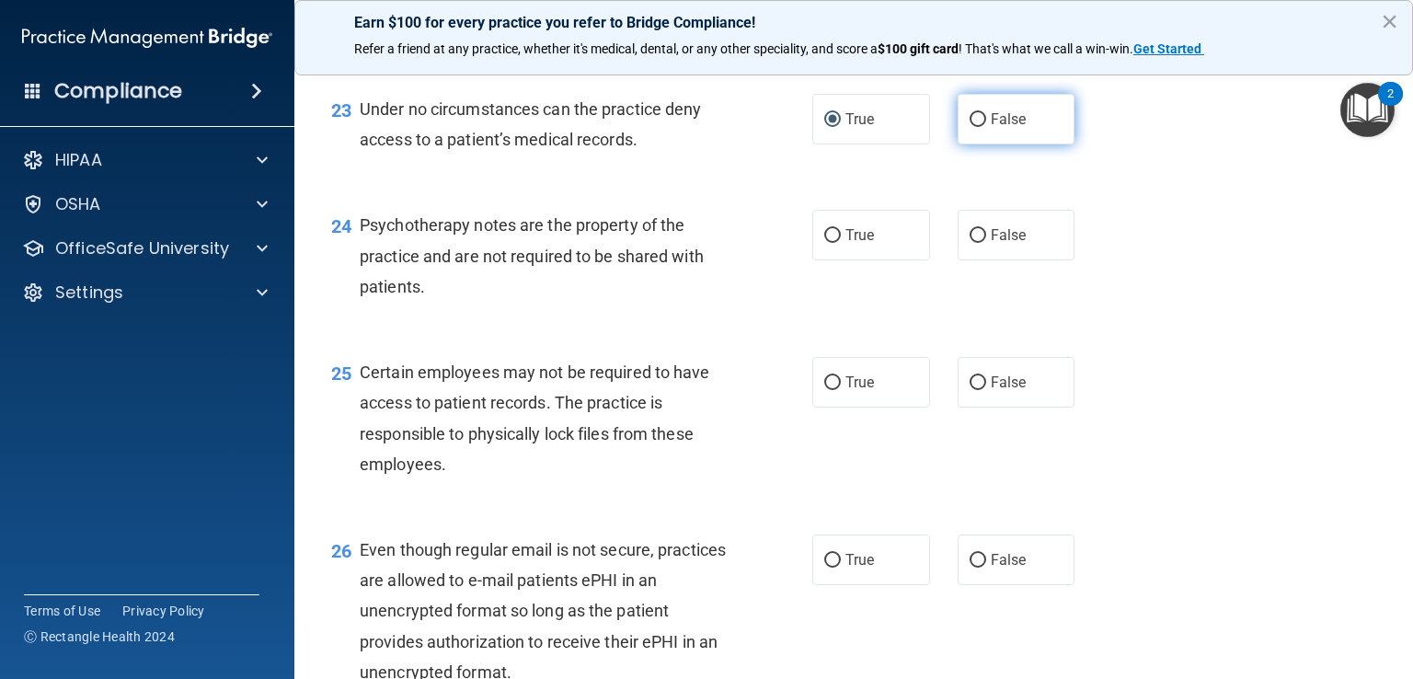
click at [957, 144] on label "False" at bounding box center [1016, 119] width 118 height 51
click at [969, 127] on input "False" at bounding box center [977, 120] width 17 height 14
radio input "true"
radio input "false"
click at [449, 302] on div "Psychotherapy notes are the property of the practice and are not required to be…" at bounding box center [551, 256] width 382 height 92
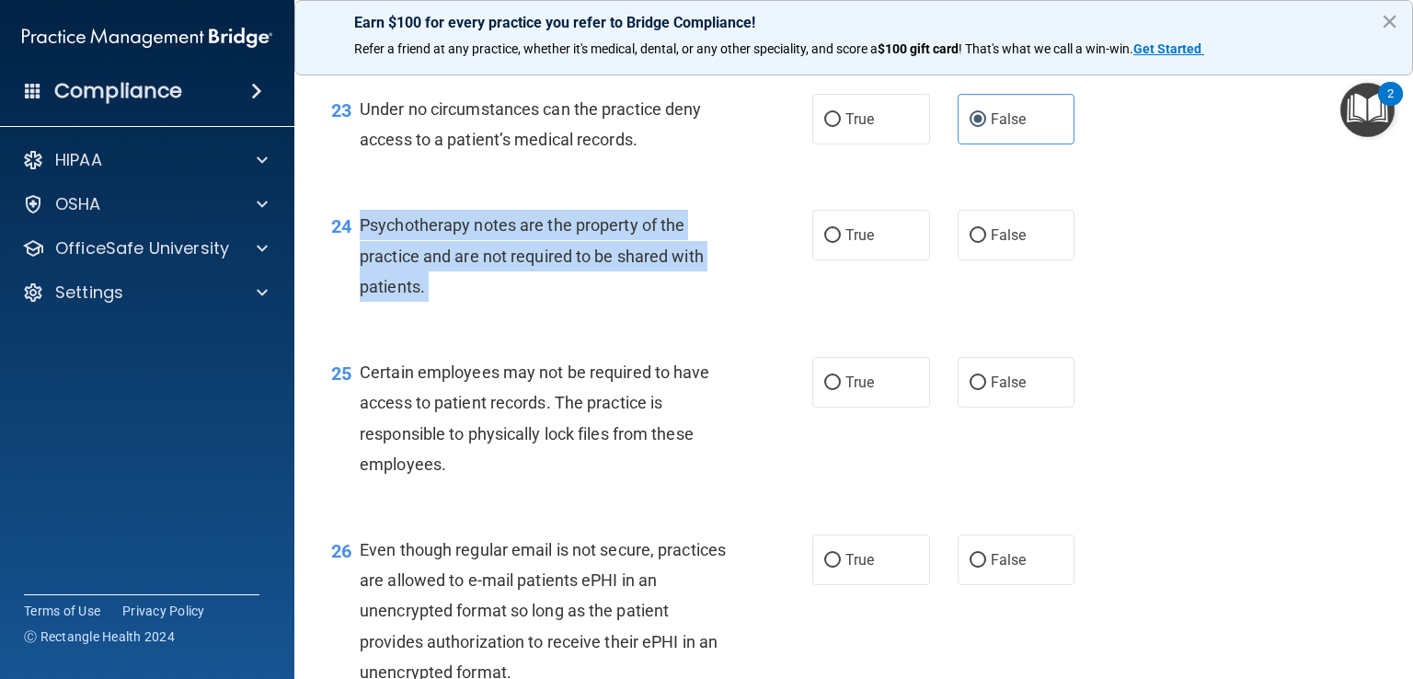
drag, startPoint x: 449, startPoint y: 387, endPoint x: 353, endPoint y: 320, distance: 116.9
click at [357, 311] on div "24 Psychotherapy notes are the property of the practice and are not required to…" at bounding box center [571, 260] width 536 height 101
click at [970, 243] on input "False" at bounding box center [977, 236] width 17 height 14
radio input "true"
click at [824, 243] on input "True" at bounding box center [832, 236] width 17 height 14
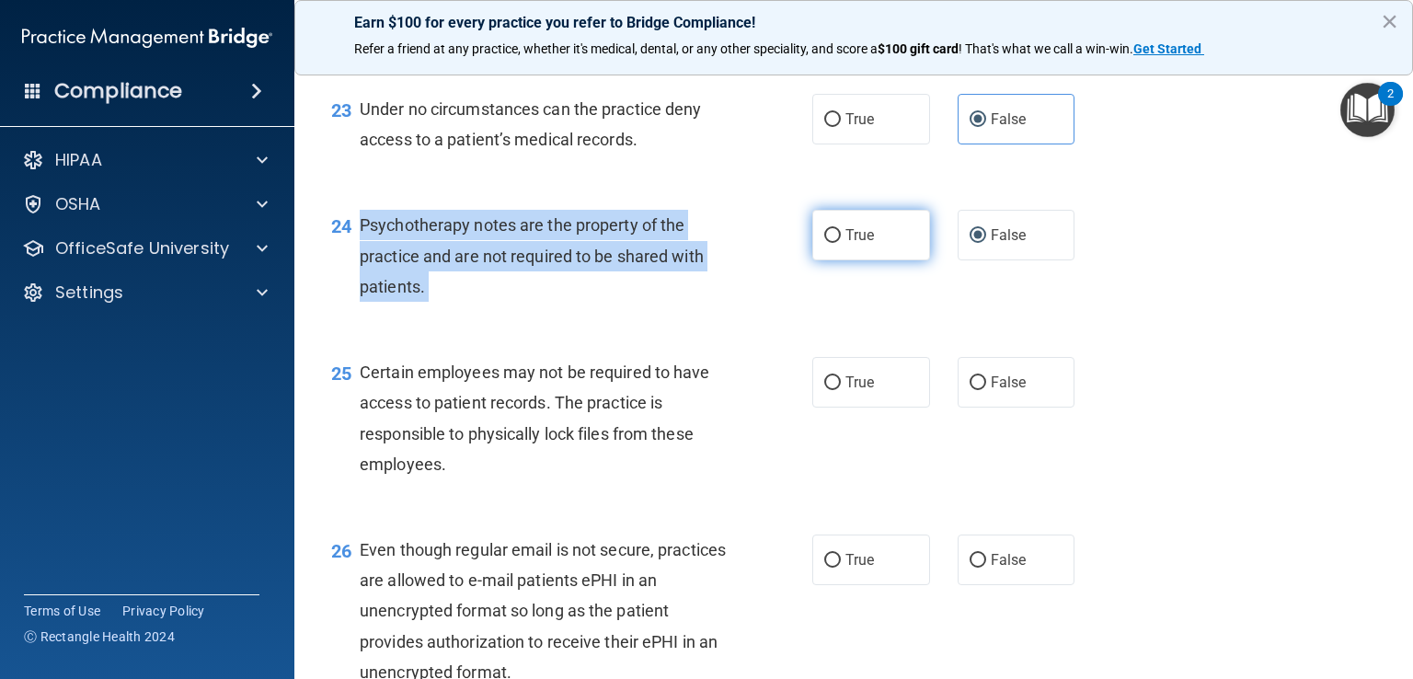
radio input "true"
radio input "false"
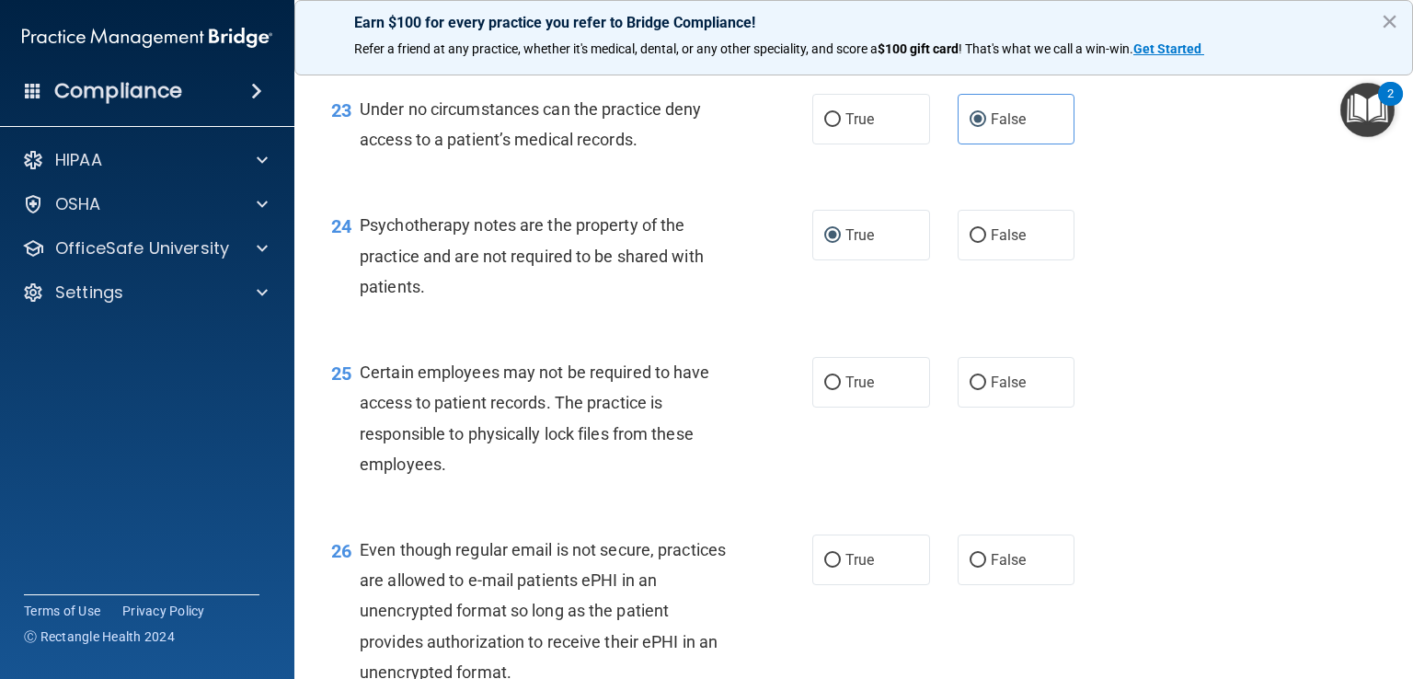
click at [537, 479] on div "Certain employees may not be required to have access to patient records. The pr…" at bounding box center [551, 418] width 382 height 122
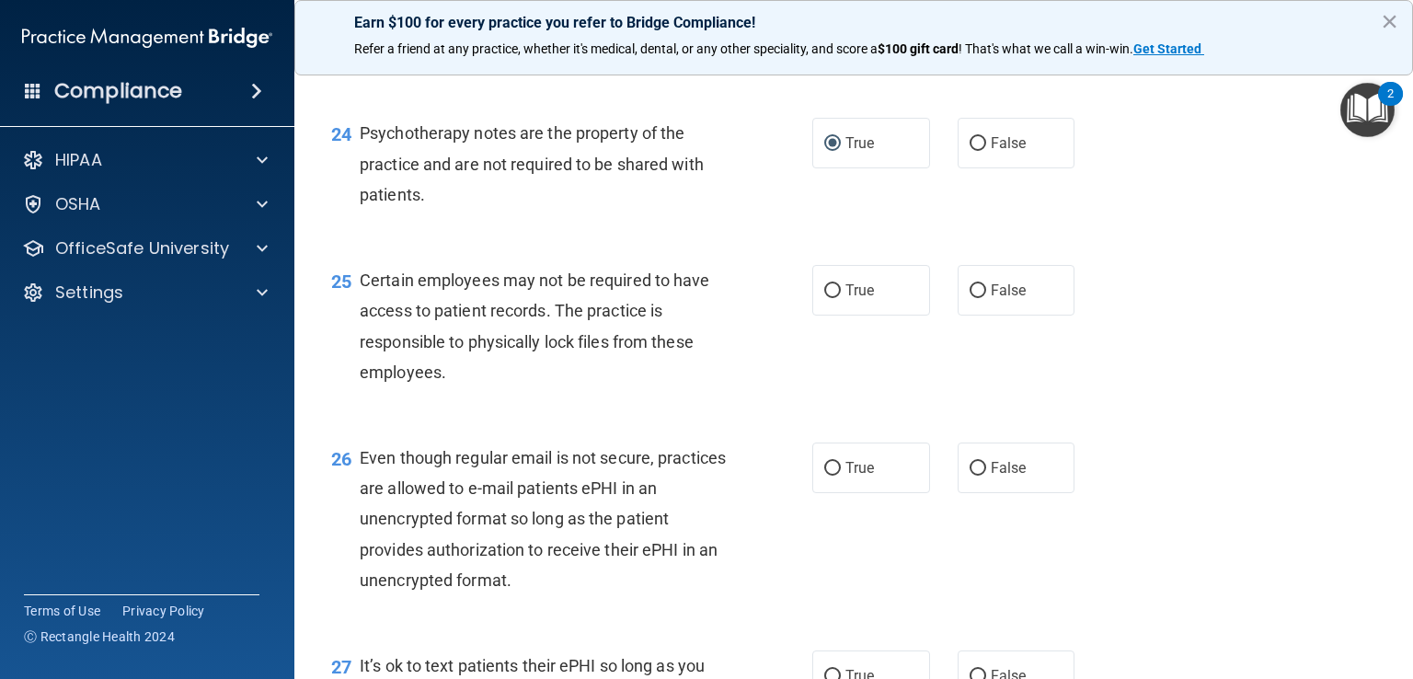
scroll to position [4047, 0]
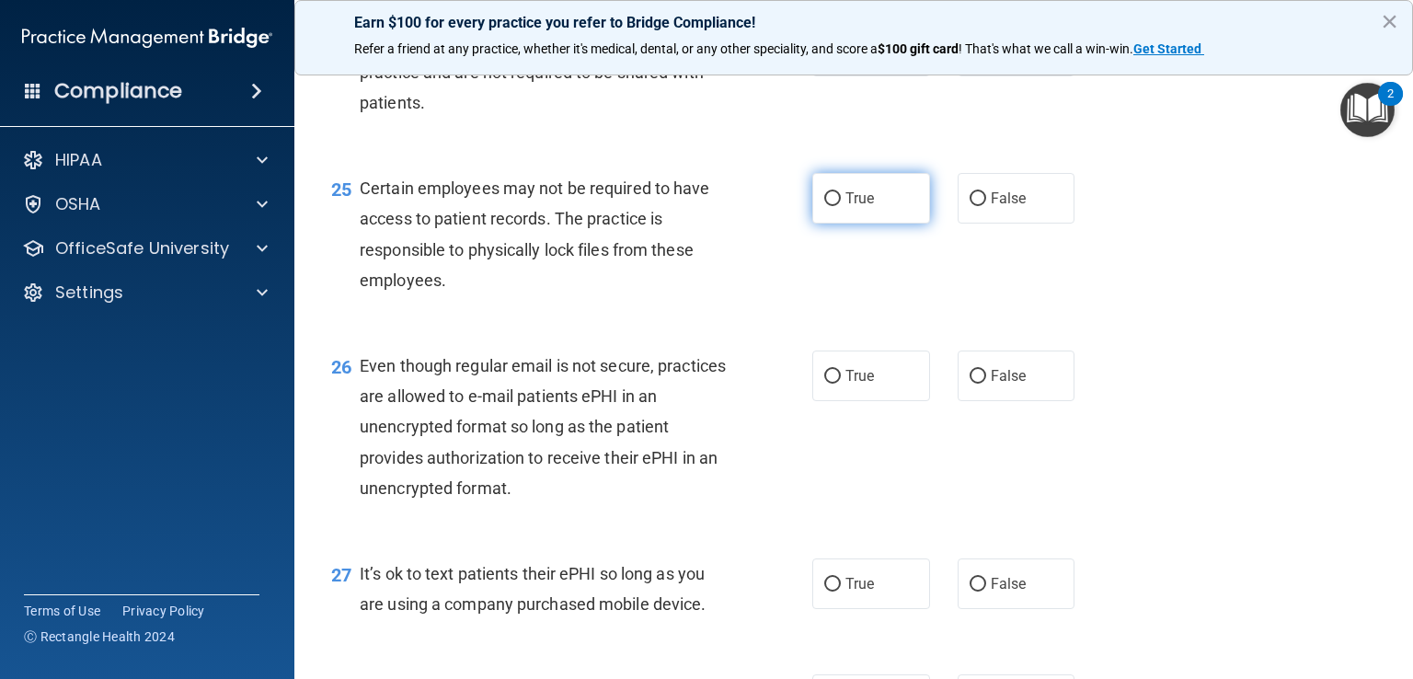
click at [824, 206] on input "True" at bounding box center [832, 199] width 17 height 14
radio input "true"
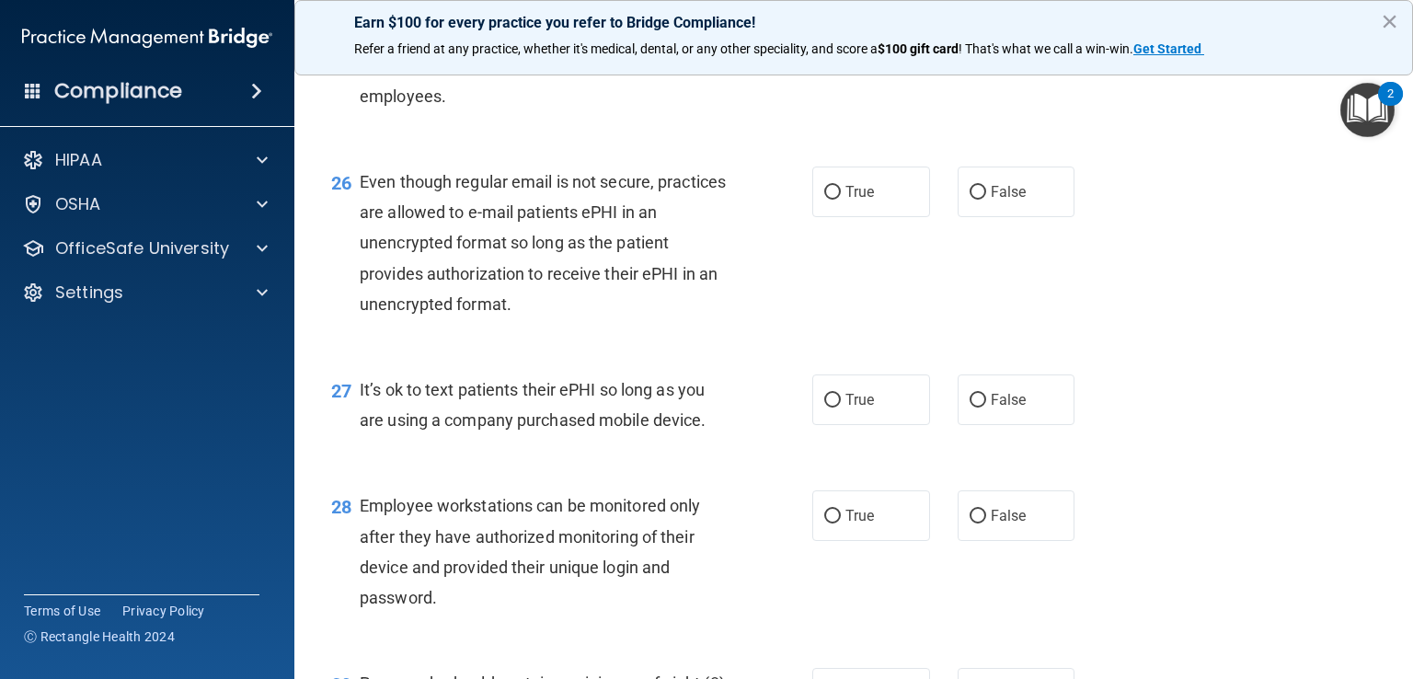
scroll to position [4323, 0]
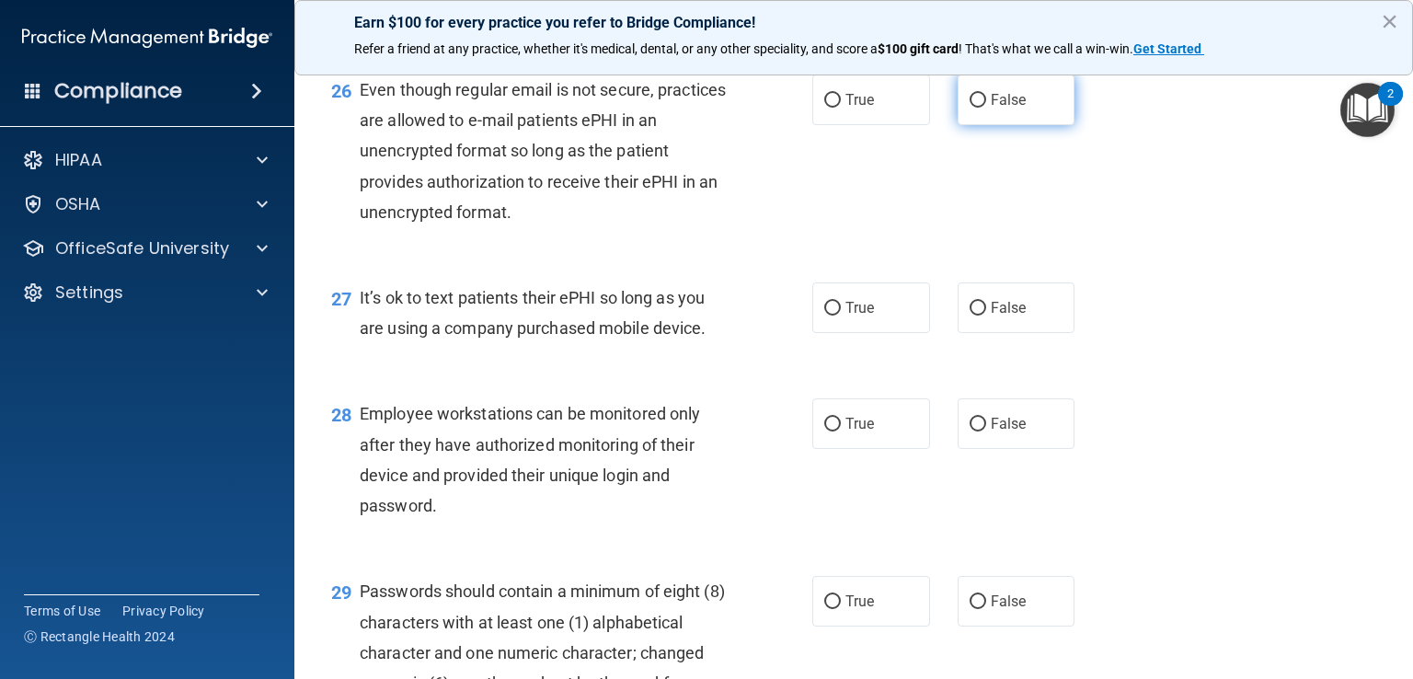
click at [969, 108] on input "False" at bounding box center [977, 101] width 17 height 14
radio input "true"
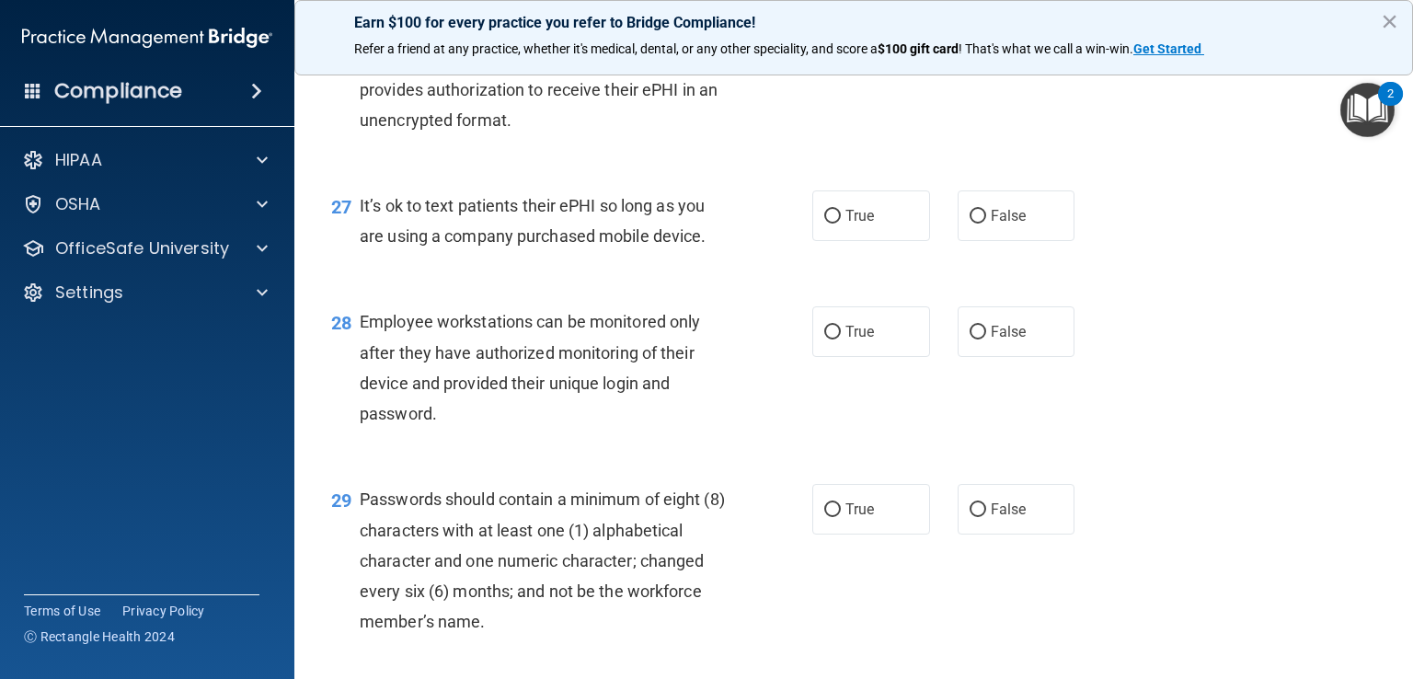
scroll to position [4506, 0]
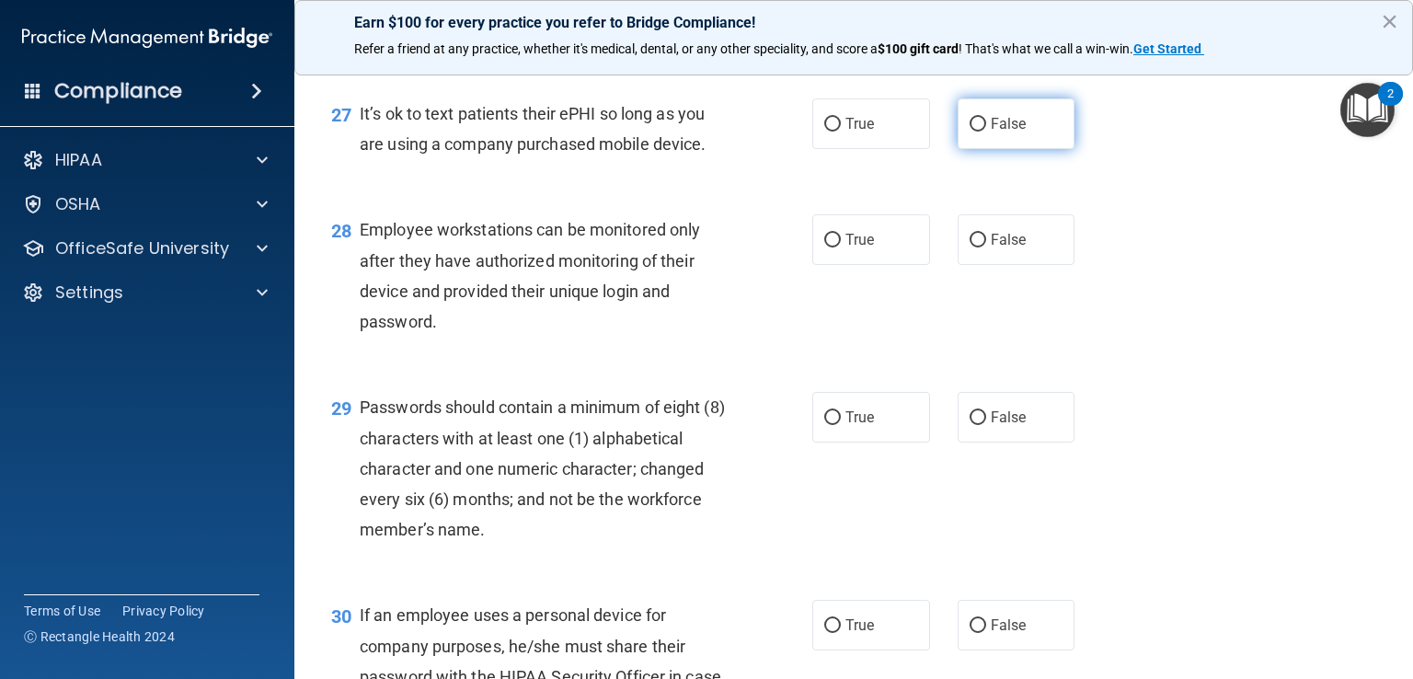
click at [975, 132] on input "False" at bounding box center [977, 125] width 17 height 14
radio input "true"
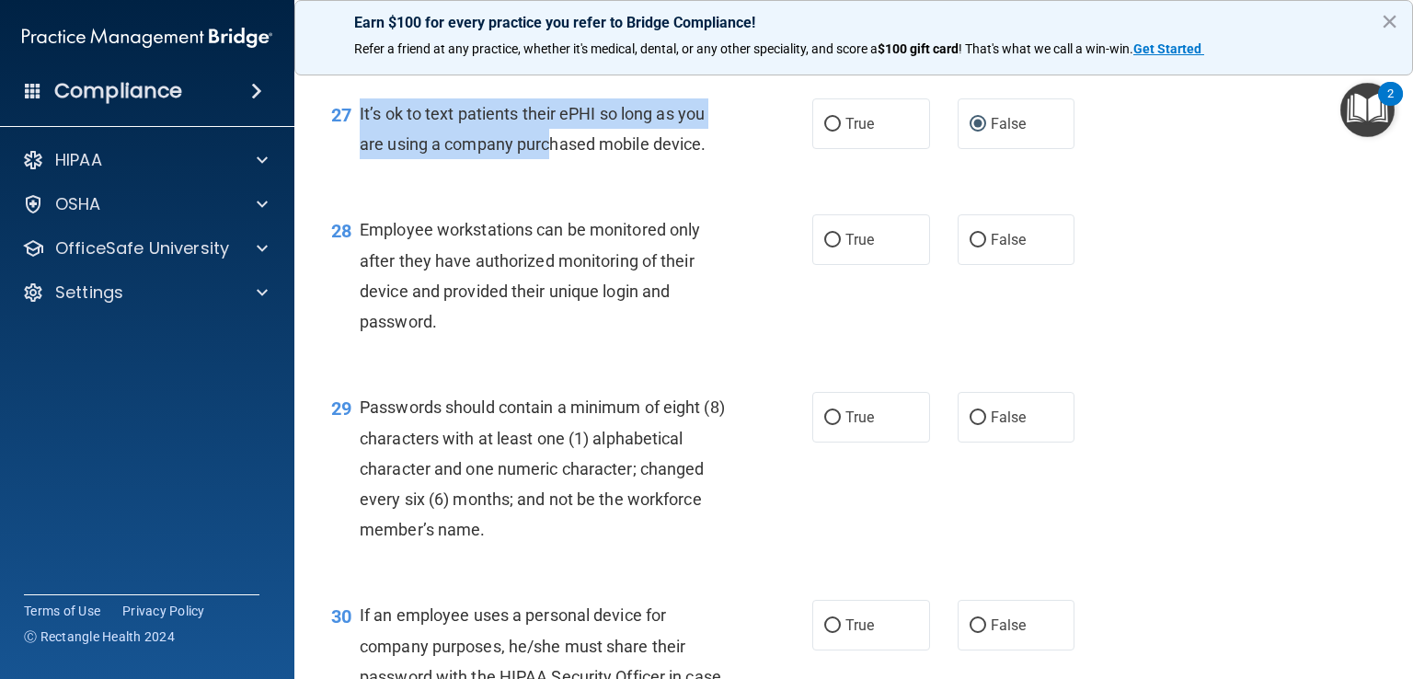
drag, startPoint x: 357, startPoint y: 202, endPoint x: 548, endPoint y: 233, distance: 193.7
click at [548, 168] on div "27 It’s ok to text patients their ePHI so long as you are using a company purch…" at bounding box center [571, 133] width 536 height 70
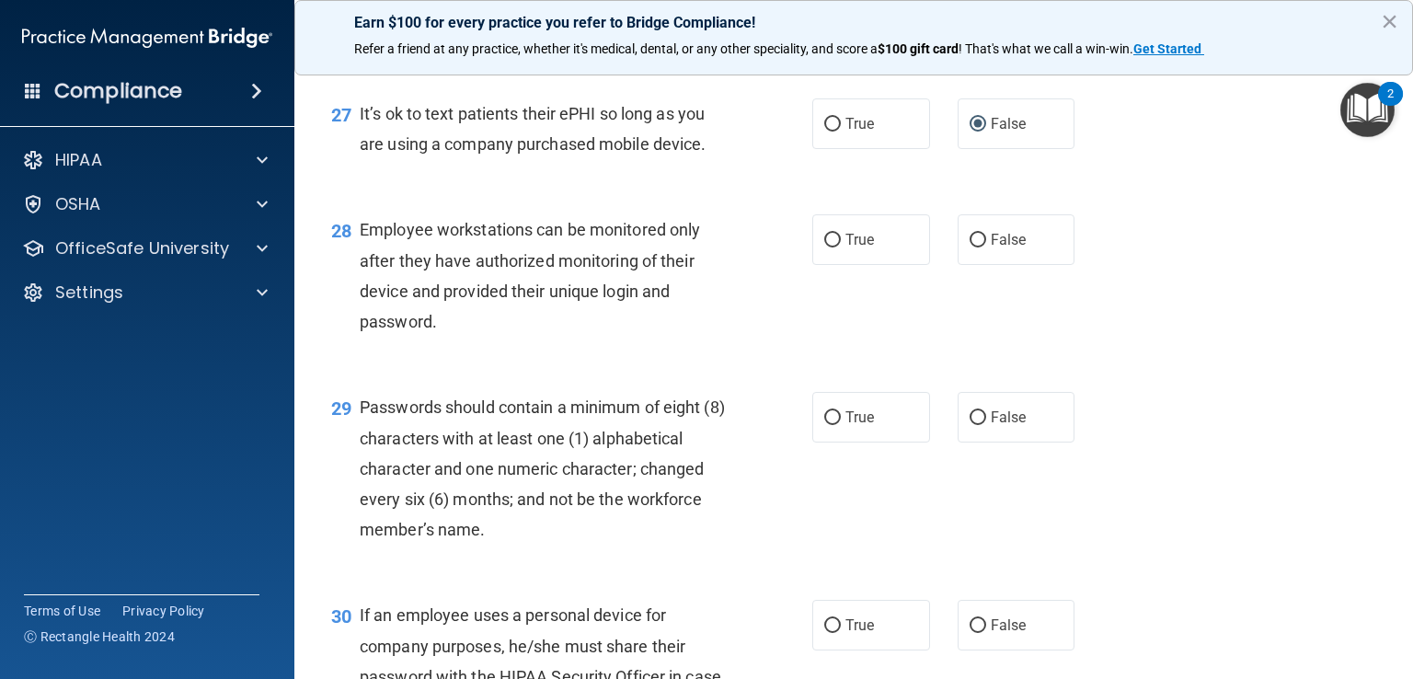
click at [532, 191] on div "27 It’s ok to text patients their ePHI so long as you are using a company purch…" at bounding box center [853, 133] width 1072 height 116
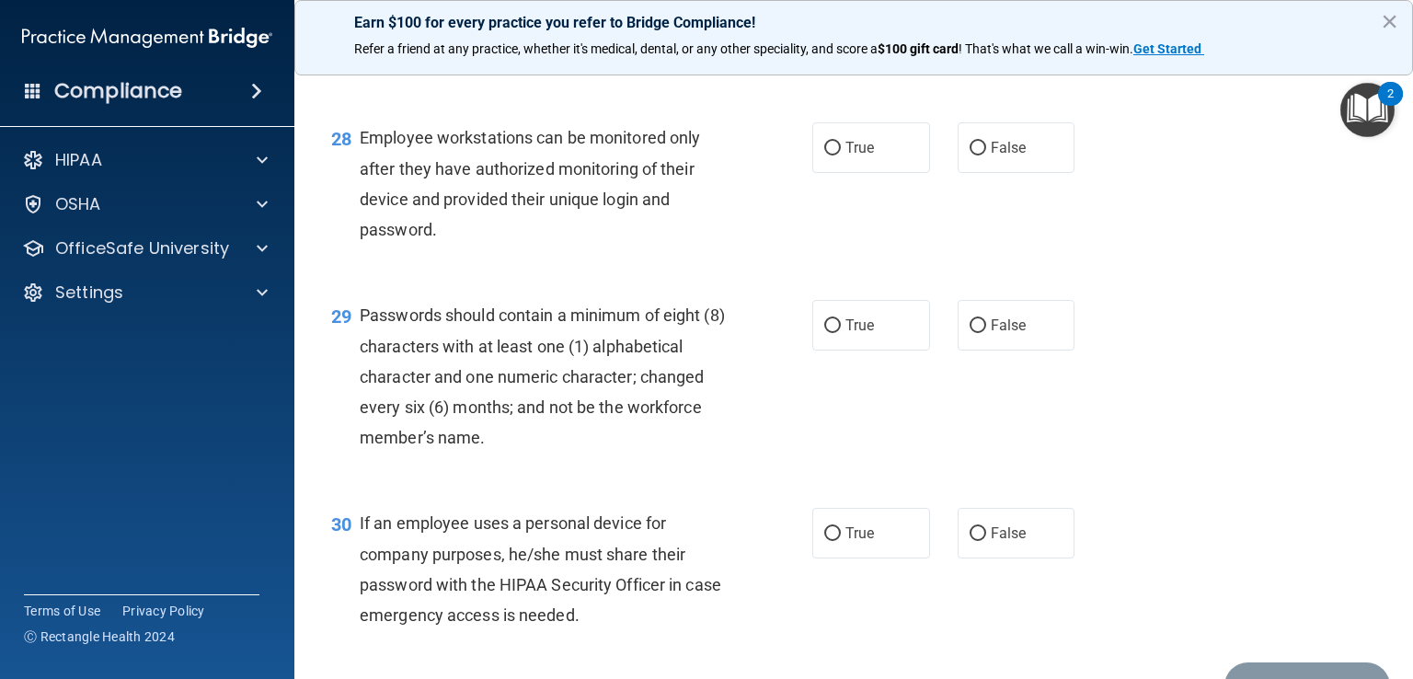
click at [364, 228] on span "Employee workstations can be monitored only after they have authorized monitori…" at bounding box center [530, 183] width 340 height 111
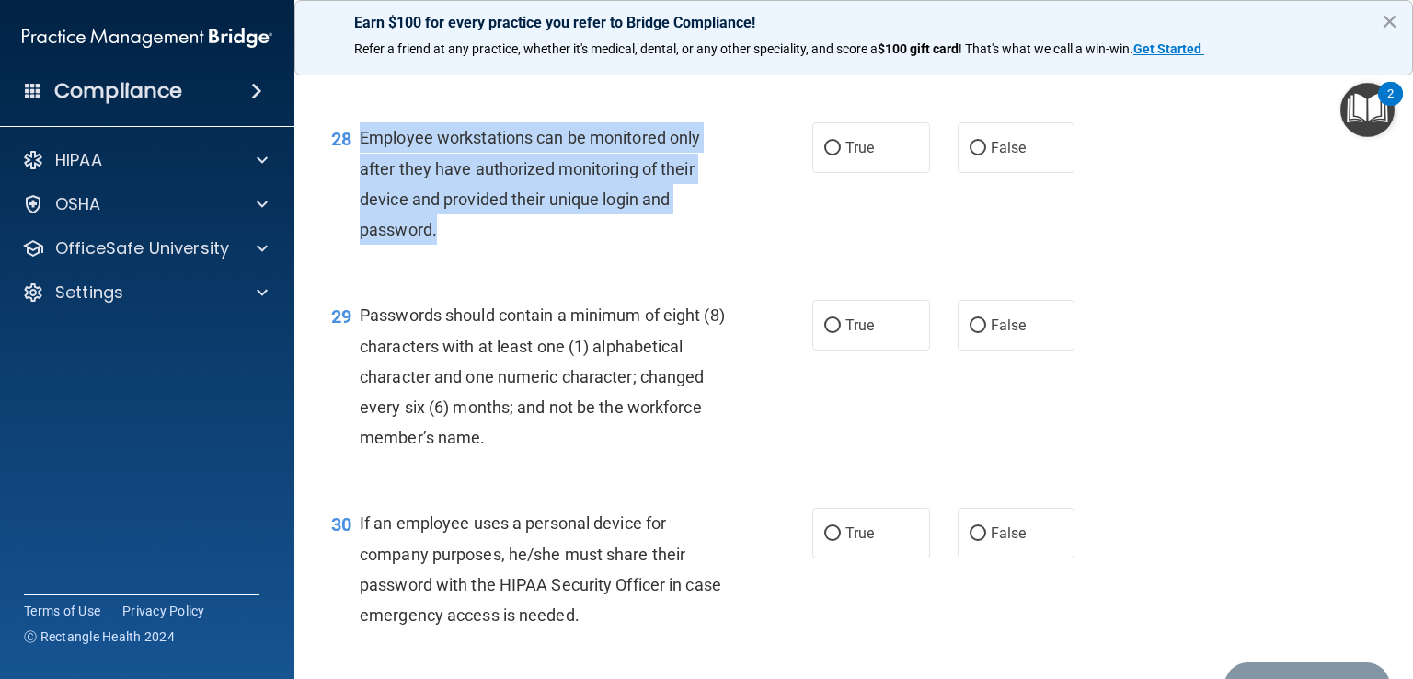
drag, startPoint x: 358, startPoint y: 228, endPoint x: 658, endPoint y: 314, distance: 312.7
click at [658, 254] on div "28 Employee workstations can be monitored only after they have authorized monit…" at bounding box center [571, 188] width 536 height 132
click at [973, 155] on input "False" at bounding box center [977, 149] width 17 height 14
radio input "true"
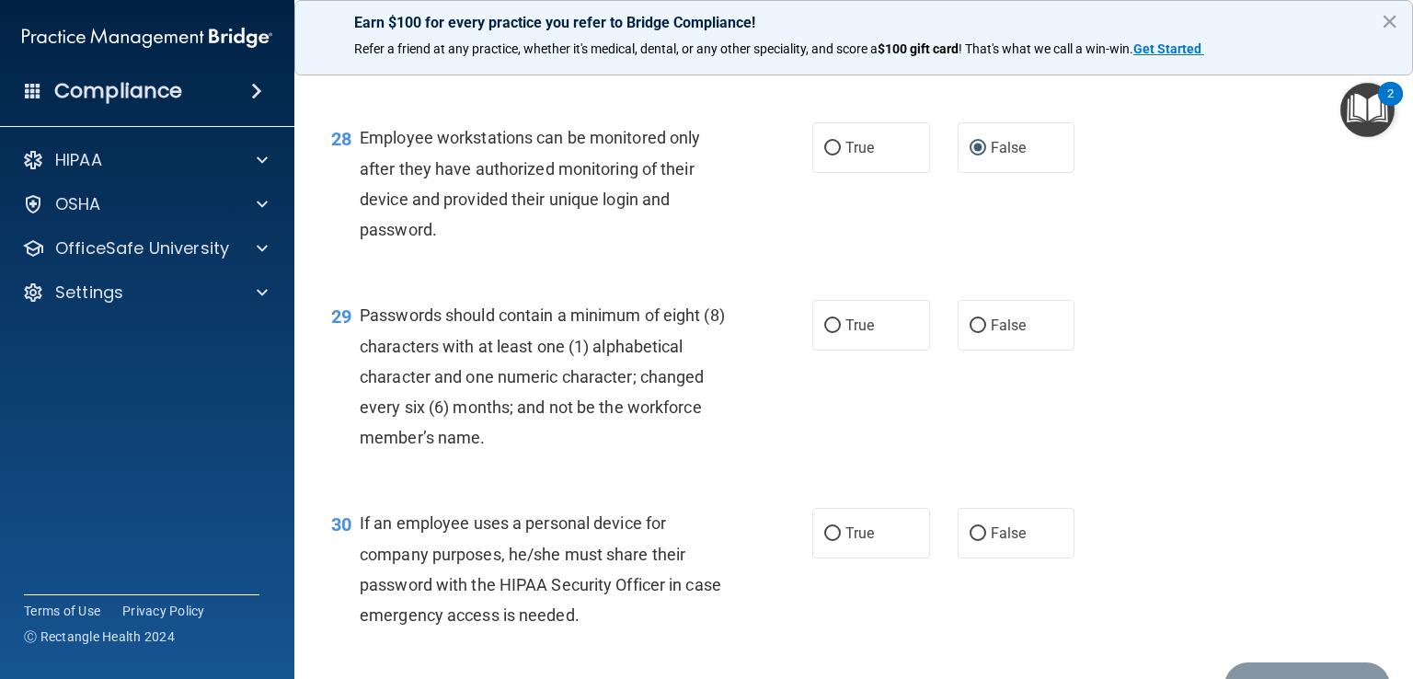
click at [588, 447] on span "Passwords should contain a minimum of eight (8) characters with at least one (1…" at bounding box center [542, 376] width 365 height 142
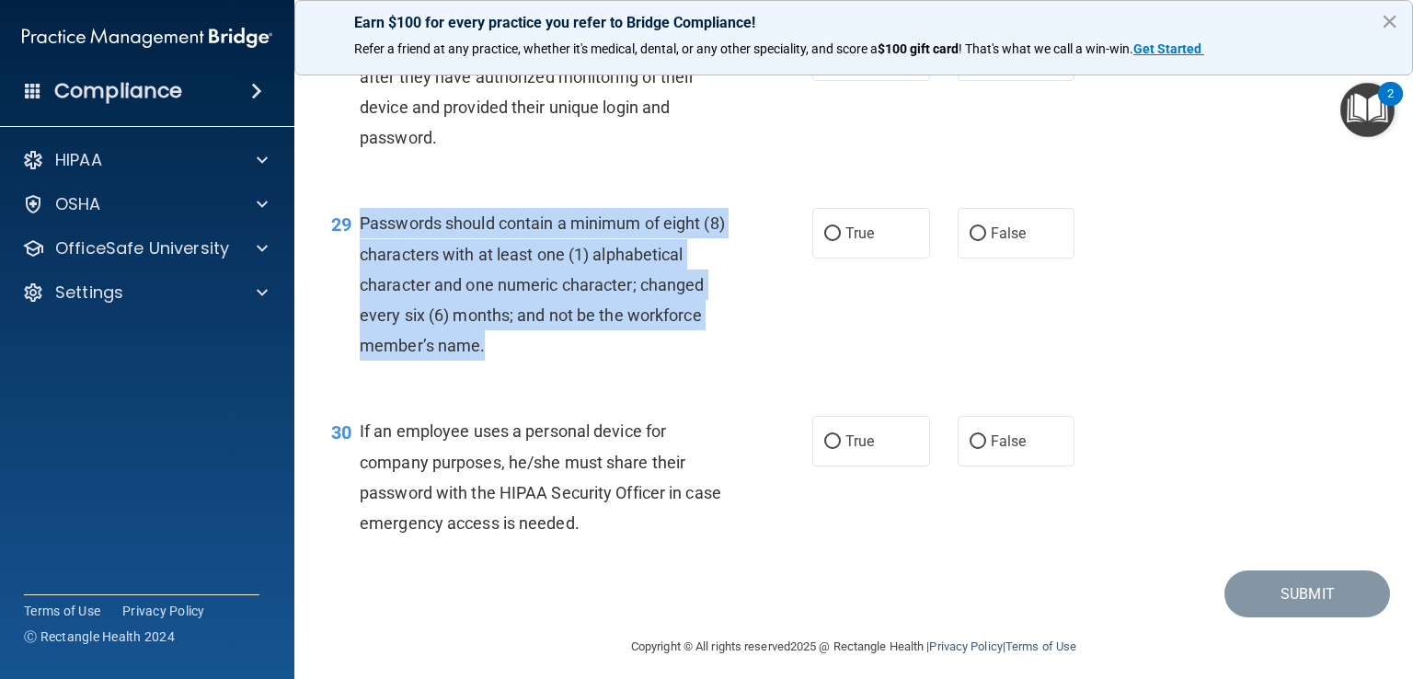
drag, startPoint x: 489, startPoint y: 446, endPoint x: 362, endPoint y: 316, distance: 181.4
click at [362, 316] on div "Passwords should contain a minimum of eight (8) characters with at least one (1…" at bounding box center [551, 284] width 382 height 153
click at [570, 355] on span "Passwords should contain a minimum of eight (8) characters with at least one (1…" at bounding box center [542, 284] width 365 height 142
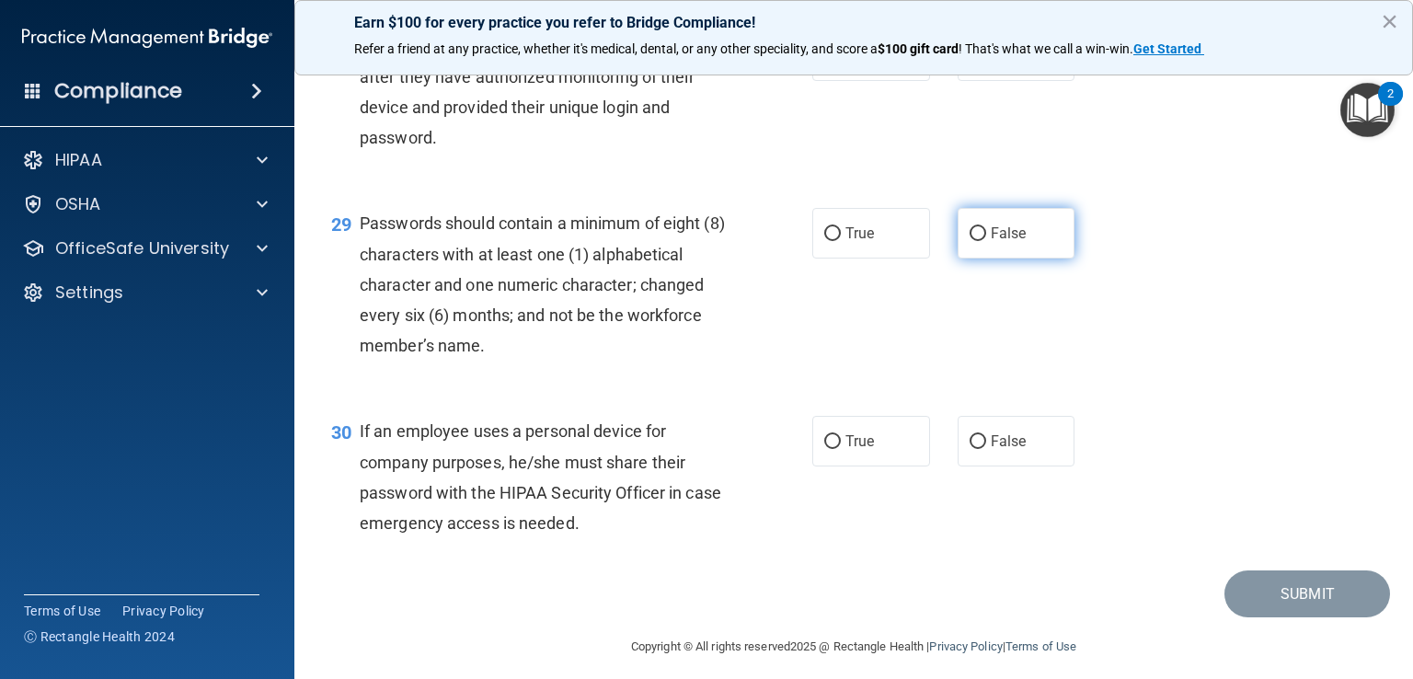
click at [969, 241] on input "False" at bounding box center [977, 234] width 17 height 14
radio input "true"
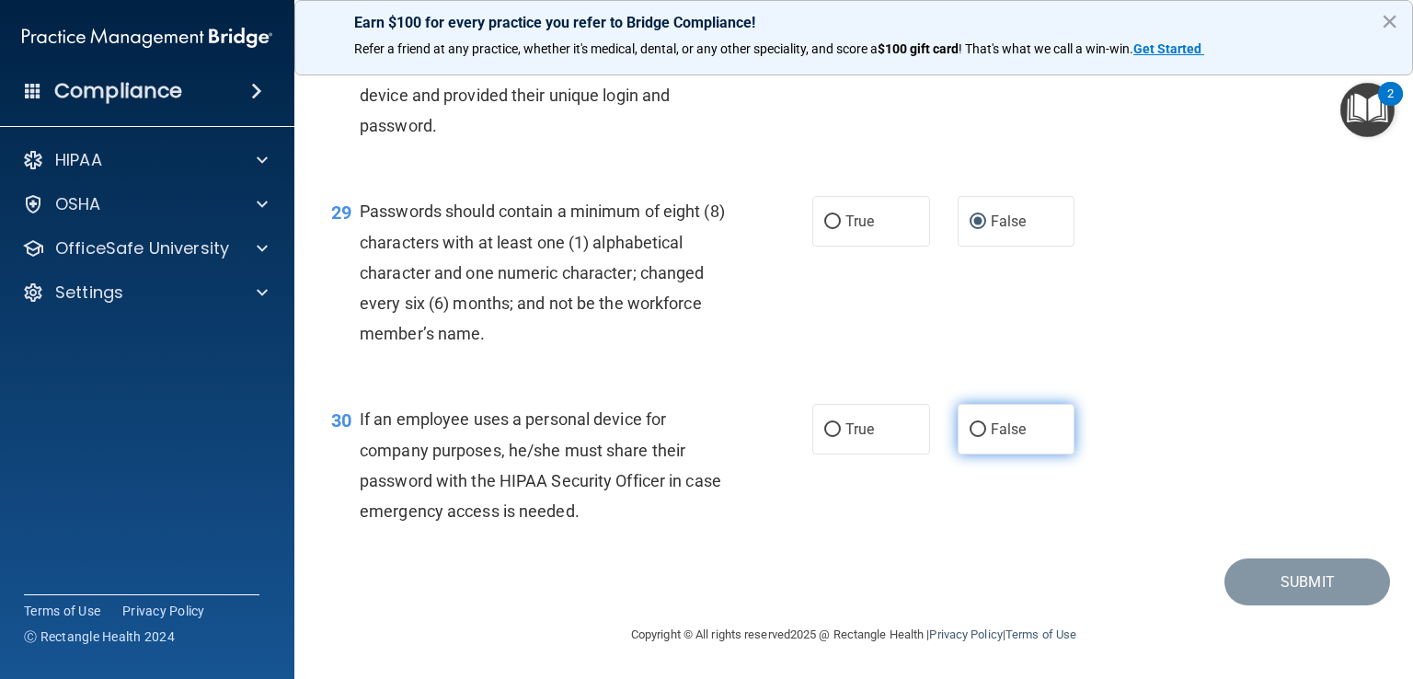
drag, startPoint x: 971, startPoint y: 439, endPoint x: 997, endPoint y: 447, distance: 27.0
click at [971, 437] on input "False" at bounding box center [977, 430] width 17 height 14
radio input "true"
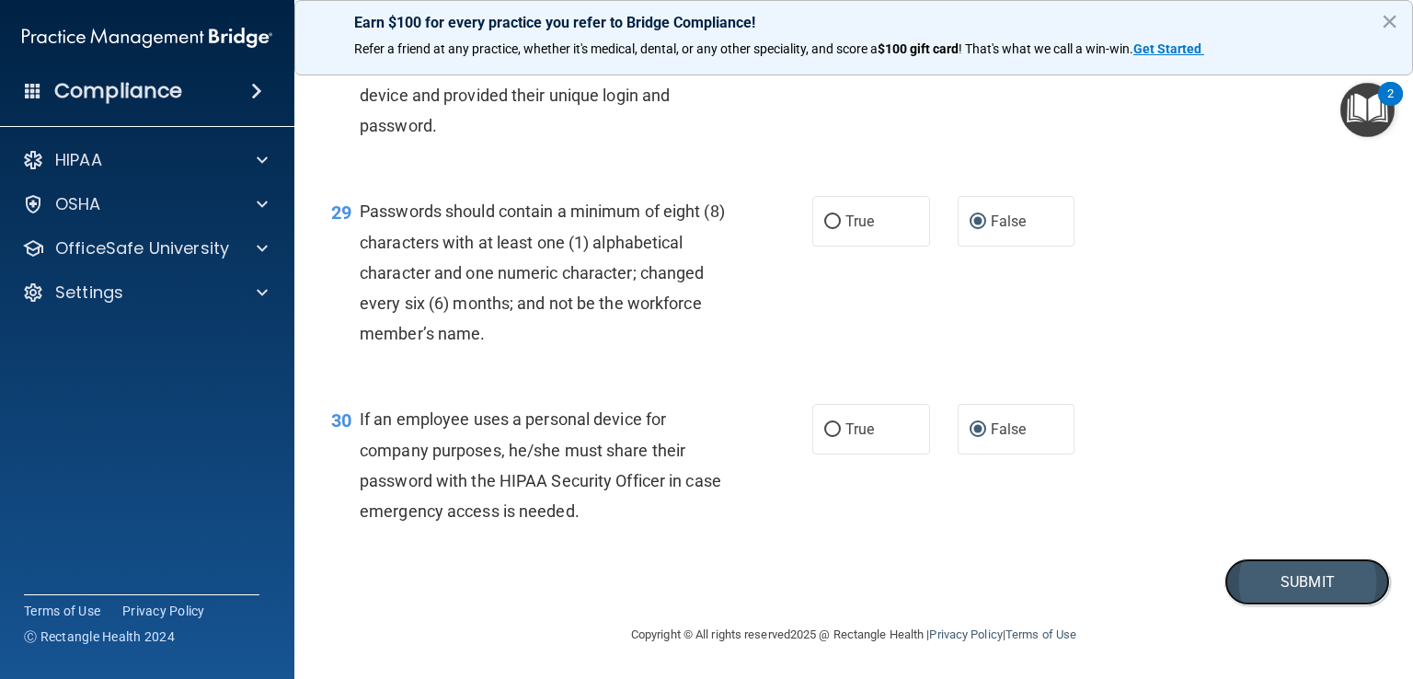
click at [1320, 590] on button "Submit" at bounding box center [1307, 581] width 166 height 47
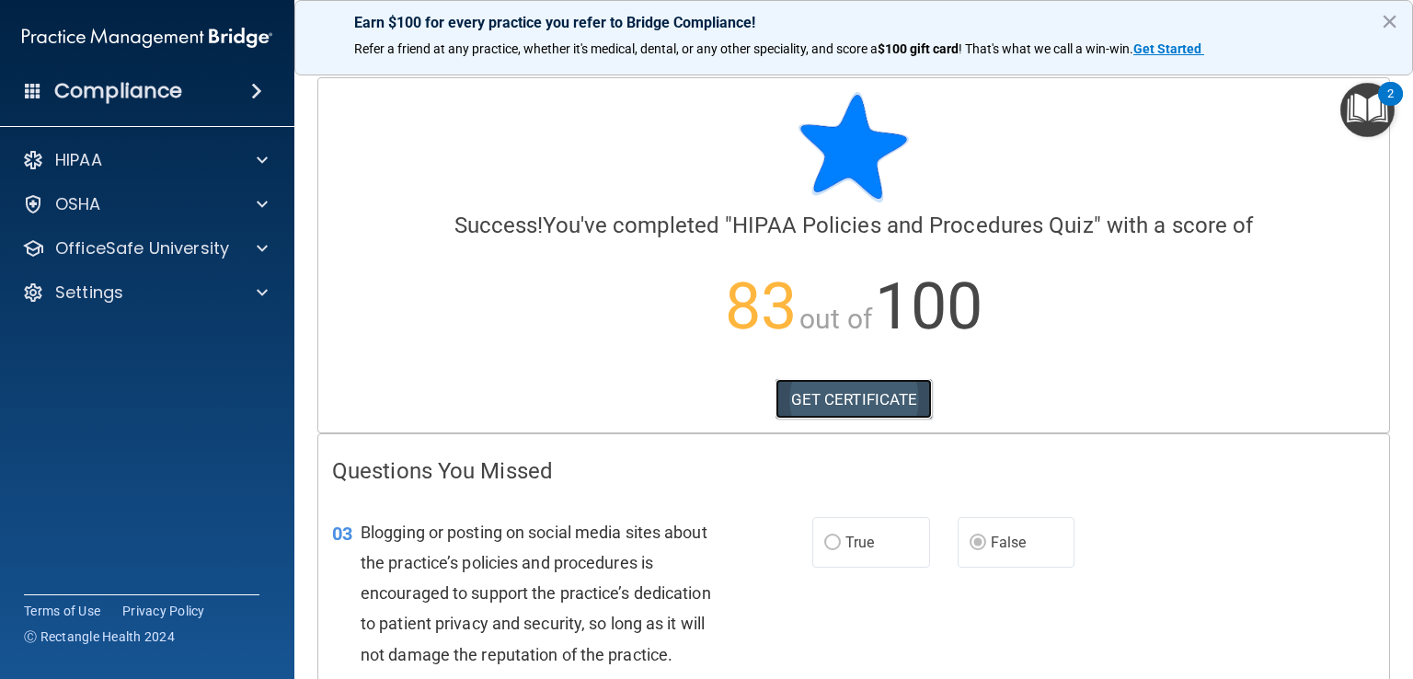
click at [858, 397] on link "GET CERTIFICATE" at bounding box center [853, 399] width 157 height 40
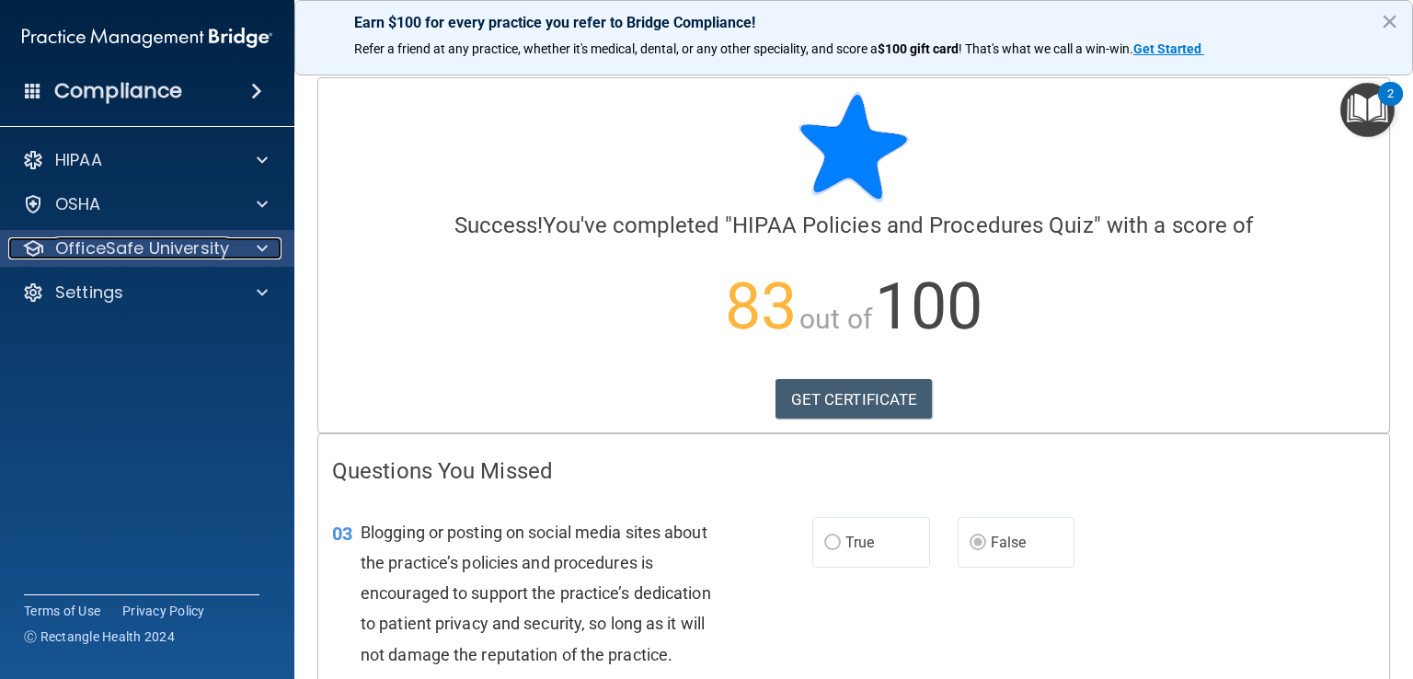
click at [265, 246] on span at bounding box center [262, 248] width 11 height 22
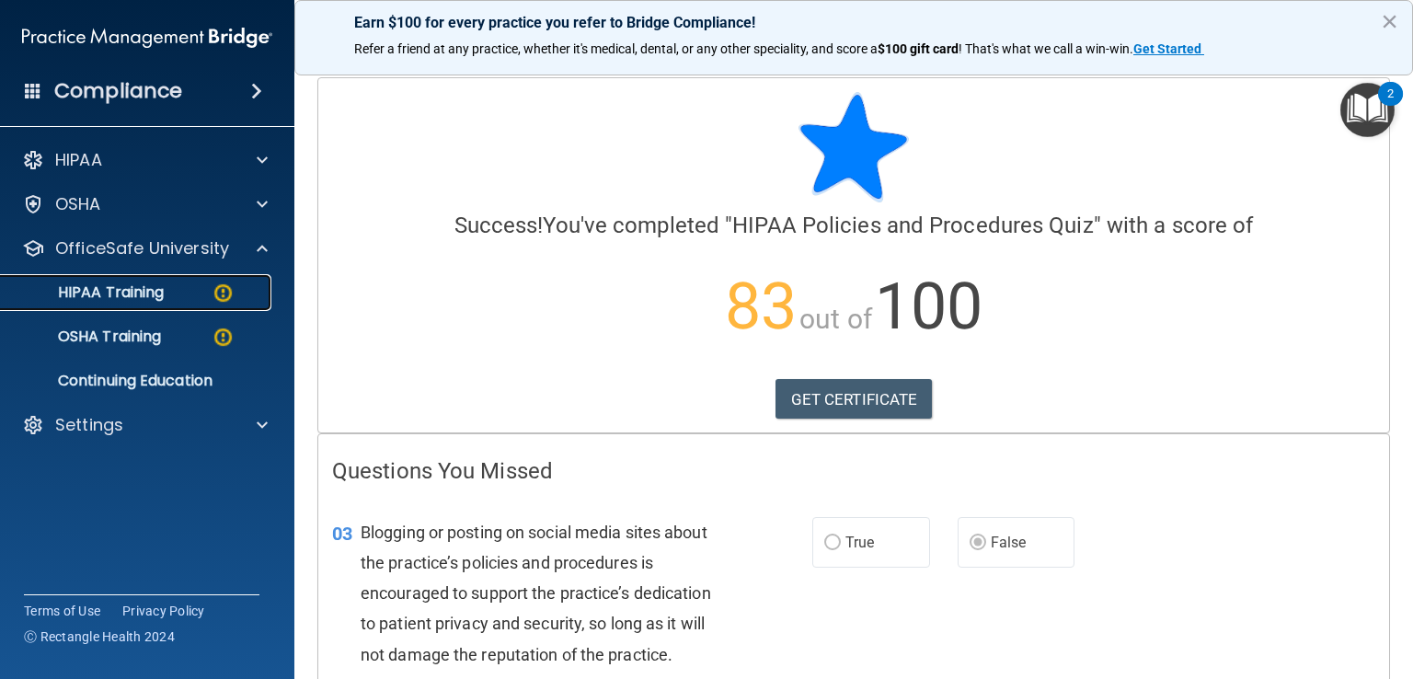
click at [173, 294] on div "HIPAA Training" at bounding box center [137, 292] width 251 height 18
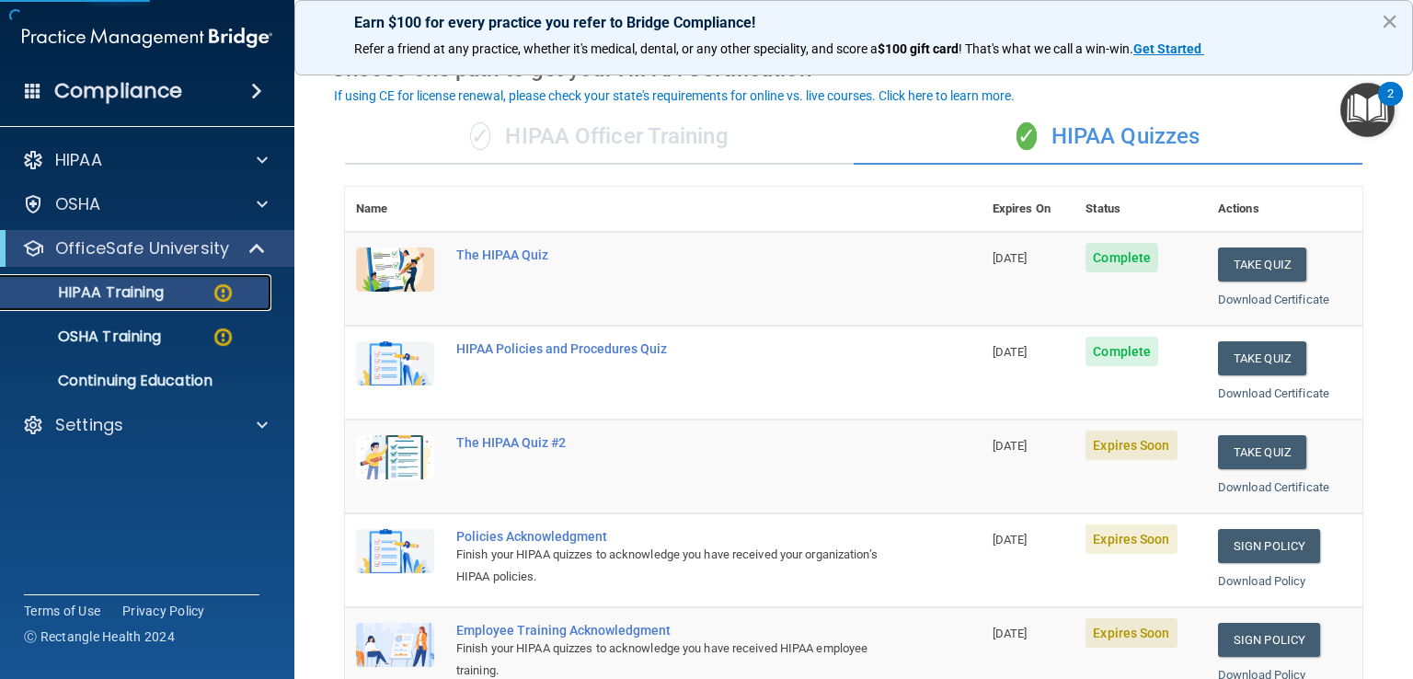
scroll to position [184, 0]
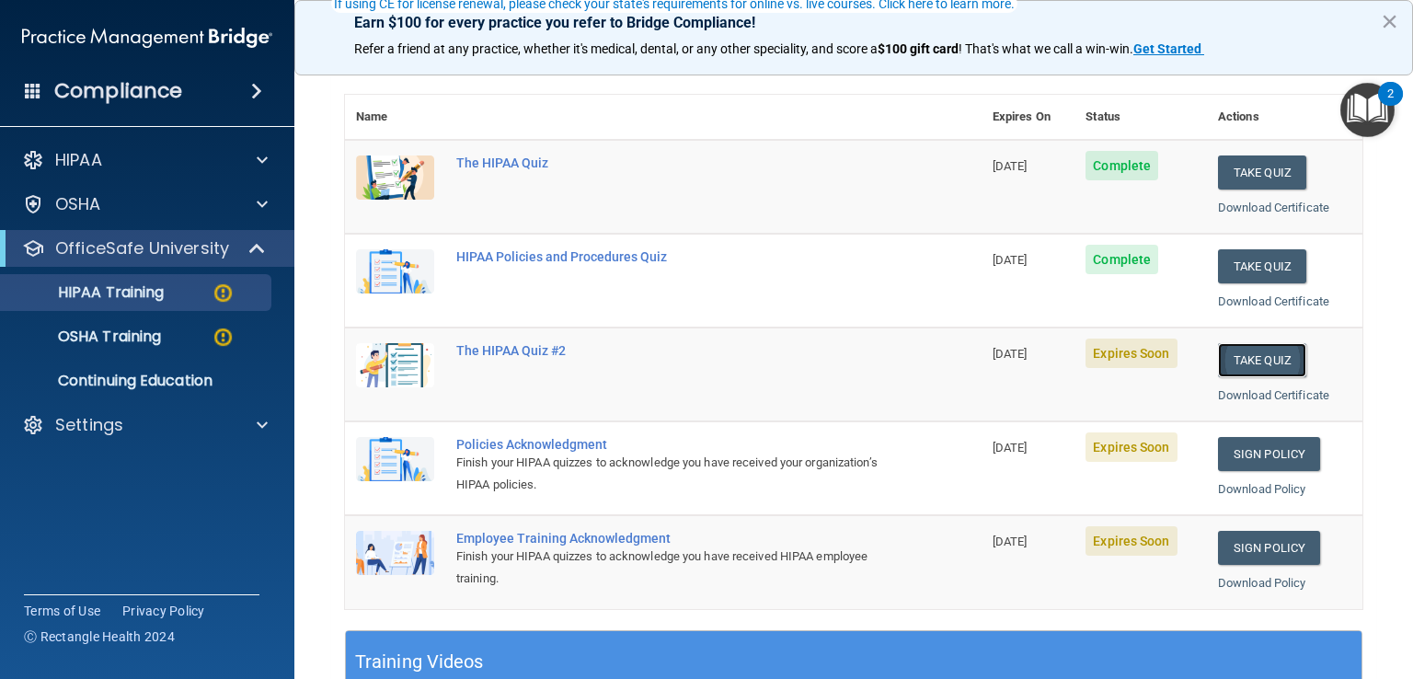
click at [1255, 371] on button "Take Quiz" at bounding box center [1262, 360] width 88 height 34
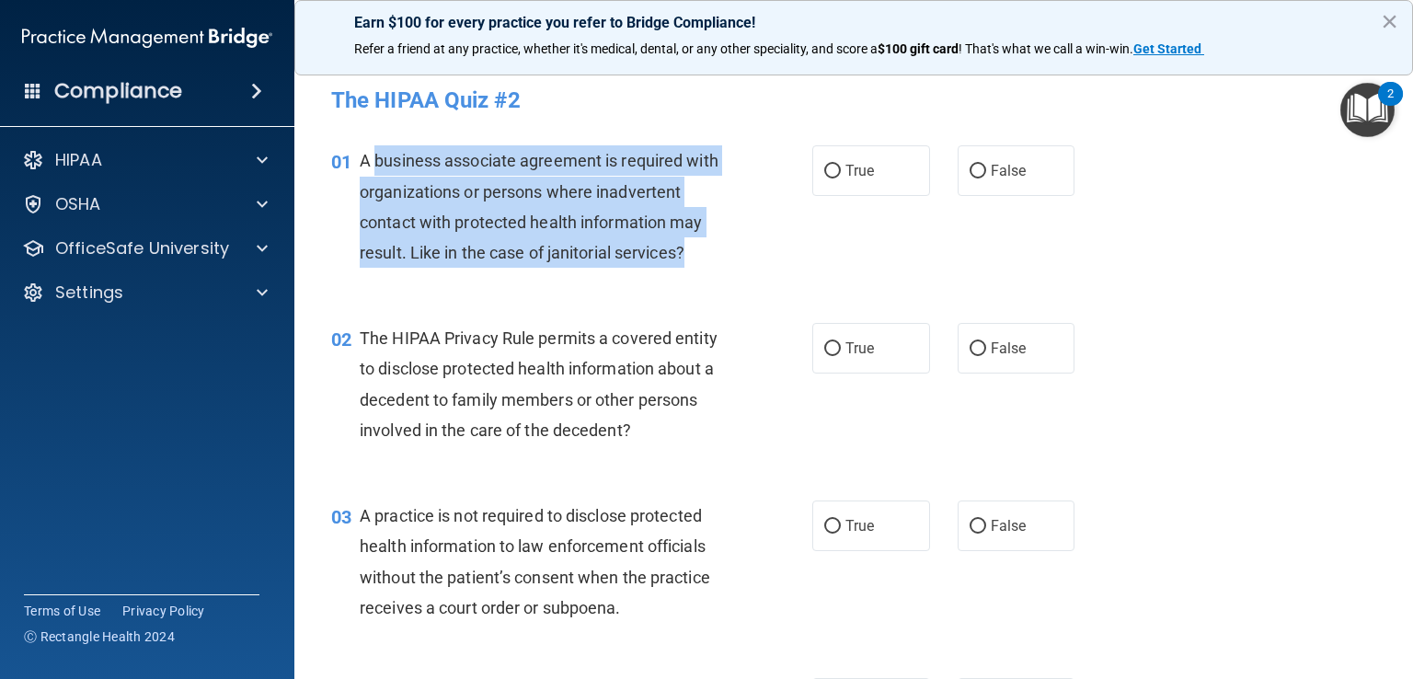
drag, startPoint x: 691, startPoint y: 252, endPoint x: 378, endPoint y: 150, distance: 328.9
click at [378, 150] on div "A business associate agreement is required with organizations or persons where …" at bounding box center [551, 206] width 382 height 122
click at [824, 172] on input "True" at bounding box center [832, 172] width 17 height 14
radio input "true"
click at [654, 258] on span "A business associate agreement is required with organizations or persons where …" at bounding box center [539, 206] width 359 height 111
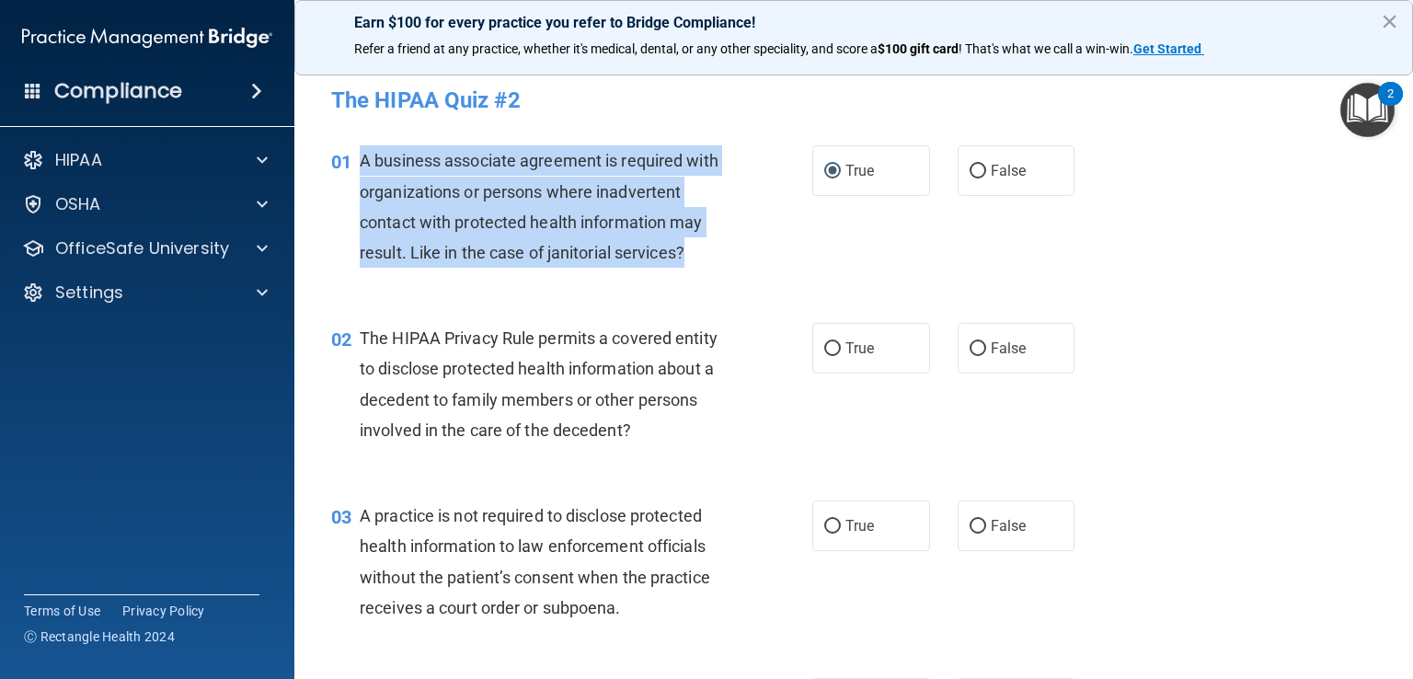
drag, startPoint x: 695, startPoint y: 256, endPoint x: 359, endPoint y: 155, distance: 351.5
click at [360, 155] on div "A business associate agreement is required with organizations or persons where …" at bounding box center [551, 206] width 382 height 122
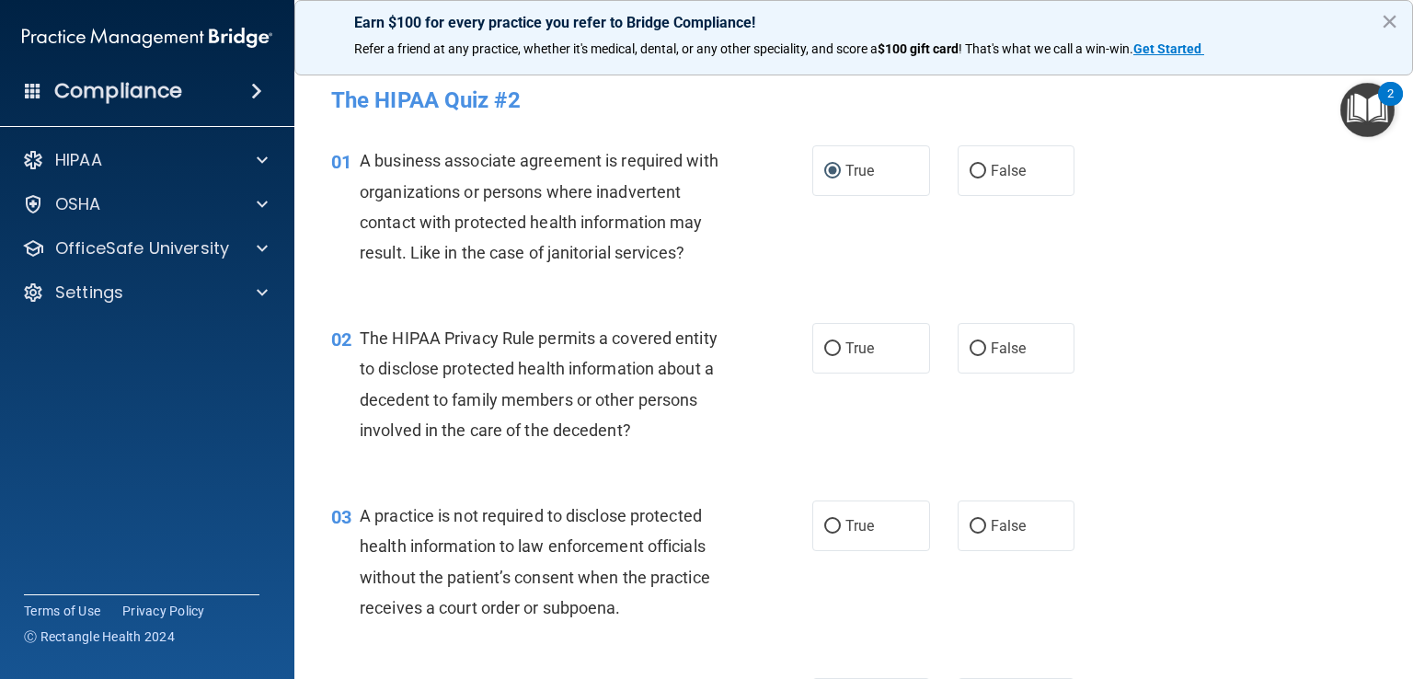
click at [580, 412] on div "The HIPAA Privacy Rule permits a covered entity to disclose protected health in…" at bounding box center [551, 384] width 382 height 122
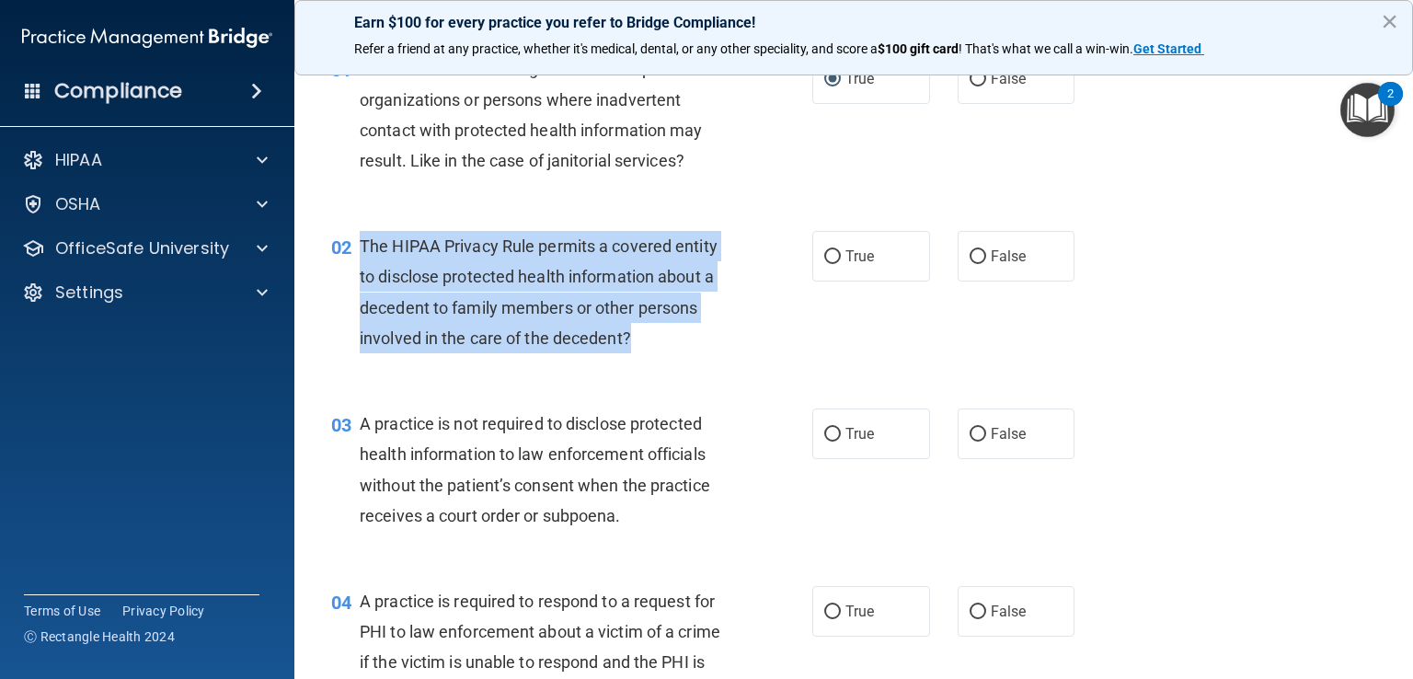
drag, startPoint x: 642, startPoint y: 341, endPoint x: 358, endPoint y: 233, distance: 304.2
click at [358, 233] on div "02 The HIPAA Privacy Rule permits a covered entity to disclose protected health…" at bounding box center [571, 297] width 536 height 132
click at [537, 326] on div "The HIPAA Privacy Rule permits a covered entity to disclose protected health in…" at bounding box center [551, 292] width 382 height 122
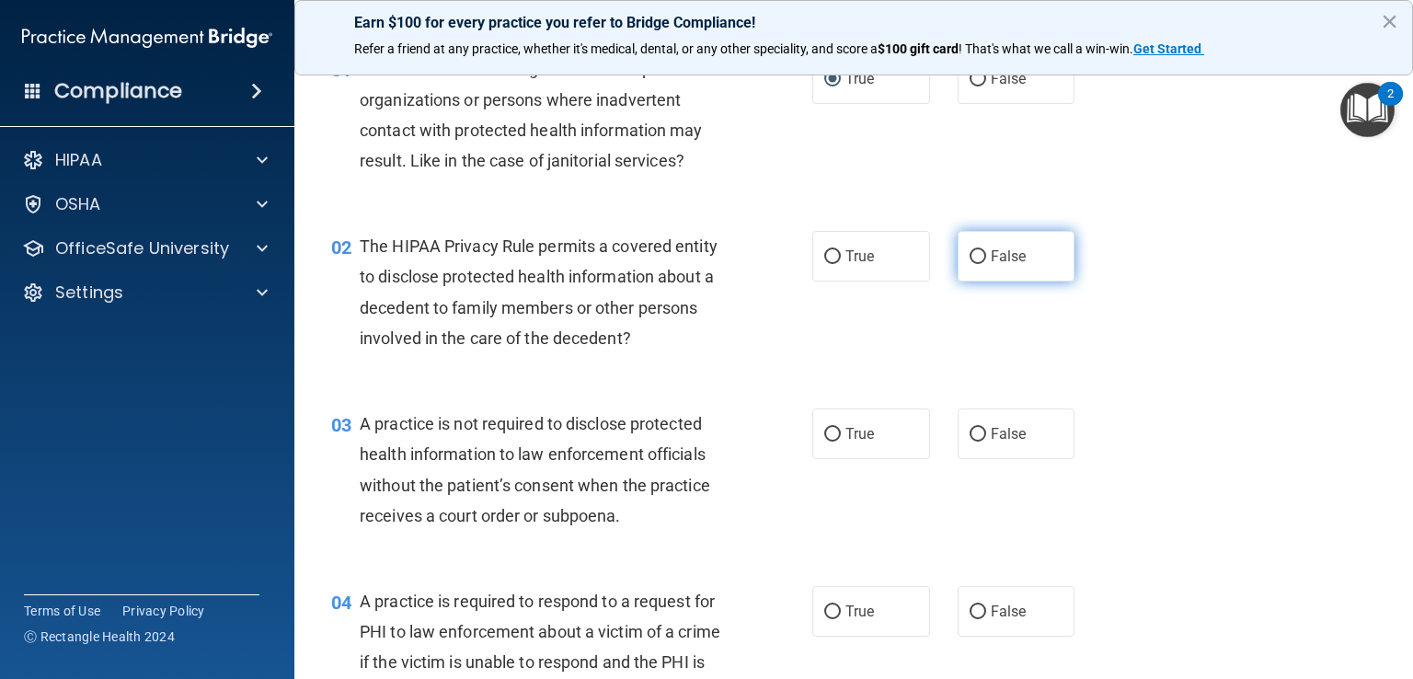
click at [969, 250] on input "False" at bounding box center [977, 257] width 17 height 14
radio input "true"
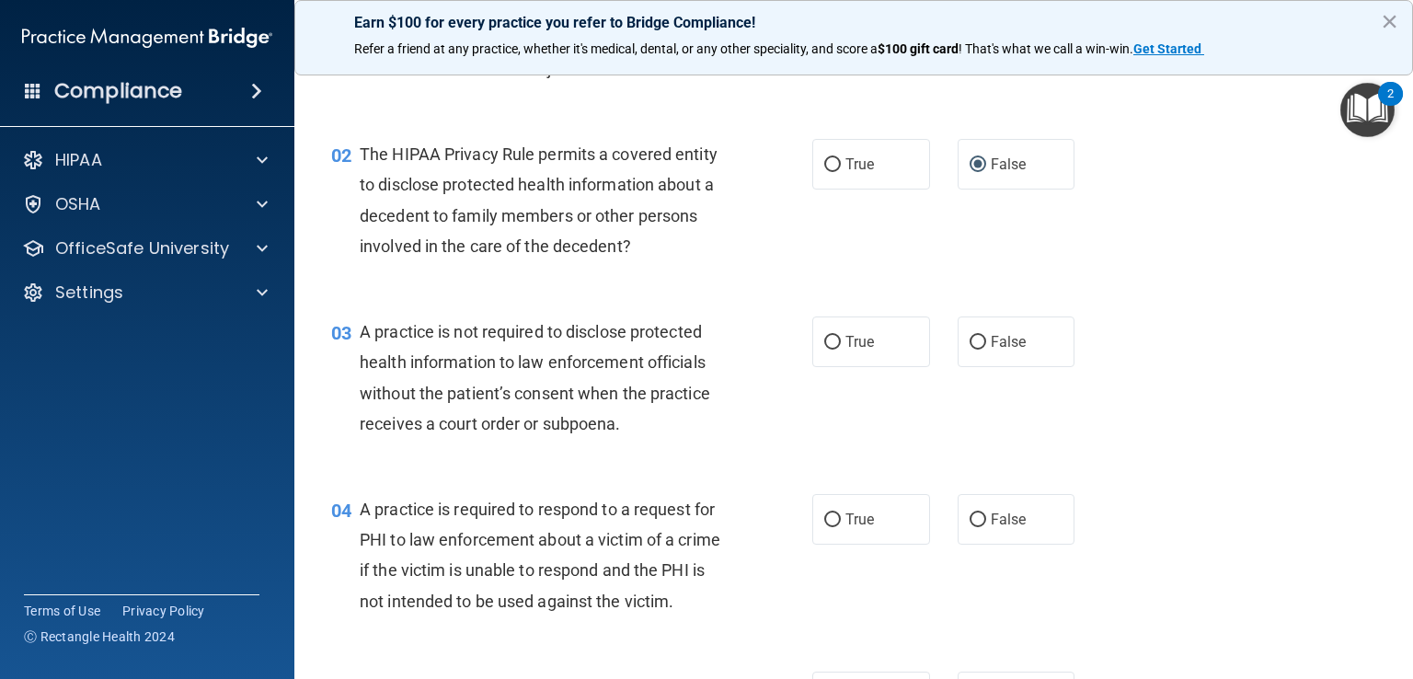
scroll to position [276, 0]
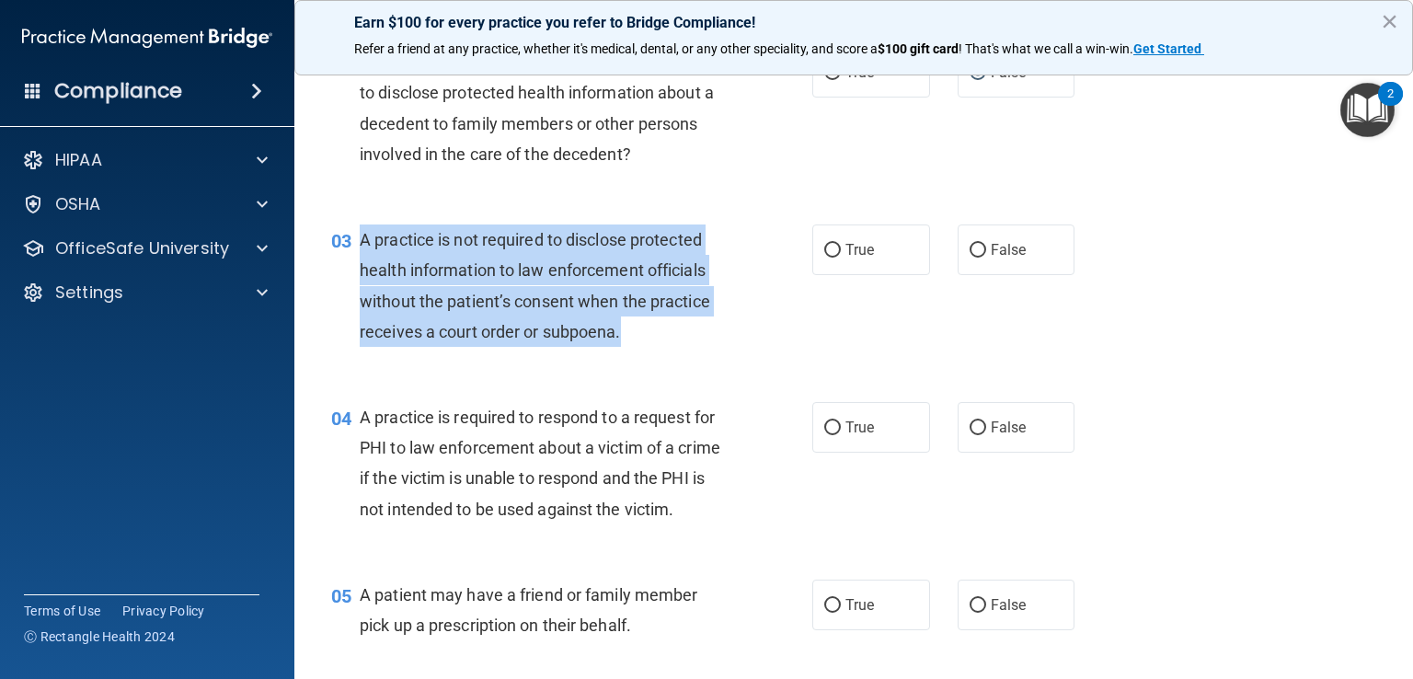
drag, startPoint x: 645, startPoint y: 332, endPoint x: 364, endPoint y: 241, distance: 294.9
click at [364, 240] on div "A practice is not required to disclose protected health information to law enfo…" at bounding box center [551, 285] width 382 height 122
click at [566, 347] on div "A practice is not required to disclose protected health information to law enfo…" at bounding box center [551, 285] width 382 height 122
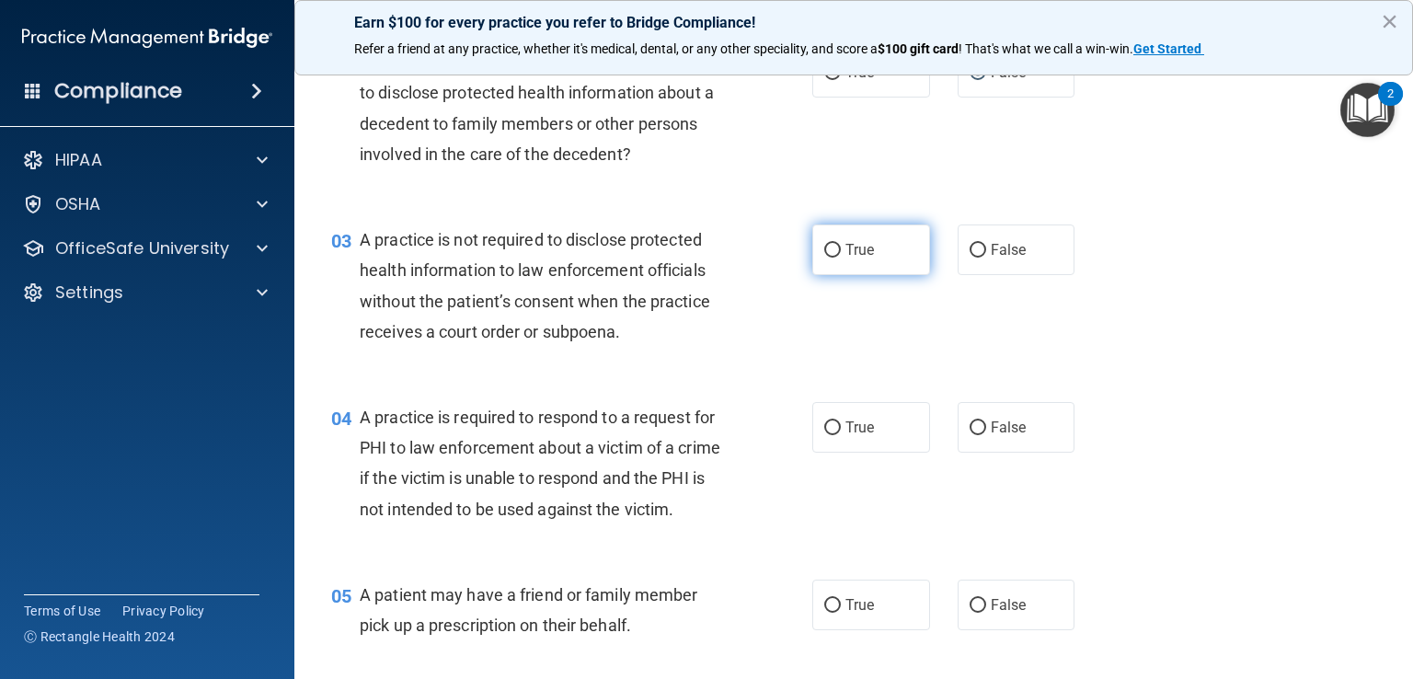
click at [835, 247] on label "True" at bounding box center [871, 249] width 118 height 51
click at [835, 247] on input "True" at bounding box center [832, 251] width 17 height 14
radio input "true"
click at [824, 245] on input "True" at bounding box center [832, 251] width 17 height 14
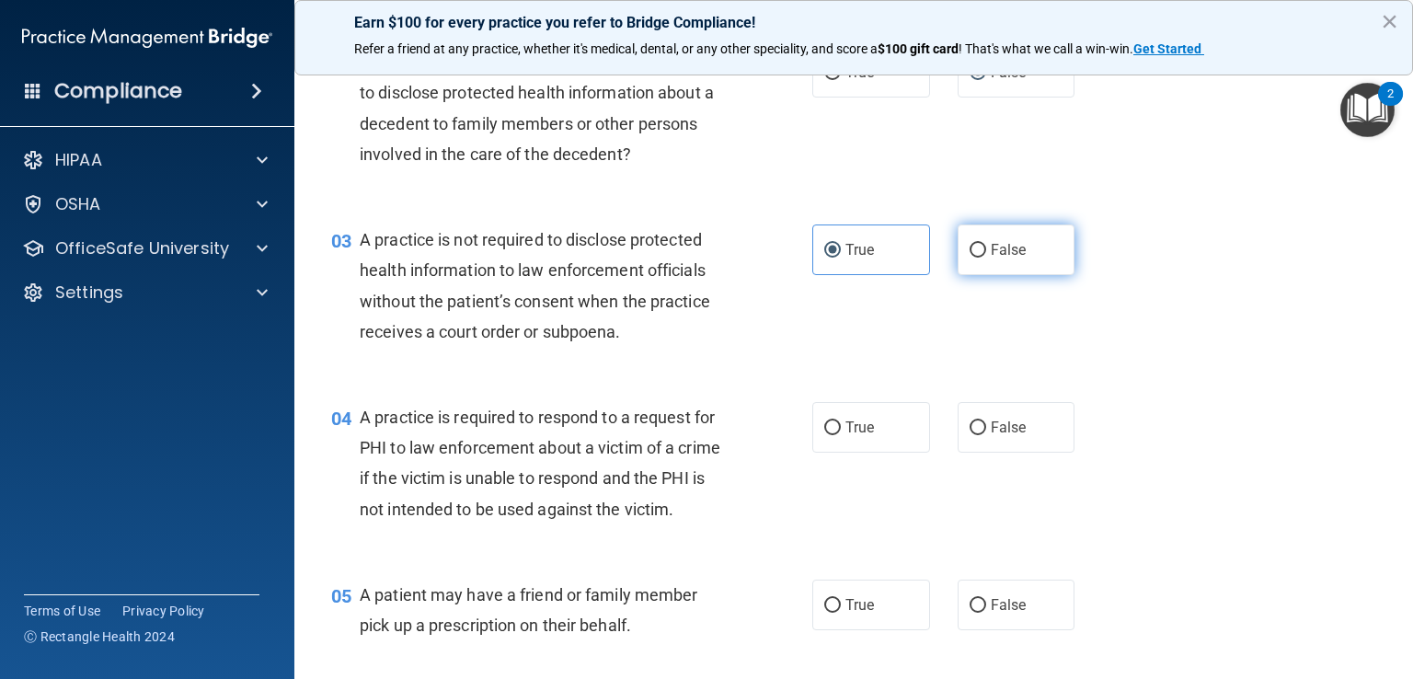
click at [969, 251] on input "False" at bounding box center [977, 251] width 17 height 14
radio input "true"
radio input "false"
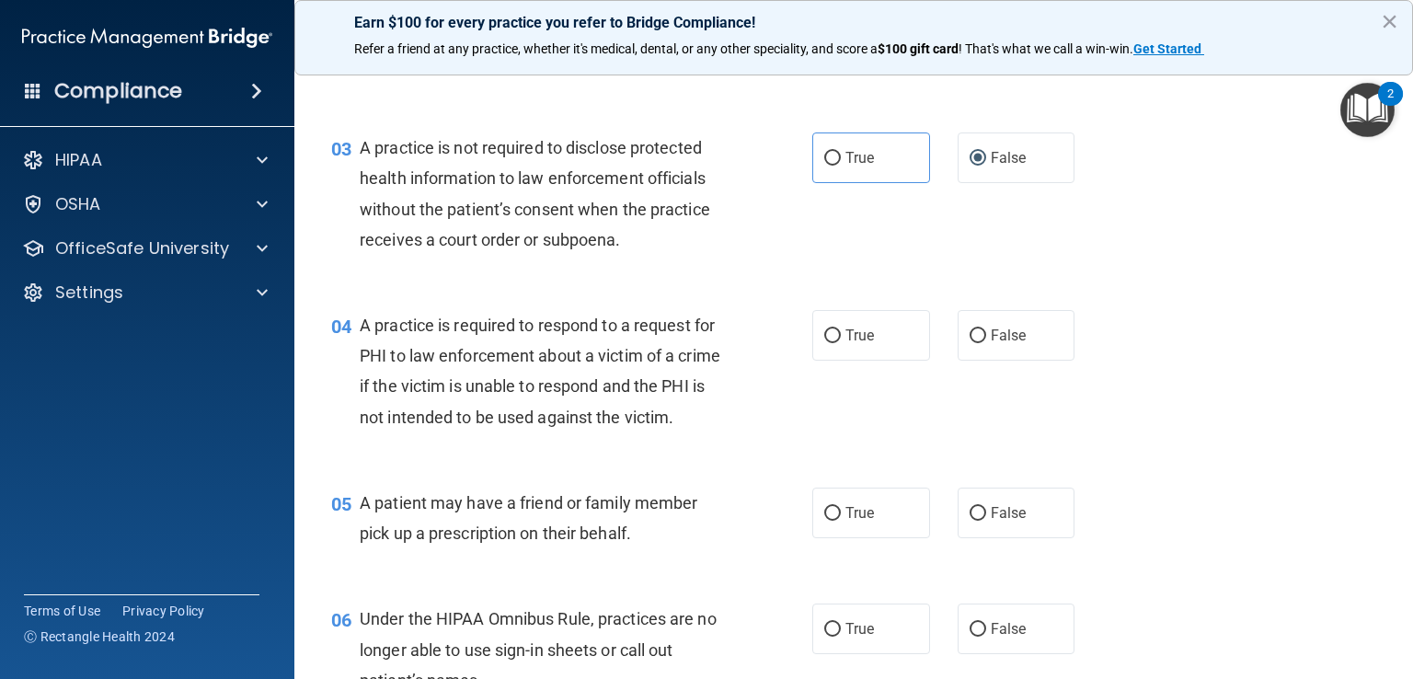
click at [376, 426] on span "A practice is required to respond to a request for PHI to law enforcement about…" at bounding box center [540, 370] width 361 height 111
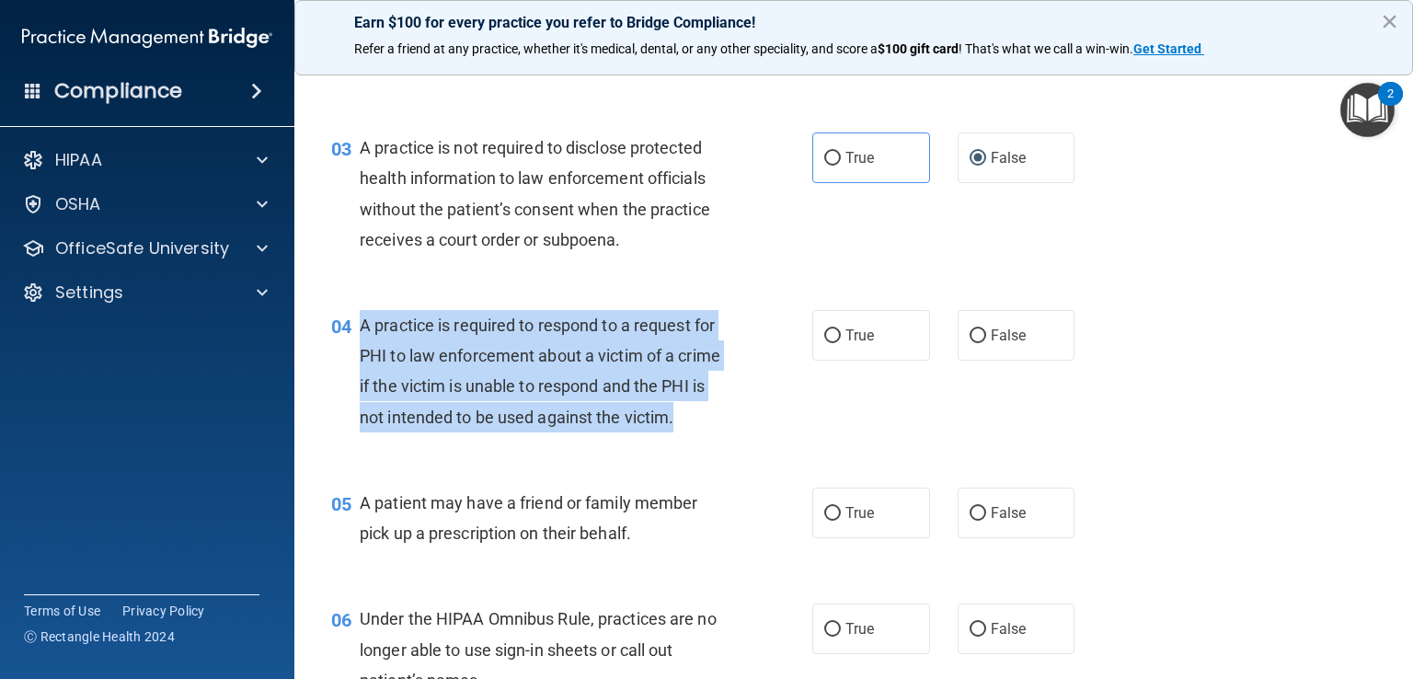
drag, startPoint x: 419, startPoint y: 447, endPoint x: 361, endPoint y: 325, distance: 135.3
click at [361, 325] on div "A practice is required to respond to a request for PHI to law enforcement about…" at bounding box center [551, 371] width 382 height 122
click at [633, 429] on div "A practice is required to respond to a request for PHI to law enforcement about…" at bounding box center [551, 371] width 382 height 122
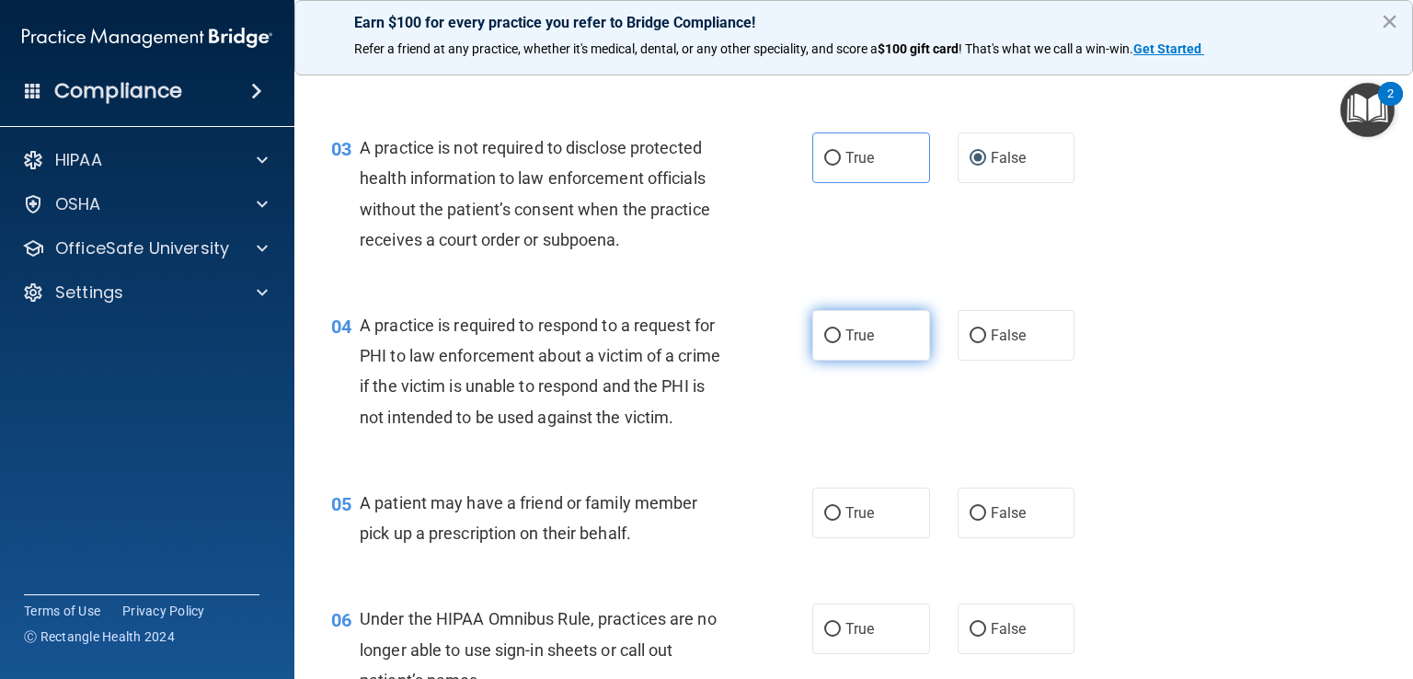
click at [828, 336] on input "True" at bounding box center [832, 336] width 17 height 14
radio input "true"
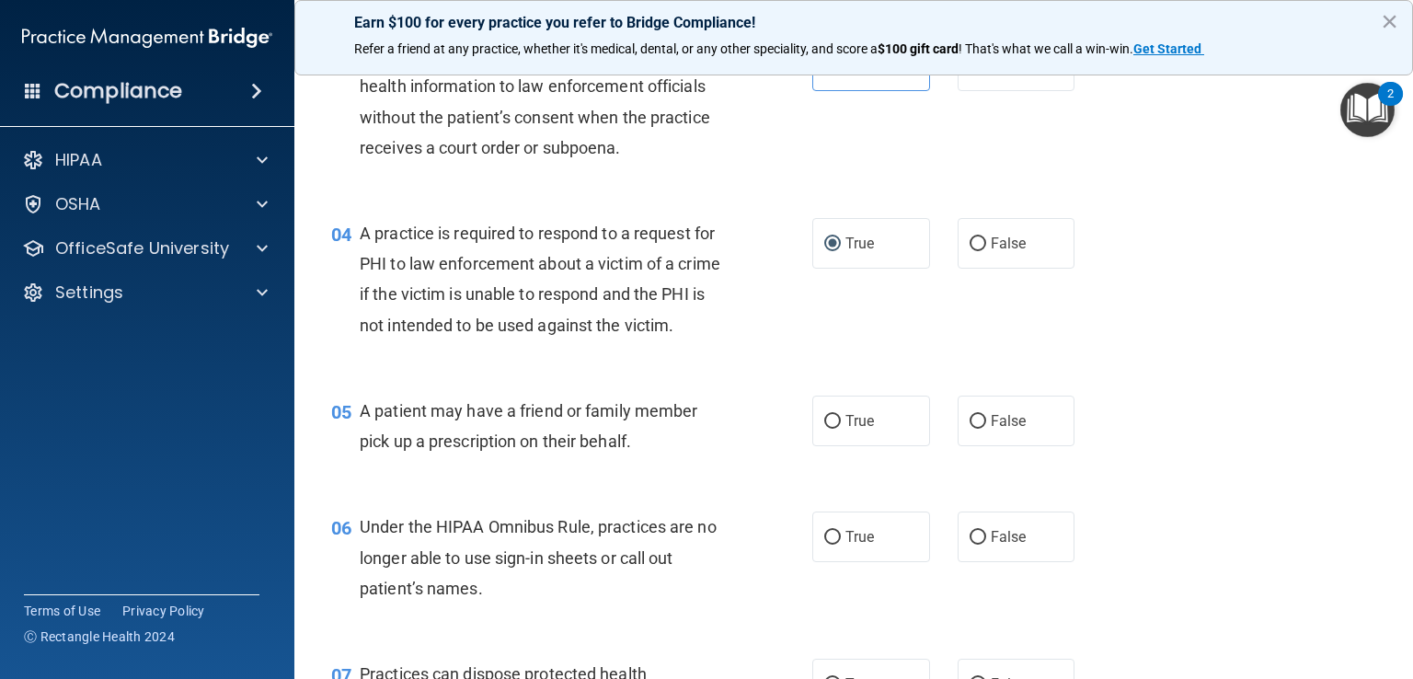
scroll to position [552, 0]
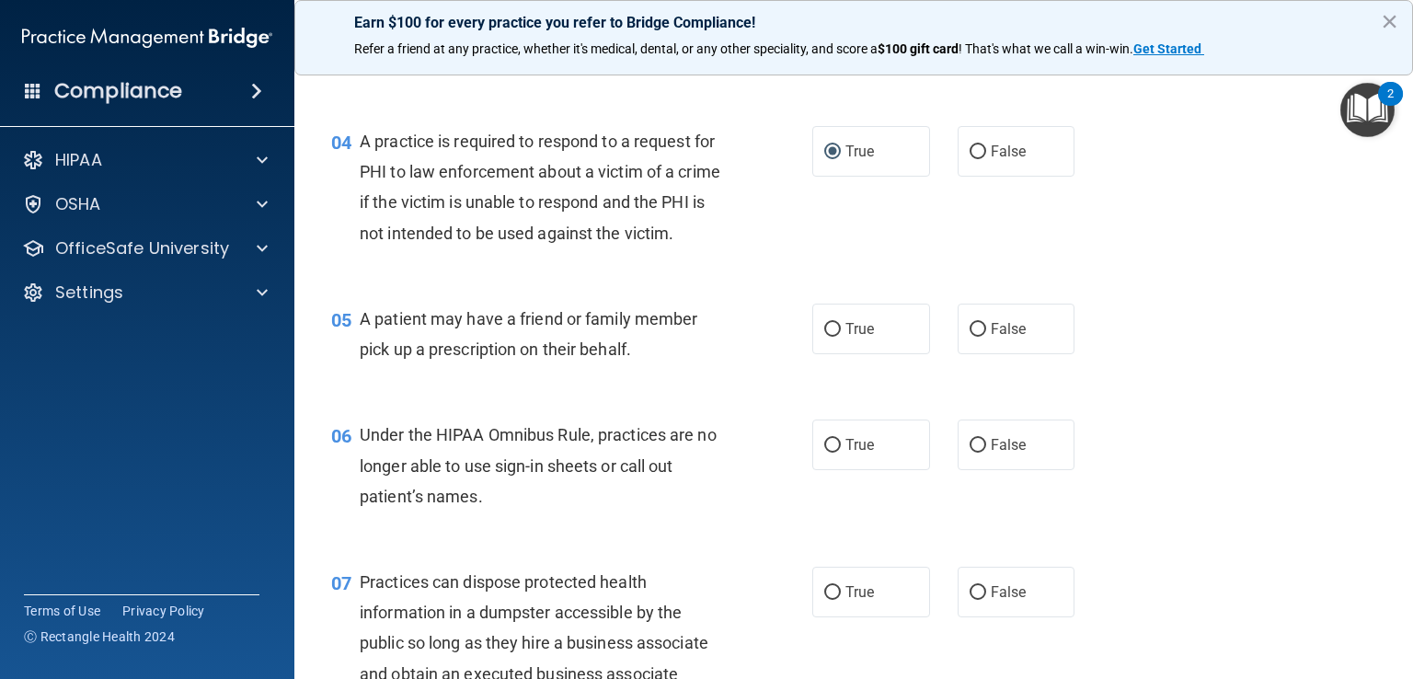
click at [364, 359] on span "A patient may have a friend or family member pick up a prescription on their be…" at bounding box center [529, 334] width 338 height 50
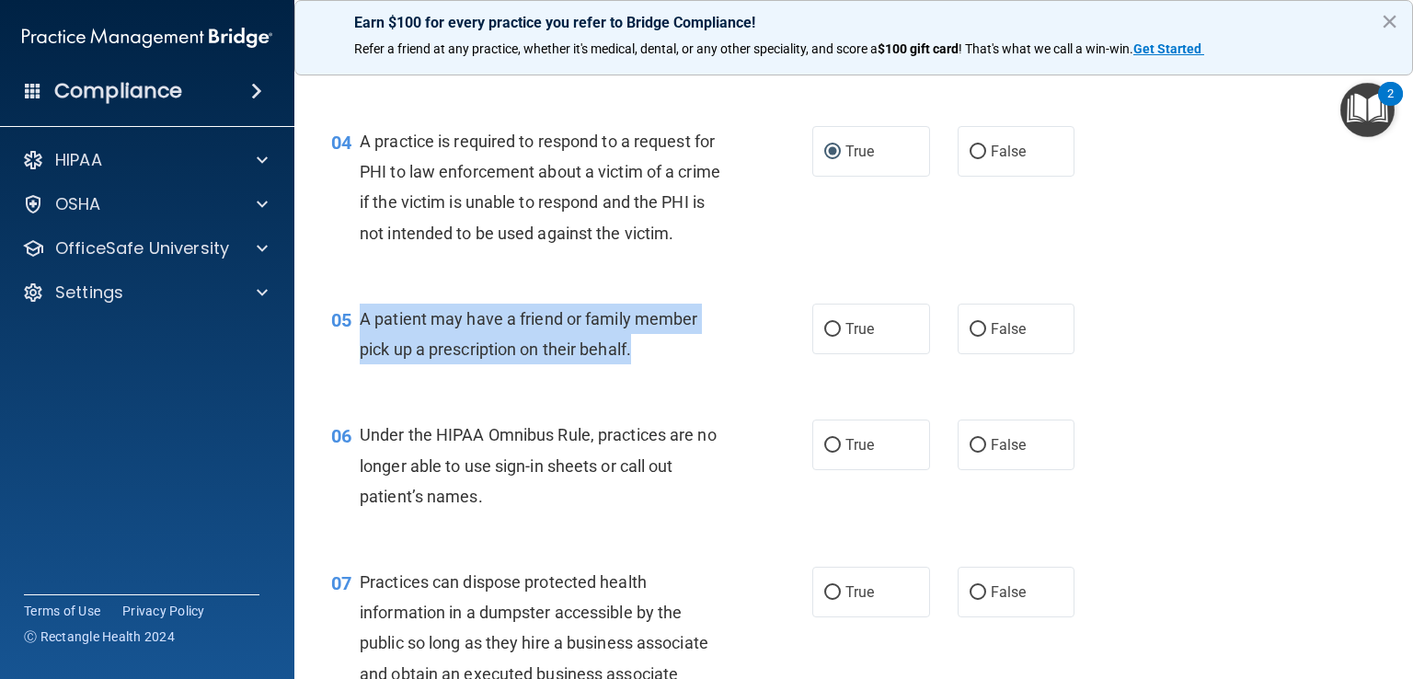
drag, startPoint x: 645, startPoint y: 395, endPoint x: 362, endPoint y: 341, distance: 287.5
click at [362, 341] on div "05 A patient may have a friend or family member pick up a prescription on their…" at bounding box center [571, 338] width 536 height 70
click at [824, 337] on input "True" at bounding box center [832, 330] width 17 height 14
radio input "true"
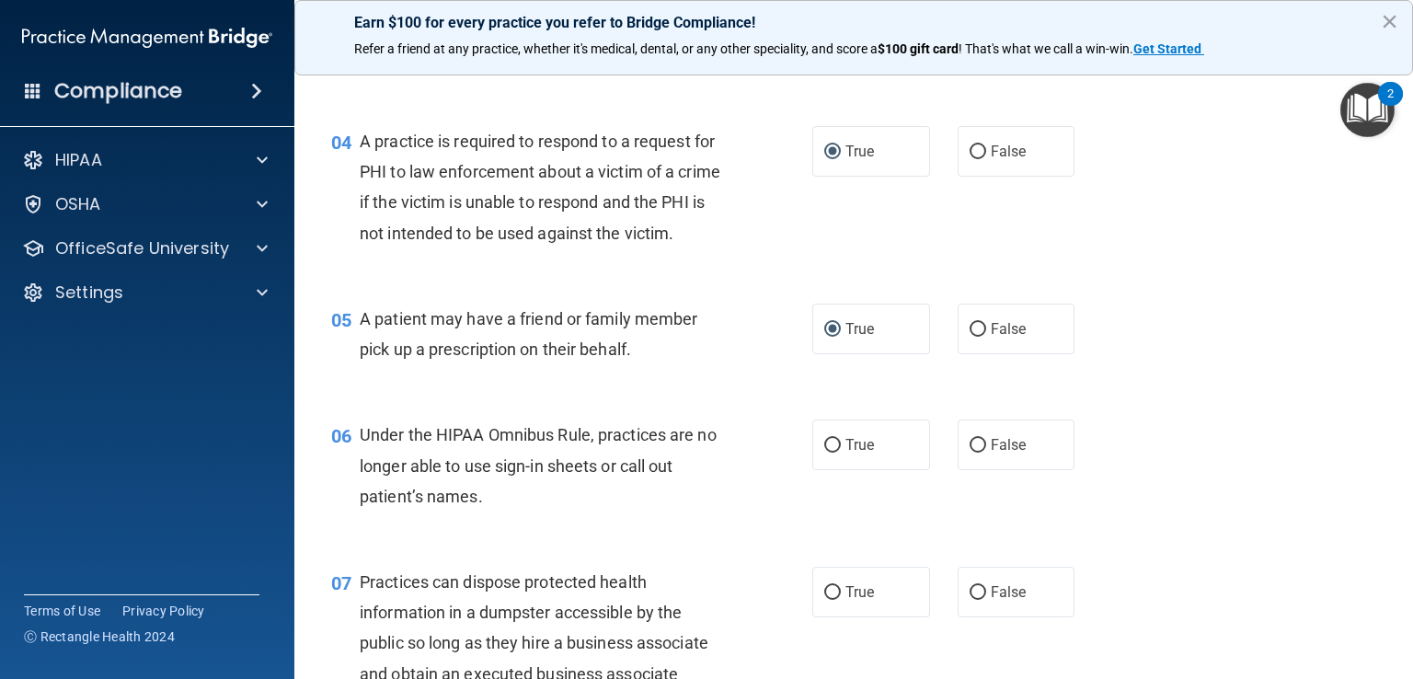
click at [717, 442] on div "06 Under the HIPAA Omnibus Rule, practices are no longer able to use sign-in sh…" at bounding box center [853, 469] width 1072 height 147
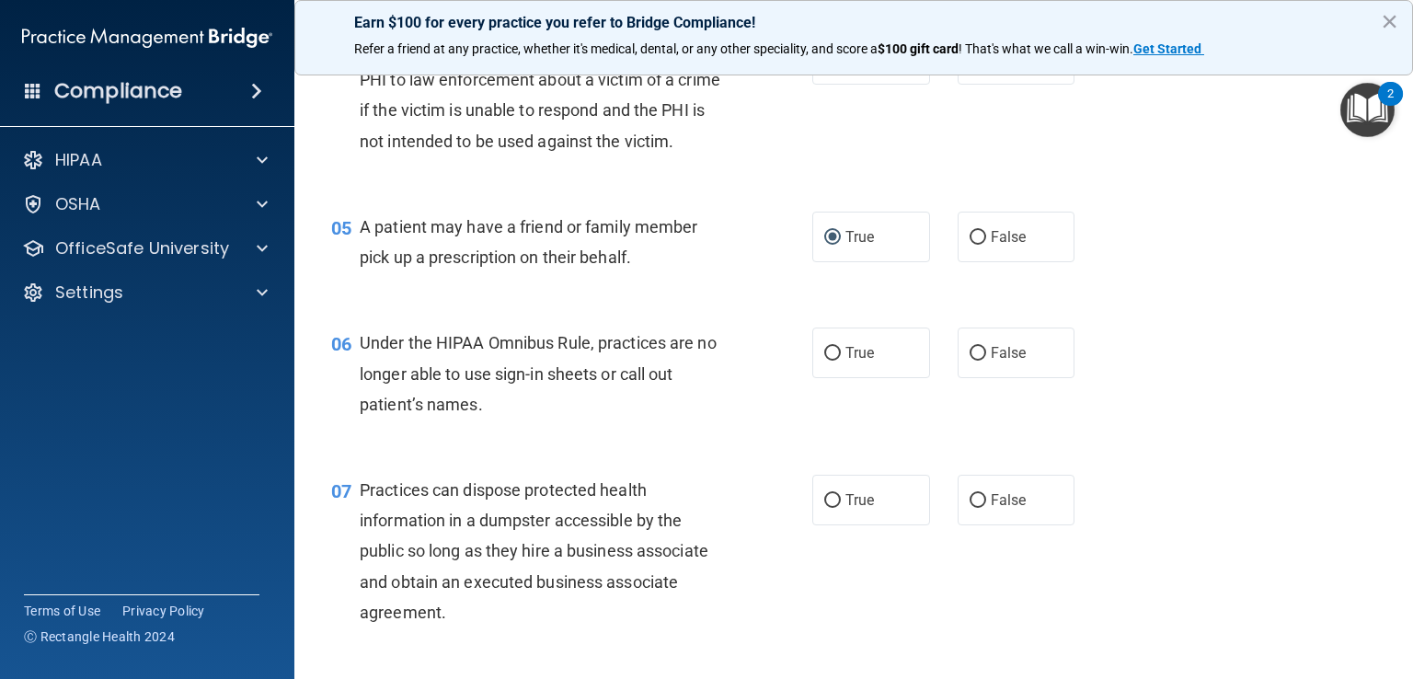
scroll to position [736, 0]
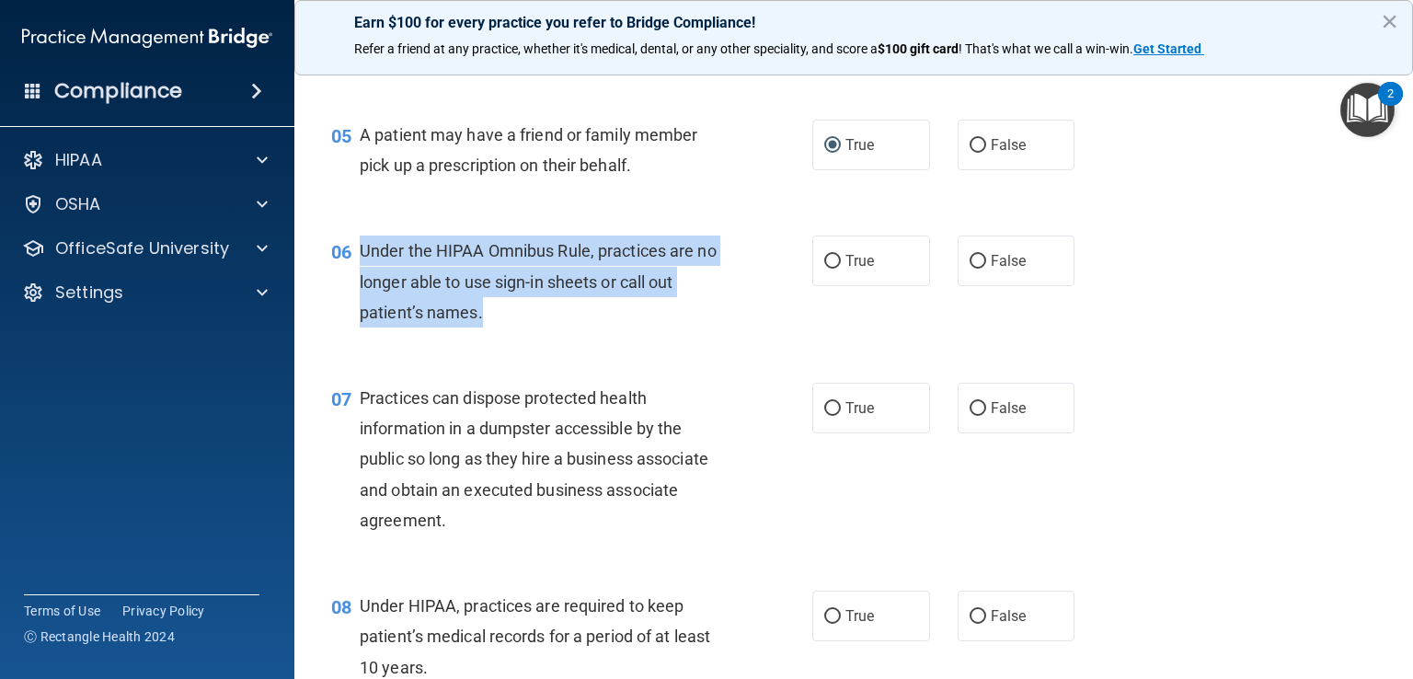
drag, startPoint x: 484, startPoint y: 344, endPoint x: 357, endPoint y: 273, distance: 145.3
click at [357, 273] on div "06 Under the HIPAA Omnibus Rule, practices are no longer able to use sign-in sh…" at bounding box center [571, 285] width 536 height 101
click at [824, 269] on input "True" at bounding box center [832, 262] width 17 height 14
radio input "true"
drag, startPoint x: 516, startPoint y: 286, endPoint x: 429, endPoint y: 343, distance: 103.6
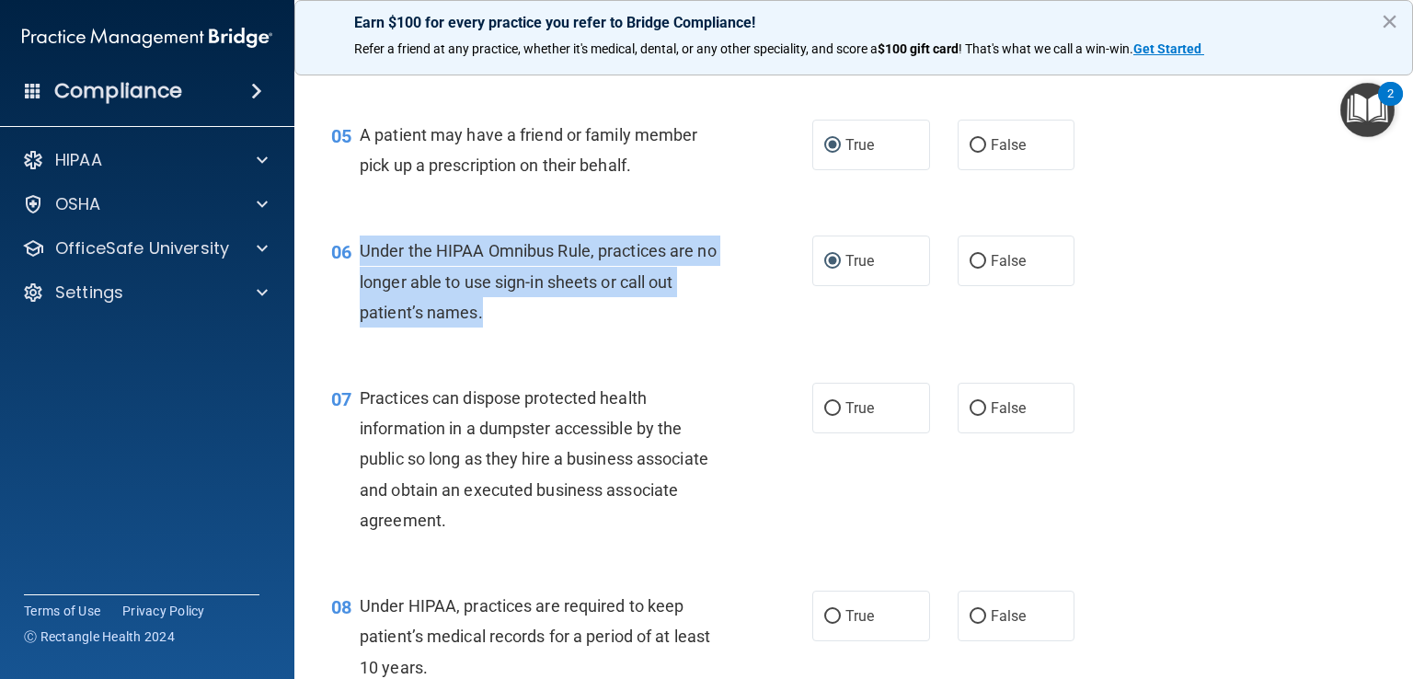
click at [429, 321] on span "Under the HIPAA Omnibus Rule, practices are no longer able to use sign-in sheet…" at bounding box center [538, 281] width 357 height 80
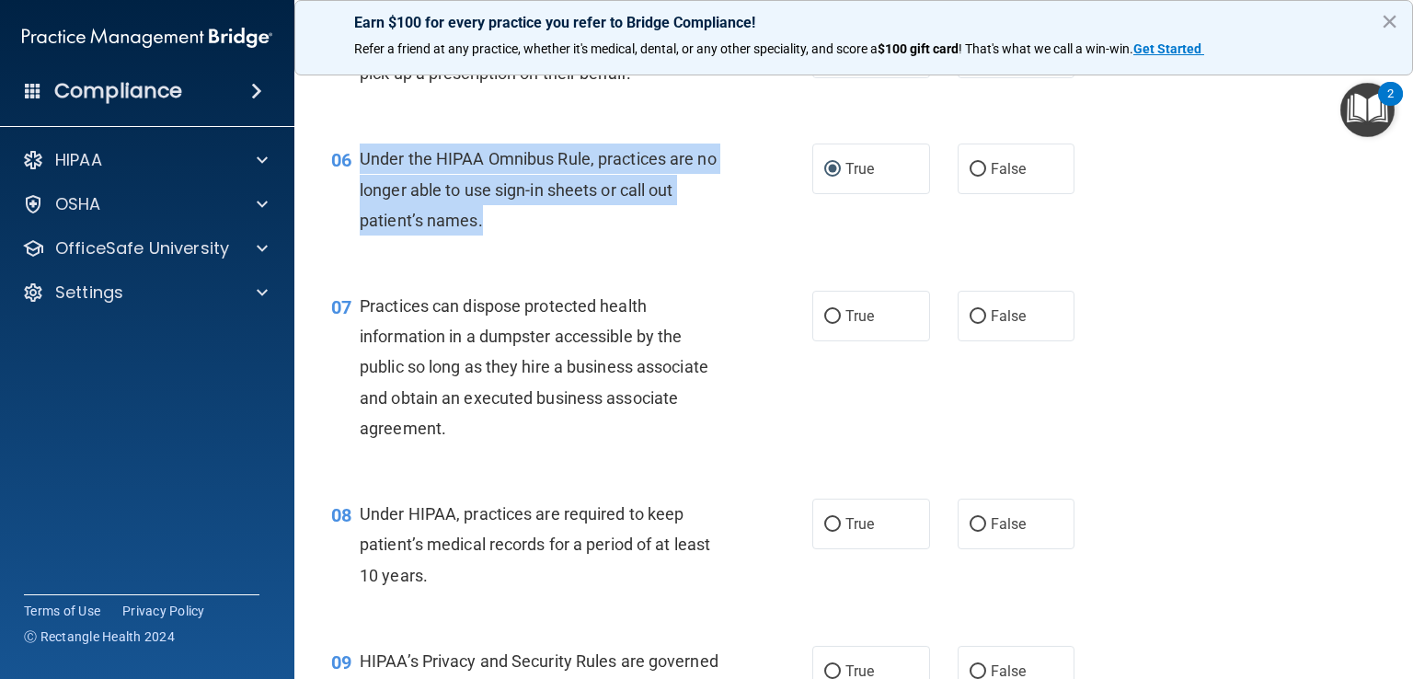
scroll to position [920, 0]
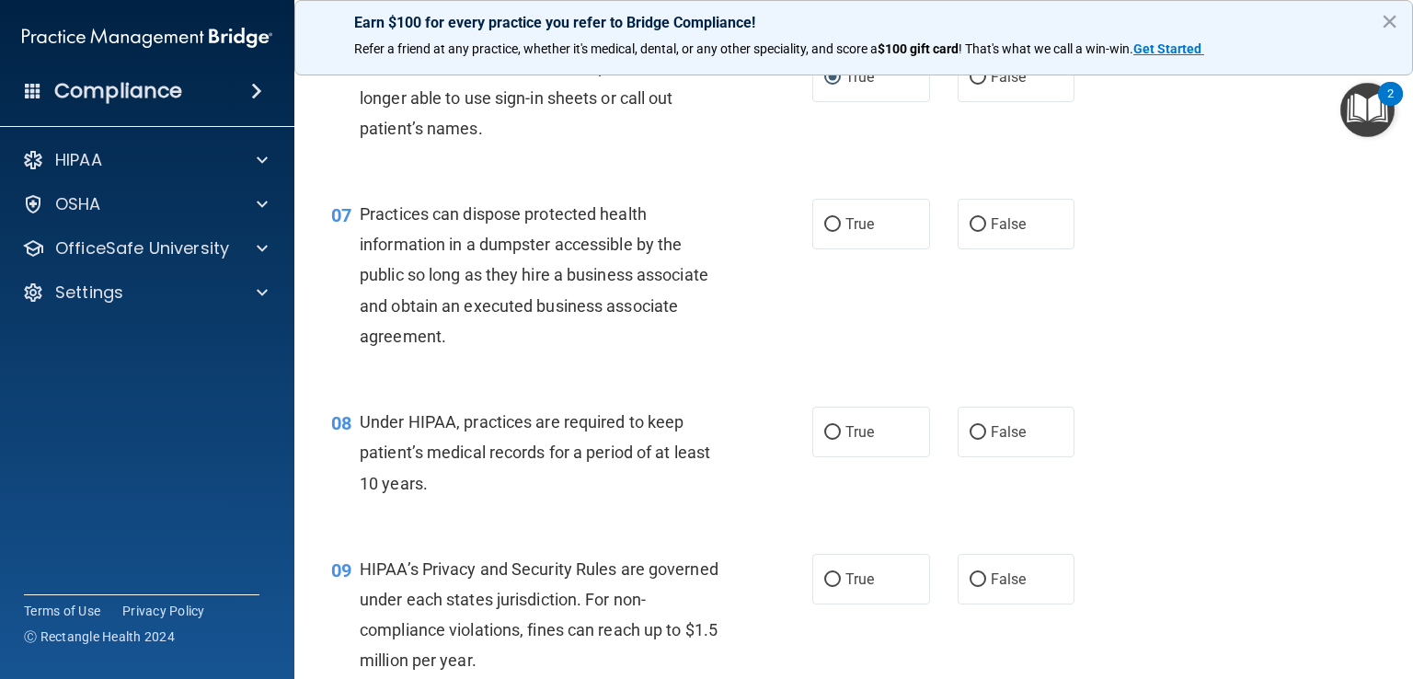
drag, startPoint x: 456, startPoint y: 126, endPoint x: 407, endPoint y: 216, distance: 102.5
click at [407, 216] on div "07 Practices can dispose protected health information in a dumpster accessible …" at bounding box center [853, 280] width 1072 height 208
click at [436, 310] on span "Practices can dispose protected health information in a dumpster accessible by …" at bounding box center [534, 275] width 349 height 142
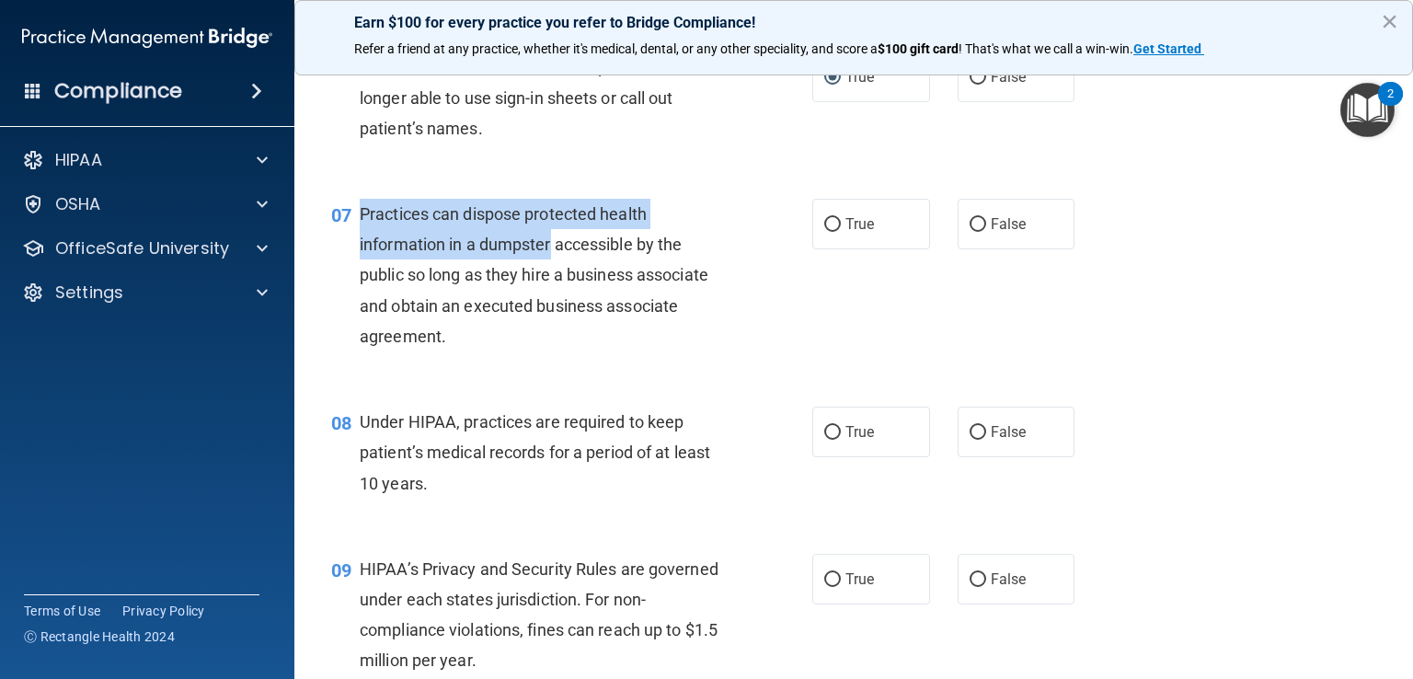
drag, startPoint x: 363, startPoint y: 244, endPoint x: 554, endPoint y: 273, distance: 192.6
click at [554, 273] on span "Practices can dispose protected health information in a dumpster accessible by …" at bounding box center [534, 275] width 349 height 142
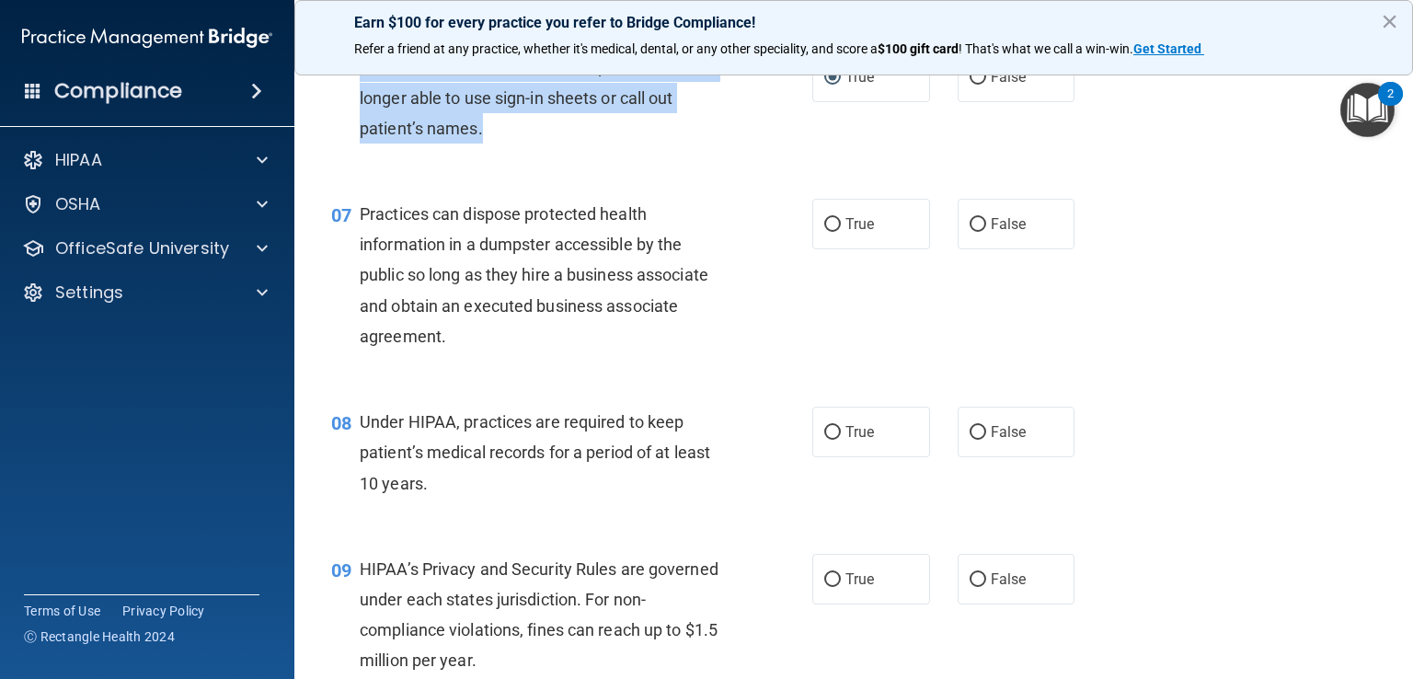
drag, startPoint x: 355, startPoint y: 91, endPoint x: 499, endPoint y: 167, distance: 163.3
click at [499, 153] on div "06 Under the HIPAA Omnibus Rule, practices are no longer able to use sign-in sh…" at bounding box center [571, 102] width 536 height 101
click at [969, 85] on input "False" at bounding box center [977, 78] width 17 height 14
radio input "true"
radio input "false"
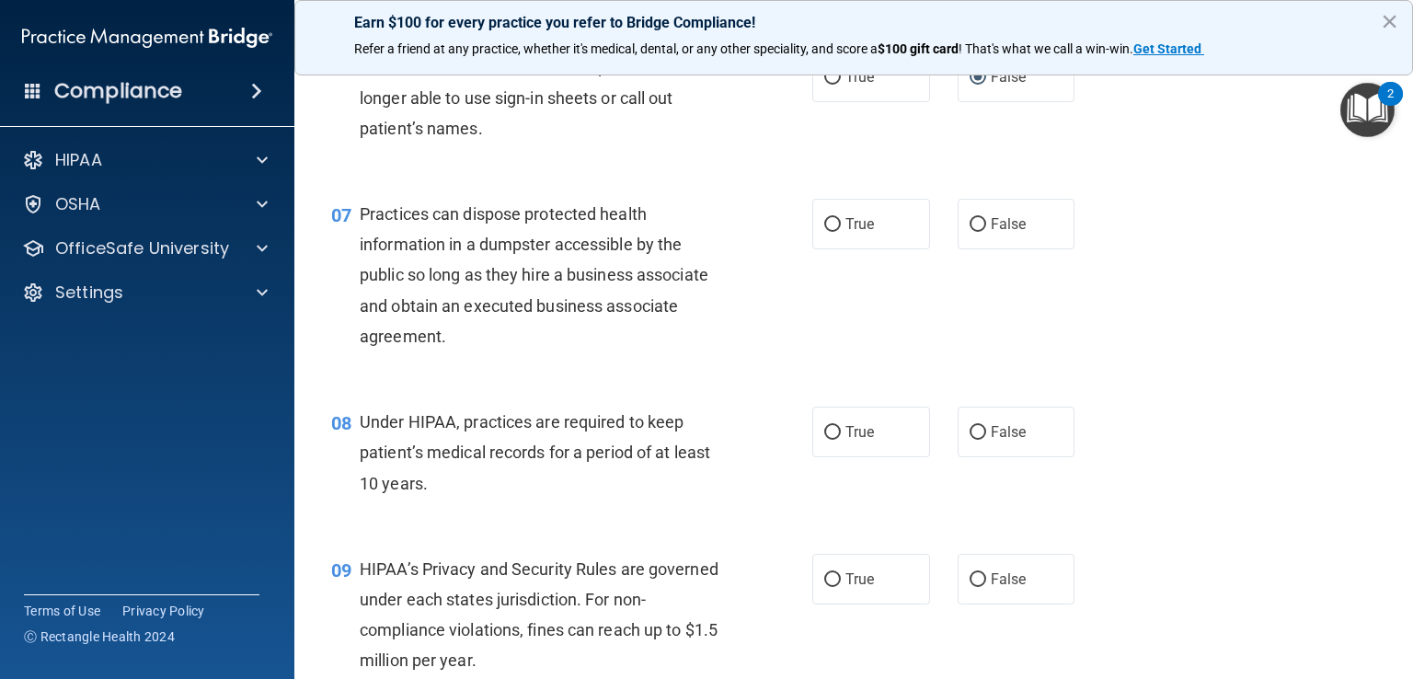
click at [650, 384] on div "07 Practices can dispose protected health information in a dumpster accessible …" at bounding box center [853, 280] width 1072 height 208
click at [970, 232] on input "False" at bounding box center [977, 225] width 17 height 14
radio input "true"
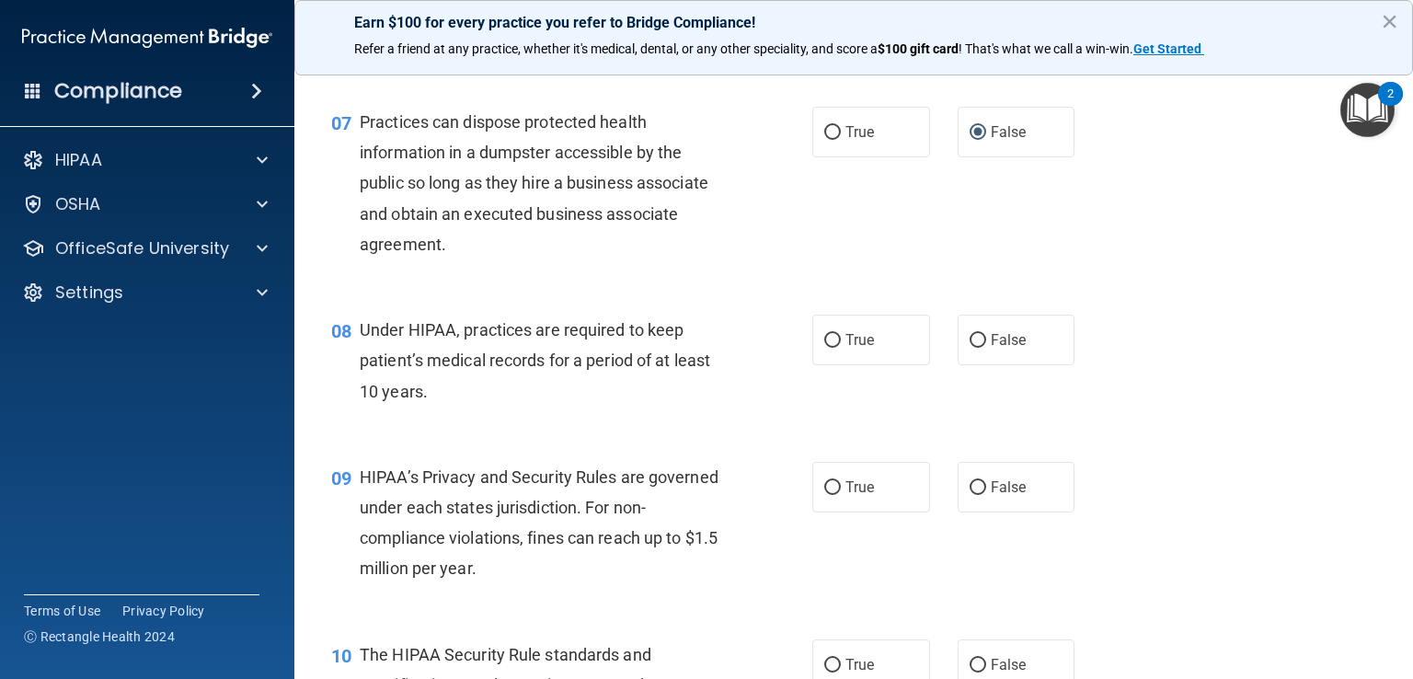
click at [469, 389] on span "Under HIPAA, practices are required to keep patient’s medical records for a per…" at bounding box center [535, 360] width 350 height 80
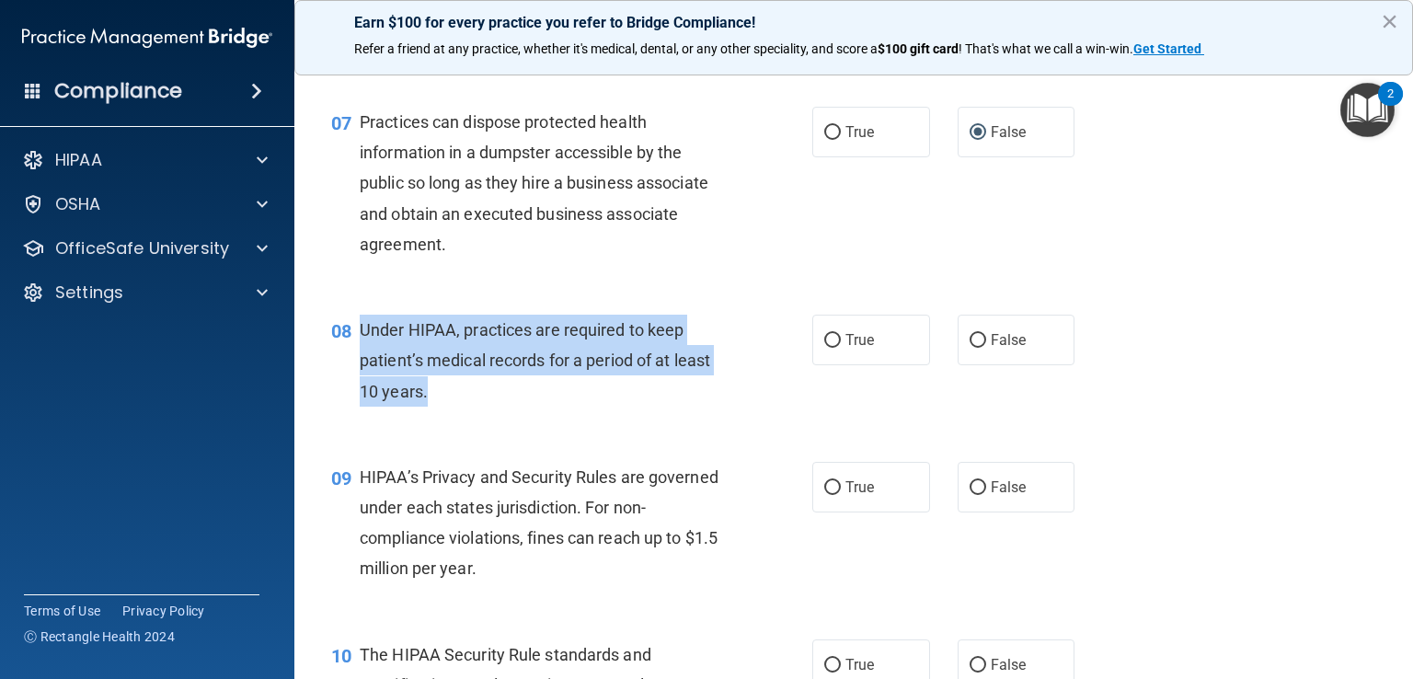
drag, startPoint x: 430, startPoint y: 433, endPoint x: 364, endPoint y: 352, distance: 104.6
click at [364, 352] on div "Under HIPAA, practices are required to keep patient’s medical records for a per…" at bounding box center [551, 361] width 382 height 92
click at [973, 348] on input "False" at bounding box center [977, 341] width 17 height 14
radio input "true"
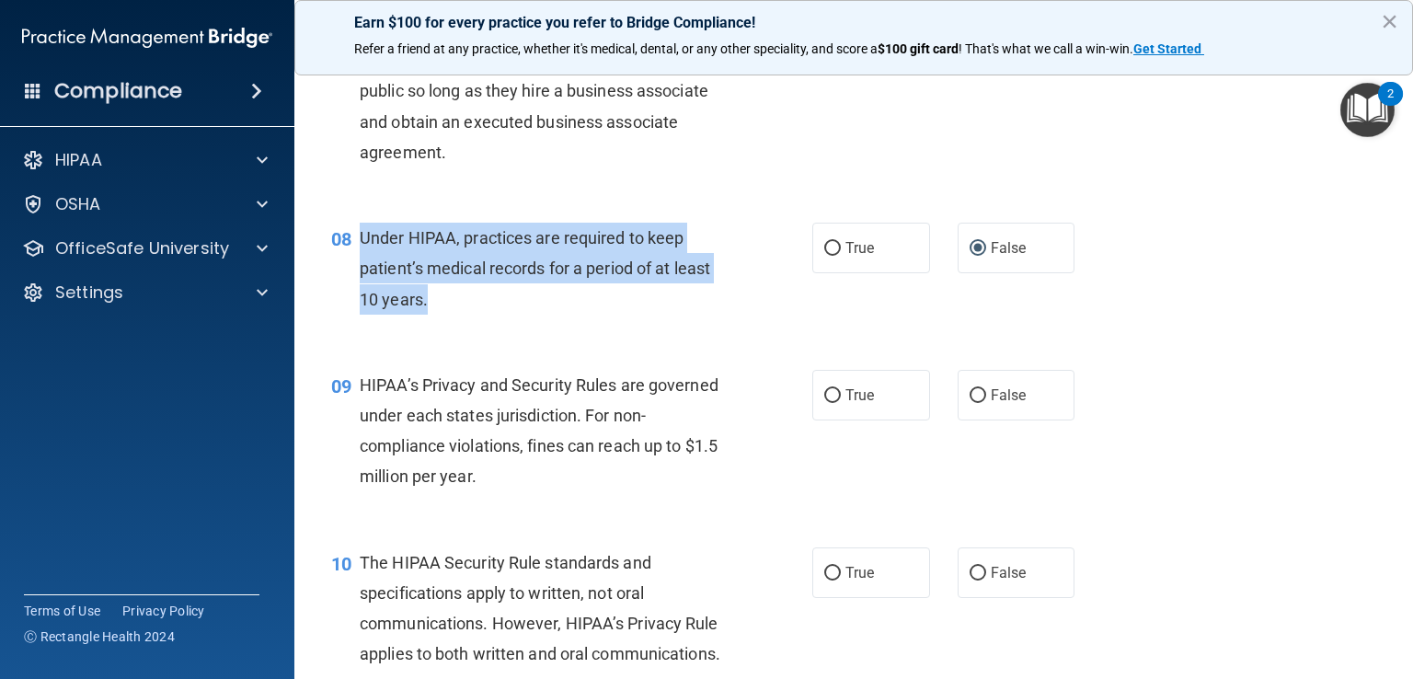
scroll to position [1196, 0]
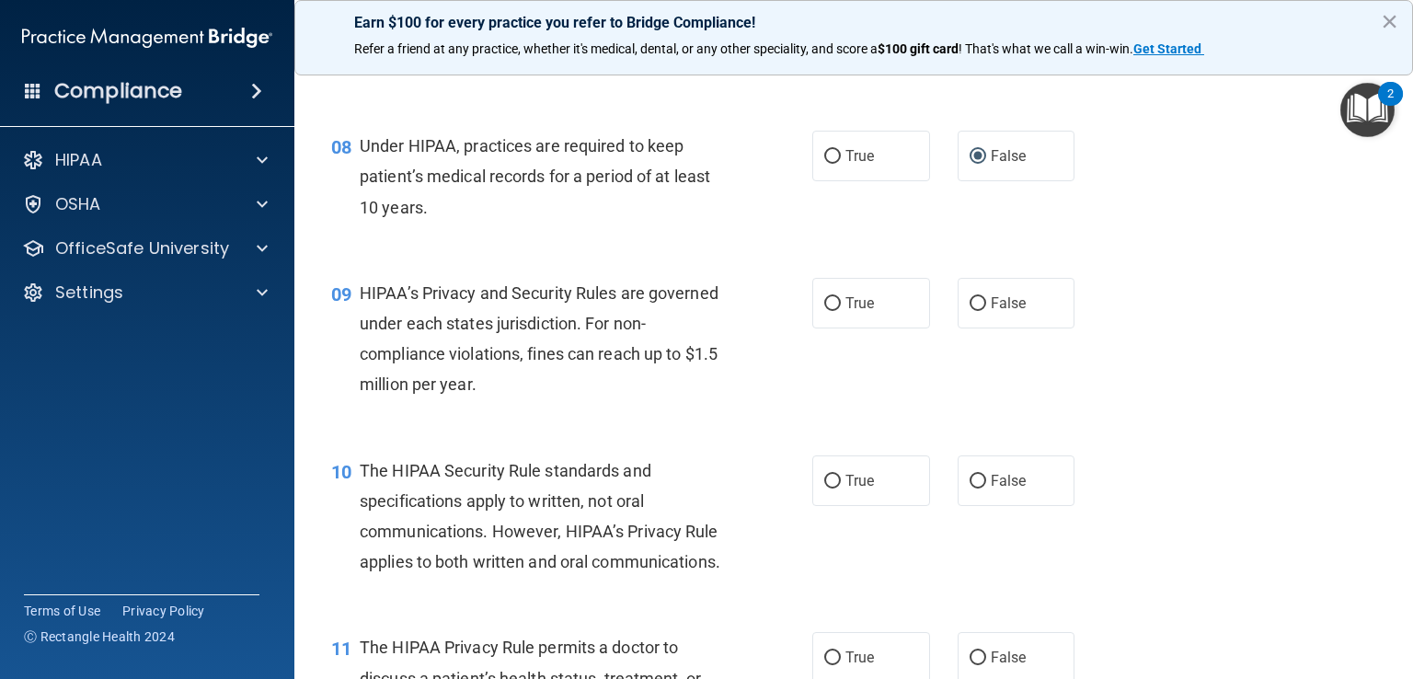
click at [681, 382] on span "HIPAA’s Privacy and Security Rules are governed under each states jurisdiction.…" at bounding box center [539, 338] width 359 height 111
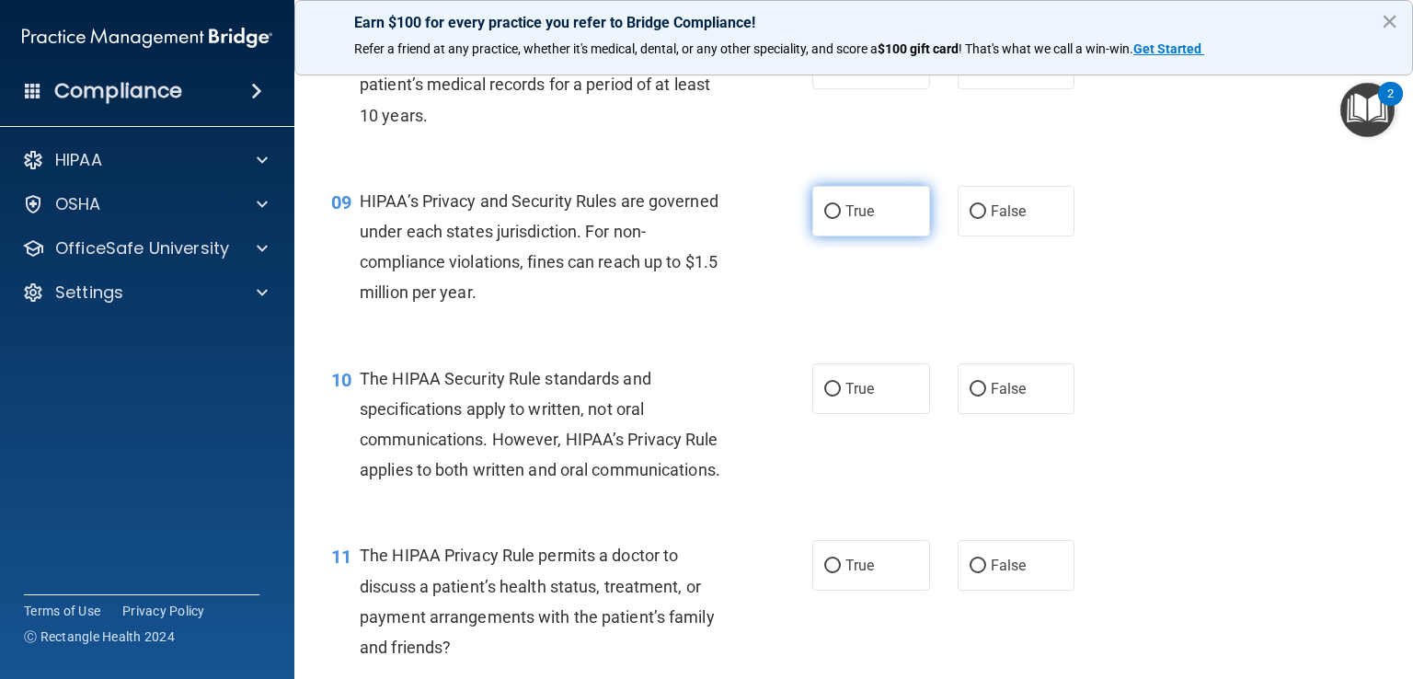
click at [824, 219] on input "True" at bounding box center [832, 212] width 17 height 14
radio input "true"
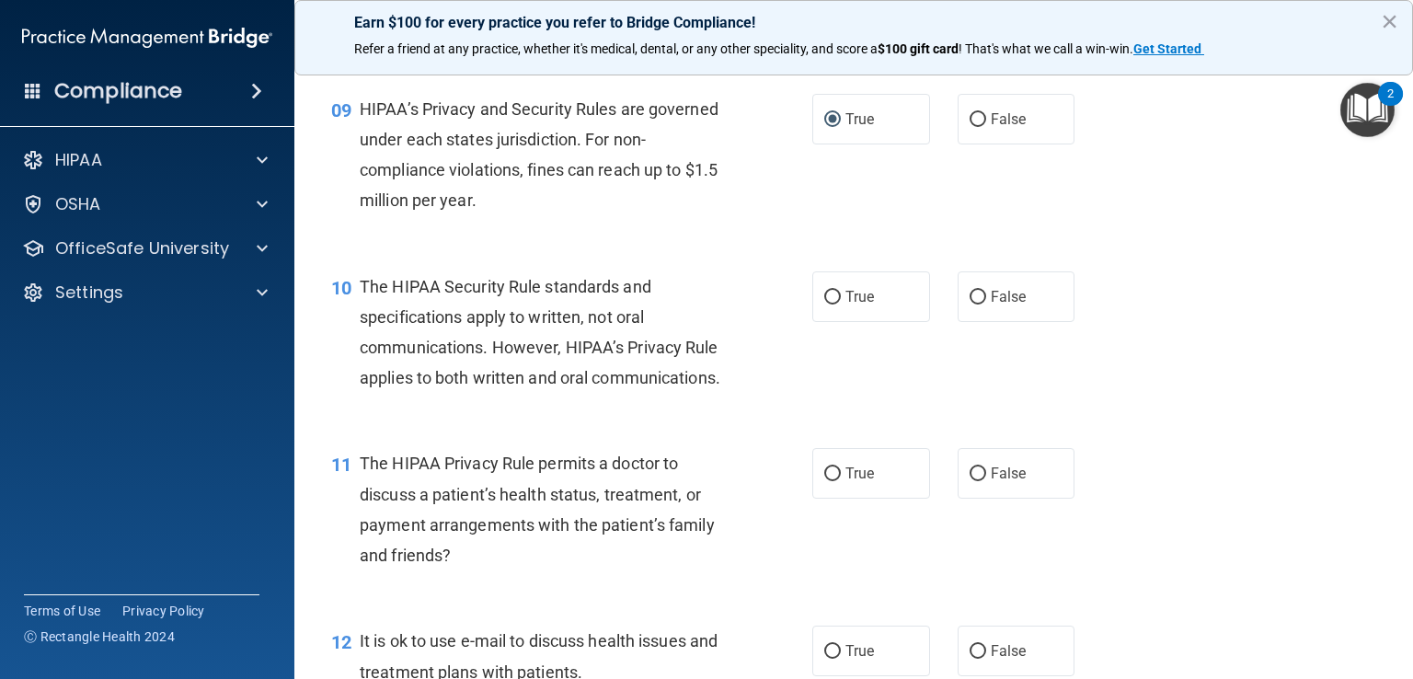
scroll to position [1472, 0]
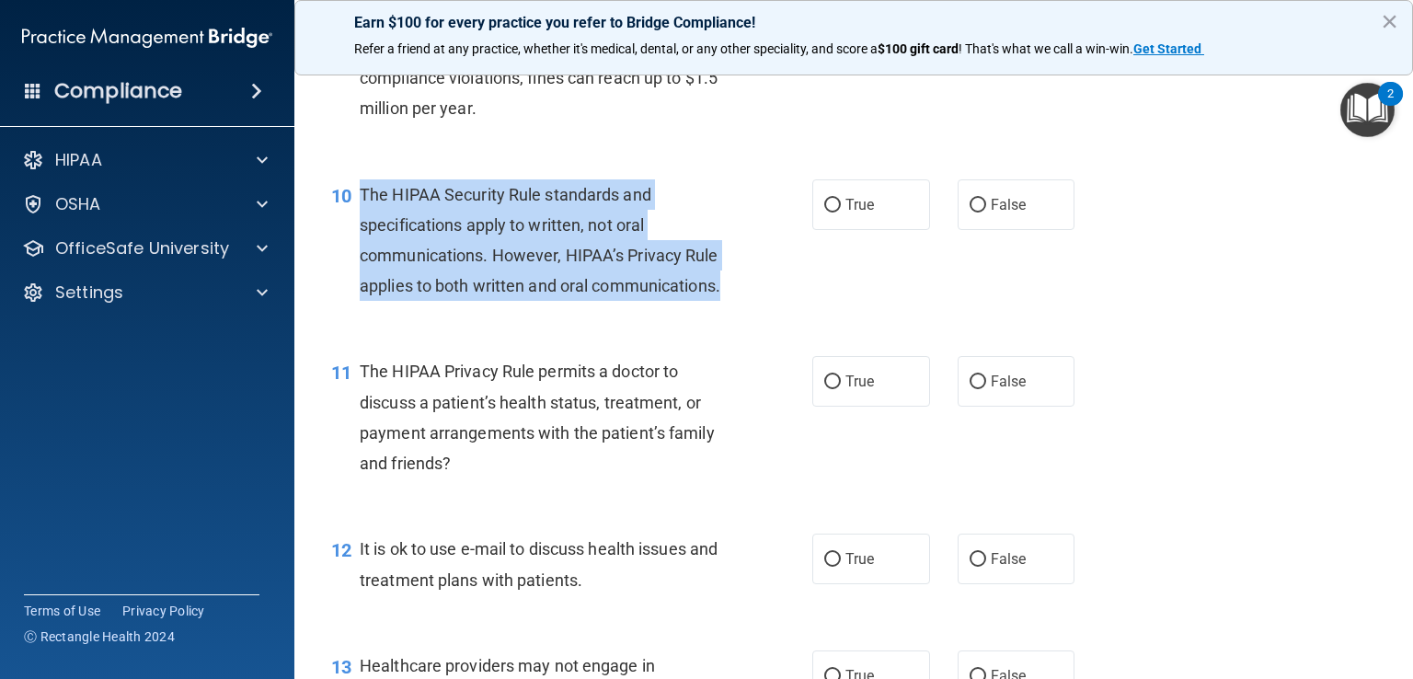
drag, startPoint x: 361, startPoint y: 222, endPoint x: 641, endPoint y: 347, distance: 306.3
click at [641, 302] on div "The HIPAA Security Rule standards and specifications apply to written, not oral…" at bounding box center [551, 240] width 382 height 122
click at [969, 212] on input "False" at bounding box center [977, 206] width 17 height 14
radio input "true"
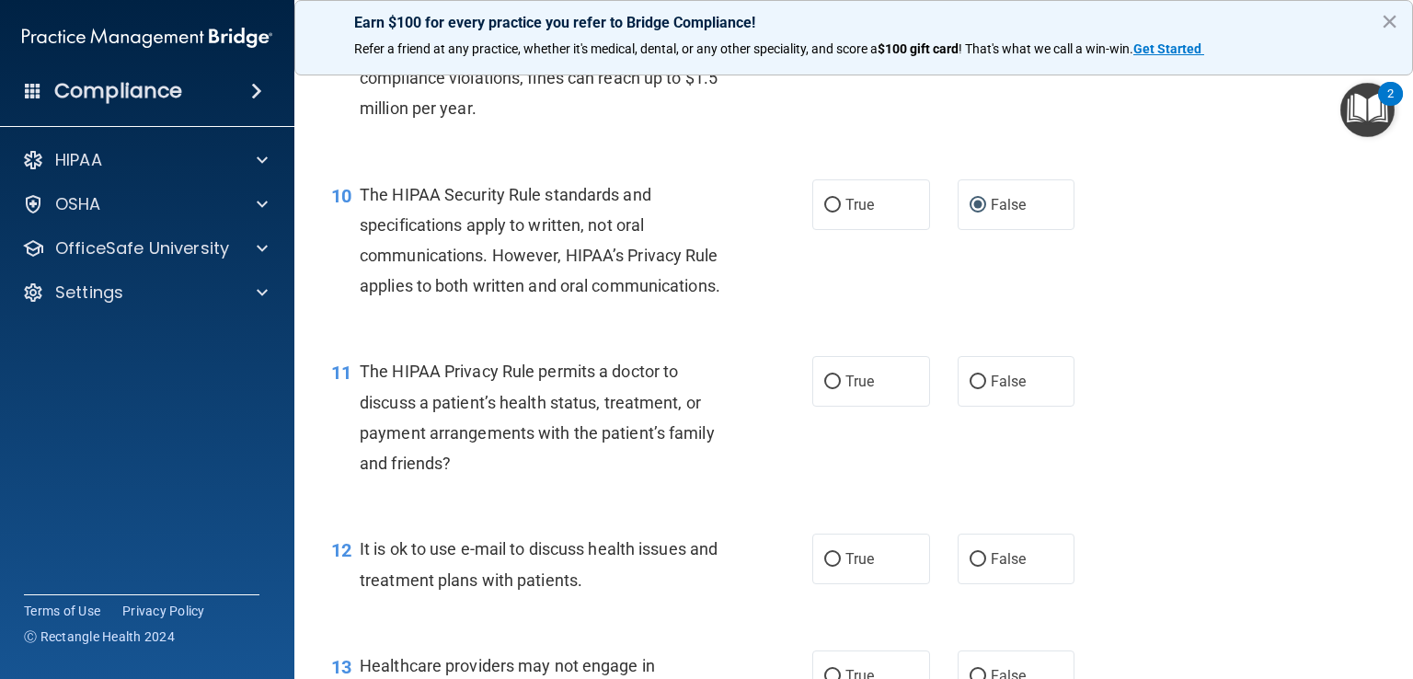
click at [725, 402] on div "11 The HIPAA Privacy Rule permits a doctor to discuss a patient’s health status…" at bounding box center [853, 421] width 1072 height 177
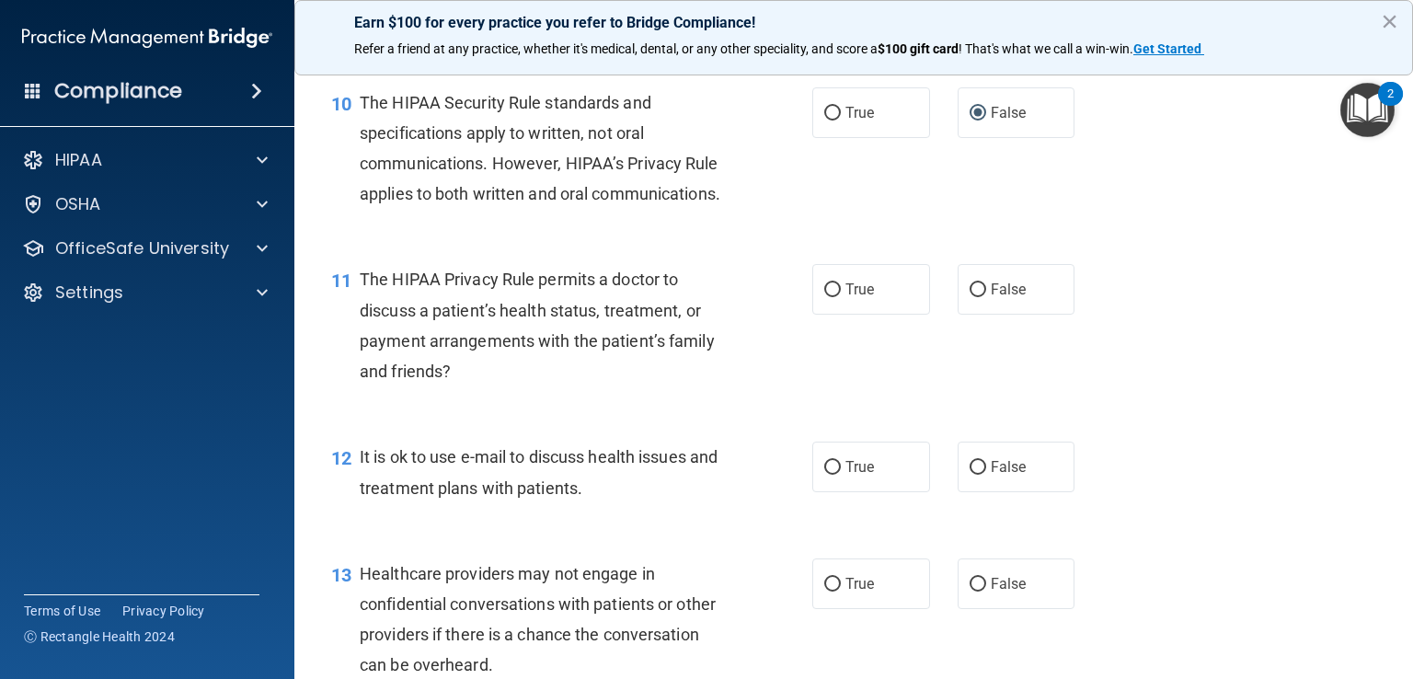
scroll to position [1655, 0]
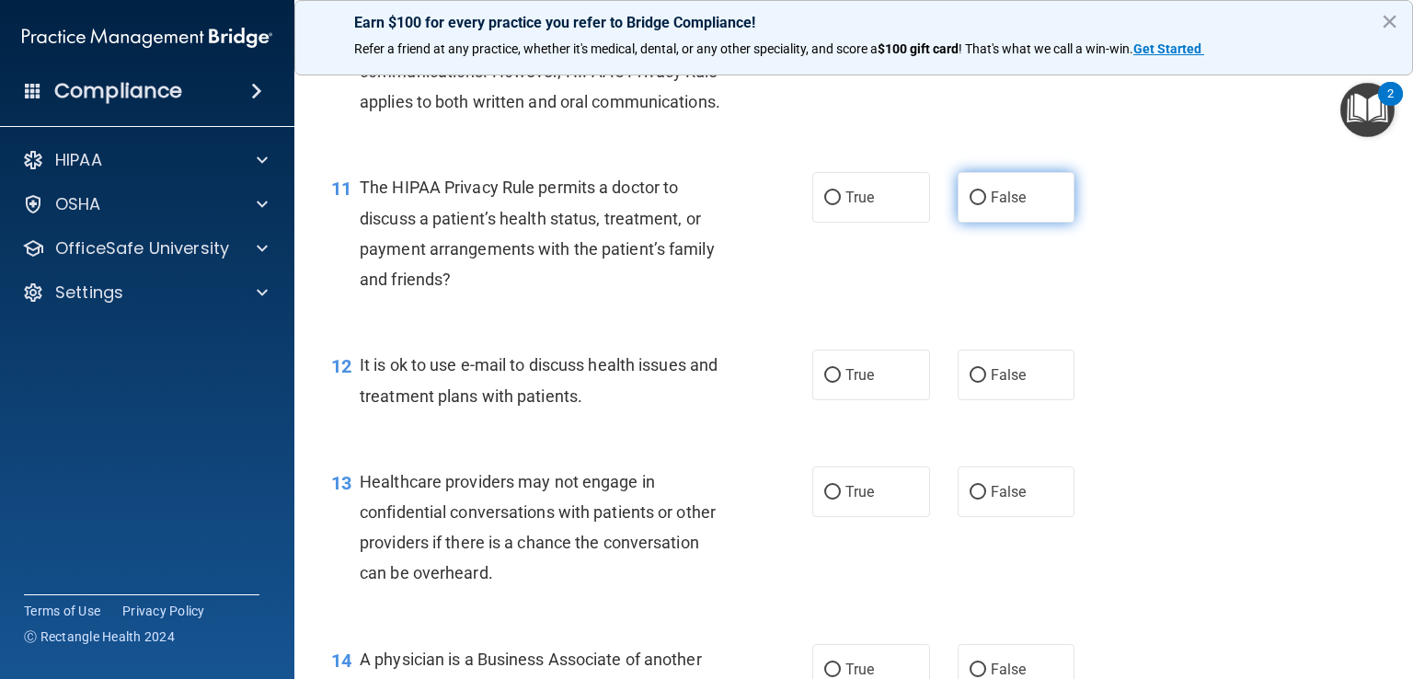
click at [969, 205] on input "False" at bounding box center [977, 198] width 17 height 14
radio input "true"
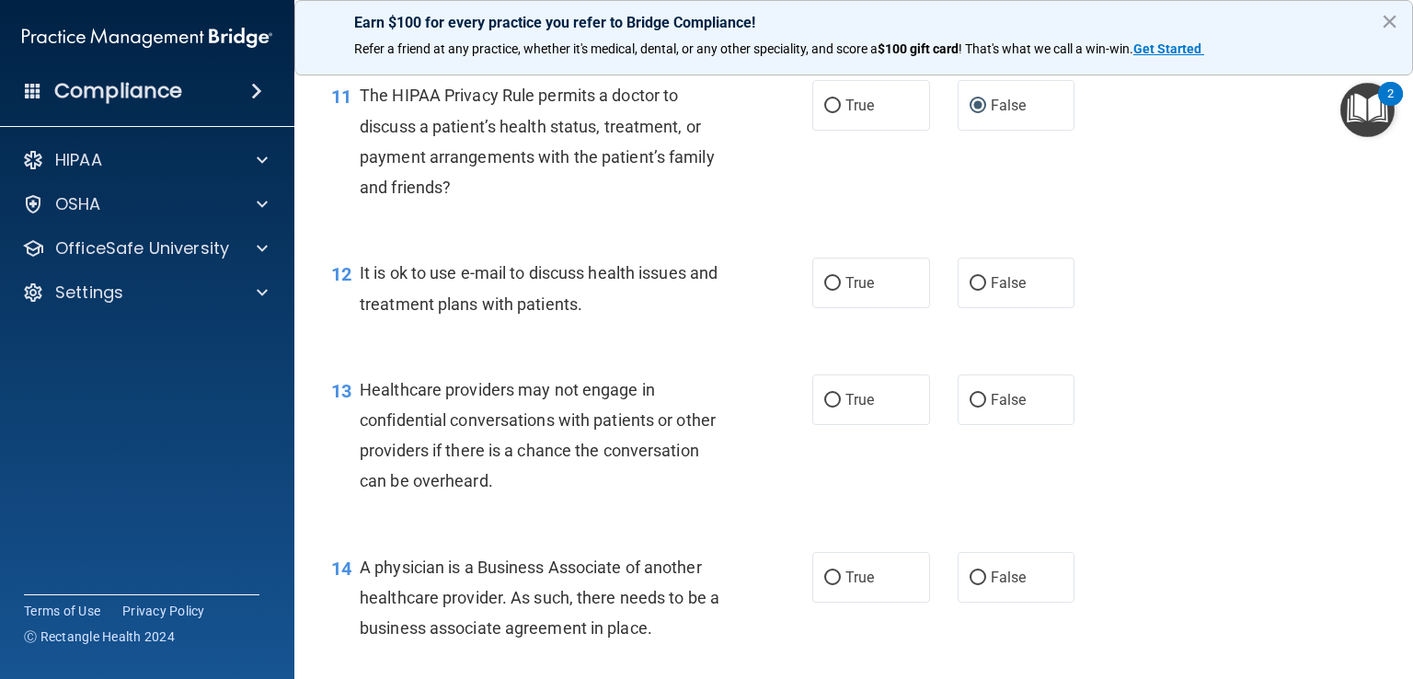
click at [361, 154] on span "The HIPAA Privacy Rule permits a doctor to discuss a patient’s health status, t…" at bounding box center [537, 141] width 355 height 111
click at [824, 291] on input "True" at bounding box center [832, 284] width 17 height 14
radio input "true"
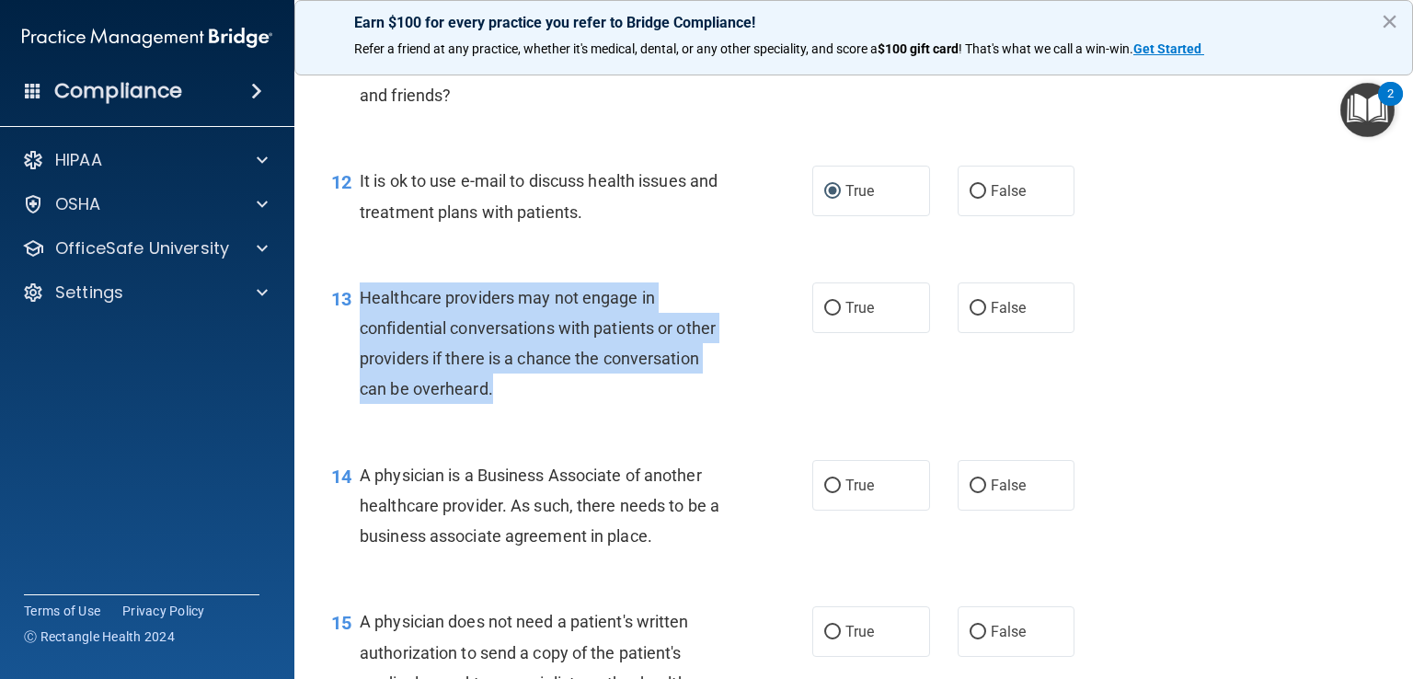
drag, startPoint x: 356, startPoint y: 357, endPoint x: 694, endPoint y: 441, distance: 348.6
click at [694, 414] on div "13 Healthcare providers may not engage in confidential conversations with patie…" at bounding box center [571, 348] width 536 height 132
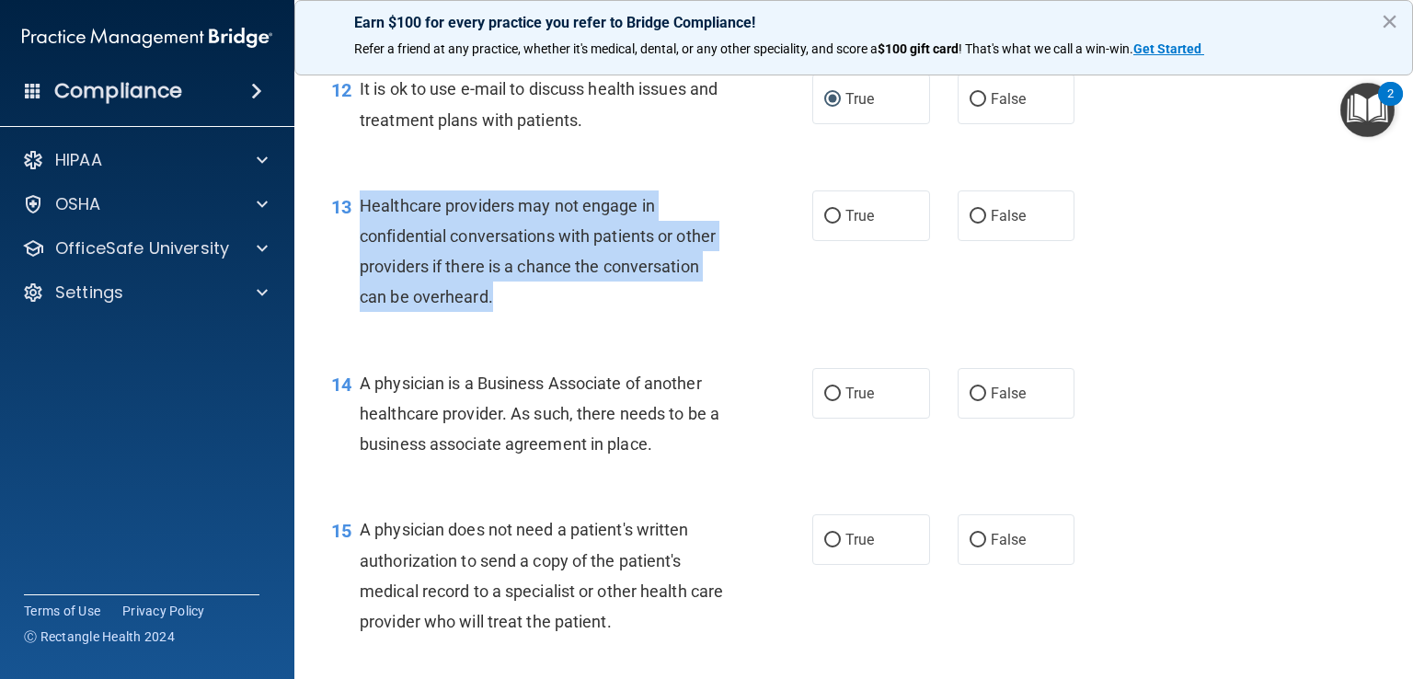
click at [503, 307] on span "Healthcare providers may not engage in confidential conversations with patients…" at bounding box center [538, 251] width 356 height 111
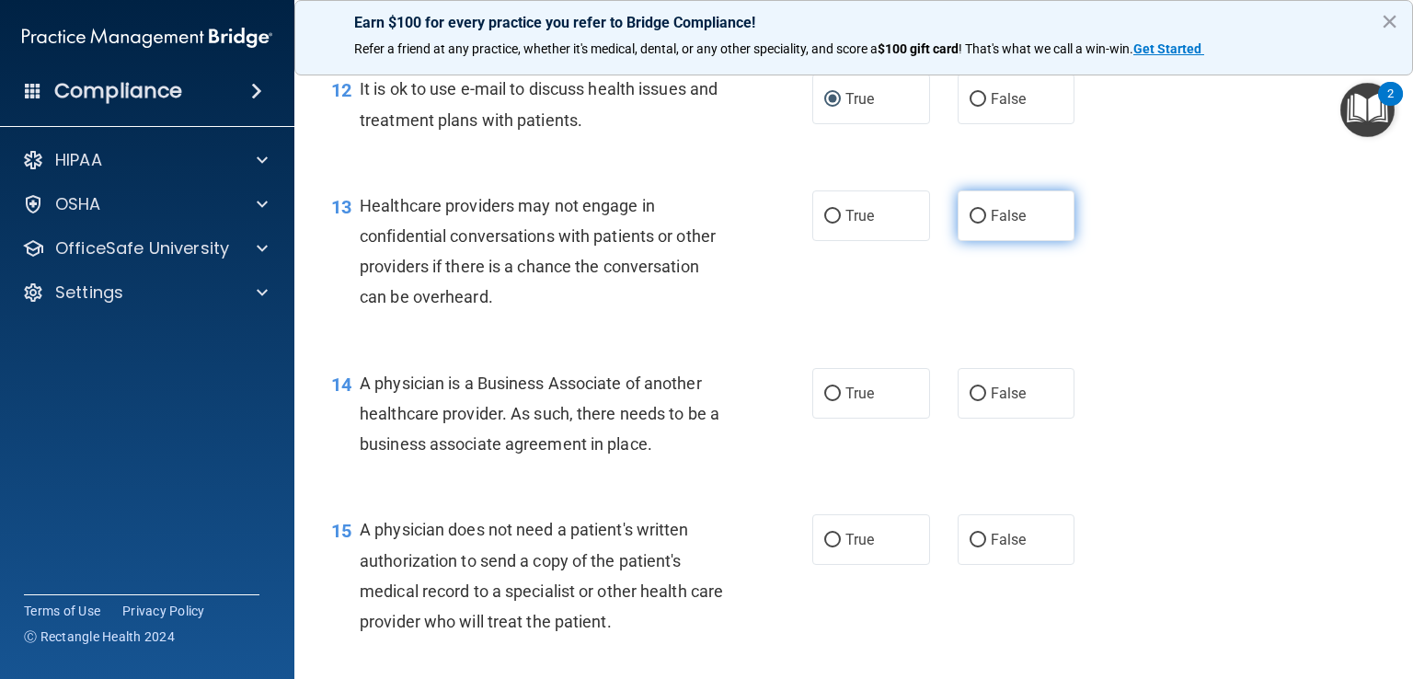
click at [969, 223] on input "False" at bounding box center [977, 217] width 17 height 14
radio input "true"
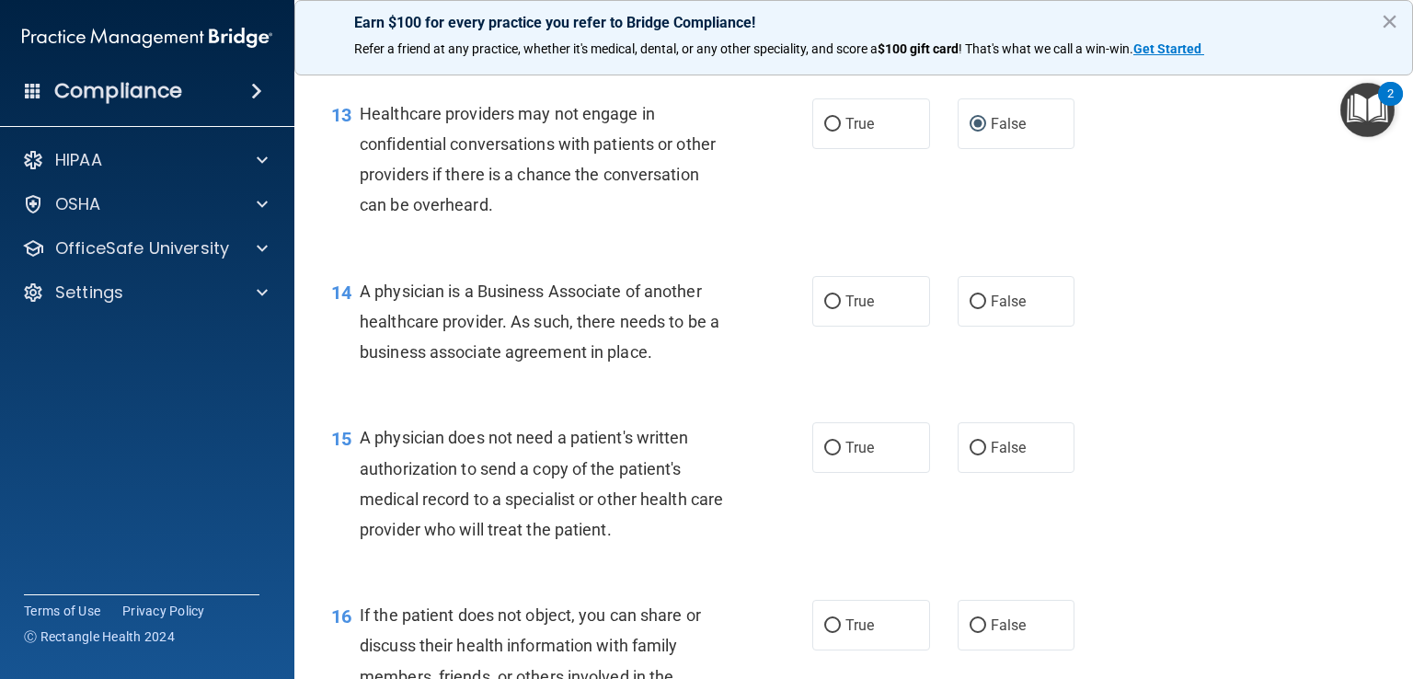
scroll to position [2115, 0]
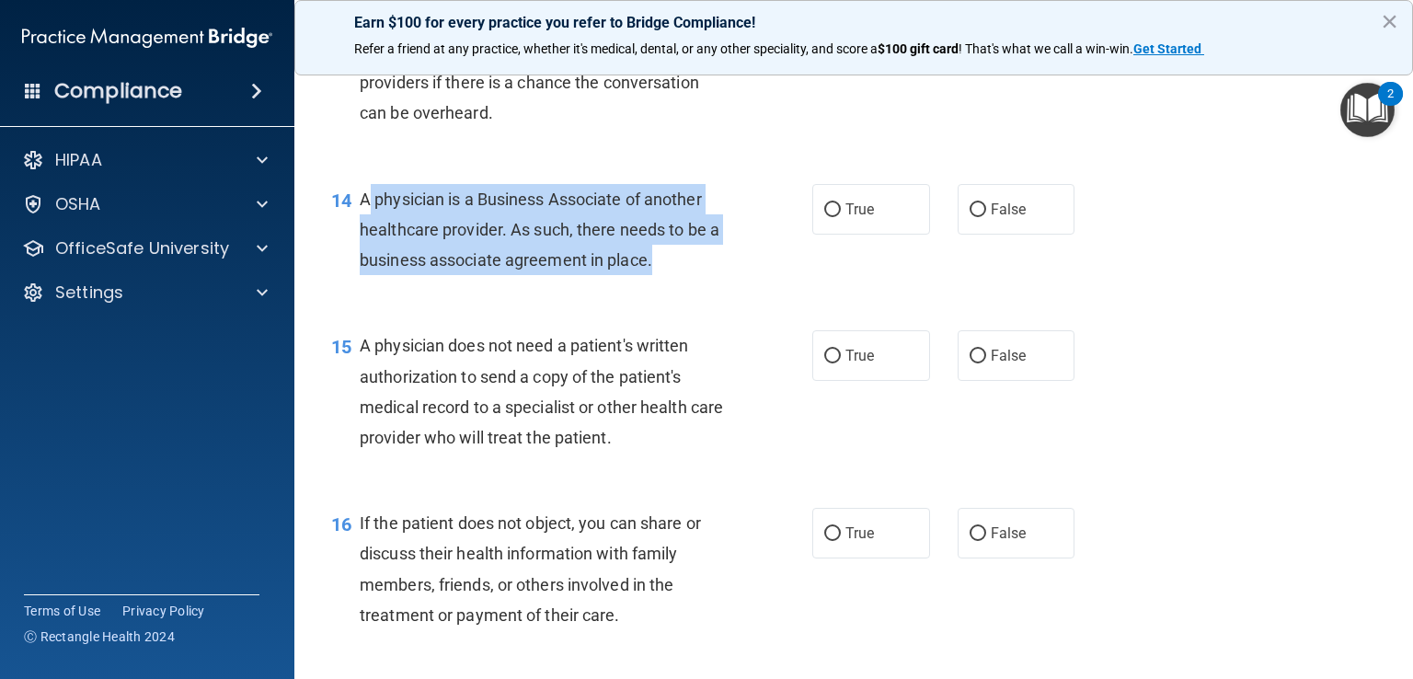
drag, startPoint x: 648, startPoint y: 326, endPoint x: 361, endPoint y: 256, distance: 295.3
click at [361, 256] on span "A physician is a Business Associate of another healthcare provider. As such, th…" at bounding box center [540, 229] width 360 height 80
click at [969, 217] on input "False" at bounding box center [977, 210] width 17 height 14
radio input "true"
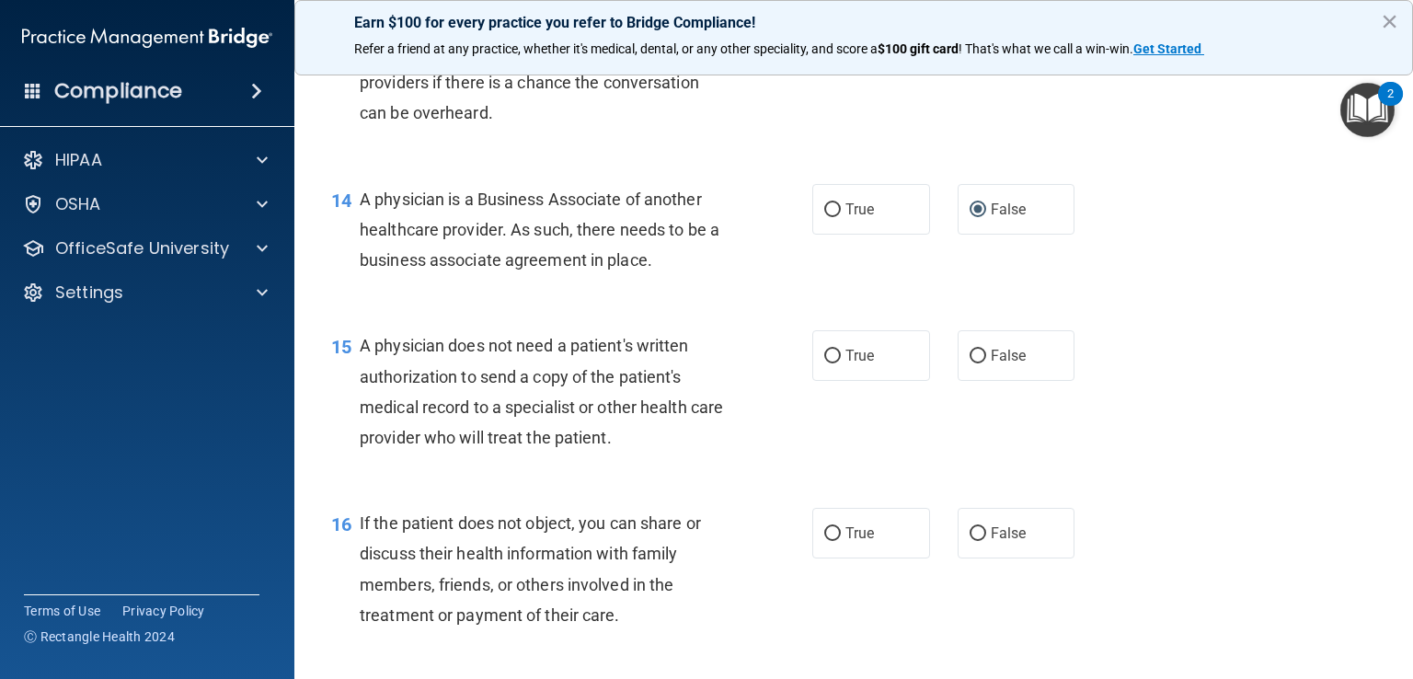
click at [809, 376] on div "15 A physician does not need a patient's written authorization to send a copy o…" at bounding box center [853, 395] width 1072 height 177
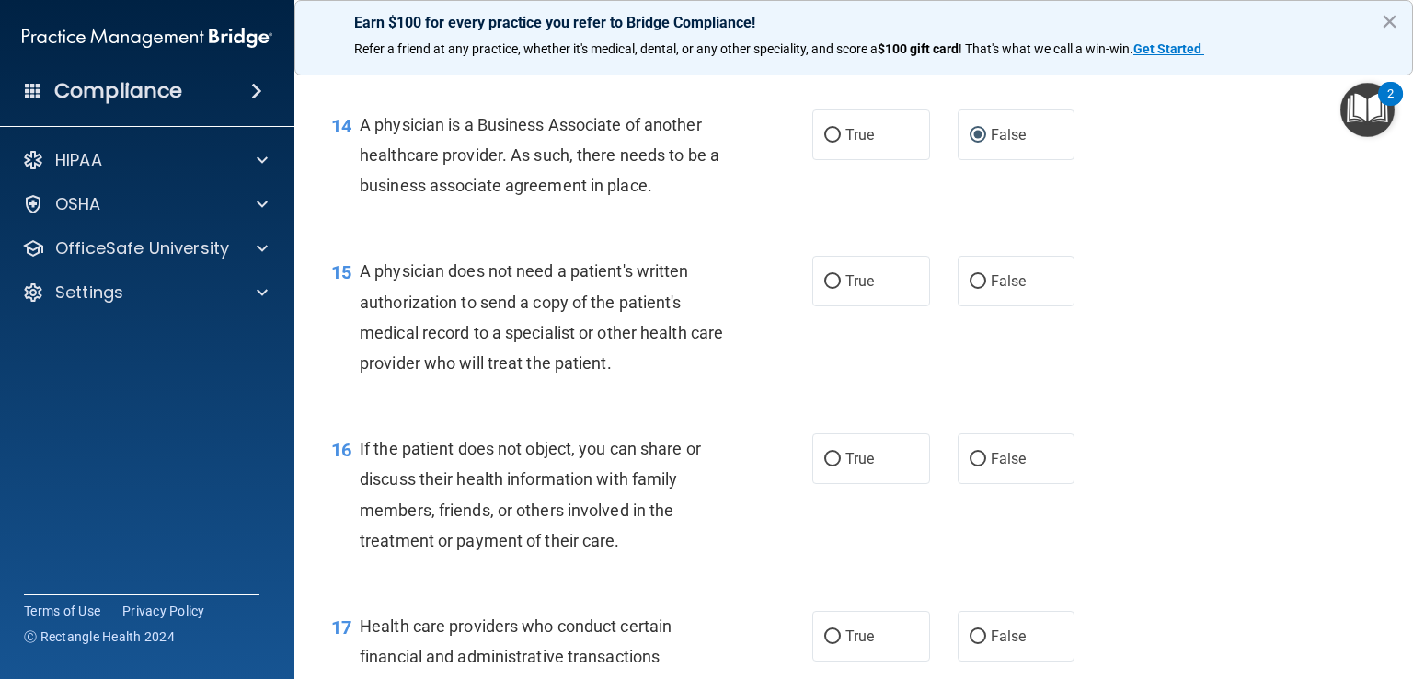
scroll to position [2098, 0]
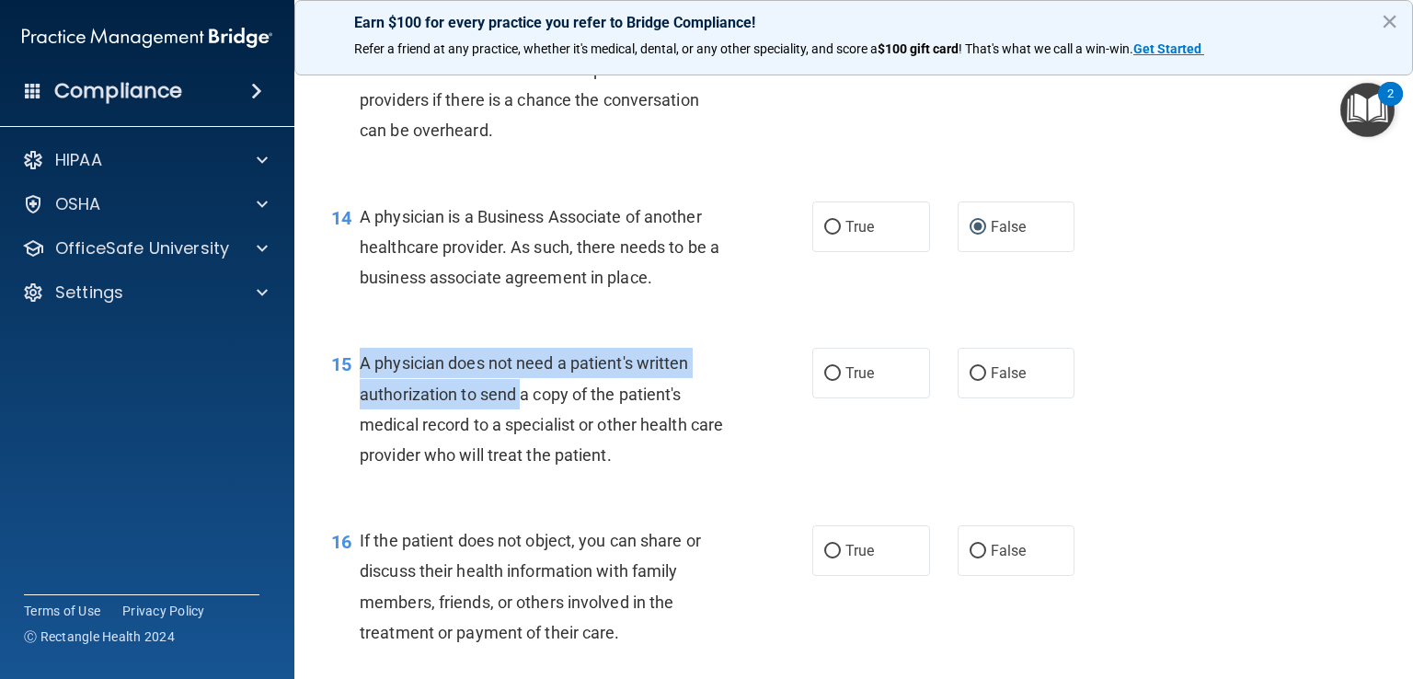
drag, startPoint x: 360, startPoint y: 420, endPoint x: 523, endPoint y: 455, distance: 167.4
click at [523, 455] on span "A physician does not need a patient's written authorization to send a copy of t…" at bounding box center [541, 408] width 363 height 111
click at [830, 381] on input "True" at bounding box center [832, 374] width 17 height 14
radio input "true"
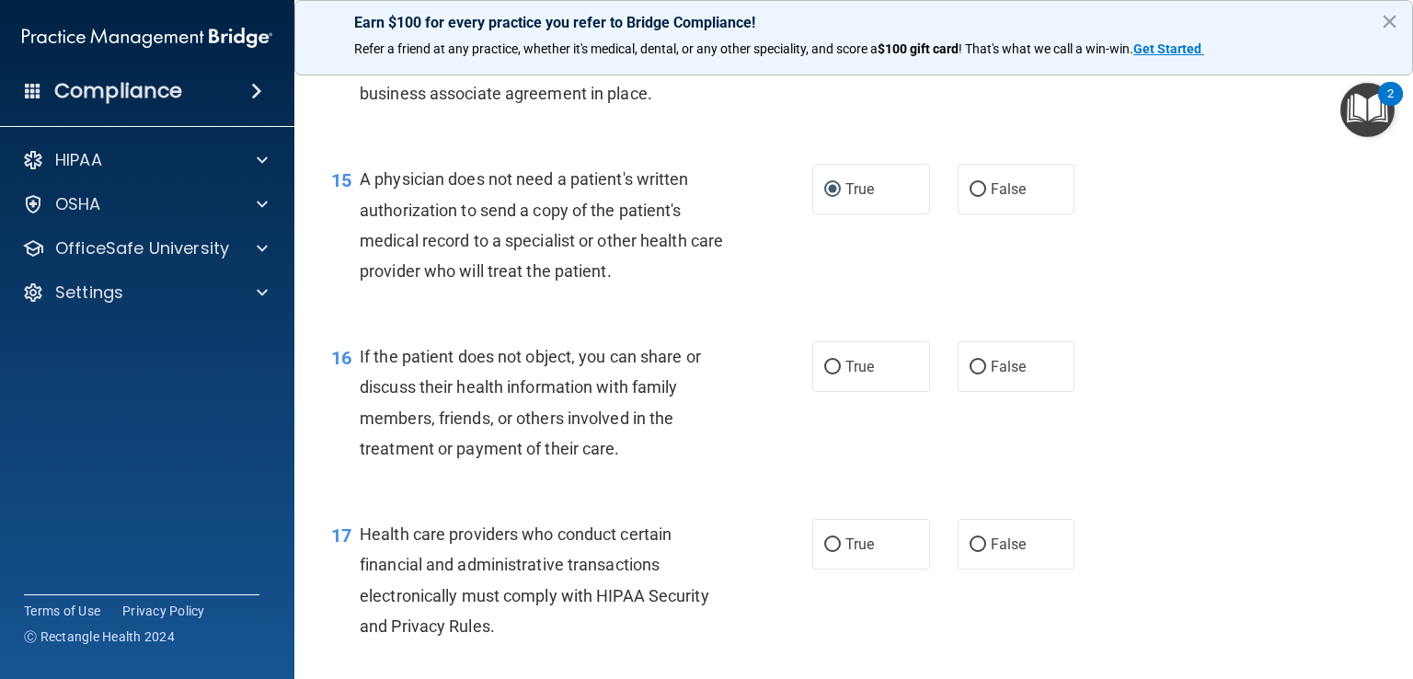
click at [428, 445] on span "If the patient does not object, you can share or discuss their health informati…" at bounding box center [530, 402] width 341 height 111
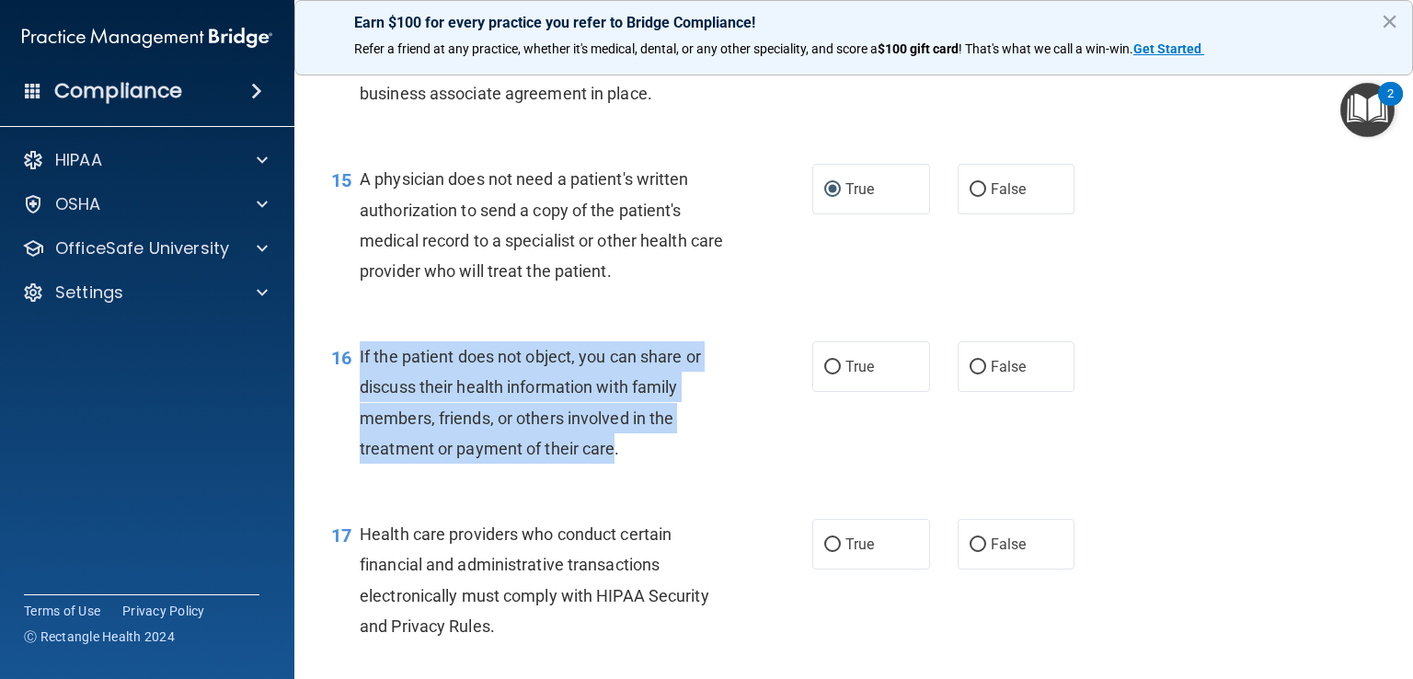
drag, startPoint x: 615, startPoint y: 510, endPoint x: 361, endPoint y: 407, distance: 274.4
click at [361, 407] on span "If the patient does not object, you can share or discuss their health informati…" at bounding box center [530, 402] width 341 height 111
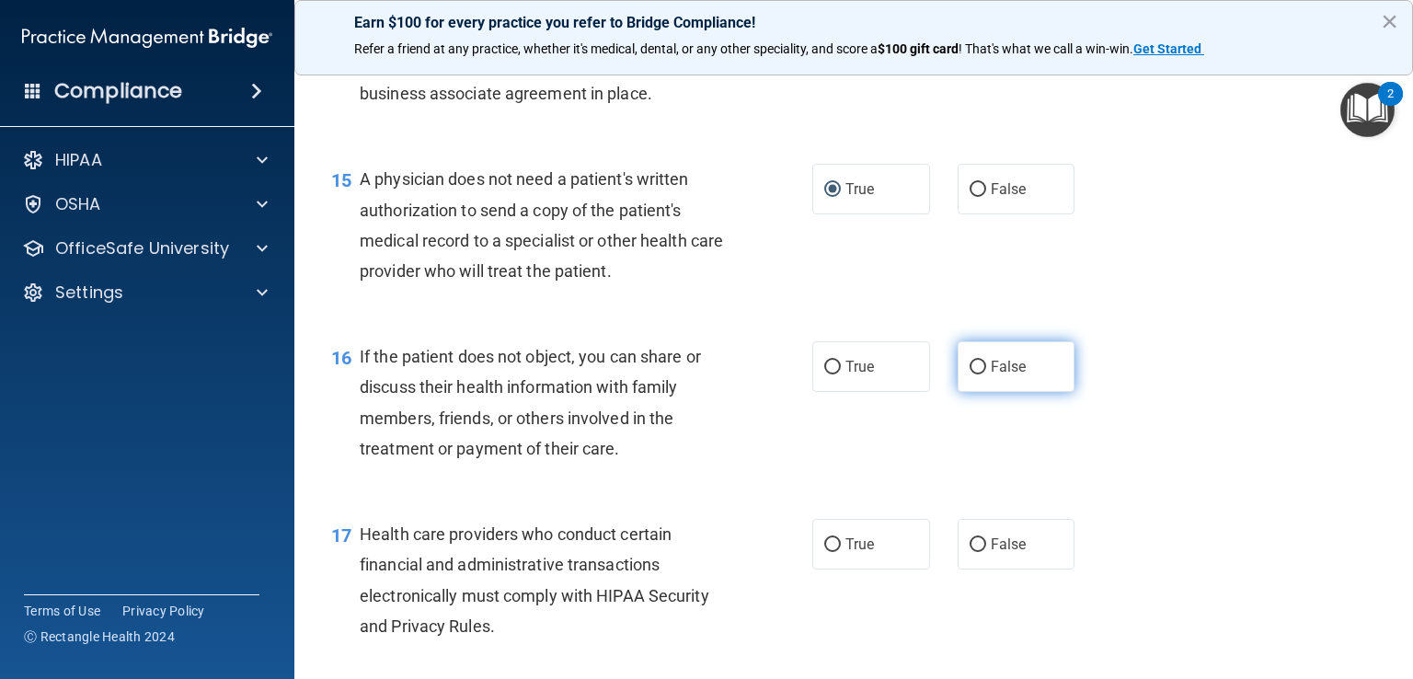
click at [969, 374] on input "False" at bounding box center [977, 368] width 17 height 14
radio input "true"
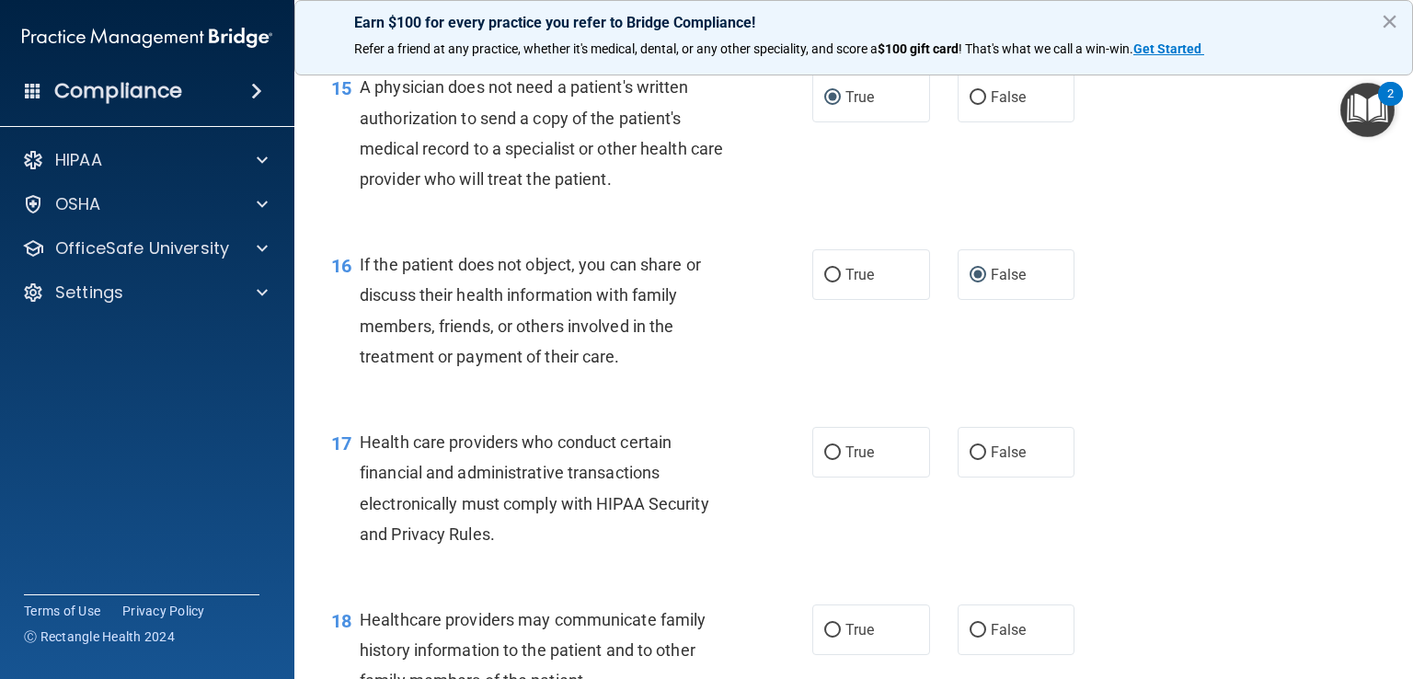
scroll to position [2466, 0]
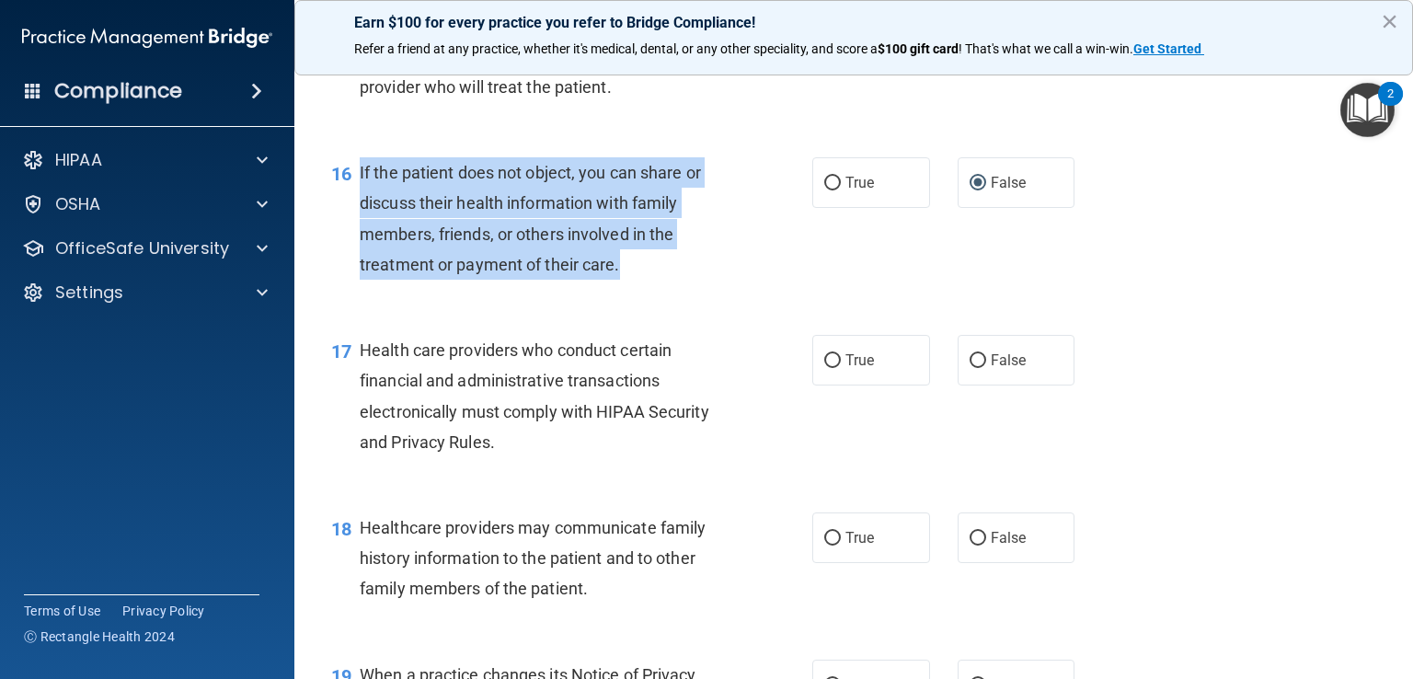
drag, startPoint x: 358, startPoint y: 228, endPoint x: 646, endPoint y: 319, distance: 301.9
click at [646, 289] on div "16 If the patient does not object, you can share or discuss their health inform…" at bounding box center [571, 223] width 536 height 132
click at [448, 274] on span "If the patient does not object, you can share or discuss their health informati…" at bounding box center [530, 218] width 341 height 111
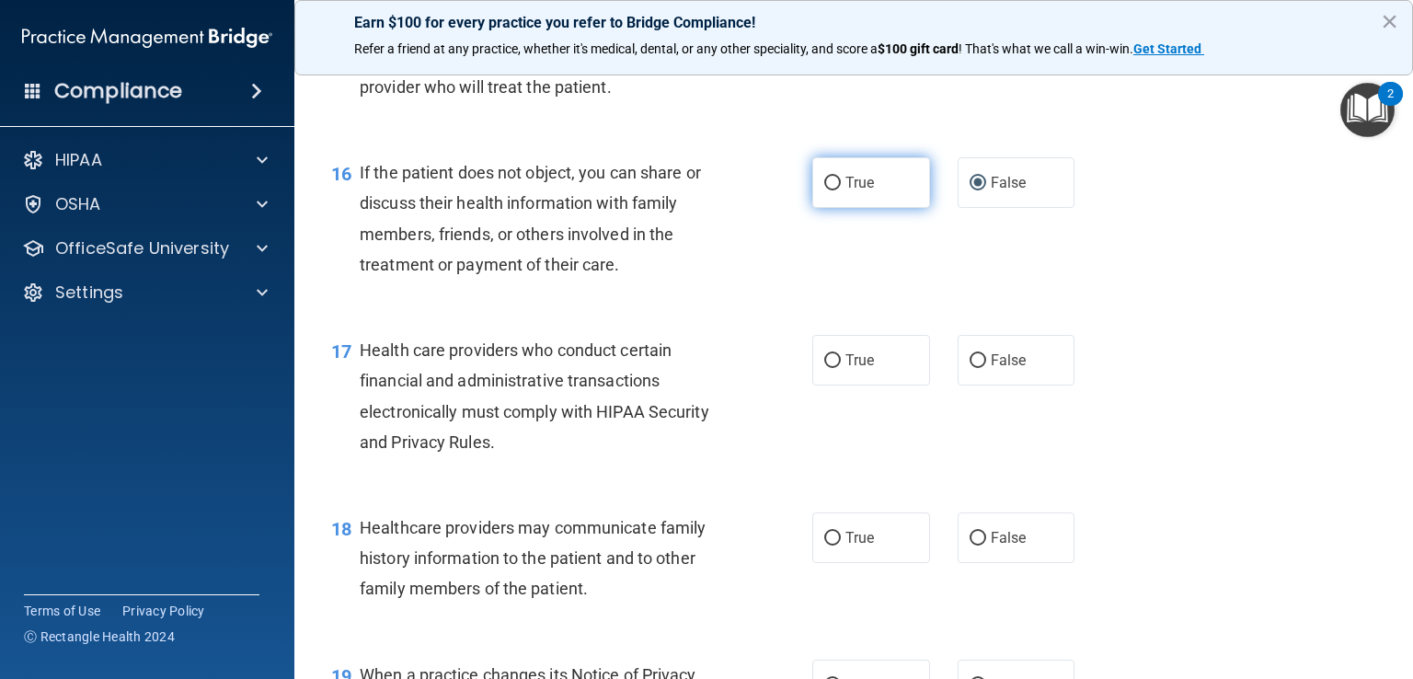
click at [824, 190] on input "True" at bounding box center [832, 184] width 17 height 14
radio input "true"
radio input "false"
drag, startPoint x: 707, startPoint y: 356, endPoint x: 633, endPoint y: 363, distance: 74.9
click at [706, 312] on div "16 If the patient does not object, you can share or discuss their health inform…" at bounding box center [853, 222] width 1072 height 177
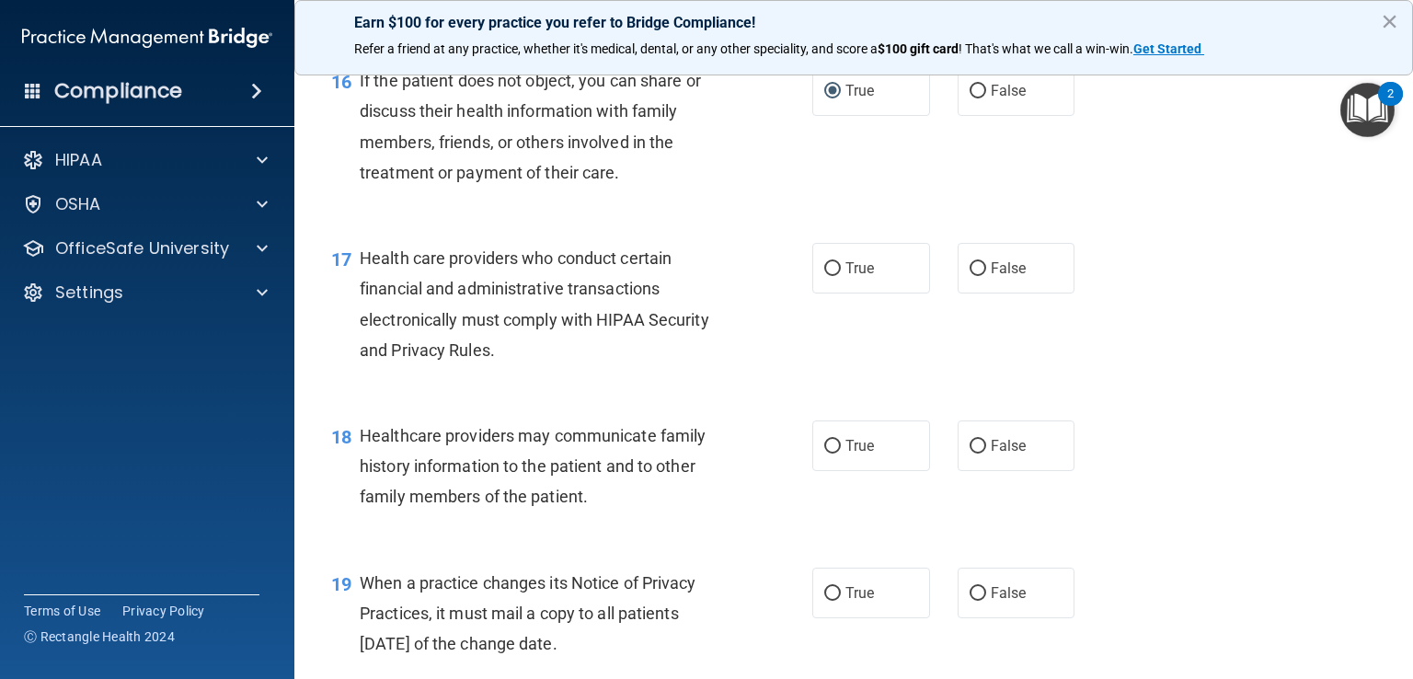
scroll to position [2650, 0]
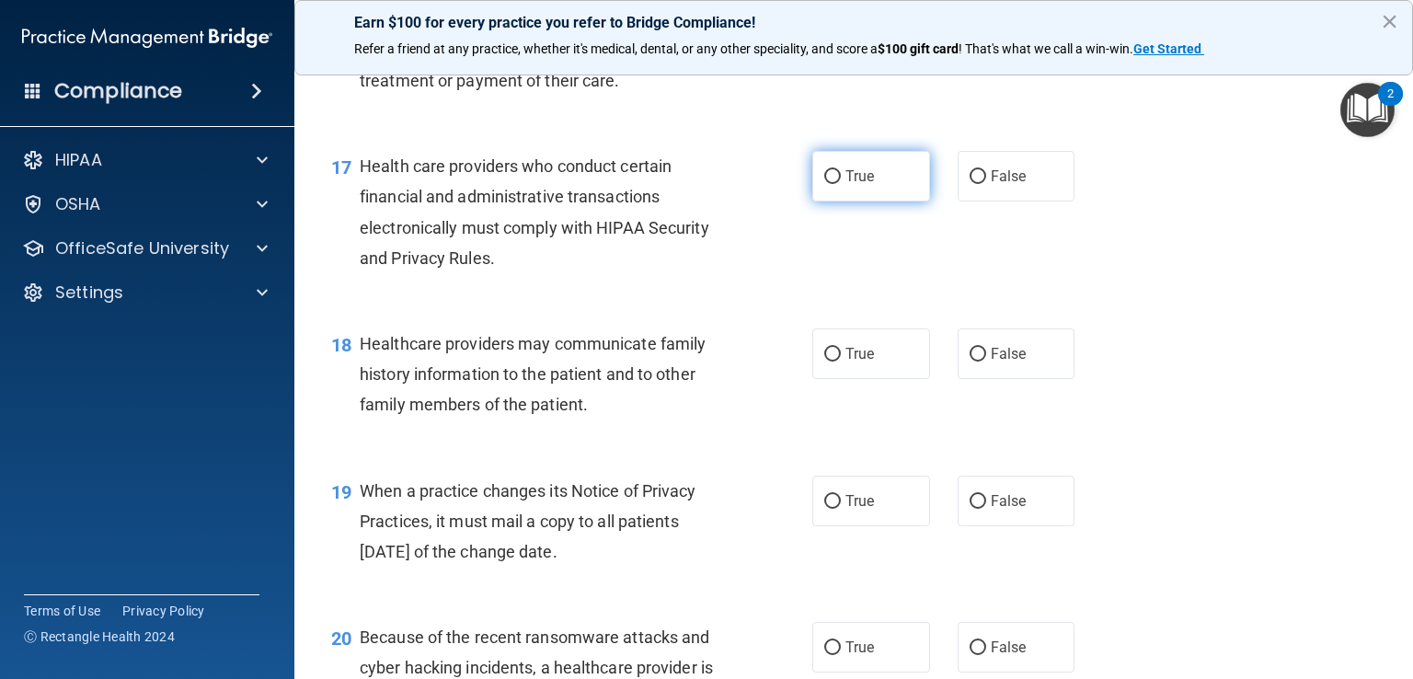
click at [824, 184] on input "True" at bounding box center [832, 177] width 17 height 14
radio input "true"
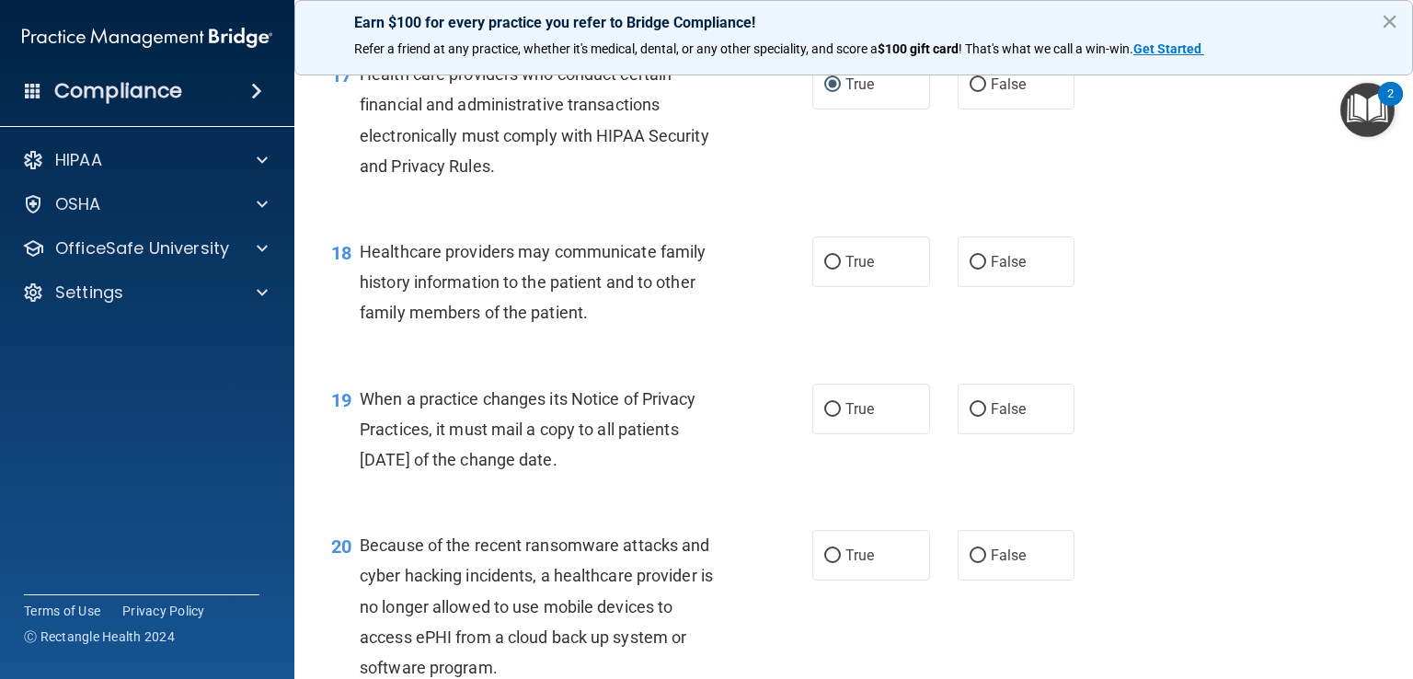
scroll to position [2834, 0]
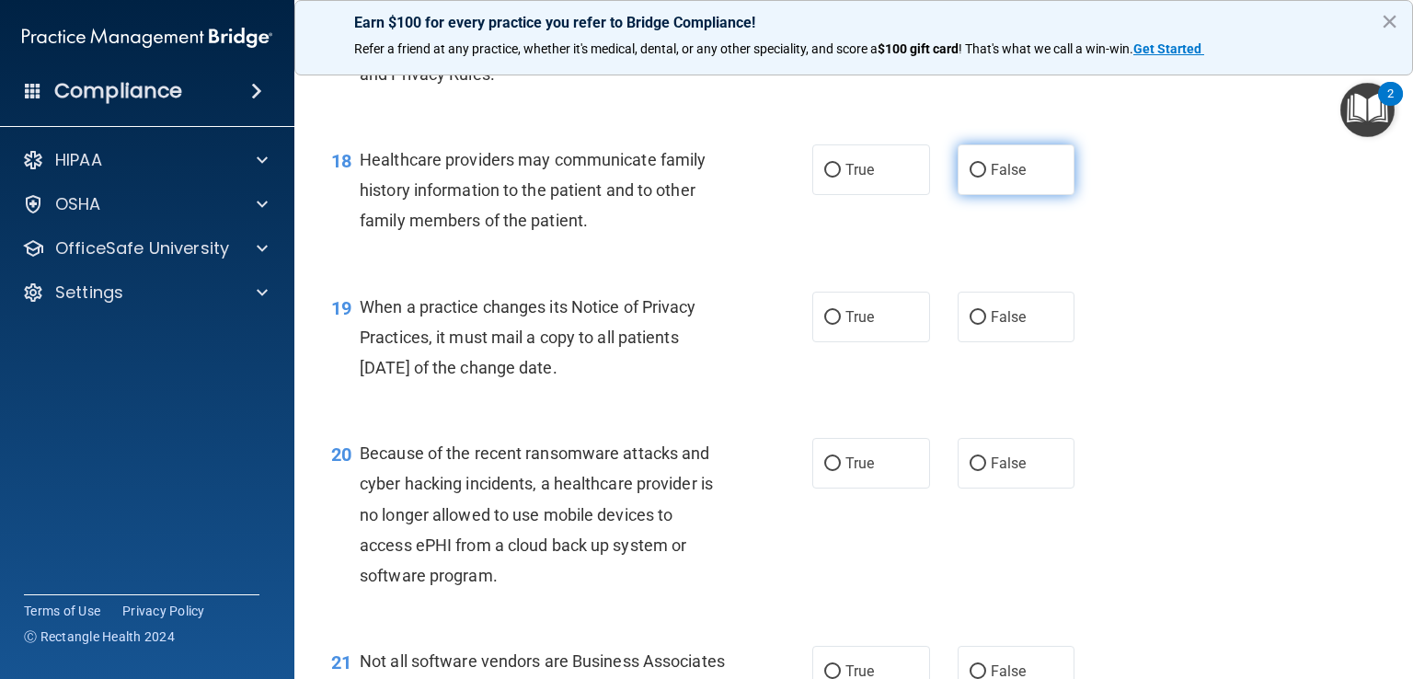
click at [971, 177] on input "False" at bounding box center [977, 171] width 17 height 14
radio input "true"
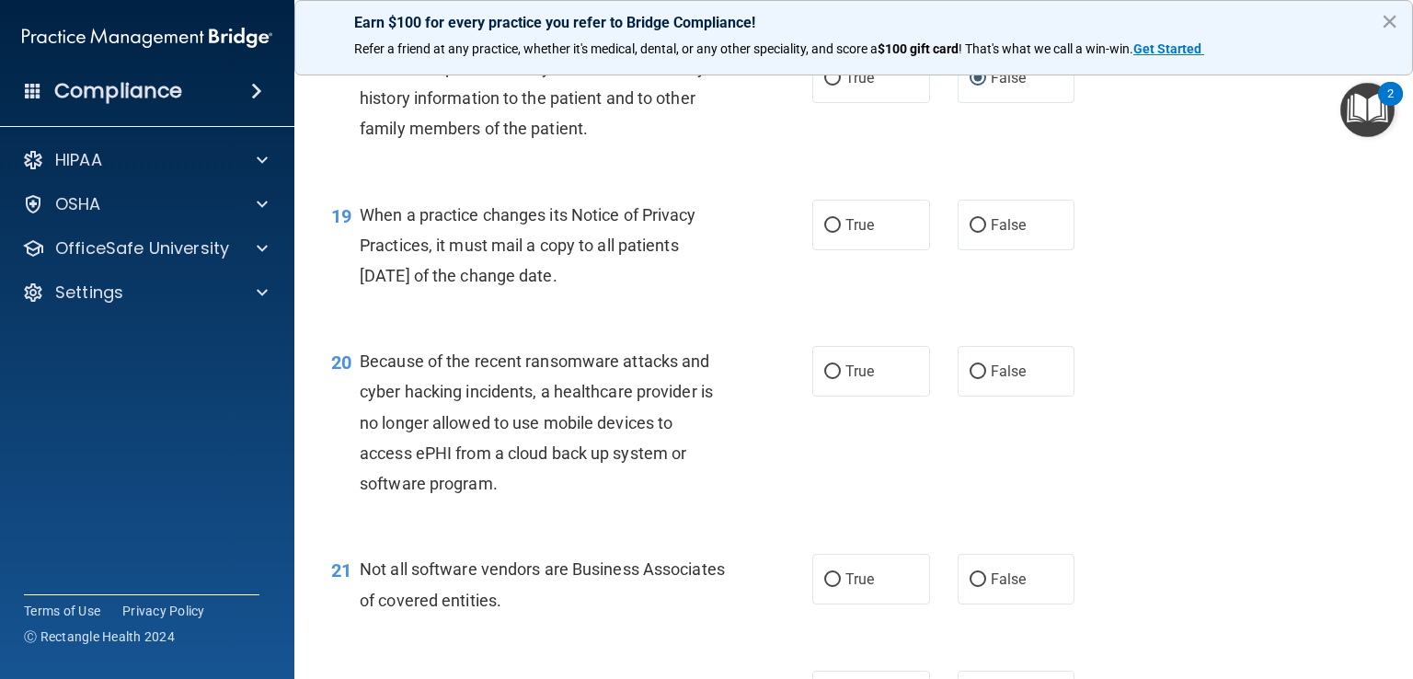
scroll to position [3017, 0]
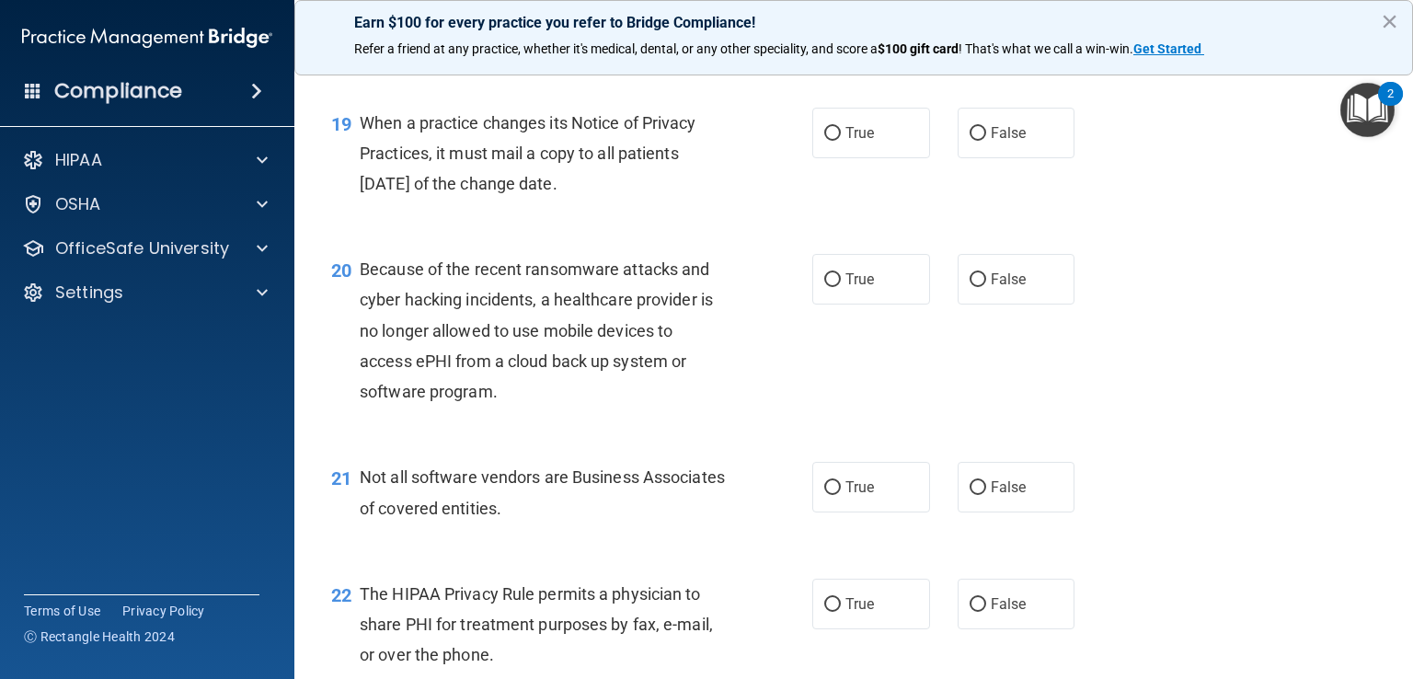
click at [369, 194] on div "When a practice changes its Notice of Privacy Practices, it must mail a copy to…" at bounding box center [551, 154] width 382 height 92
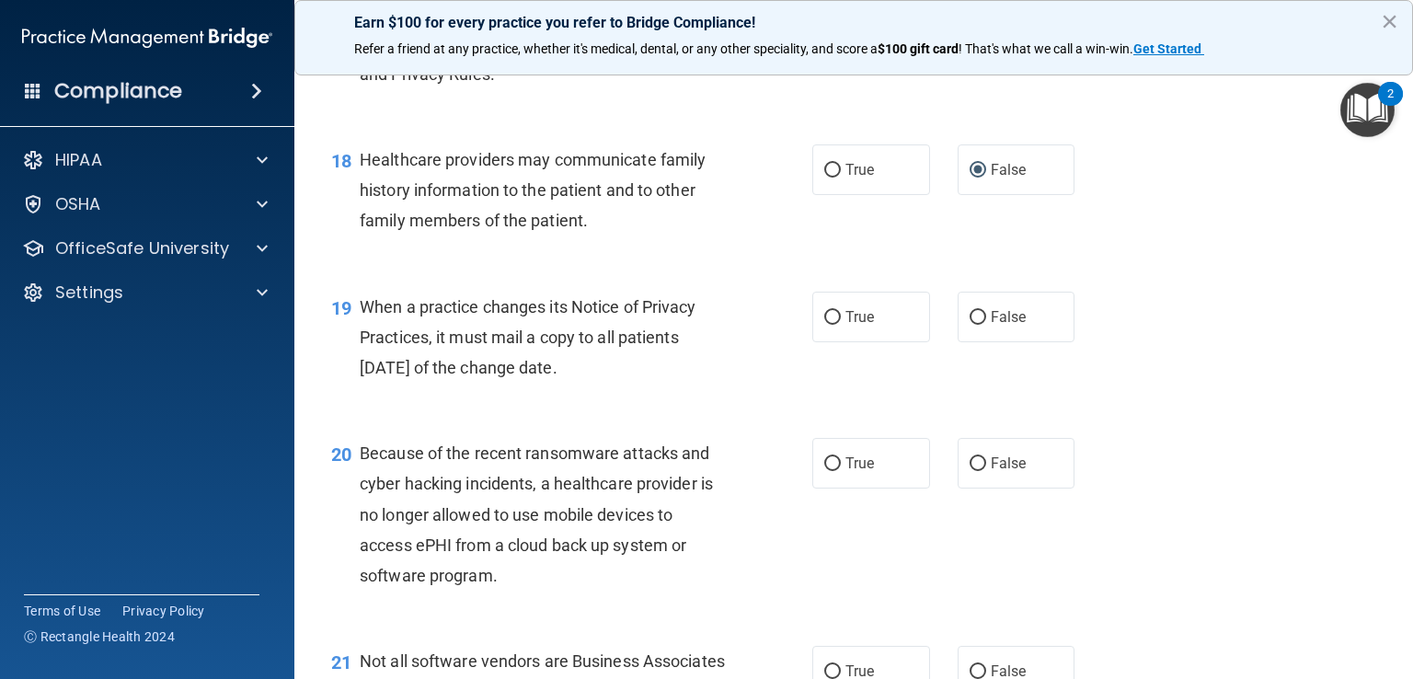
scroll to position [2926, 0]
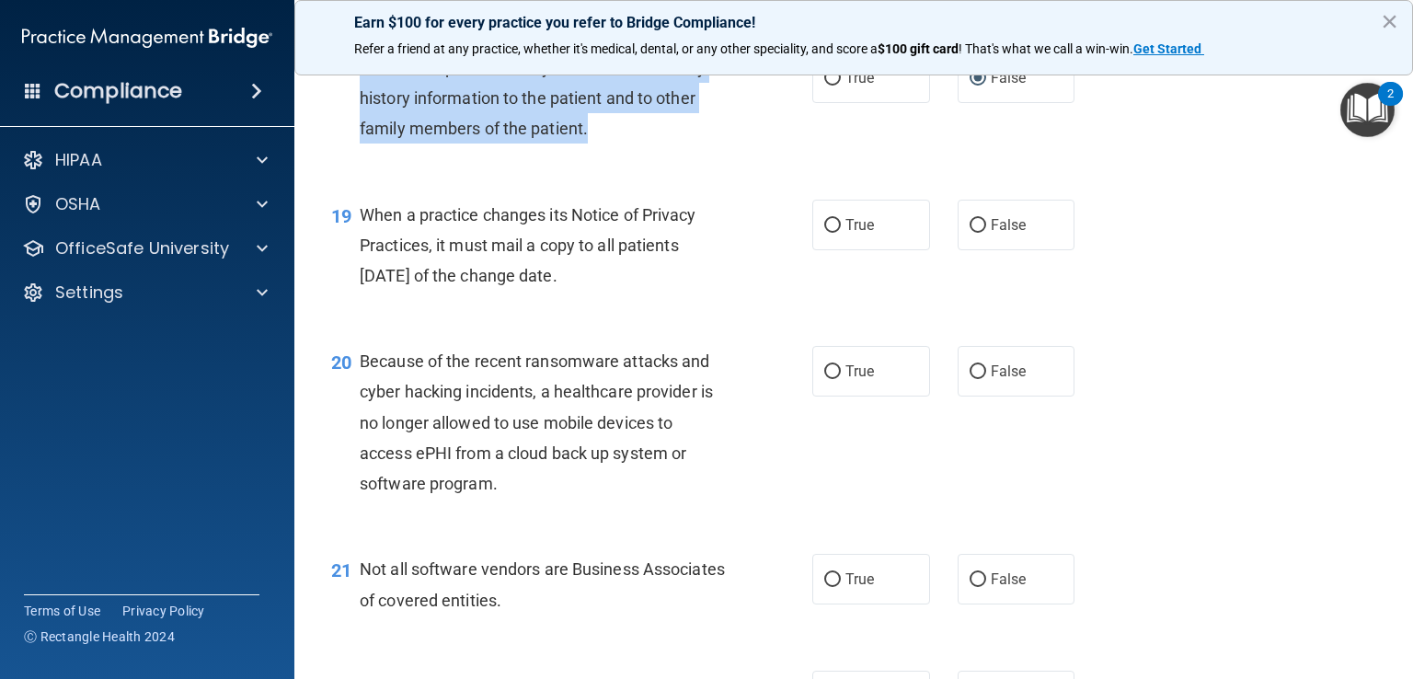
drag, startPoint x: 361, startPoint y: 126, endPoint x: 586, endPoint y: 188, distance: 233.6
click at [589, 144] on div "Healthcare providers may communicate family history information to the patient …" at bounding box center [551, 98] width 382 height 92
click at [825, 86] on input "True" at bounding box center [832, 79] width 17 height 14
radio input "true"
radio input "false"
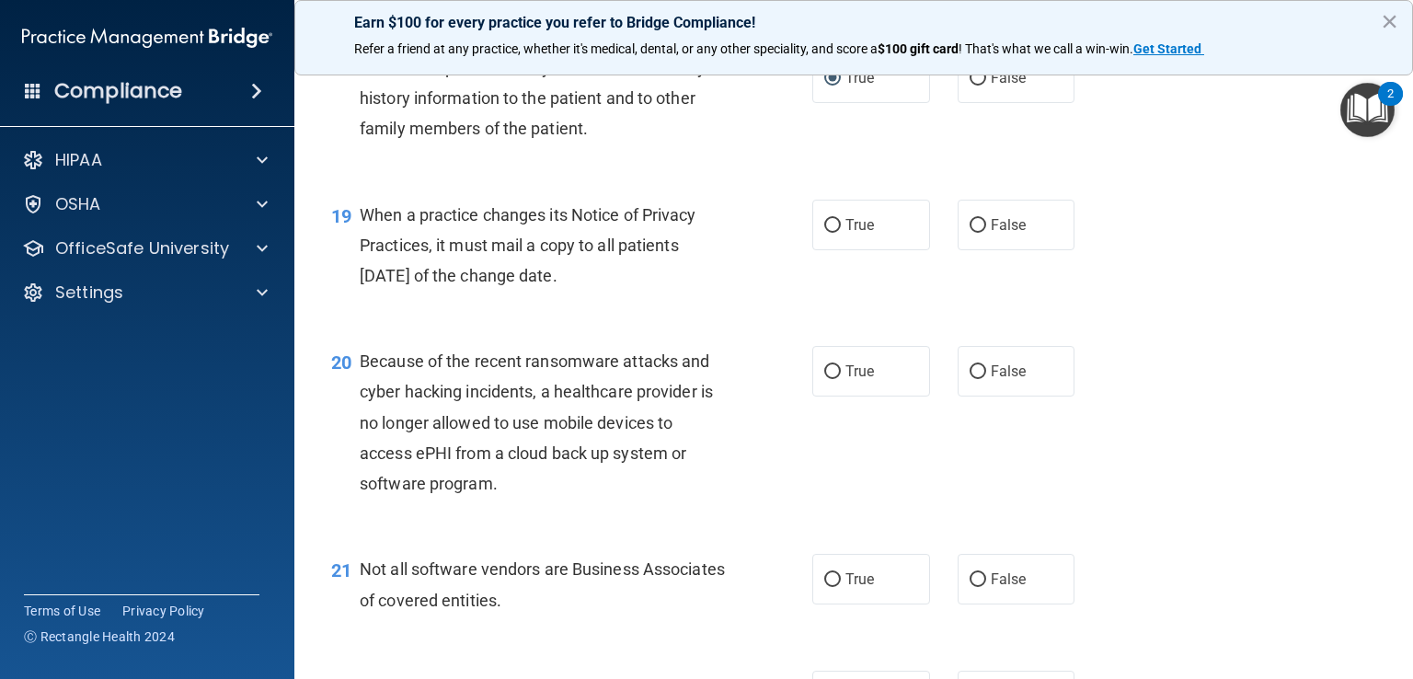
click at [582, 301] on div "19 When a practice changes its Notice of Privacy Practices, it must mail a copy…" at bounding box center [571, 250] width 536 height 101
drag, startPoint x: 367, startPoint y: 278, endPoint x: 626, endPoint y: 332, distance: 265.0
click at [626, 292] on div "When a practice changes its Notice of Privacy Practices, it must mail a copy to…" at bounding box center [551, 246] width 382 height 92
click at [348, 227] on span "19" at bounding box center [341, 216] width 20 height 22
drag, startPoint x: 361, startPoint y: 273, endPoint x: 611, endPoint y: 346, distance: 260.5
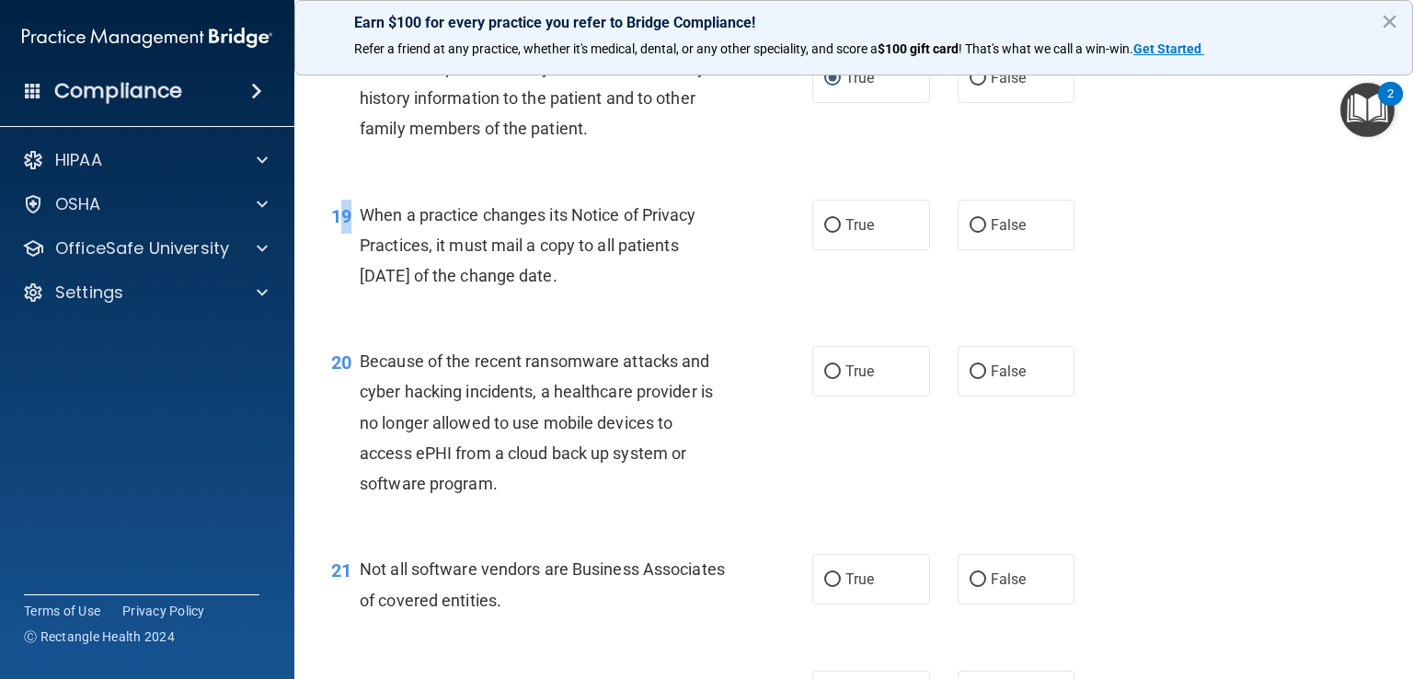
click at [611, 285] on span "When a practice changes its Notice of Privacy Practices, it must mail a copy to…" at bounding box center [528, 245] width 337 height 80
click at [814, 250] on label "True" at bounding box center [871, 225] width 118 height 51
click at [824, 233] on input "True" at bounding box center [832, 226] width 17 height 14
radio input "true"
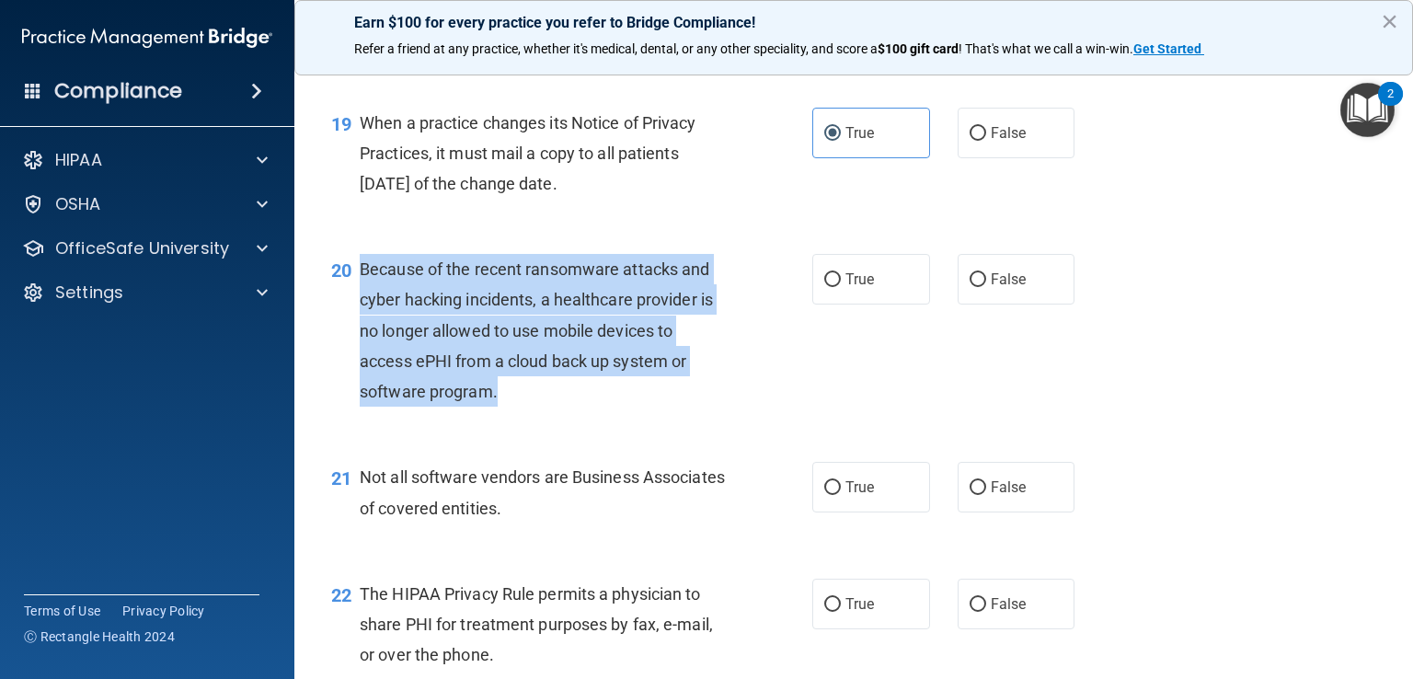
drag, startPoint x: 361, startPoint y: 326, endPoint x: 712, endPoint y: 452, distance: 373.5
click at [712, 407] on div "Because of the recent ransomware attacks and cyber hacking incidents, a healthc…" at bounding box center [551, 330] width 382 height 153
click at [548, 343] on div "Because of the recent ransomware attacks and cyber hacking incidents, a healthc…" at bounding box center [551, 330] width 382 height 153
click at [824, 287] on input "True" at bounding box center [832, 280] width 17 height 14
radio input "true"
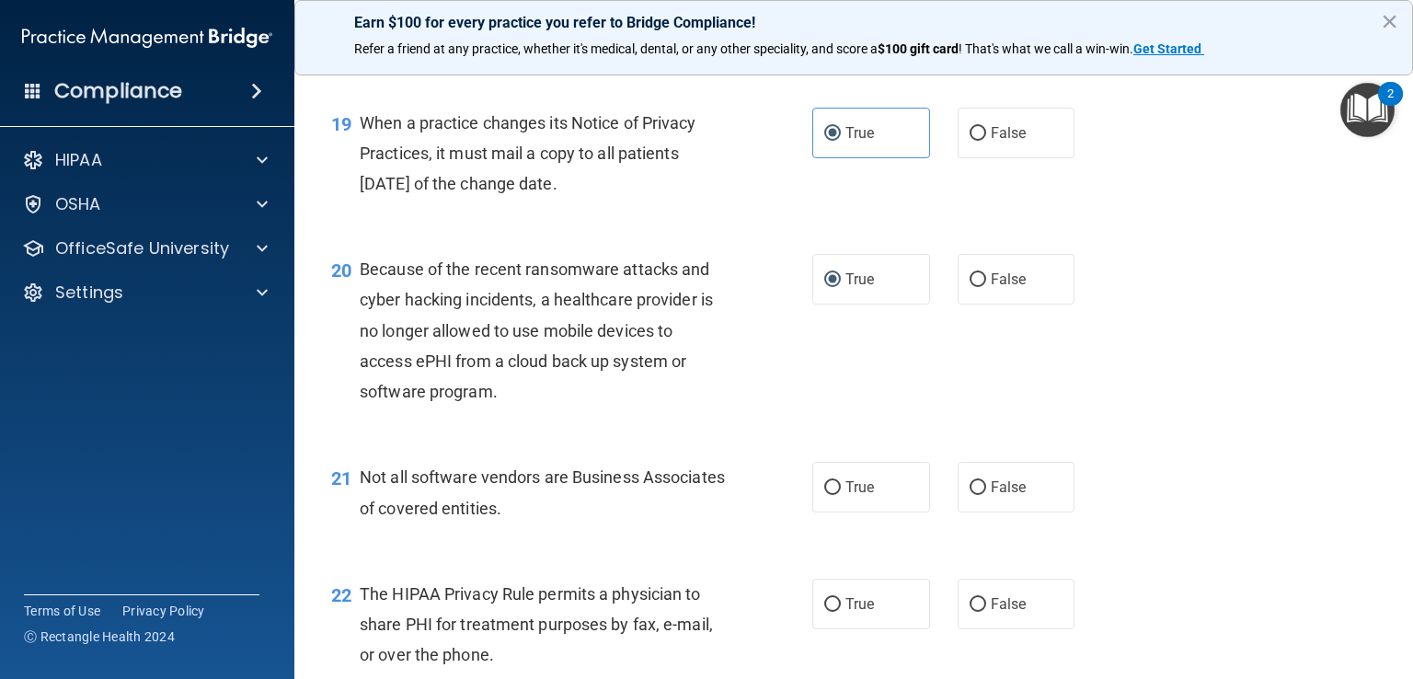
click at [690, 509] on div "21 Not all software vendors are Business Associates of covered entities. True F…" at bounding box center [853, 497] width 1072 height 116
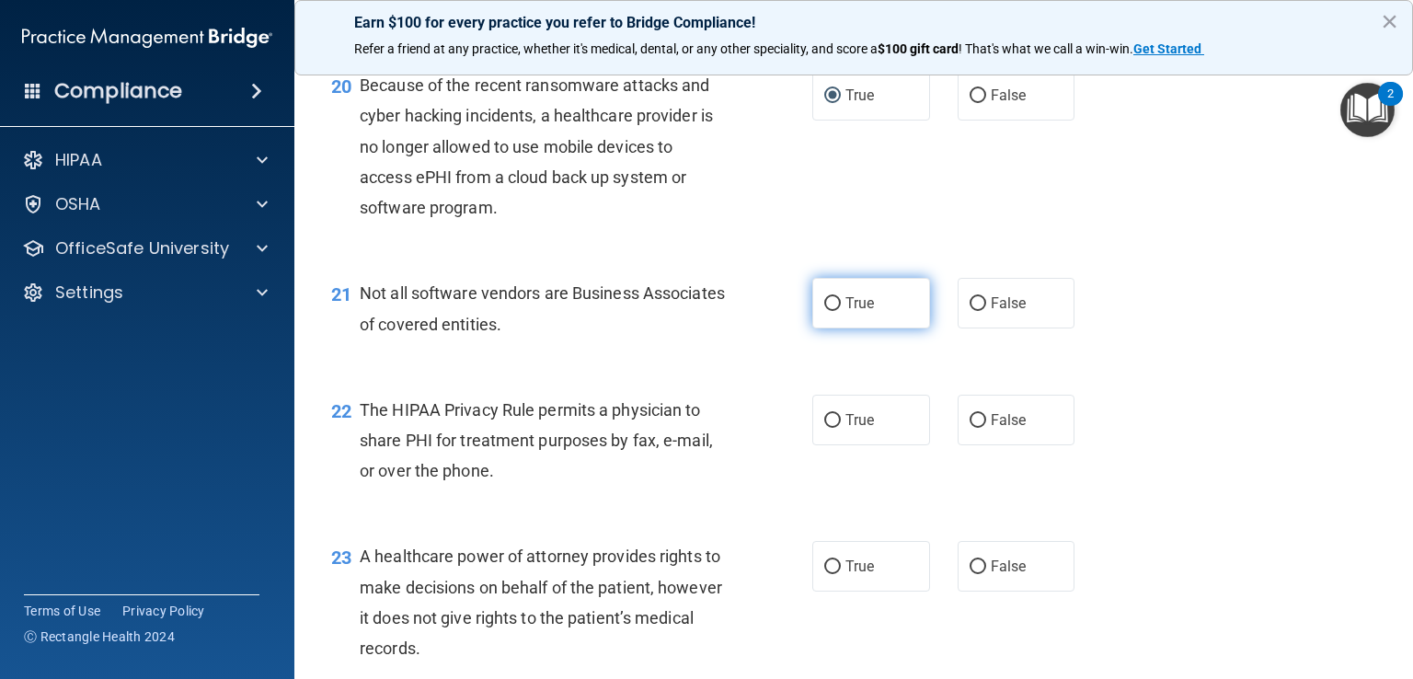
click at [825, 311] on input "True" at bounding box center [832, 304] width 17 height 14
radio input "true"
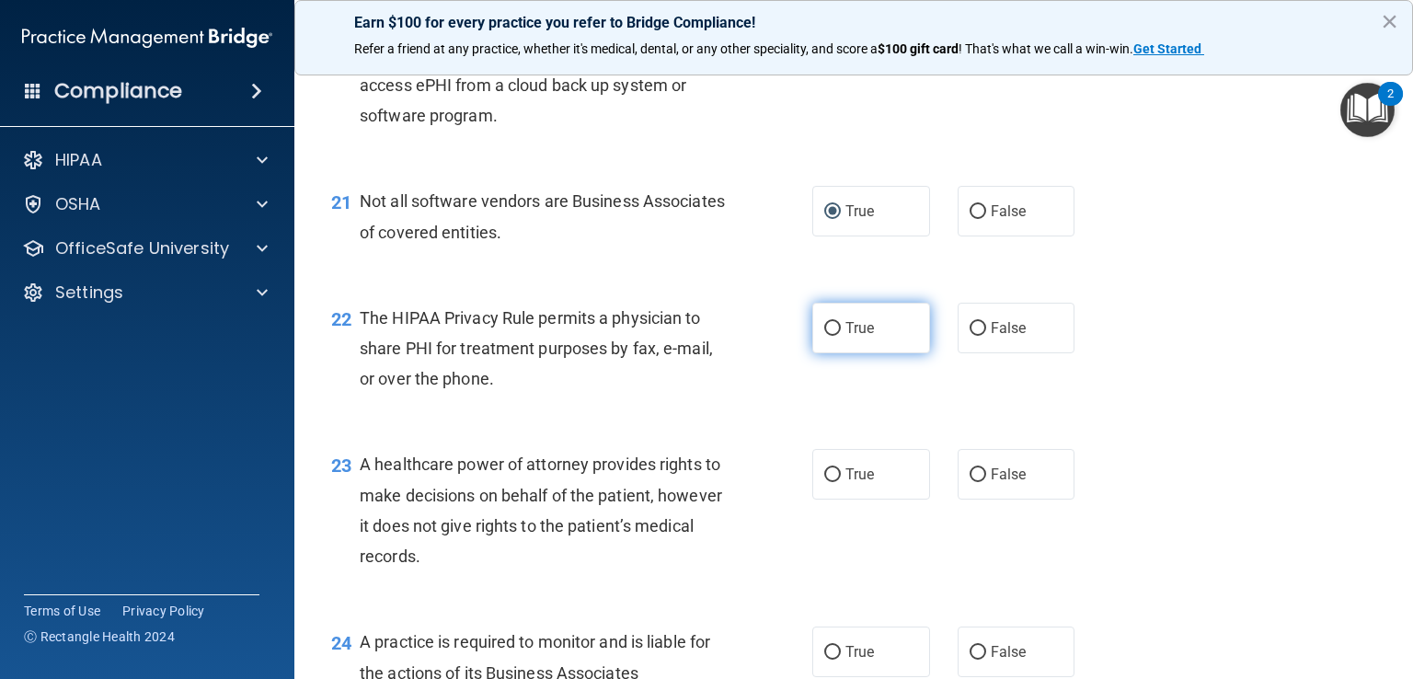
click at [832, 336] on input "True" at bounding box center [832, 329] width 17 height 14
radio input "true"
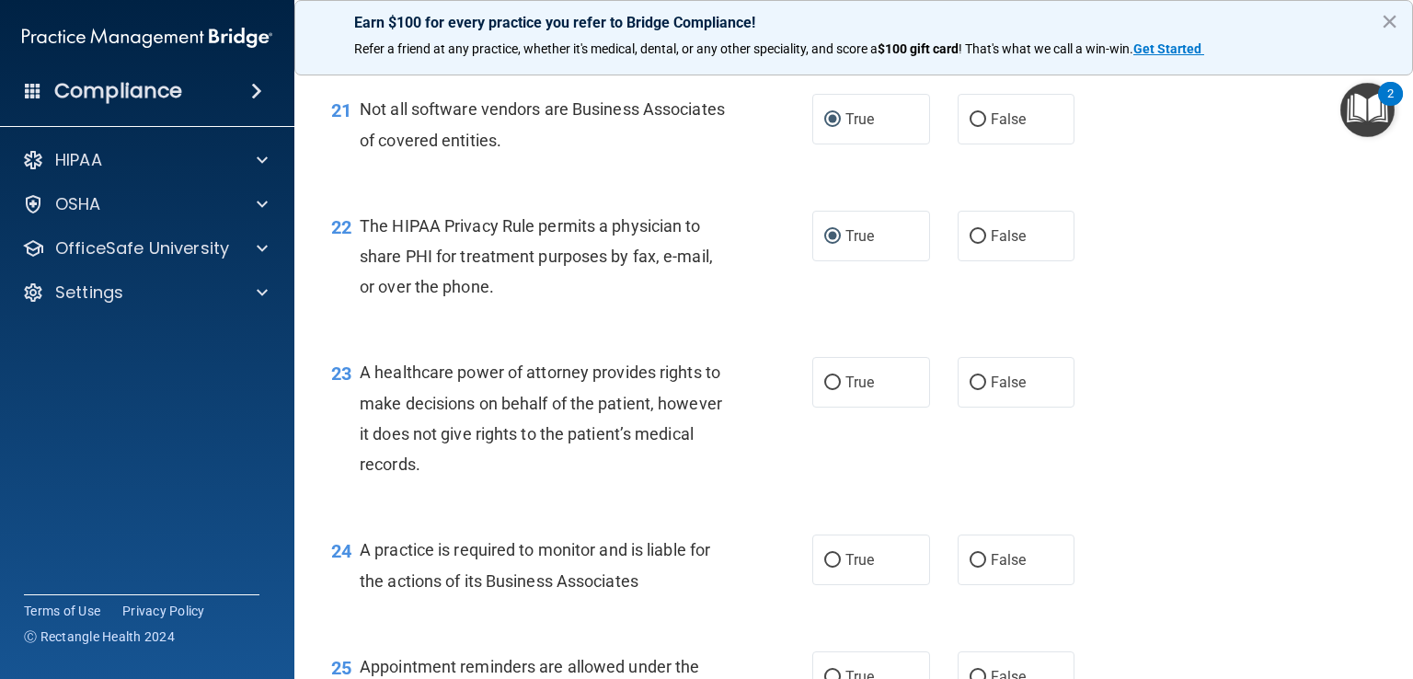
scroll to position [3477, 0]
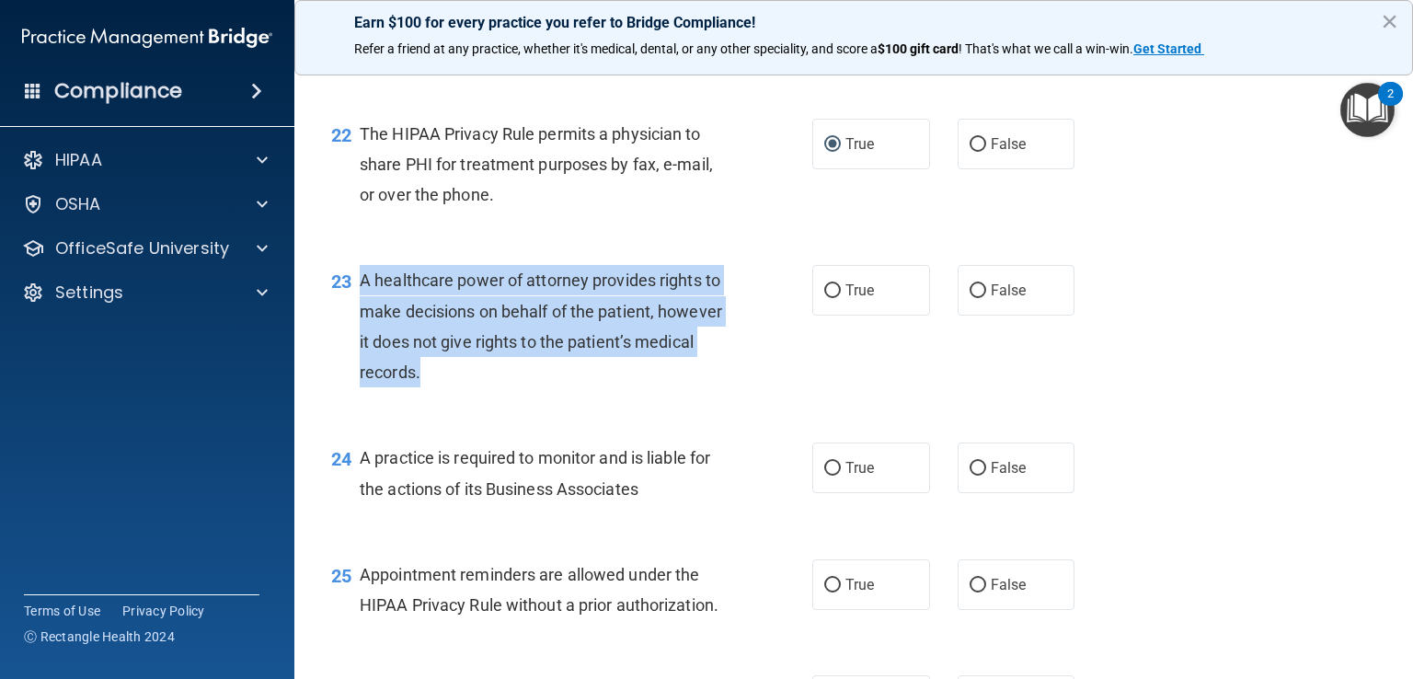
drag, startPoint x: 360, startPoint y: 338, endPoint x: 532, endPoint y: 431, distance: 196.3
click at [532, 387] on div "A healthcare power of attorney provides rights to make decisions on behalf of t…" at bounding box center [551, 326] width 382 height 122
click at [970, 298] on input "False" at bounding box center [977, 291] width 17 height 14
radio input "true"
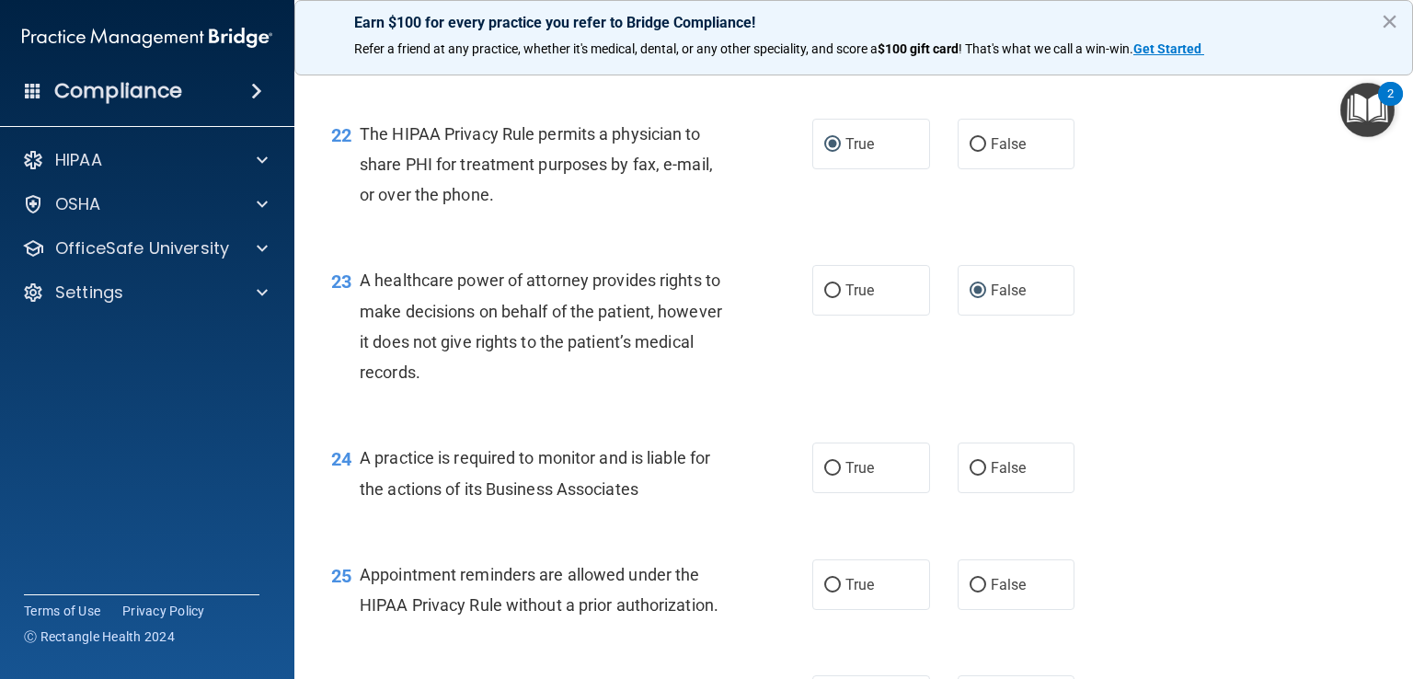
click at [570, 498] on span "A practice is required to monitor and is liable for the actions of its Business…" at bounding box center [535, 473] width 350 height 50
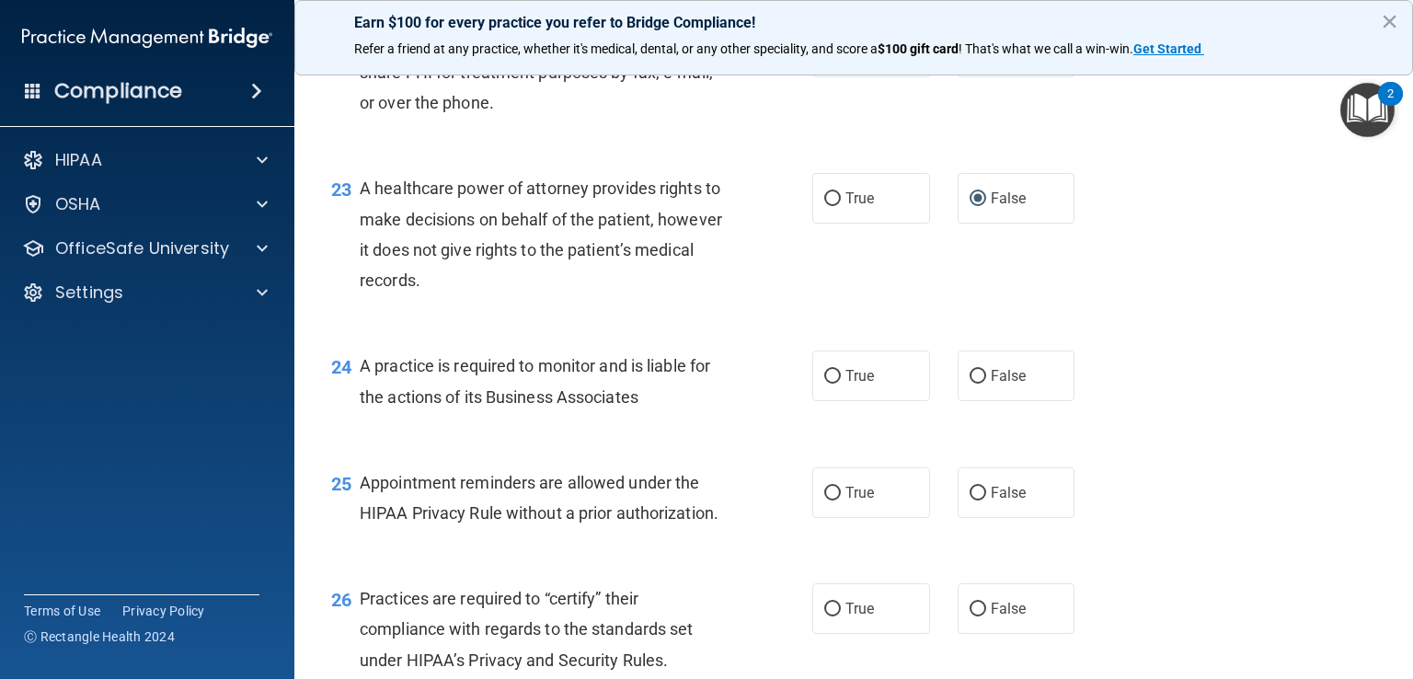
scroll to position [3661, 0]
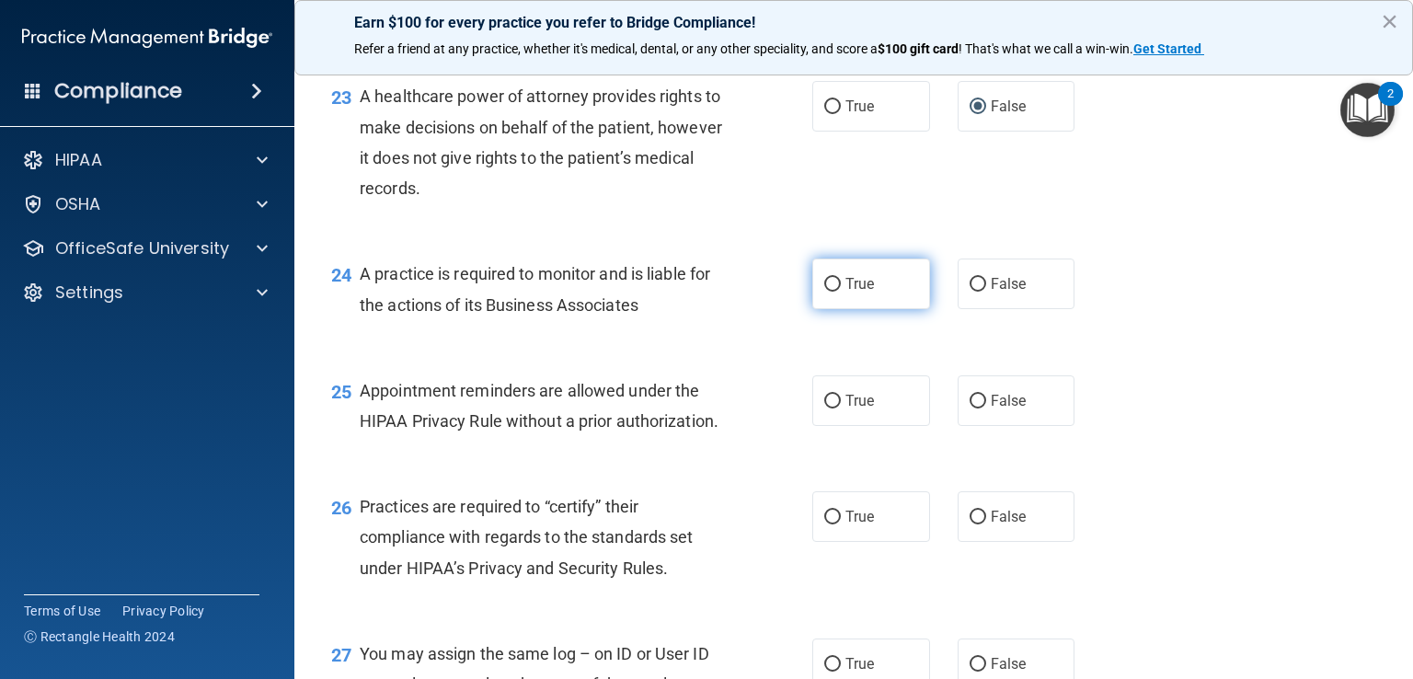
click at [824, 292] on input "True" at bounding box center [832, 285] width 17 height 14
radio input "true"
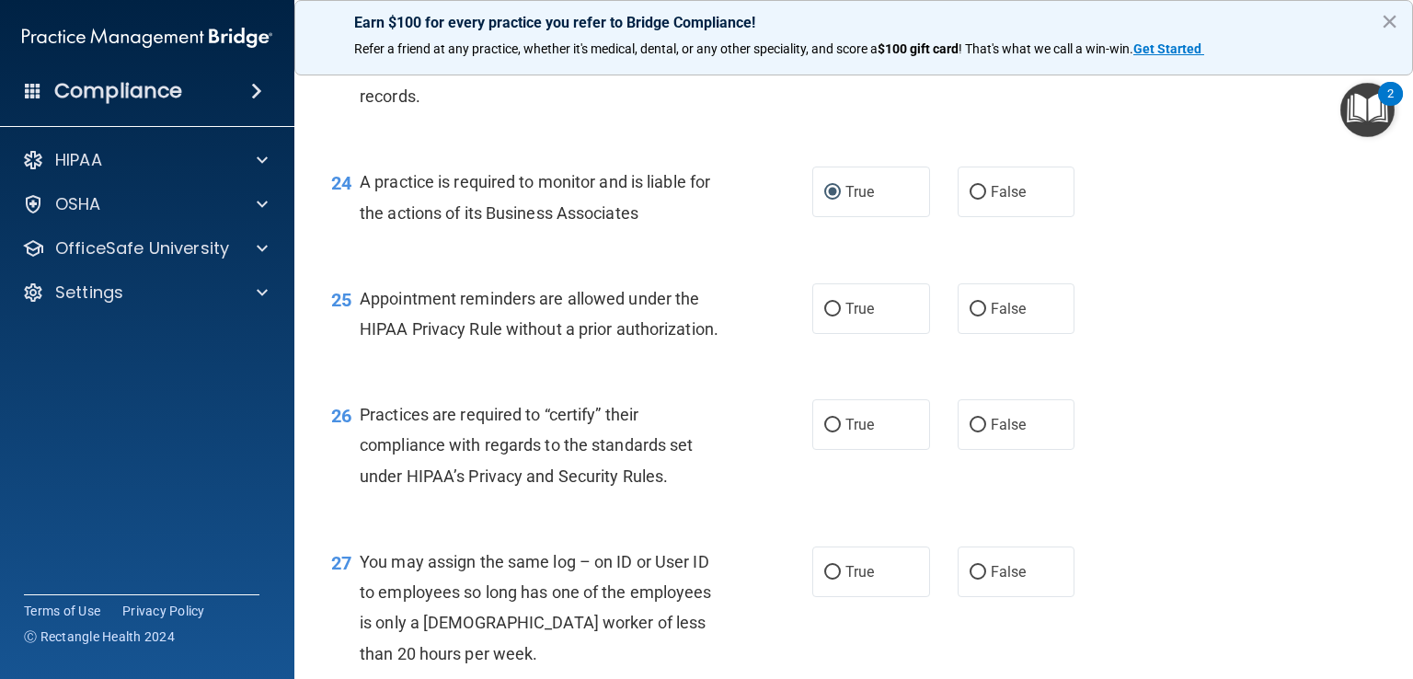
scroll to position [3845, 0]
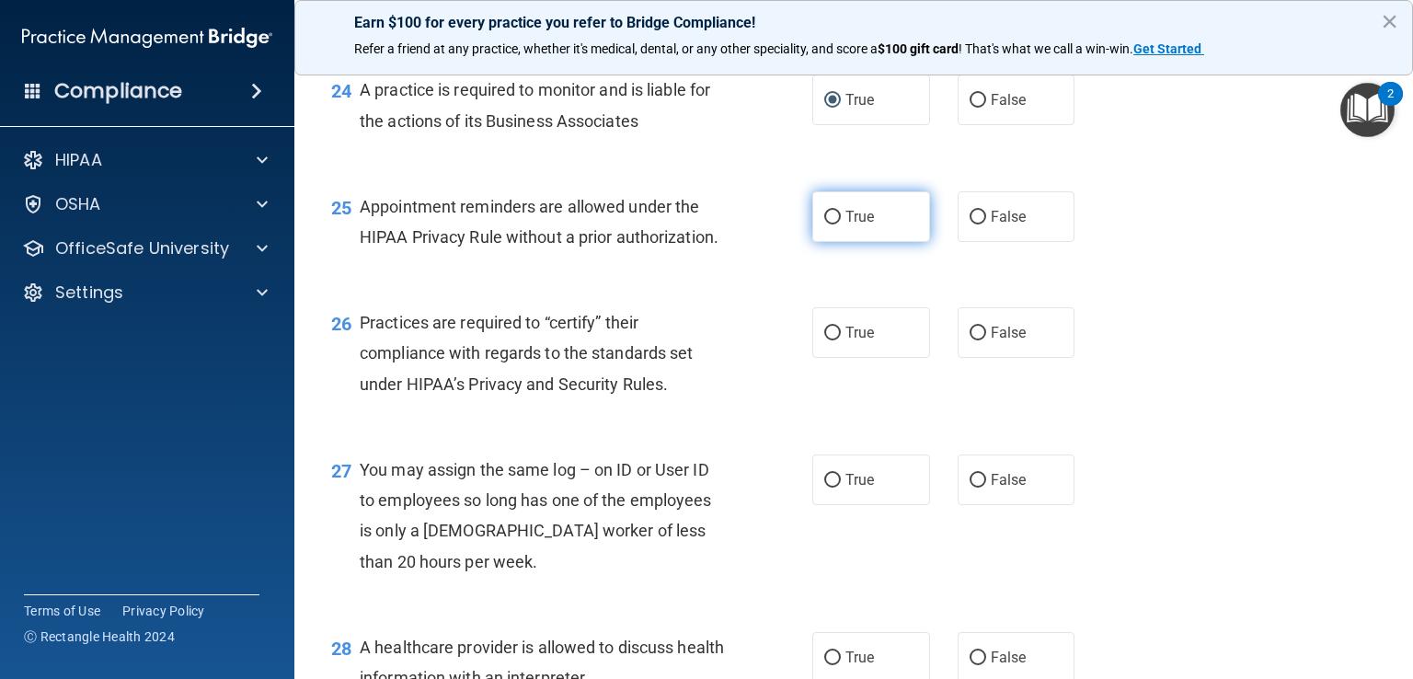
drag, startPoint x: 828, startPoint y: 277, endPoint x: 784, endPoint y: 292, distance: 45.7
click at [827, 224] on input "True" at bounding box center [832, 218] width 17 height 14
radio input "true"
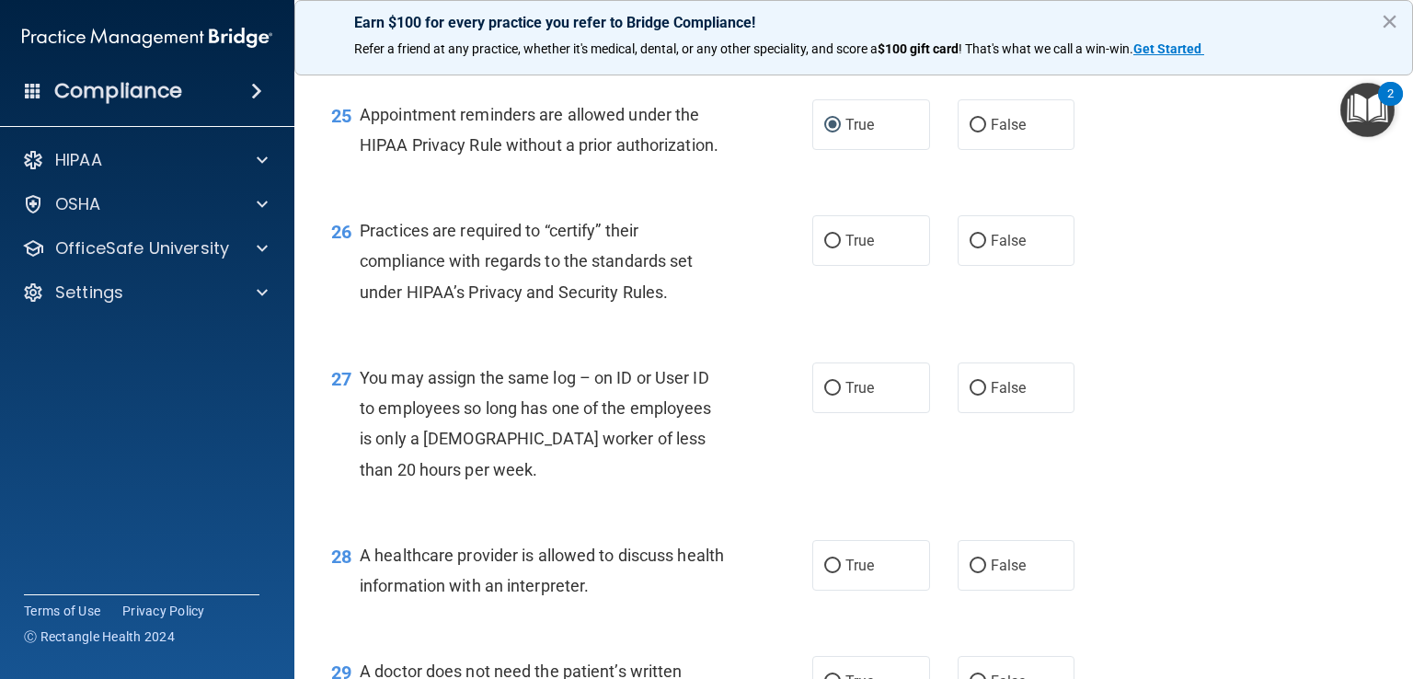
scroll to position [4029, 0]
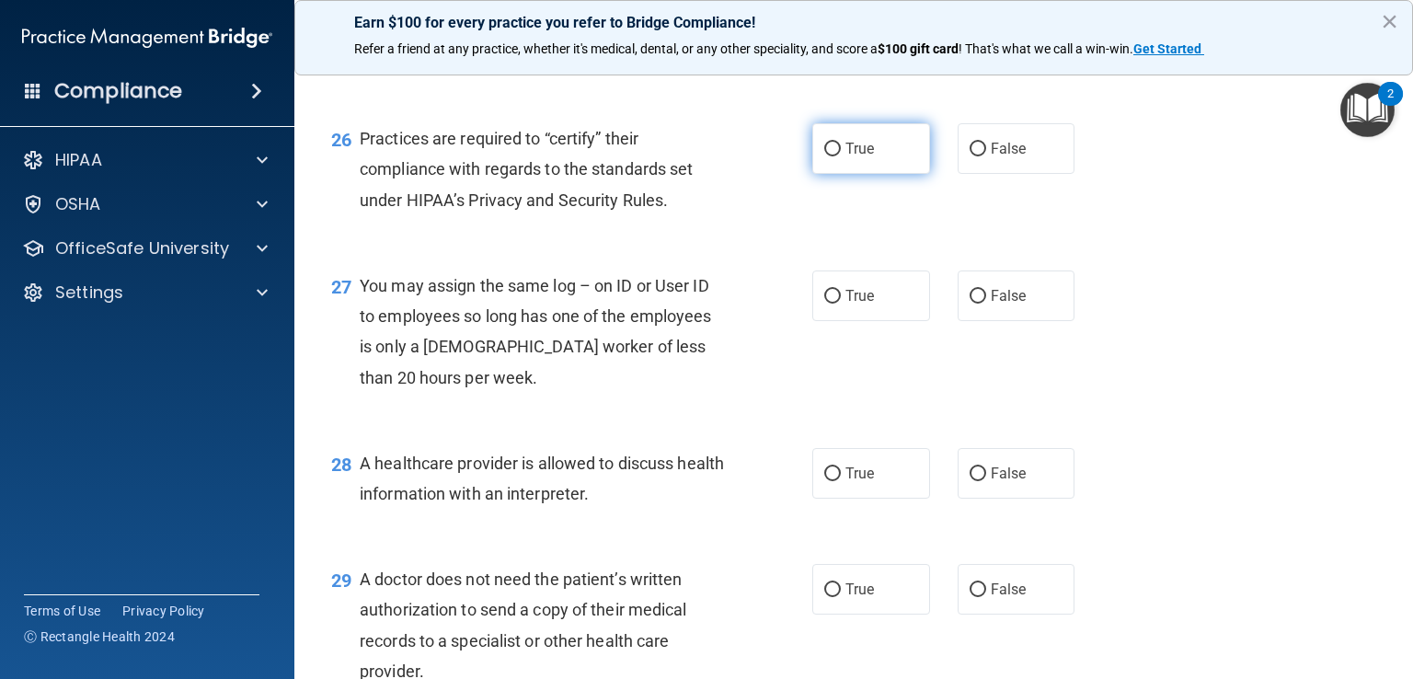
click at [828, 156] on input "True" at bounding box center [832, 150] width 17 height 14
radio input "true"
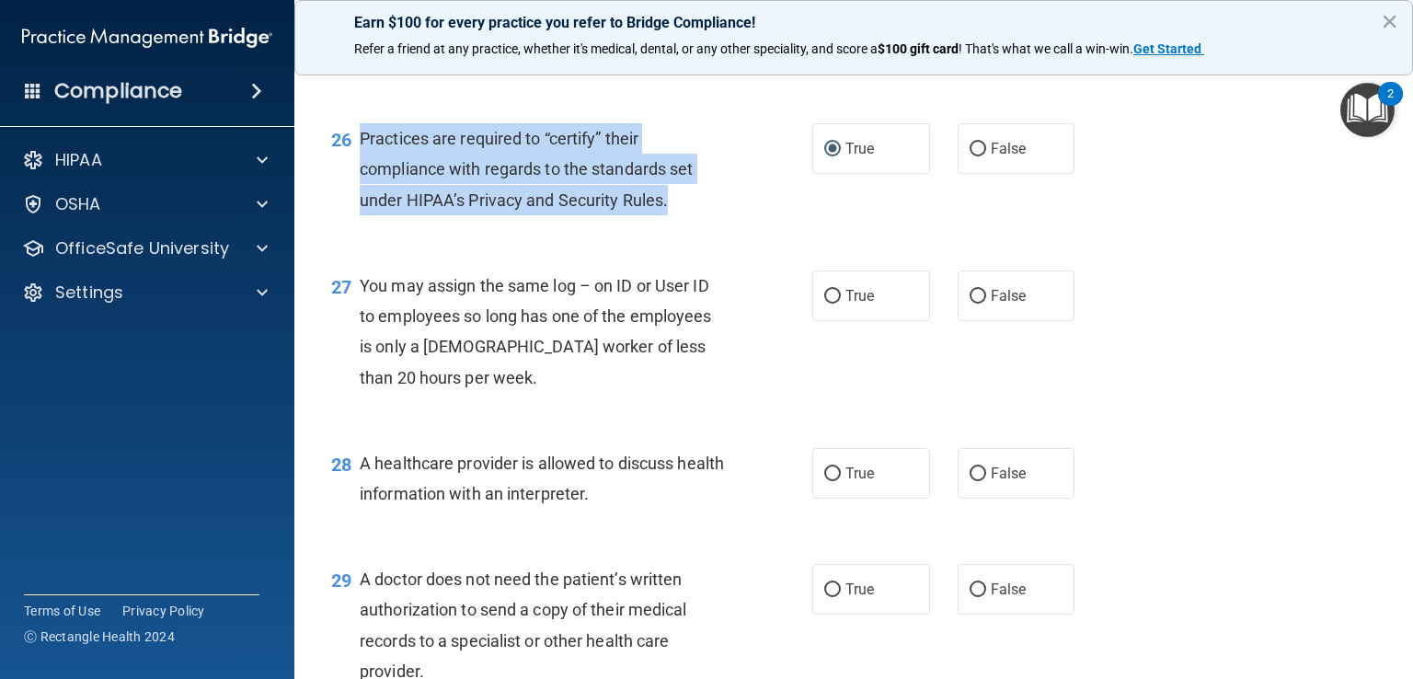
drag, startPoint x: 358, startPoint y: 200, endPoint x: 679, endPoint y: 258, distance: 326.2
click at [679, 224] on div "26 Practices are required to “certify” their compliance with regards to the sta…" at bounding box center [571, 173] width 536 height 101
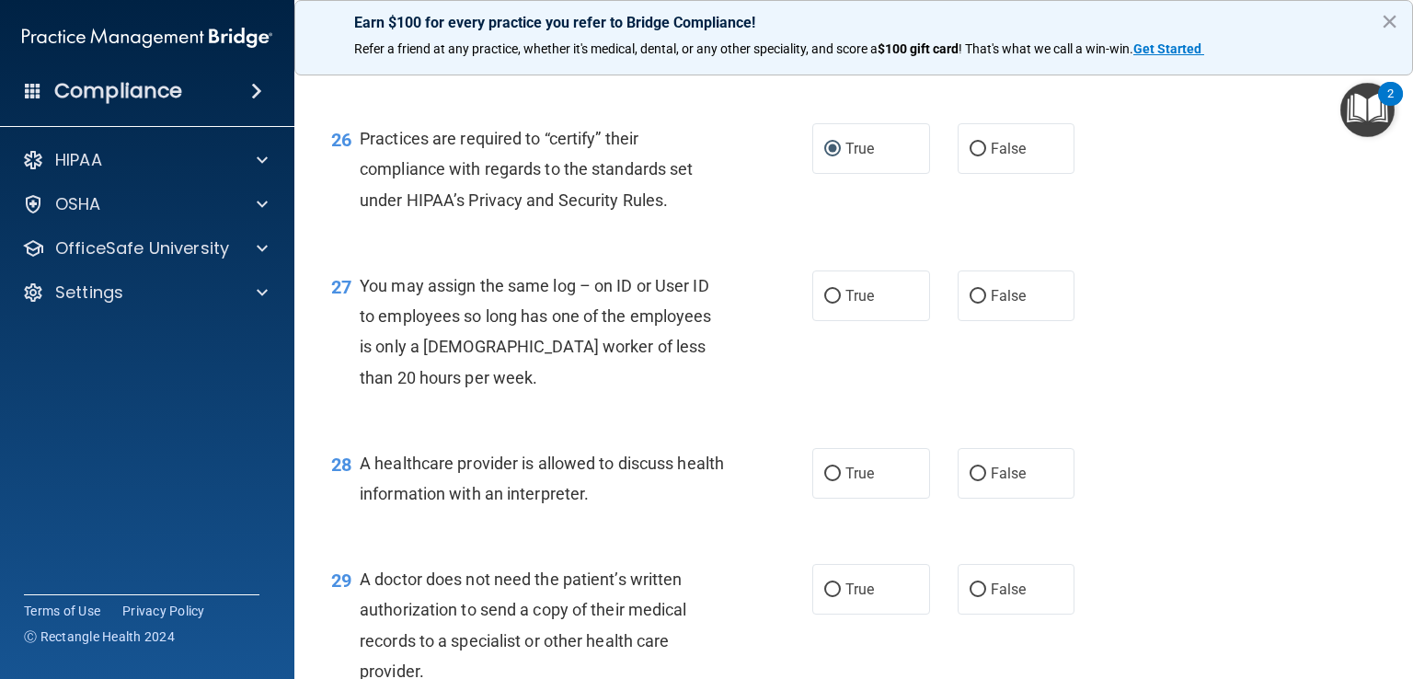
click at [500, 352] on span "You may assign the same log – on ID or User ID to employees so long has one of …" at bounding box center [536, 331] width 352 height 111
click at [972, 303] on input "False" at bounding box center [977, 297] width 17 height 14
radio input "true"
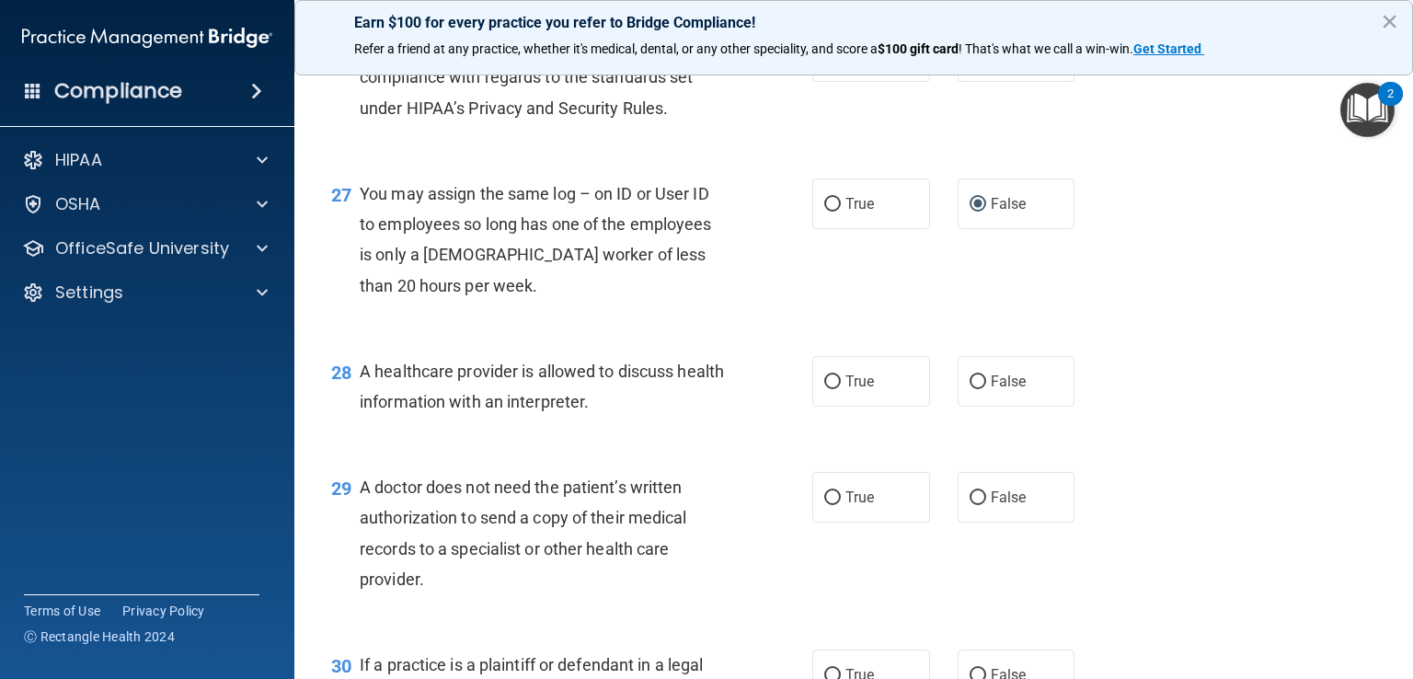
scroll to position [4213, 0]
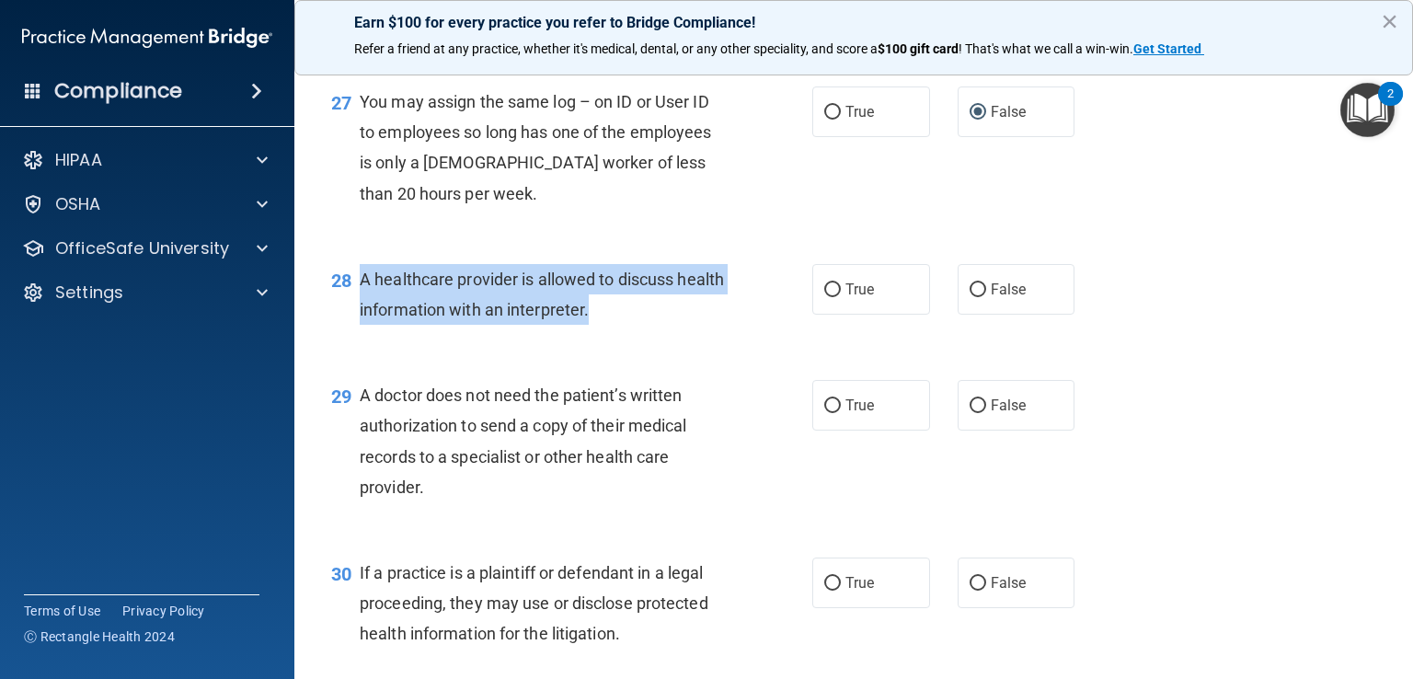
drag, startPoint x: 360, startPoint y: 336, endPoint x: 644, endPoint y: 372, distance: 286.4
click at [644, 325] on div "A healthcare provider is allowed to discuss health information with an interpre…" at bounding box center [551, 294] width 382 height 61
click at [824, 297] on input "True" at bounding box center [832, 290] width 17 height 14
radio input "true"
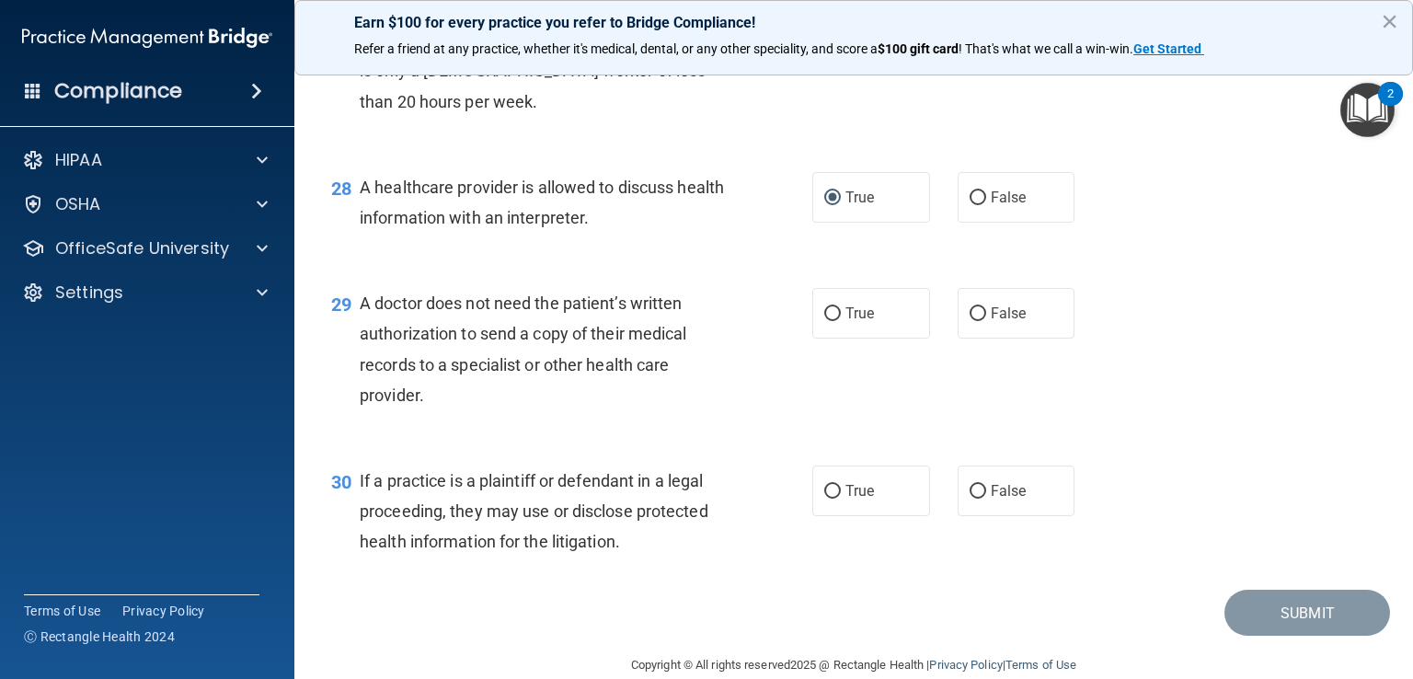
click at [403, 368] on span "A doctor does not need the patient’s written authorization to send a copy of th…" at bounding box center [523, 348] width 327 height 111
click at [824, 321] on input "True" at bounding box center [832, 314] width 17 height 14
radio input "true"
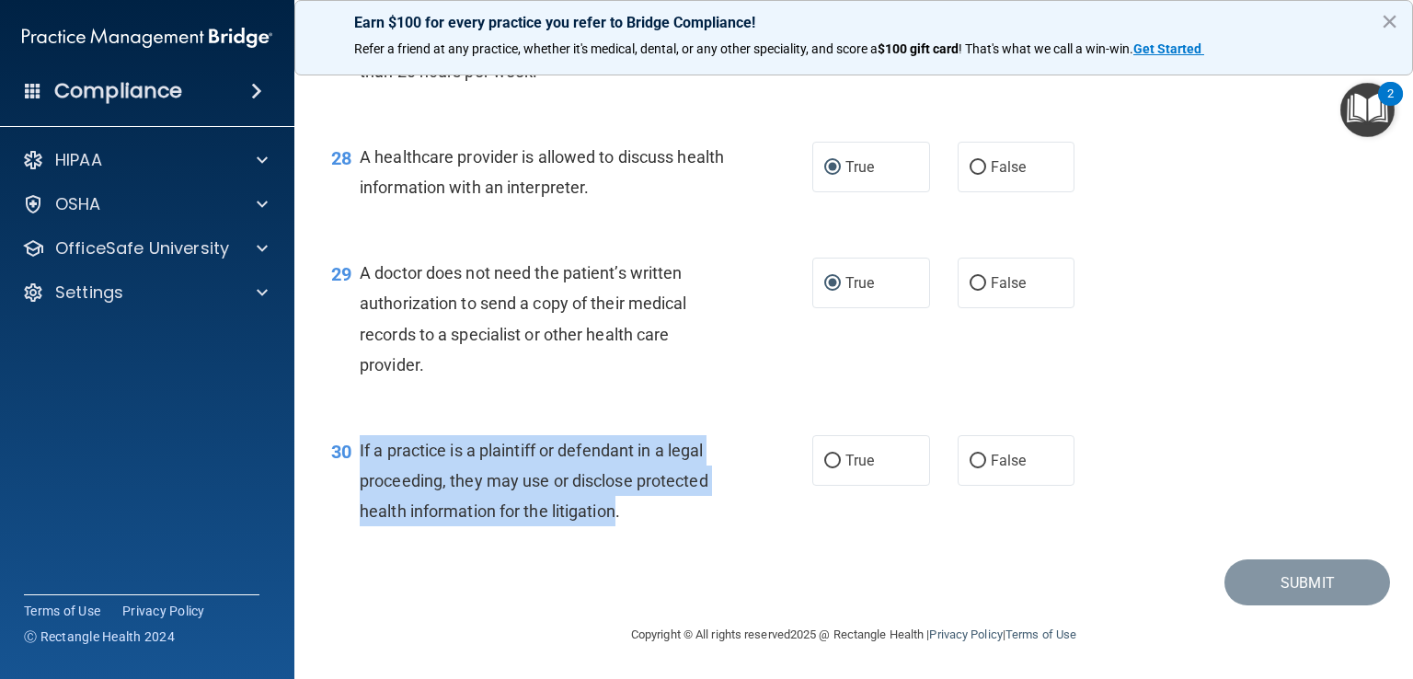
drag, startPoint x: 352, startPoint y: 447, endPoint x: 615, endPoint y: 510, distance: 270.4
click at [615, 510] on div "30 If a practice is a plaintiff or defendant in a legal proceeding, they may us…" at bounding box center [571, 485] width 536 height 101
click at [824, 467] on input "True" at bounding box center [832, 461] width 17 height 14
radio input "true"
click at [1236, 564] on button "Submit" at bounding box center [1307, 582] width 166 height 47
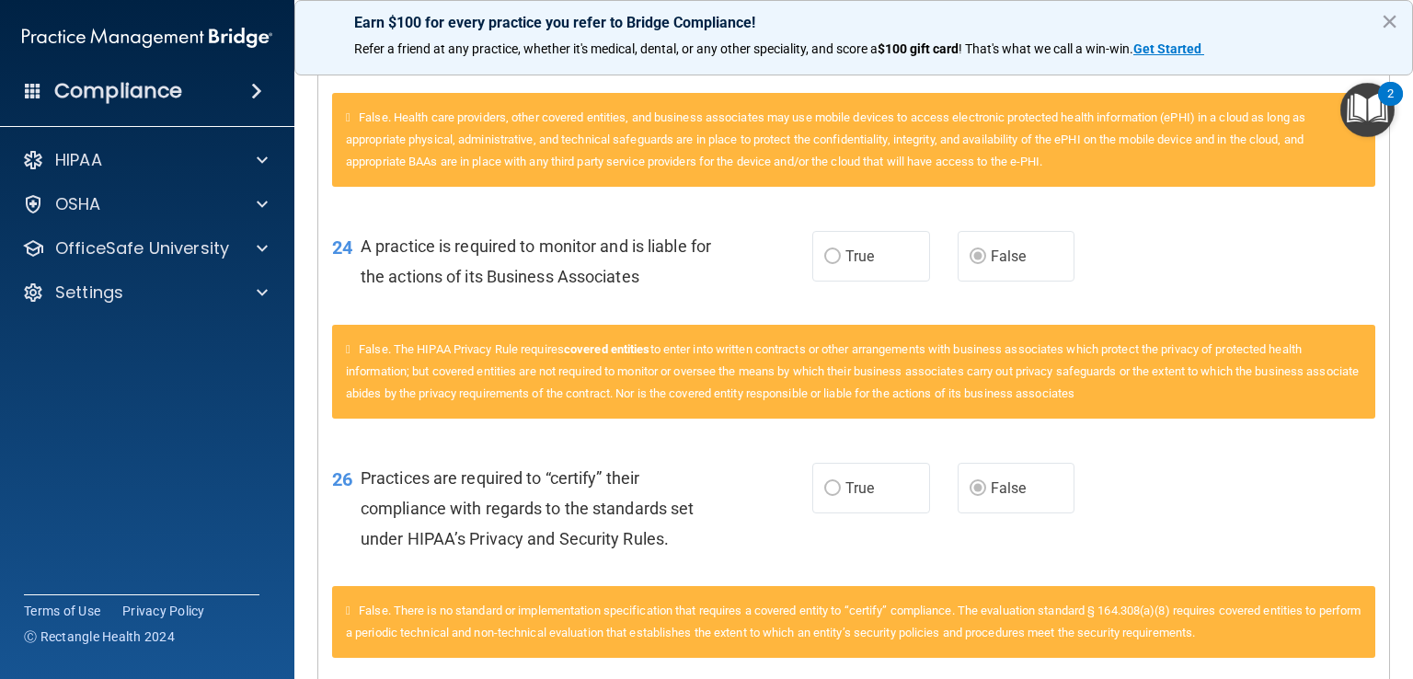
scroll to position [2623, 0]
